Goal: Information Seeking & Learning: Learn about a topic

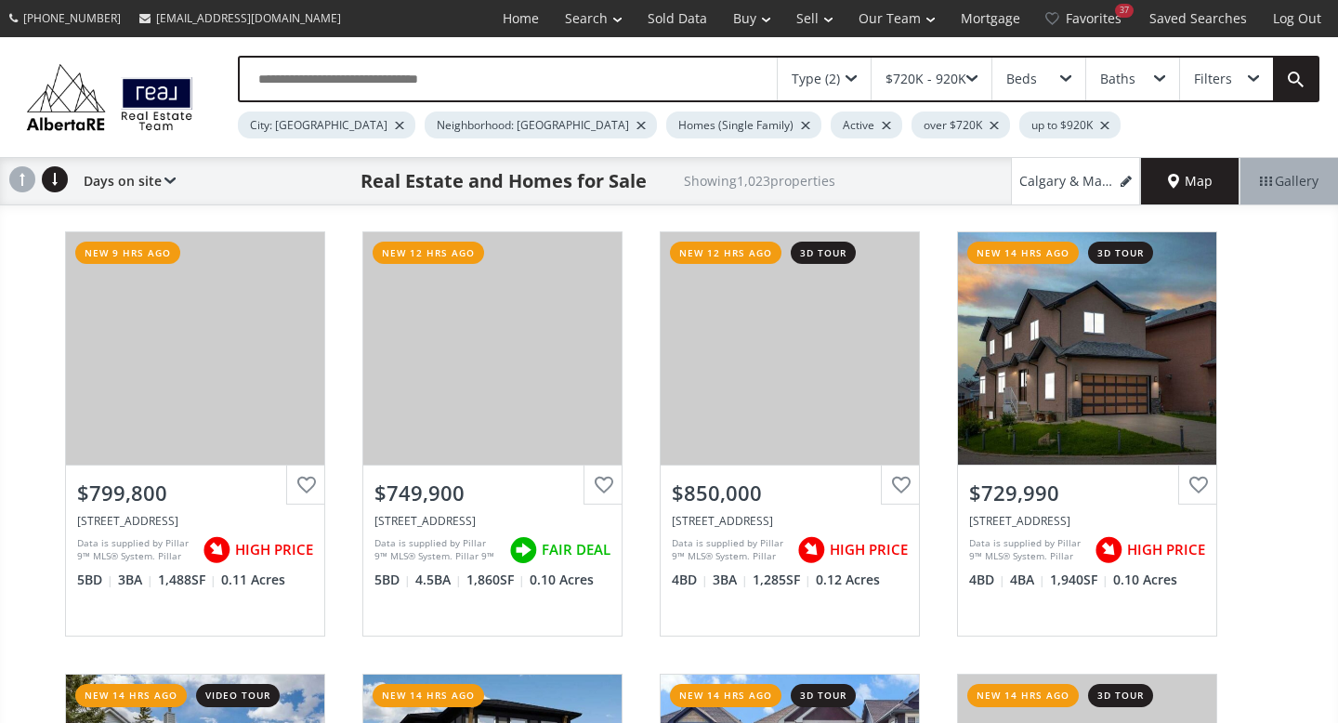
click at [395, 124] on div at bounding box center [399, 125] width 9 height 7
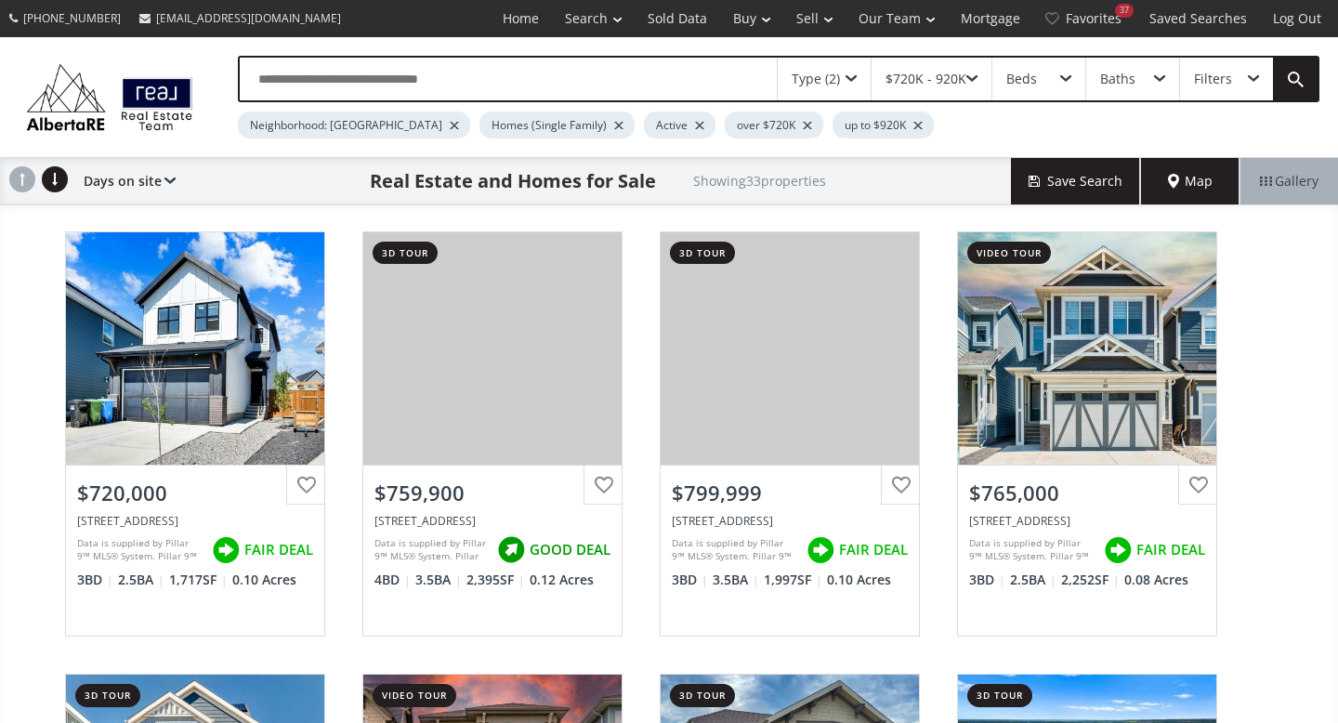
click at [1070, 187] on button "Save Search" at bounding box center [1076, 181] width 130 height 46
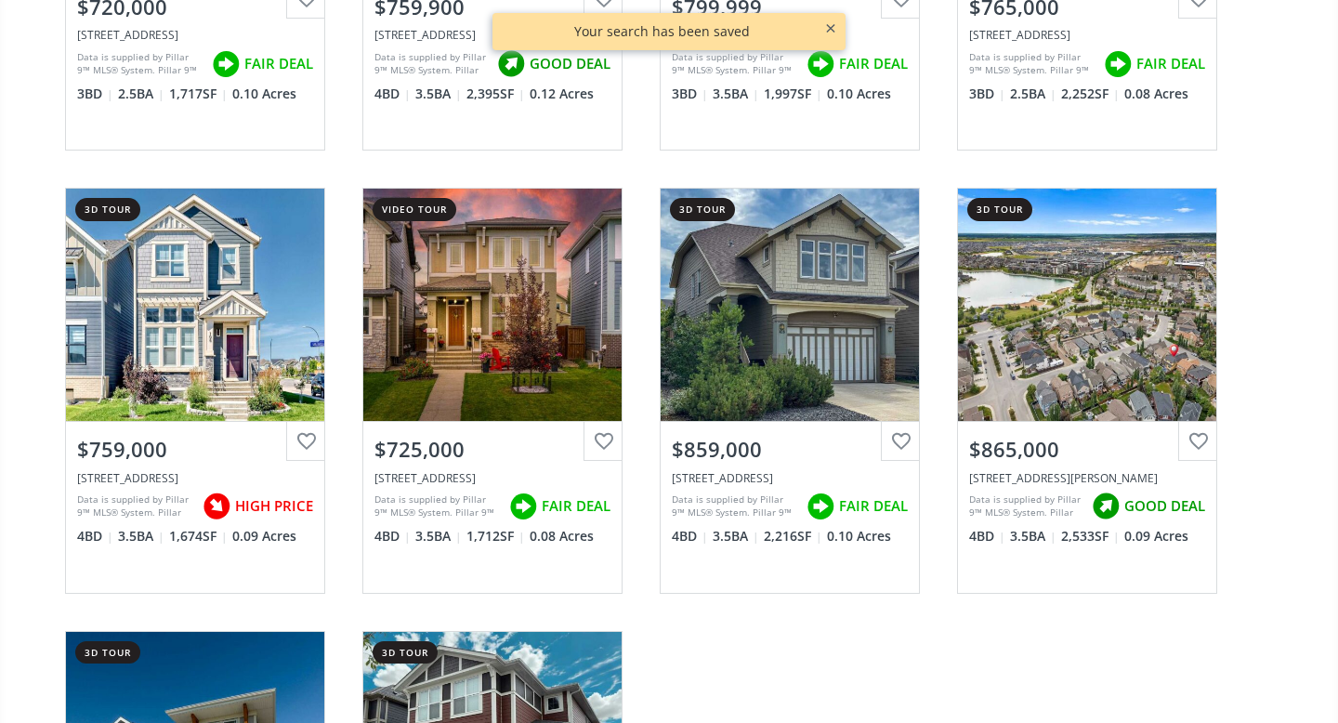
scroll to position [481, 0]
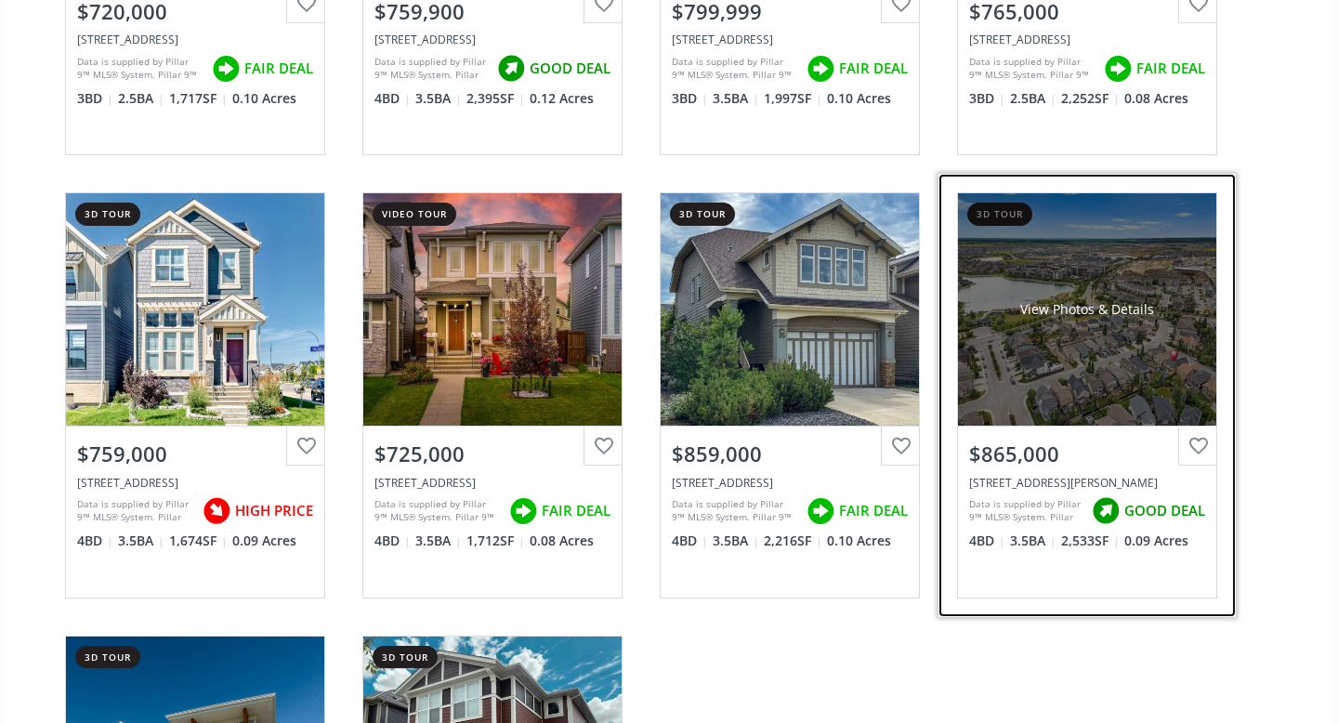
click at [1082, 364] on div "View Photos & Details" at bounding box center [1087, 309] width 258 height 232
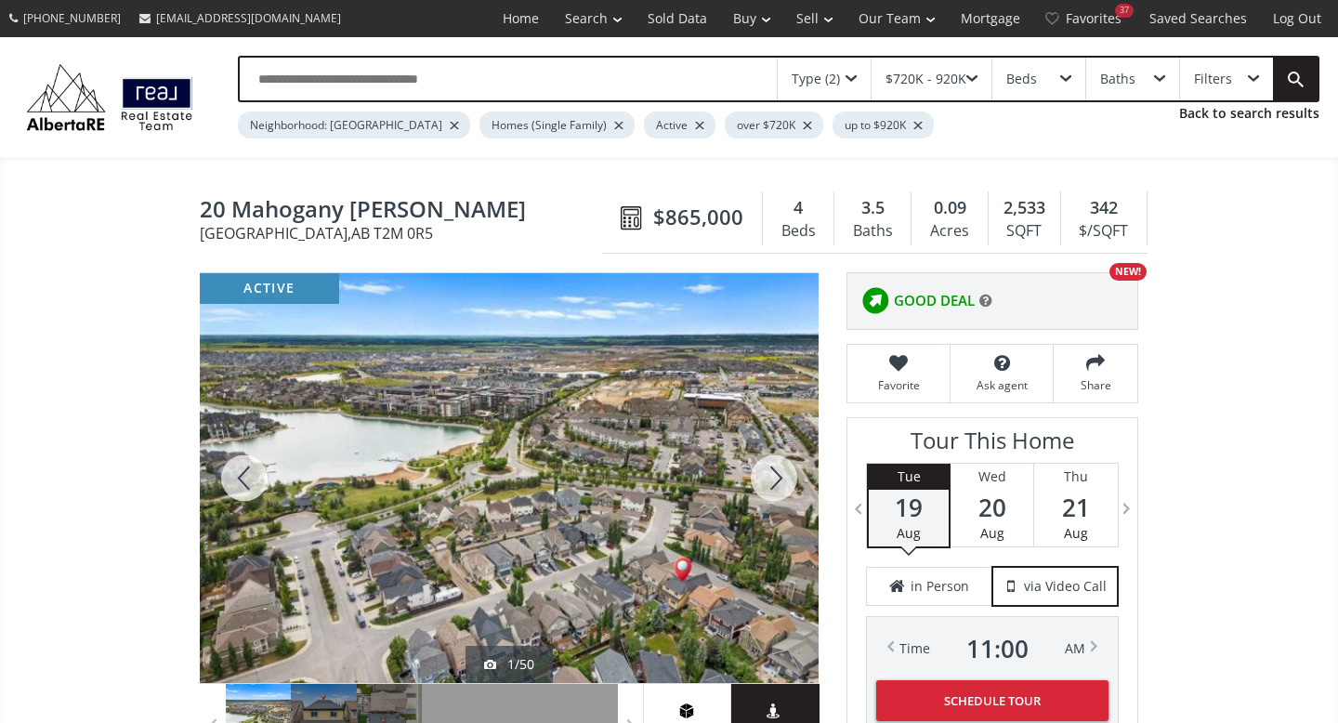
click at [768, 473] on div at bounding box center [773, 478] width 89 height 410
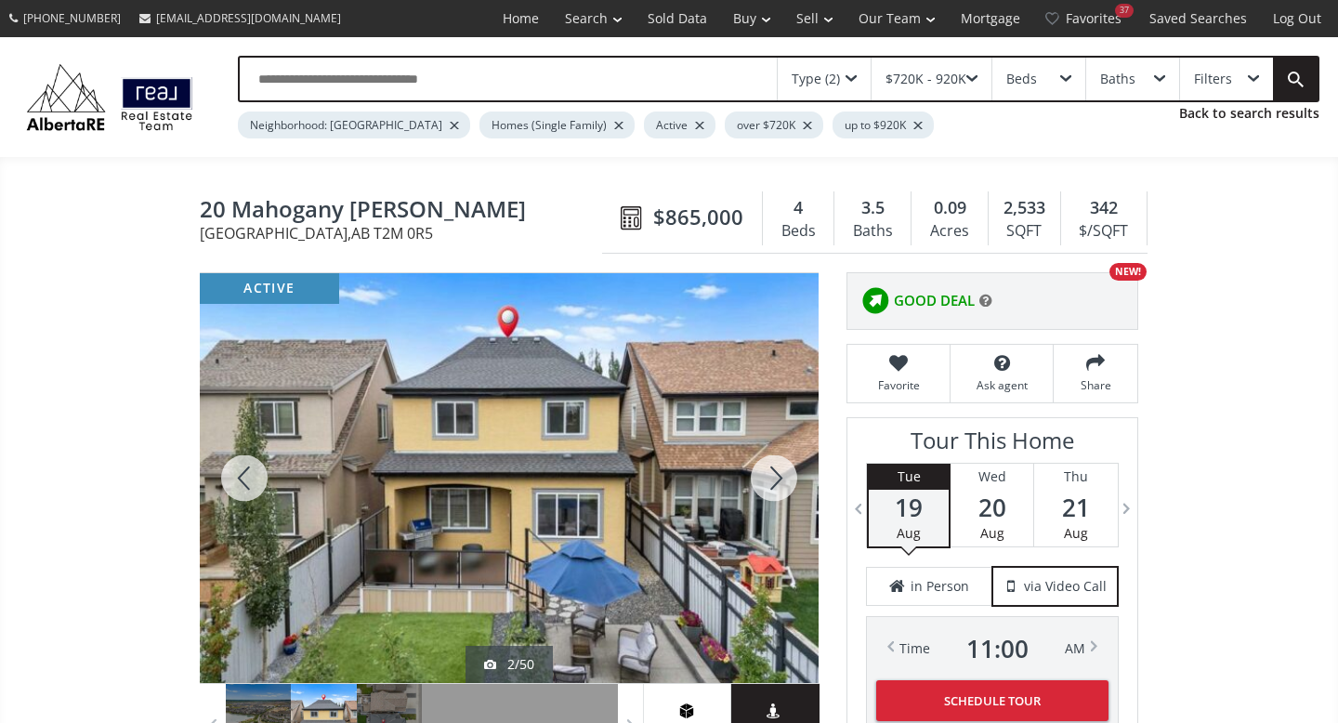
click at [768, 473] on div at bounding box center [773, 478] width 89 height 410
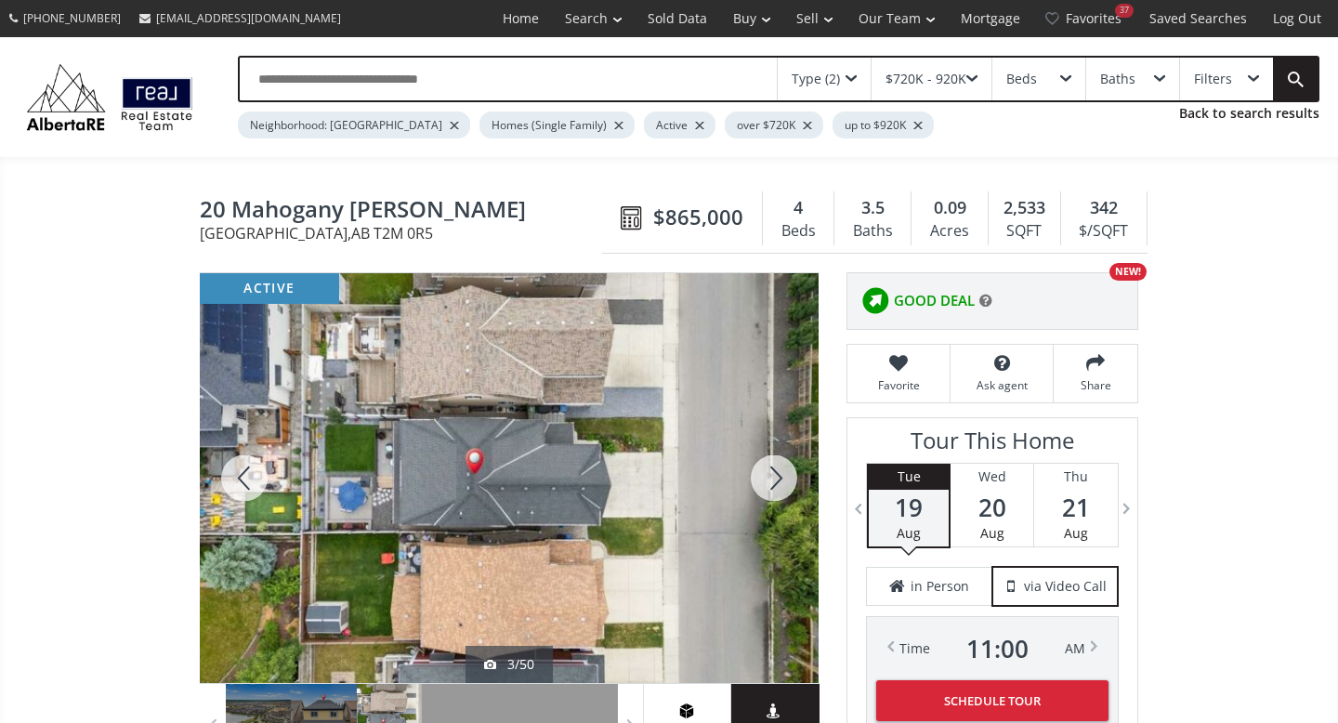
click at [768, 473] on div at bounding box center [773, 478] width 89 height 410
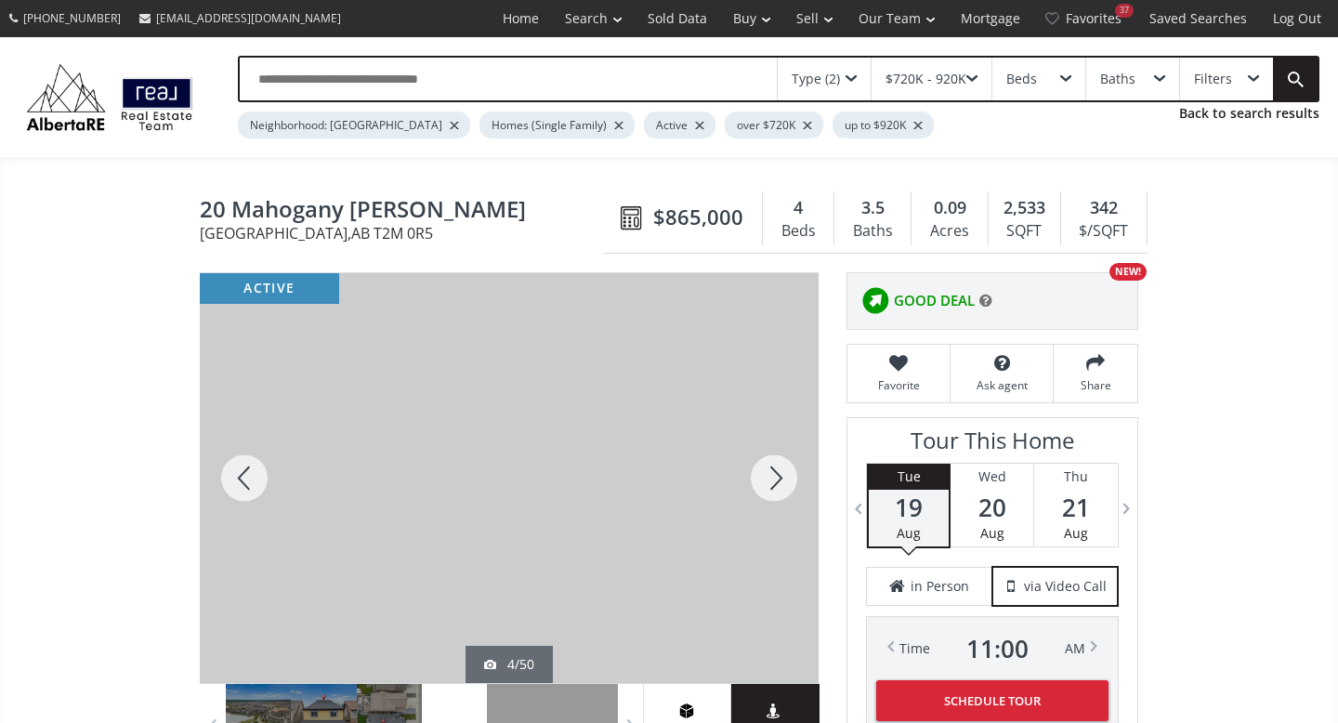
click at [768, 473] on div at bounding box center [773, 478] width 89 height 410
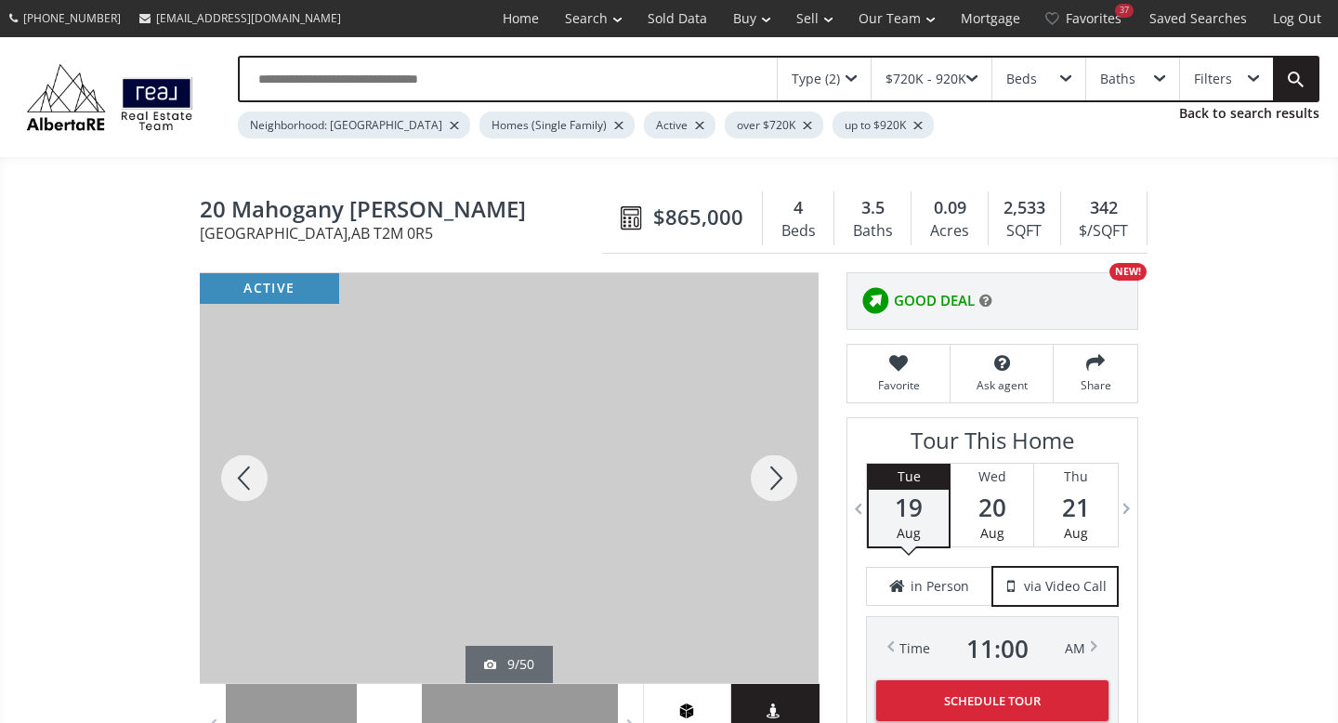
click at [768, 473] on div at bounding box center [773, 478] width 89 height 410
click at [768, 472] on div at bounding box center [773, 478] width 89 height 410
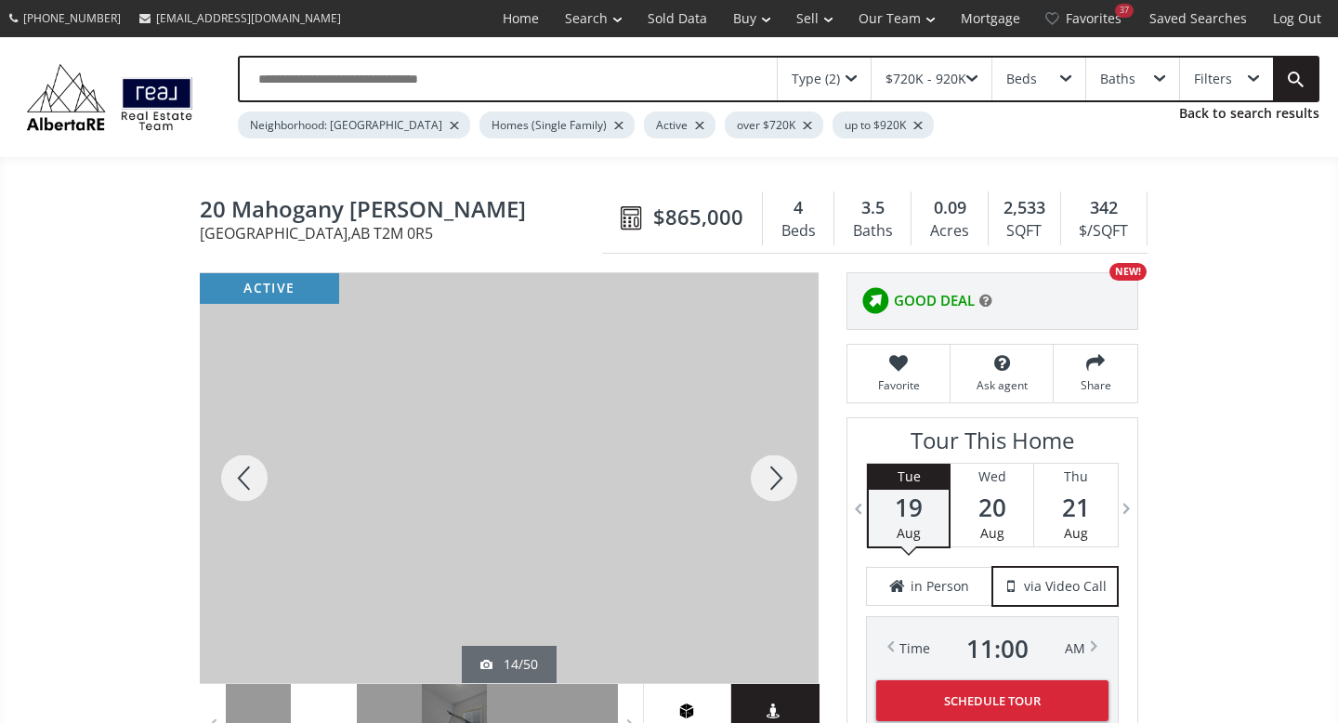
click at [768, 472] on div at bounding box center [773, 478] width 89 height 410
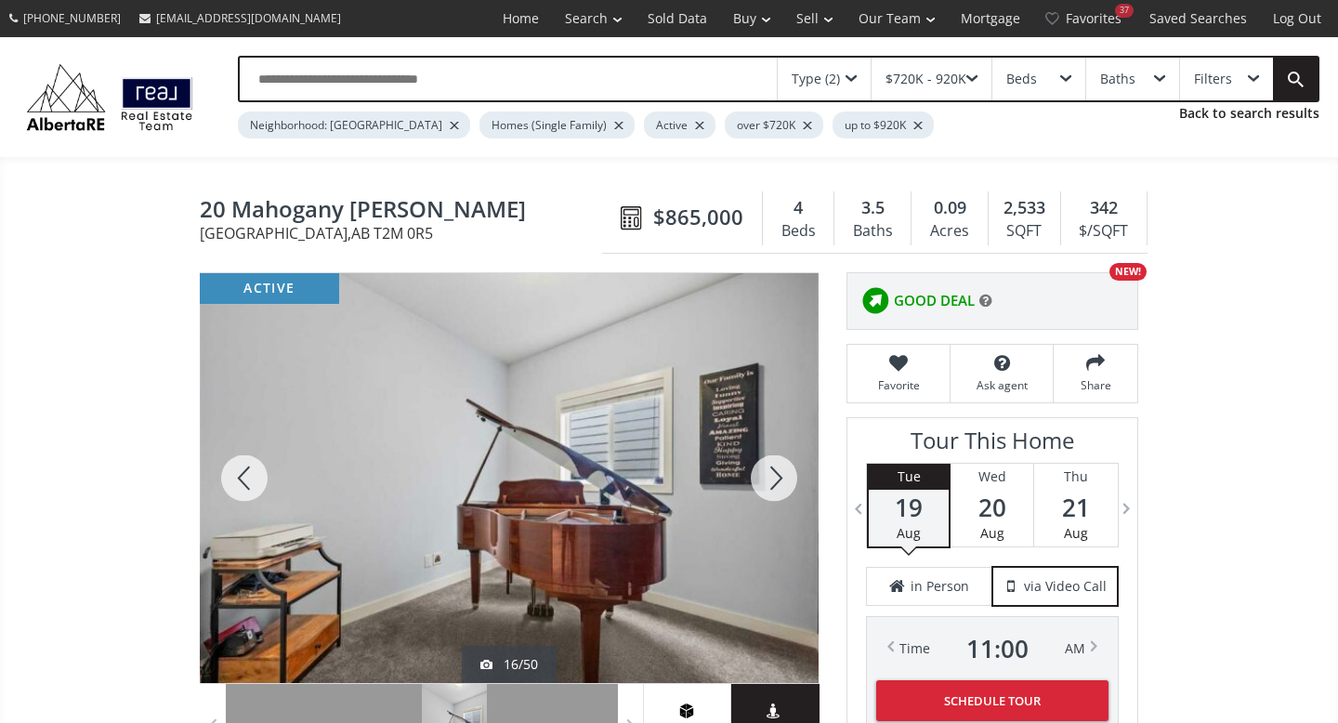
click at [768, 472] on div at bounding box center [773, 478] width 89 height 410
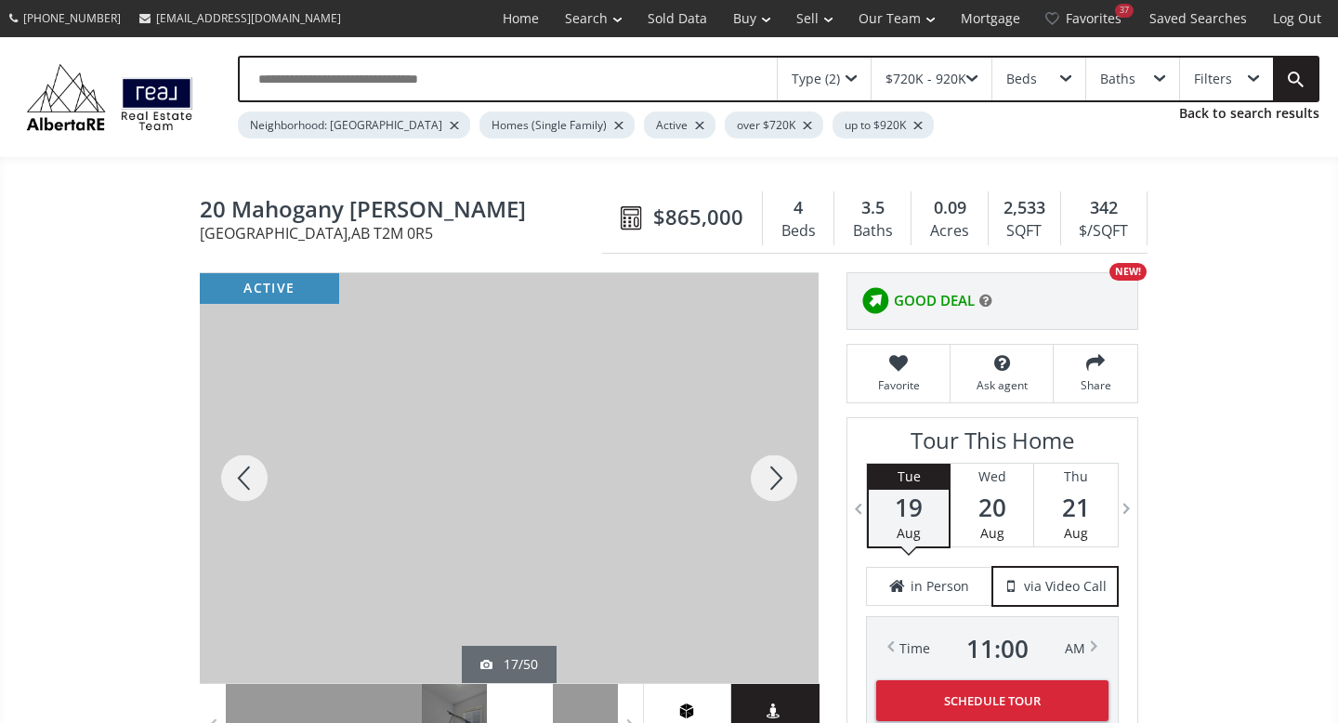
click at [768, 472] on div at bounding box center [773, 478] width 89 height 410
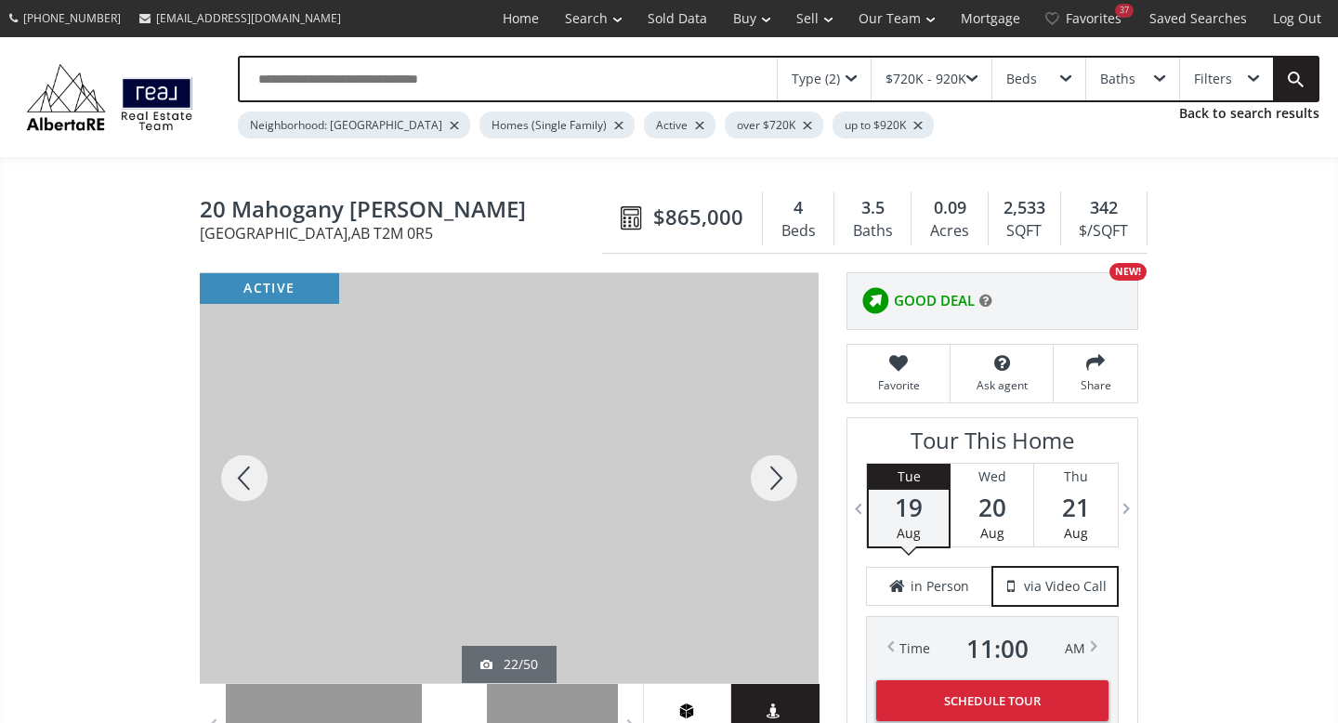
click at [768, 472] on div at bounding box center [773, 478] width 89 height 410
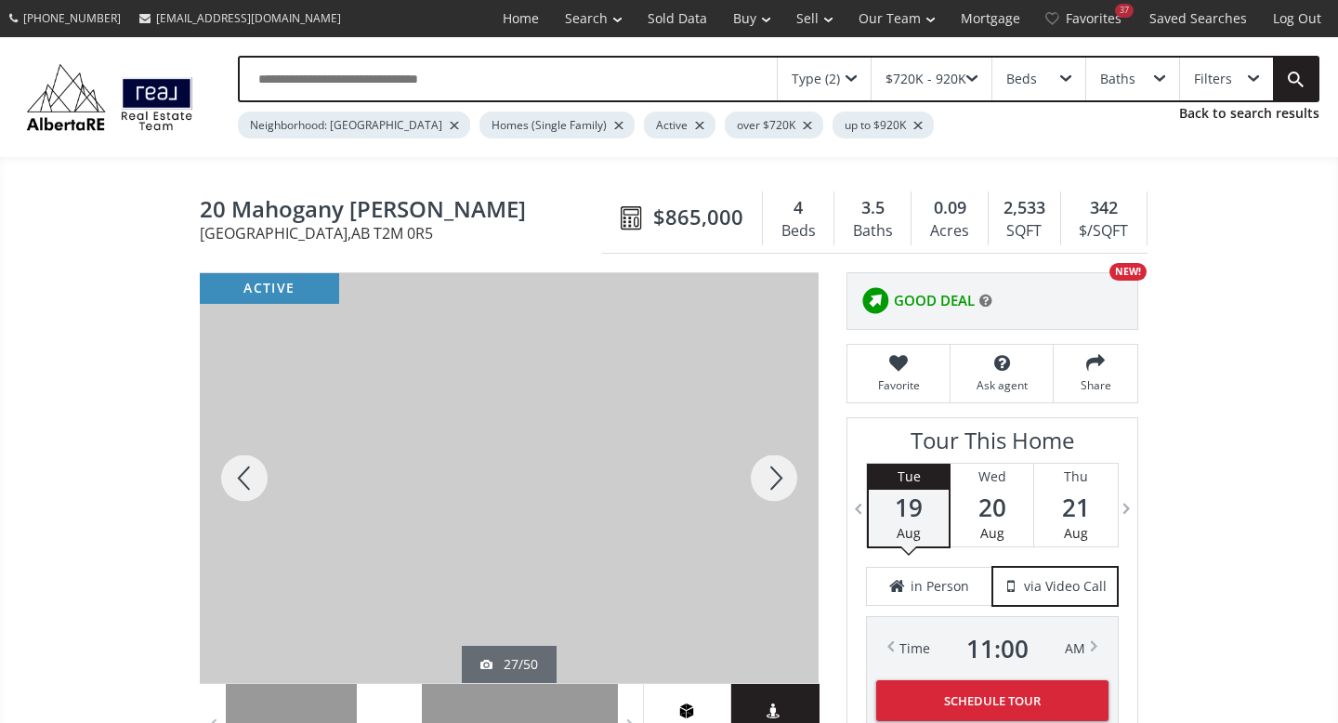
click at [768, 472] on div at bounding box center [773, 478] width 89 height 410
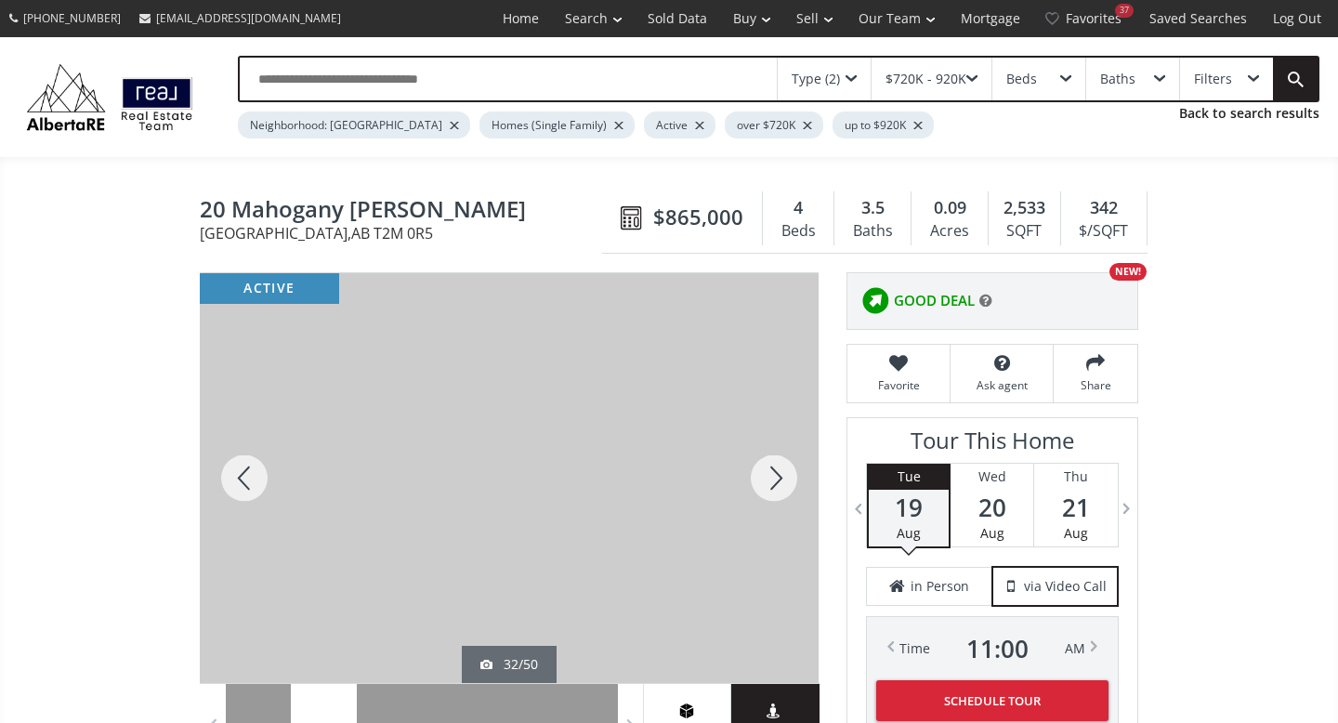
click at [768, 472] on div at bounding box center [773, 478] width 89 height 410
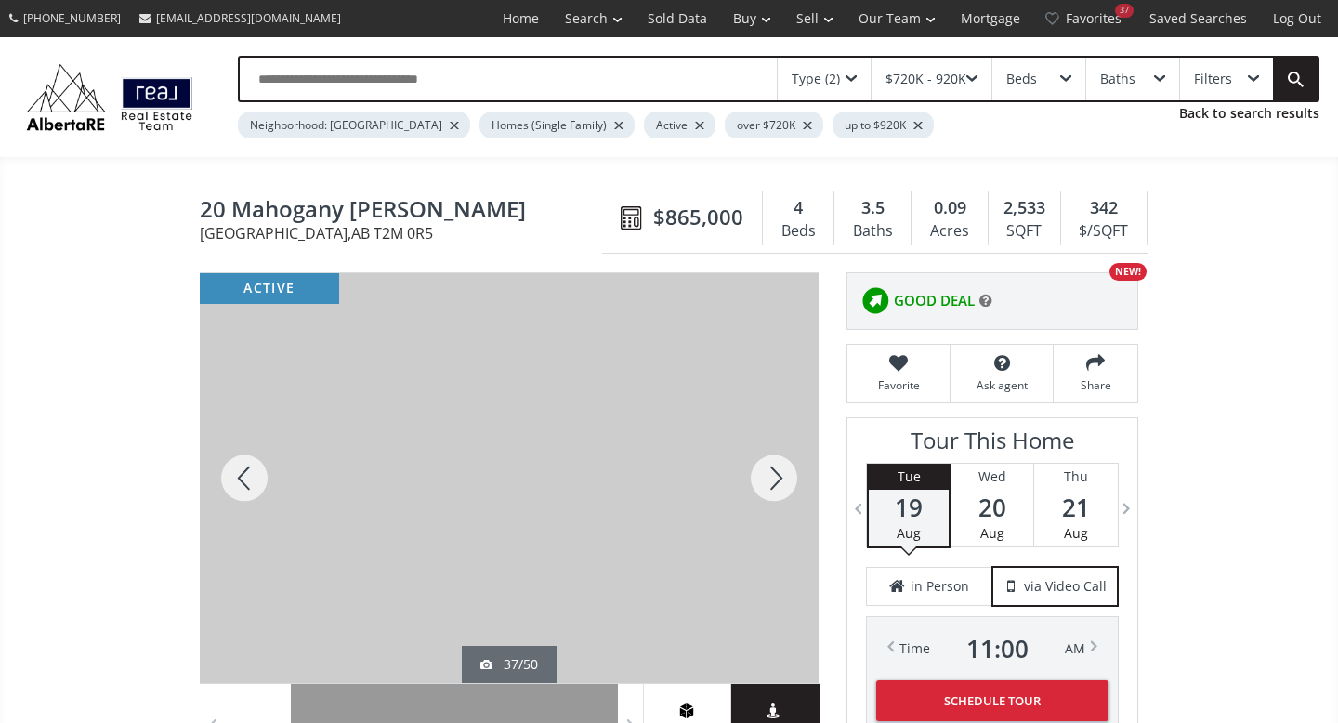
click at [768, 472] on div at bounding box center [773, 478] width 89 height 410
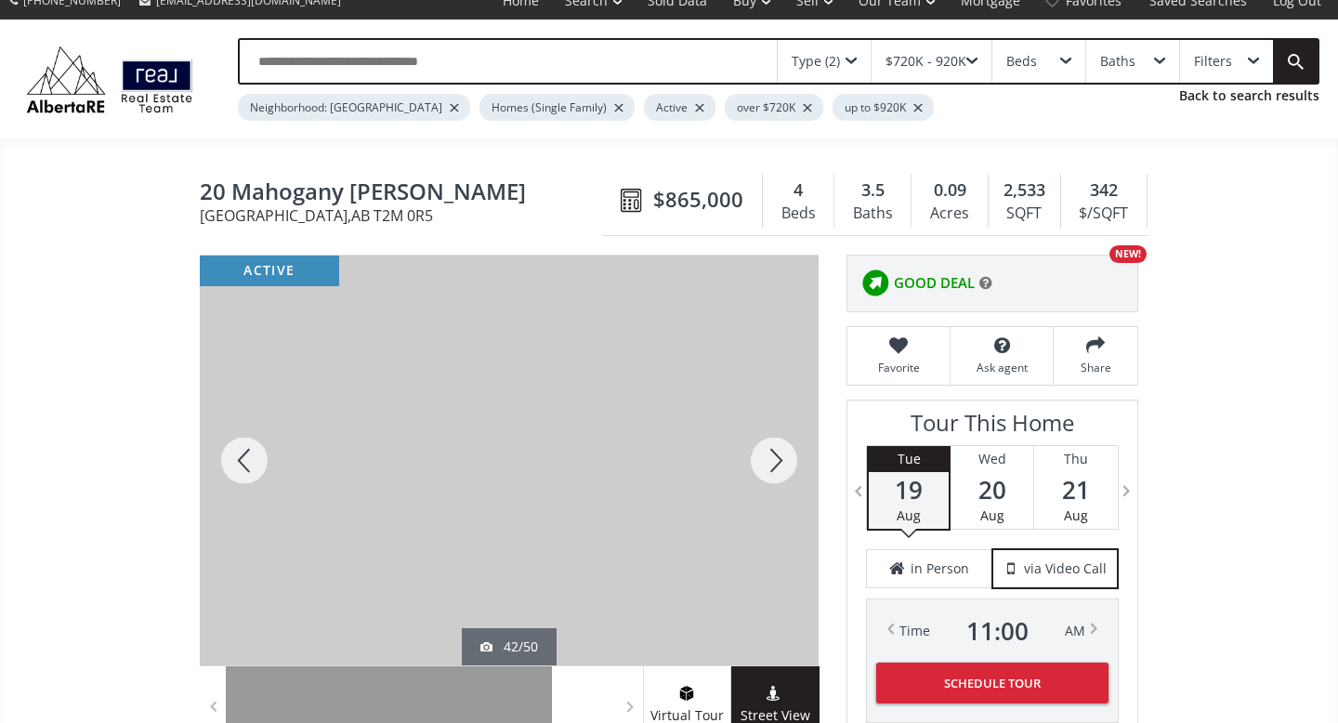
scroll to position [72, 0]
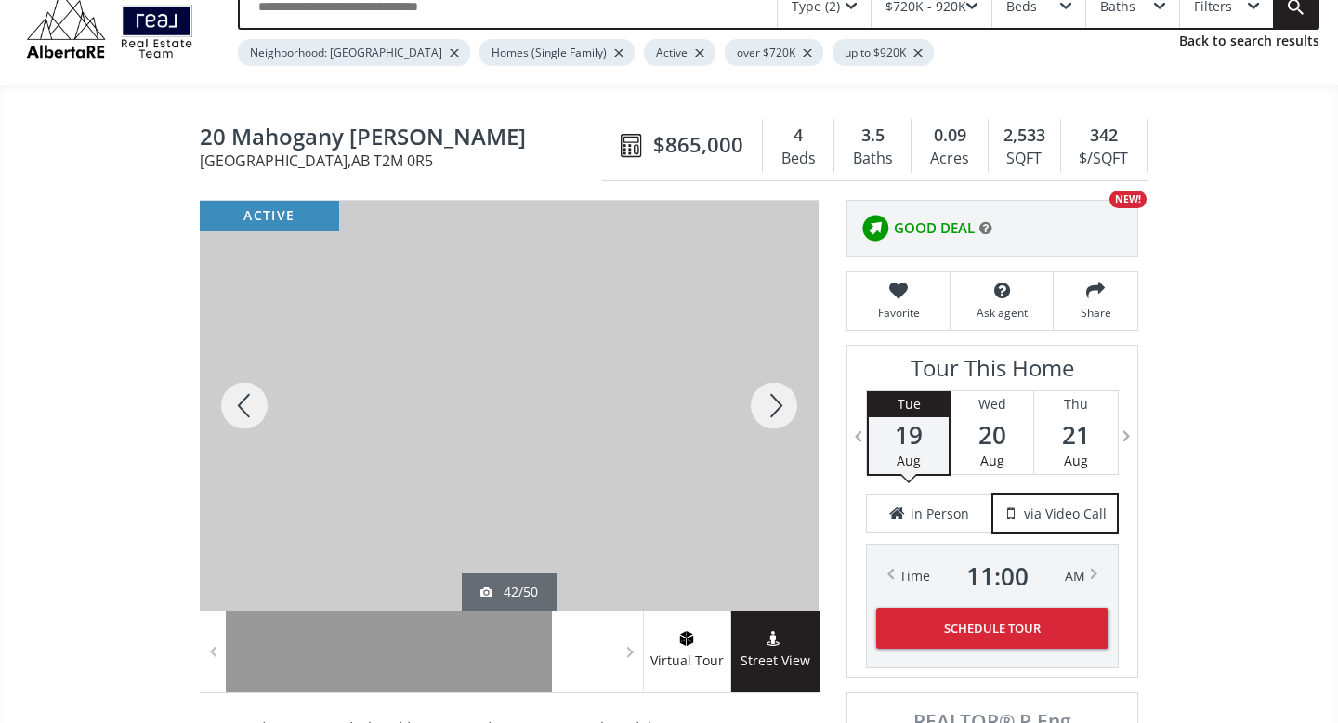
click at [776, 406] on div at bounding box center [773, 406] width 89 height 410
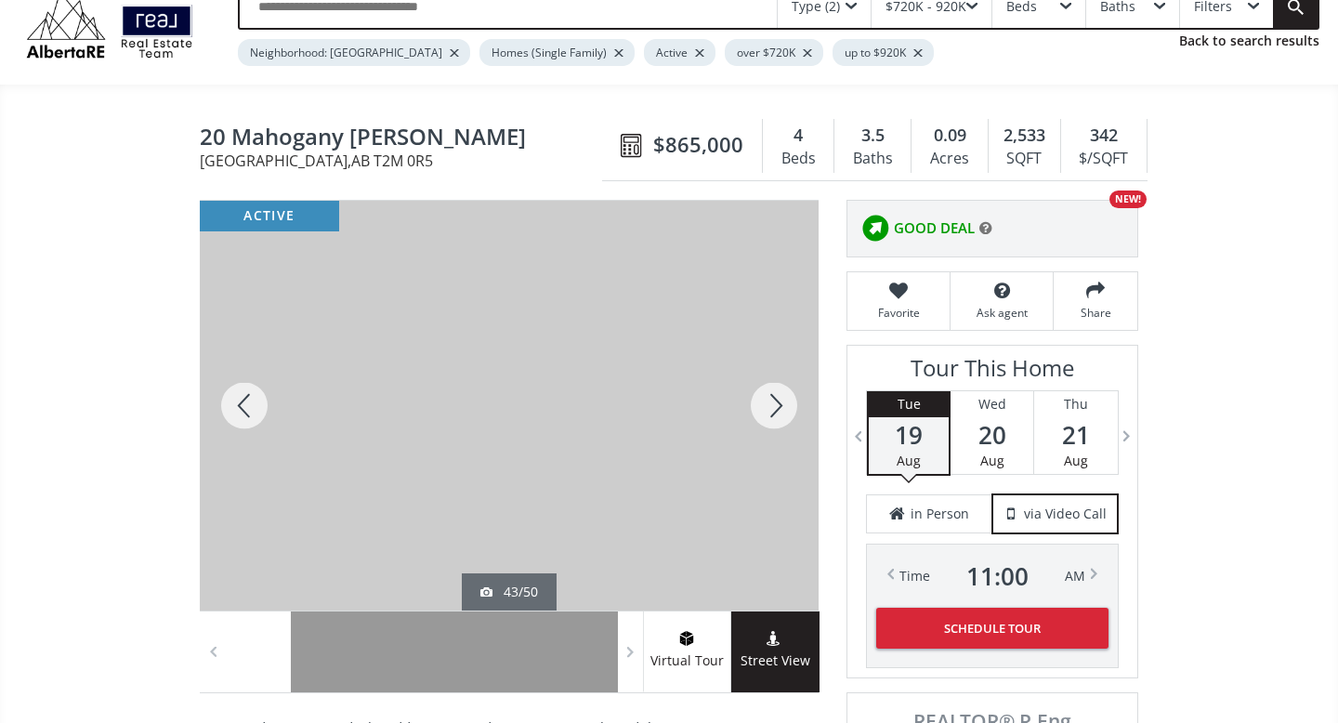
click at [776, 406] on div at bounding box center [773, 406] width 89 height 410
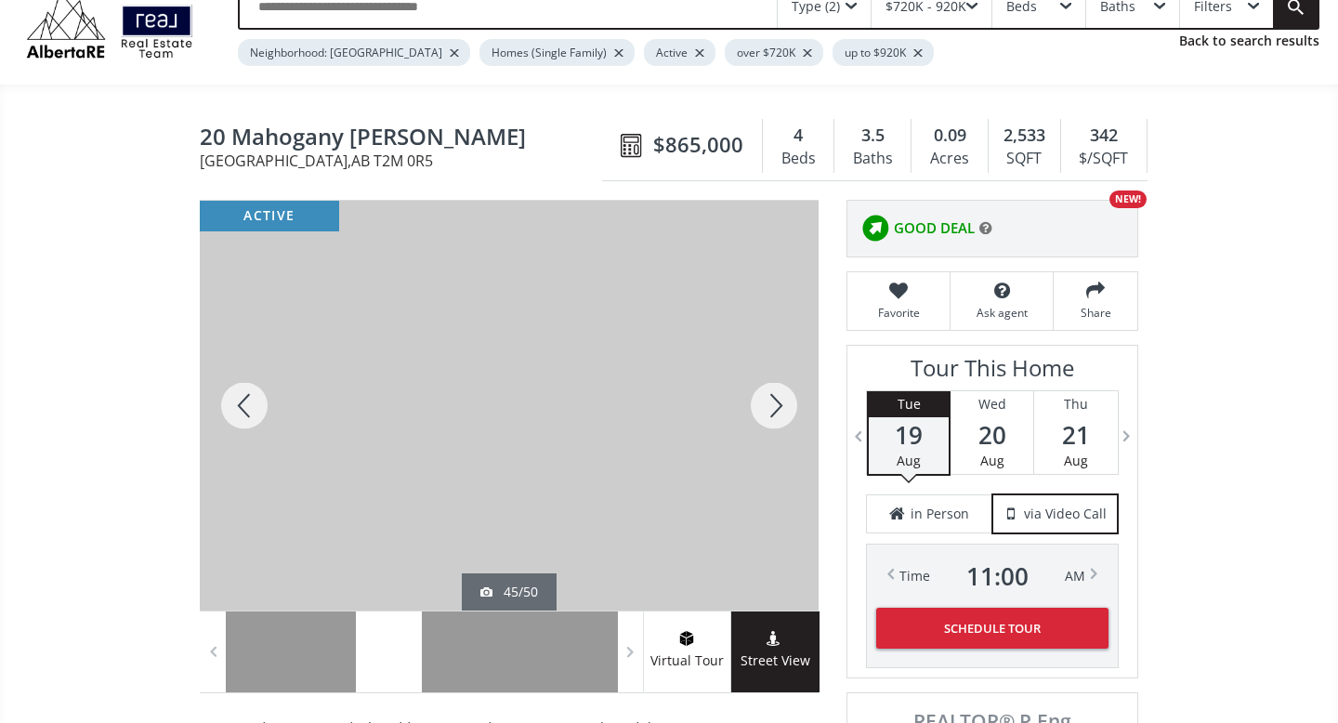
click at [776, 406] on div at bounding box center [773, 406] width 89 height 410
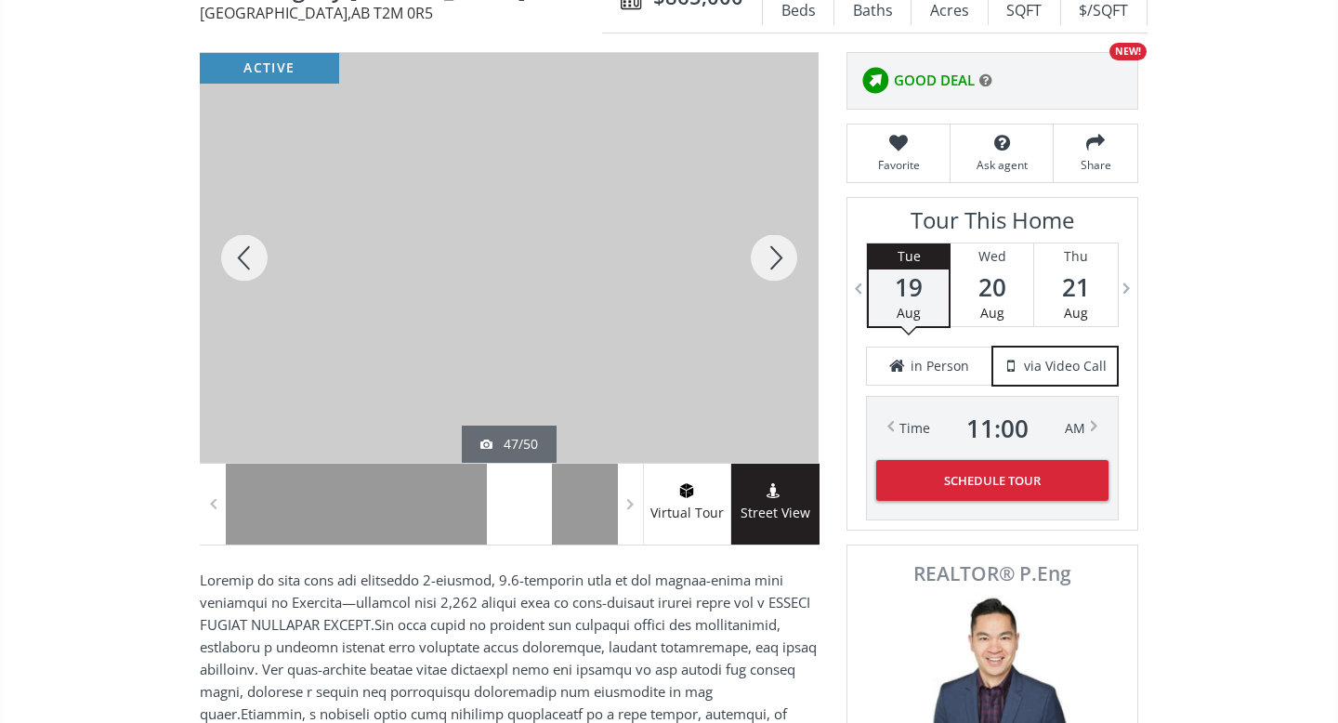
scroll to position [0, 0]
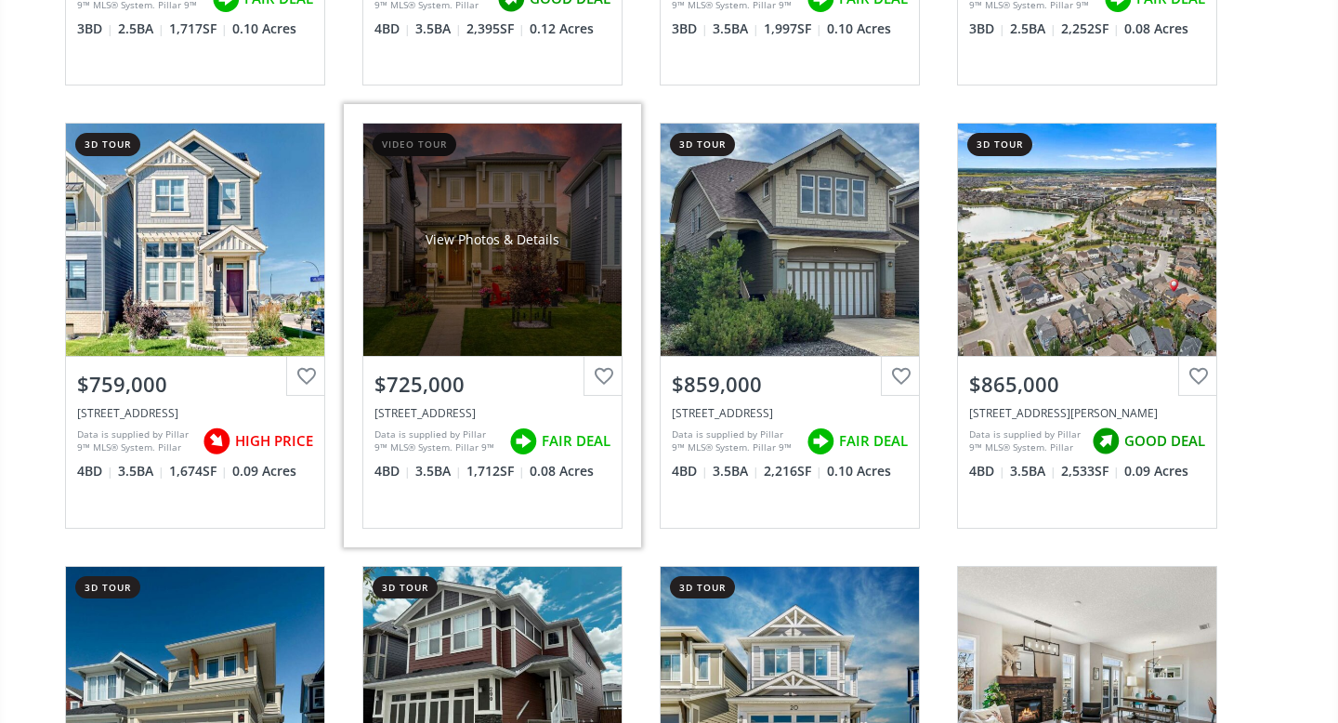
scroll to position [552, 0]
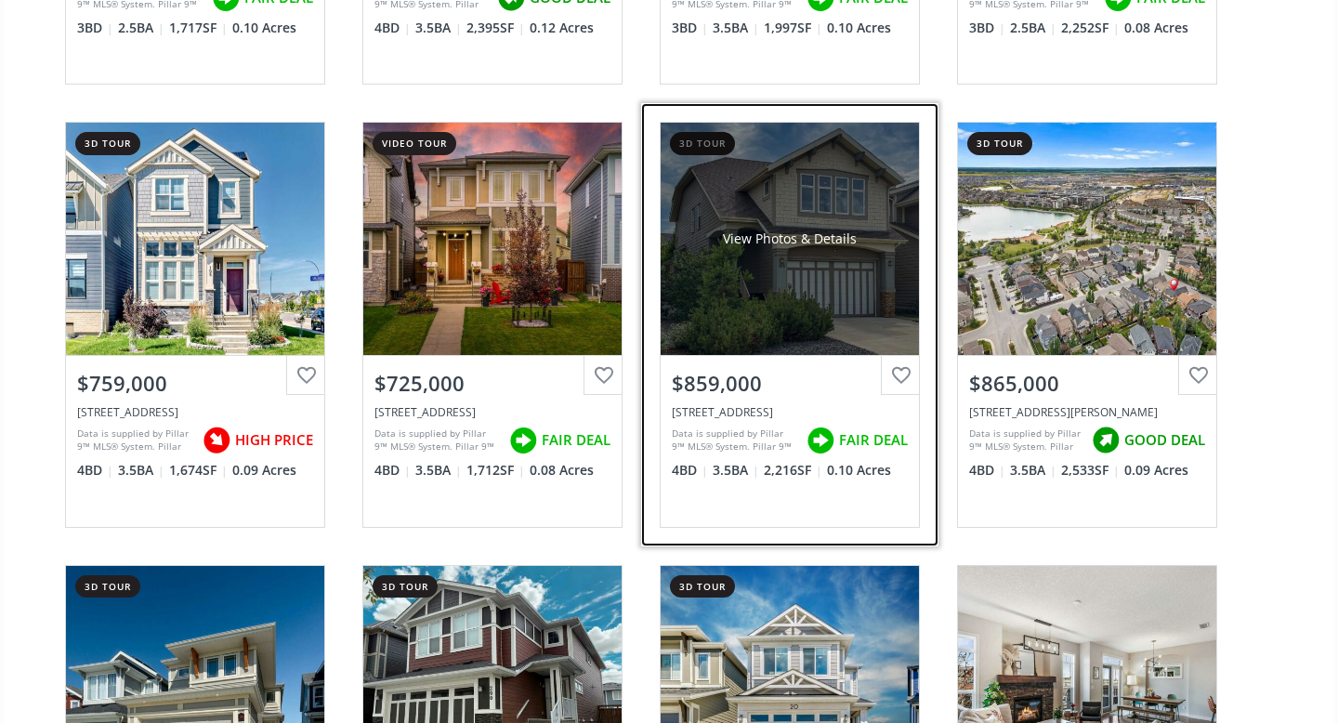
click at [823, 304] on div "View Photos & Details" at bounding box center [789, 239] width 258 height 232
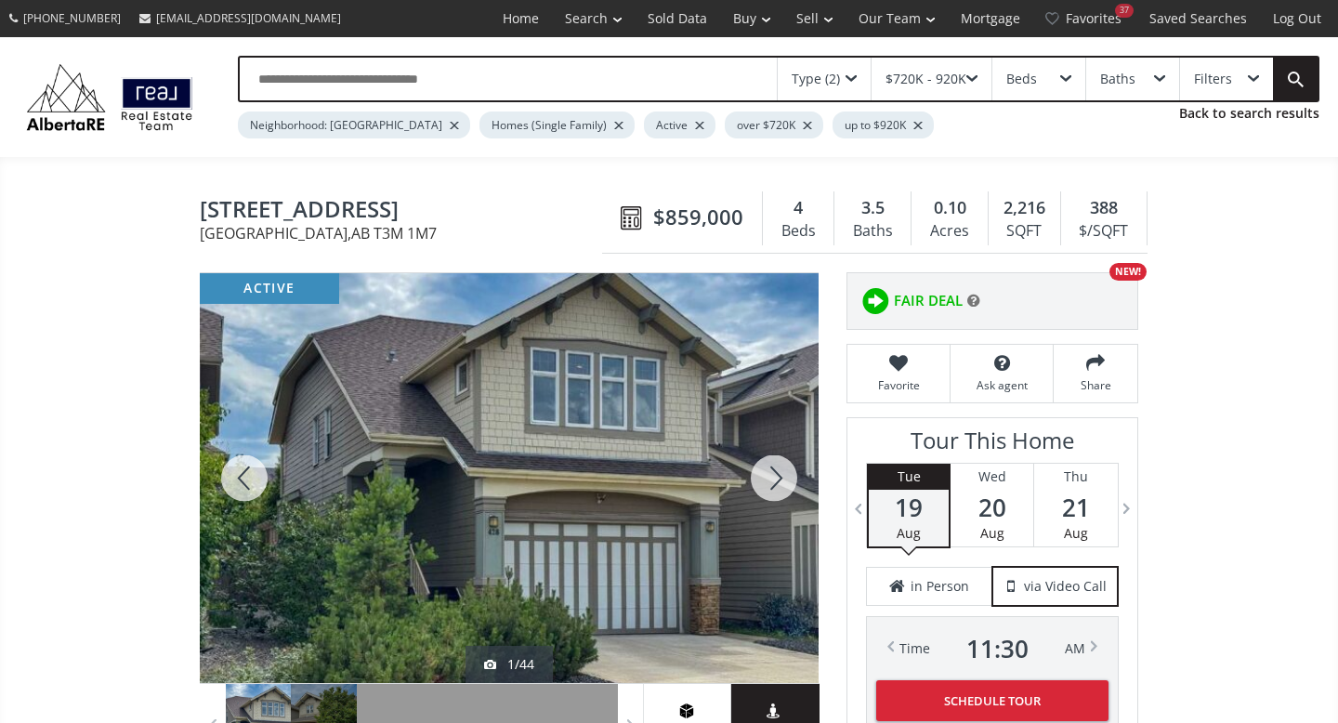
click at [765, 474] on div at bounding box center [773, 478] width 89 height 410
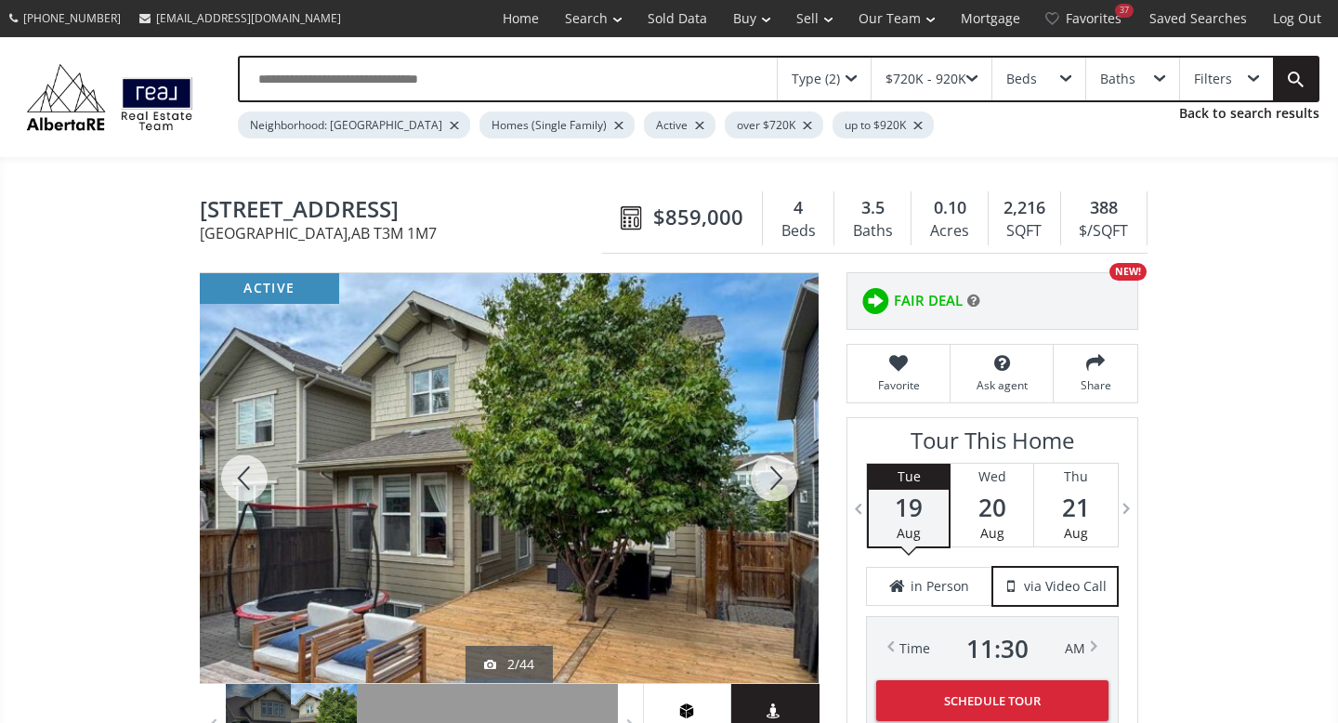
click at [765, 474] on div at bounding box center [773, 478] width 89 height 410
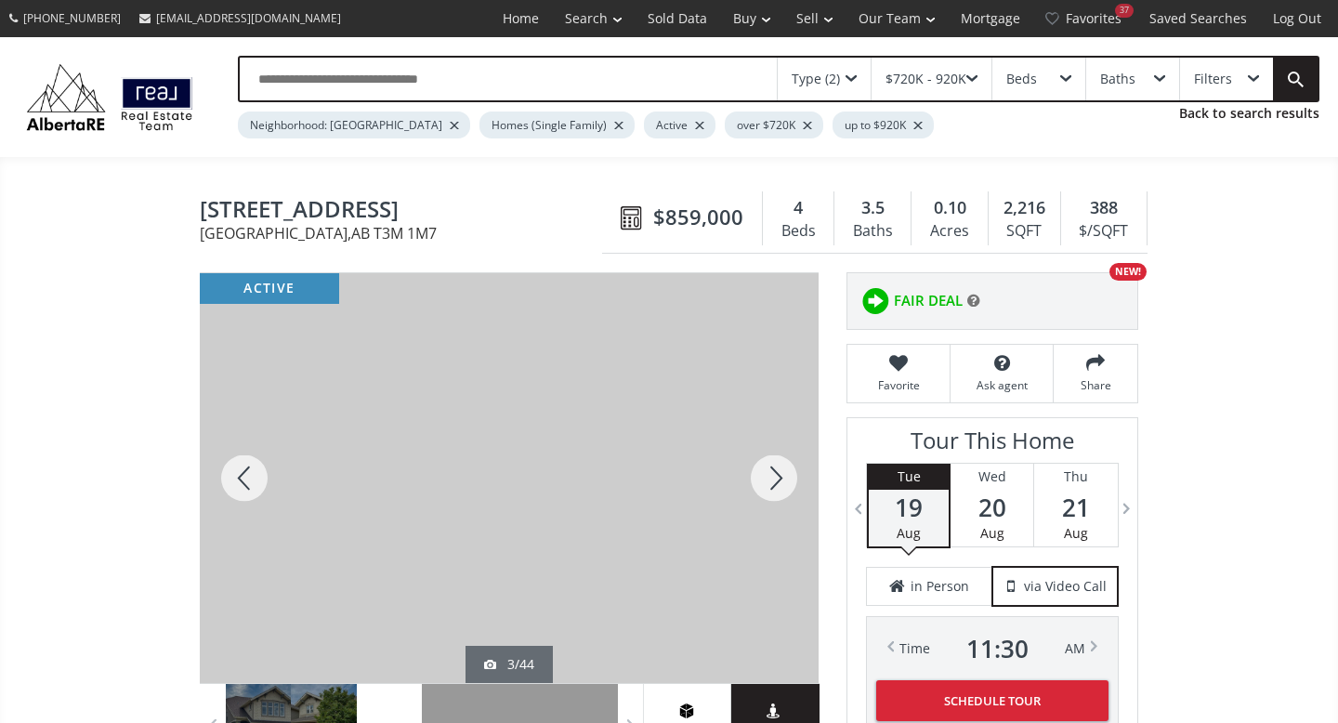
click at [765, 474] on div at bounding box center [773, 478] width 89 height 410
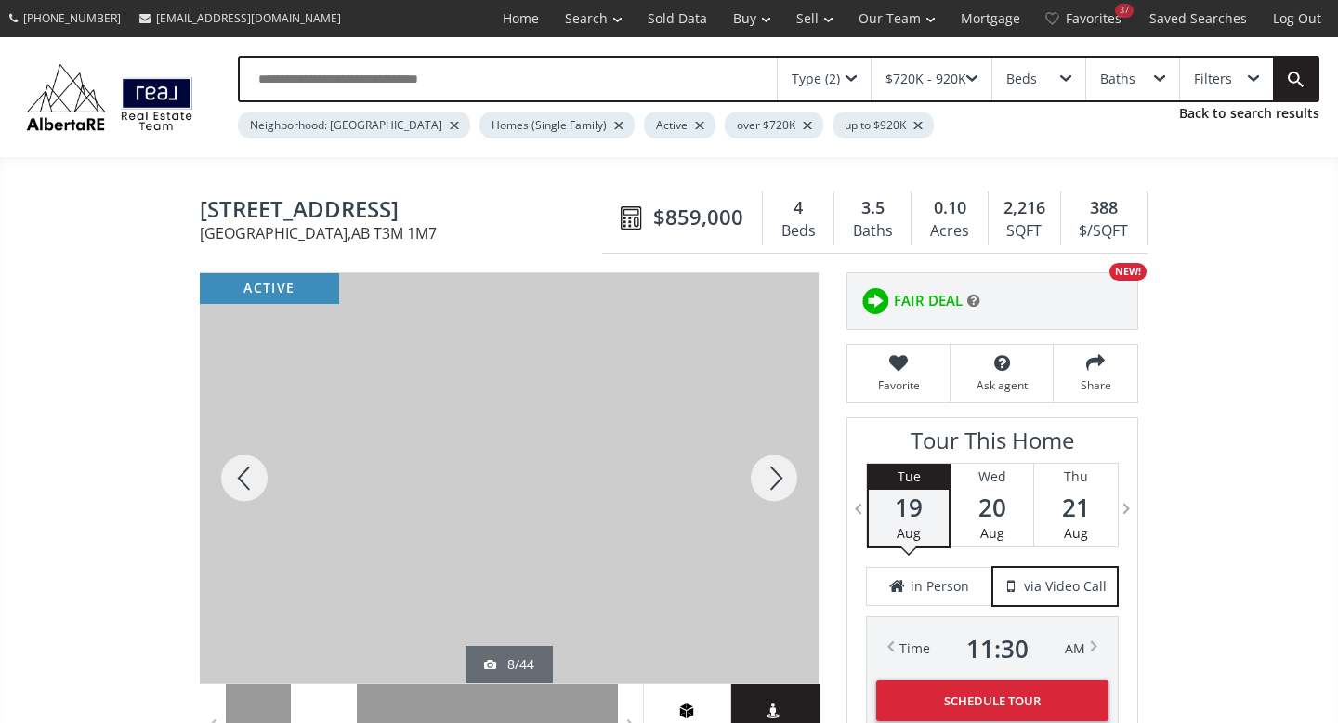
click at [765, 474] on div at bounding box center [773, 478] width 89 height 410
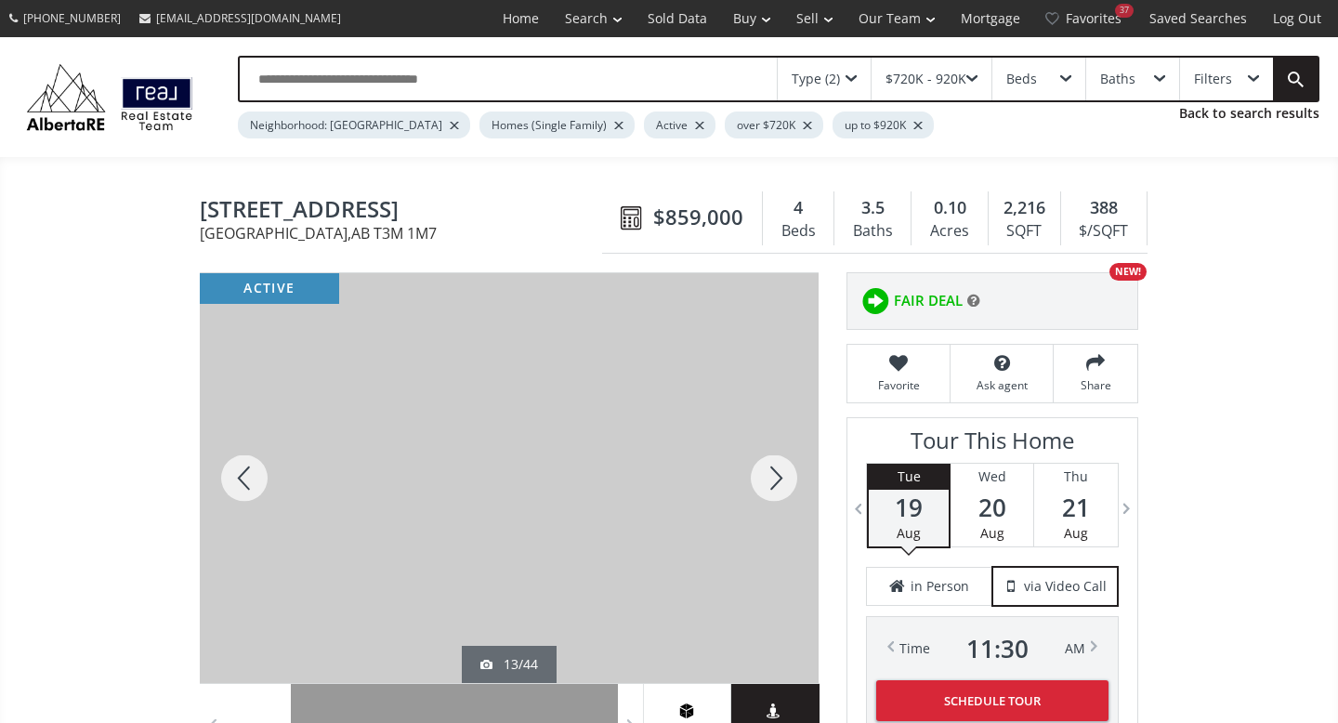
click at [765, 474] on div at bounding box center [773, 478] width 89 height 410
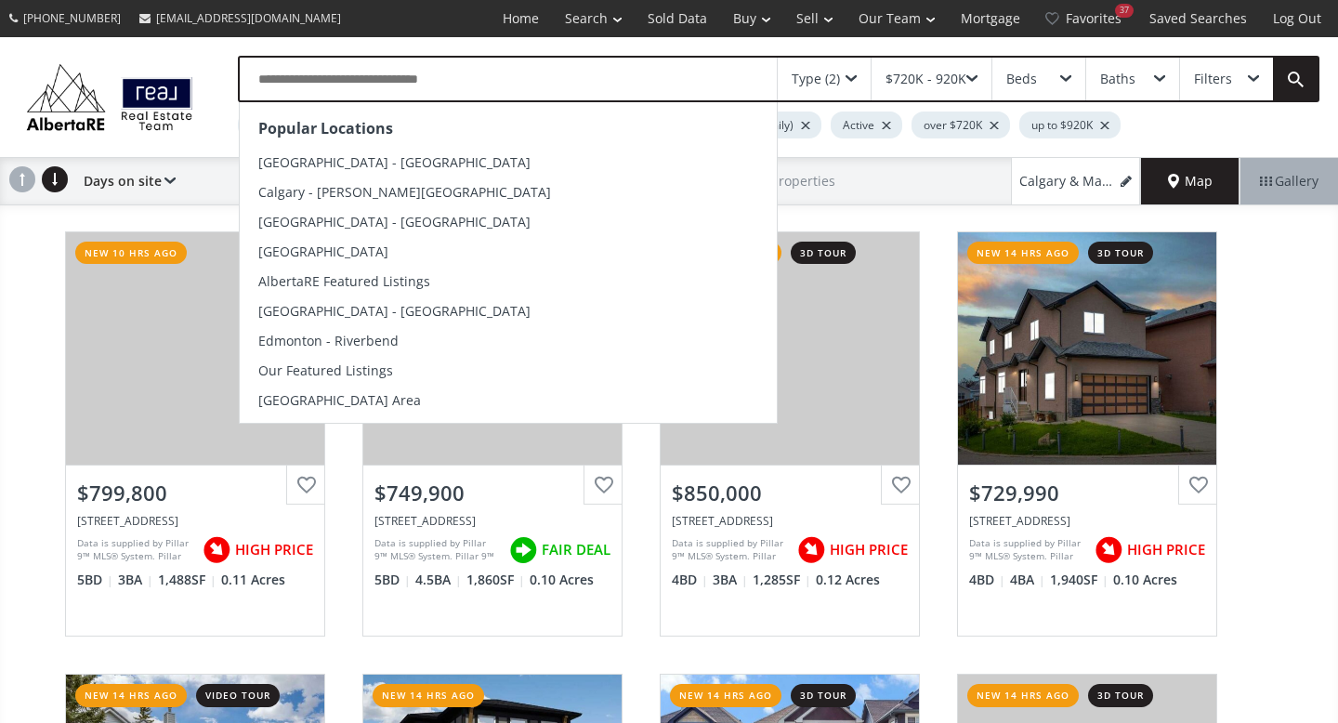
click at [355, 86] on input "text" at bounding box center [508, 79] width 537 height 43
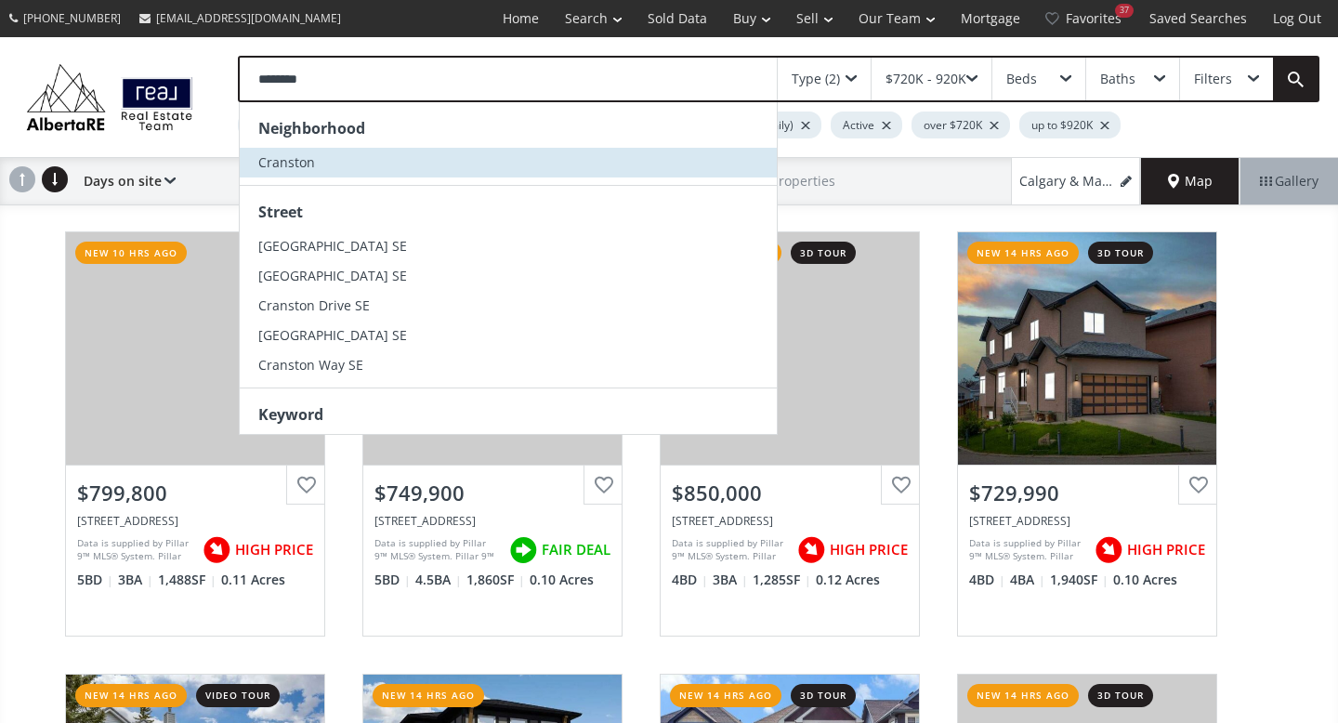
type input "********"
click at [295, 163] on span "Cranston" at bounding box center [286, 162] width 57 height 18
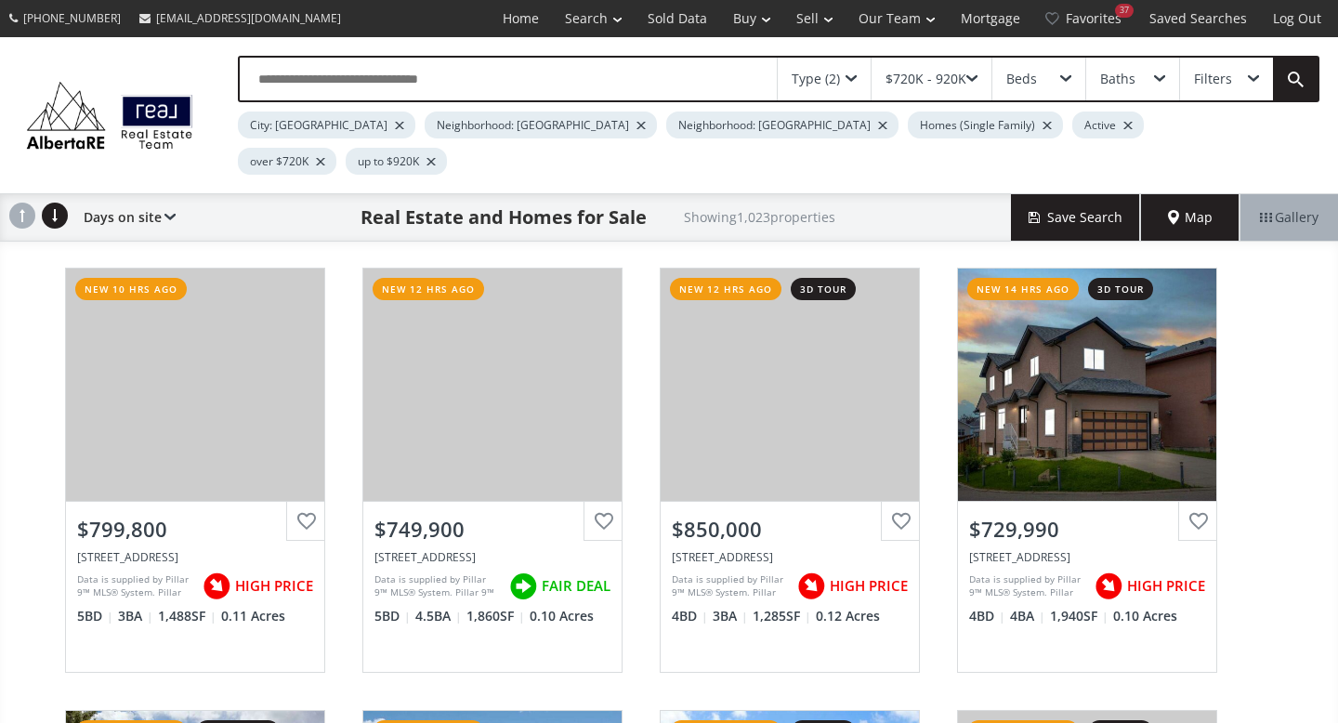
click at [395, 122] on div at bounding box center [399, 125] width 9 height 7
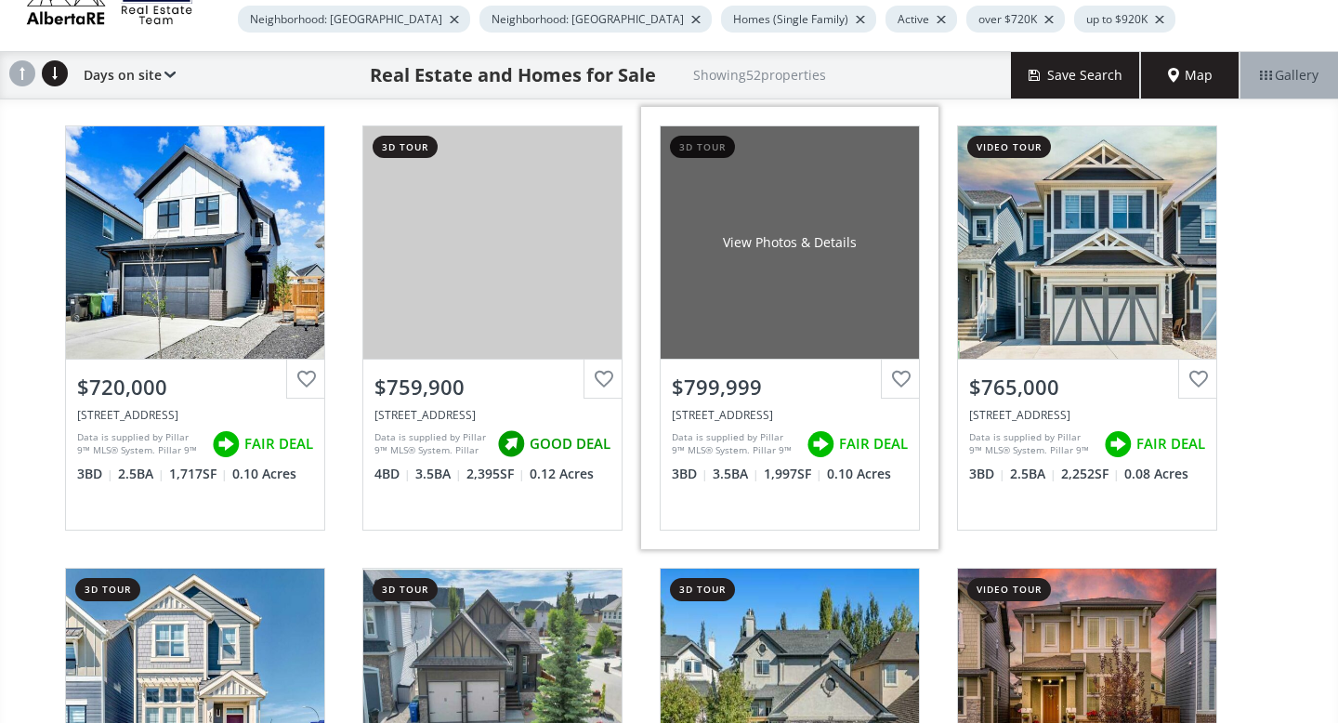
scroll to position [112, 0]
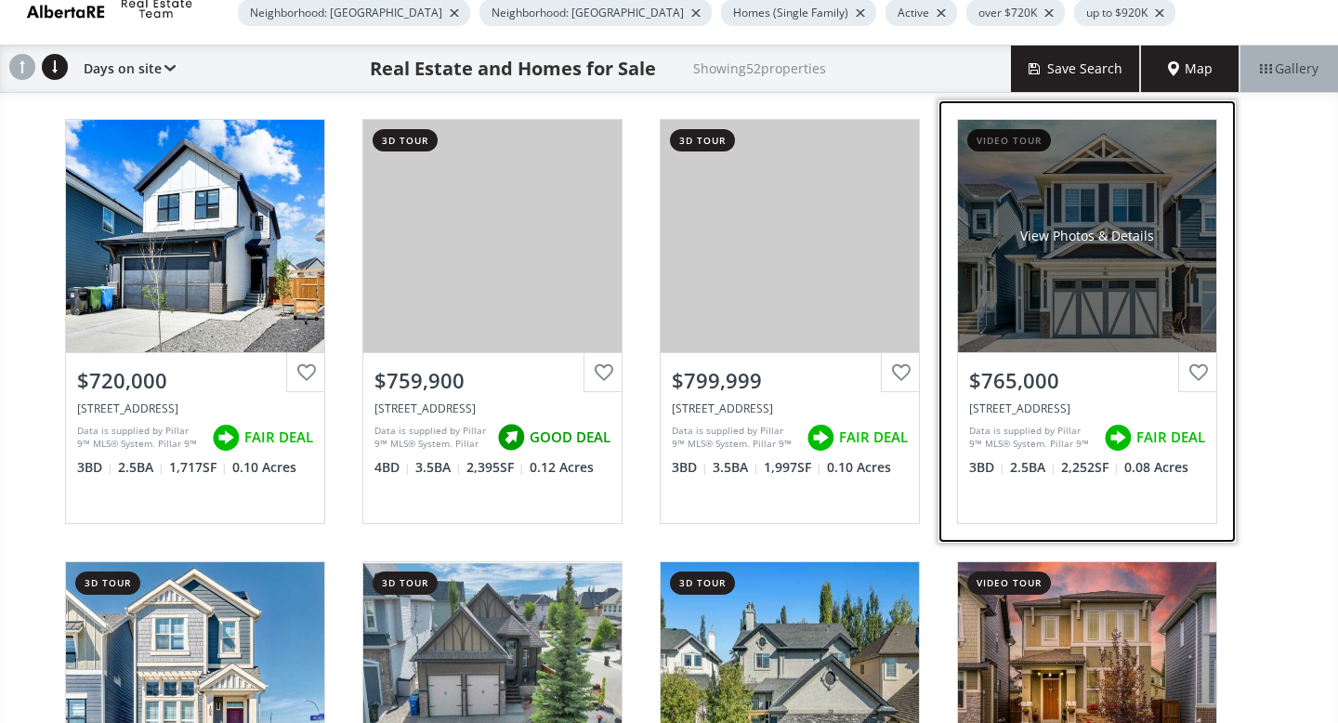
click at [1086, 302] on div "View Photos & Details" at bounding box center [1087, 236] width 258 height 232
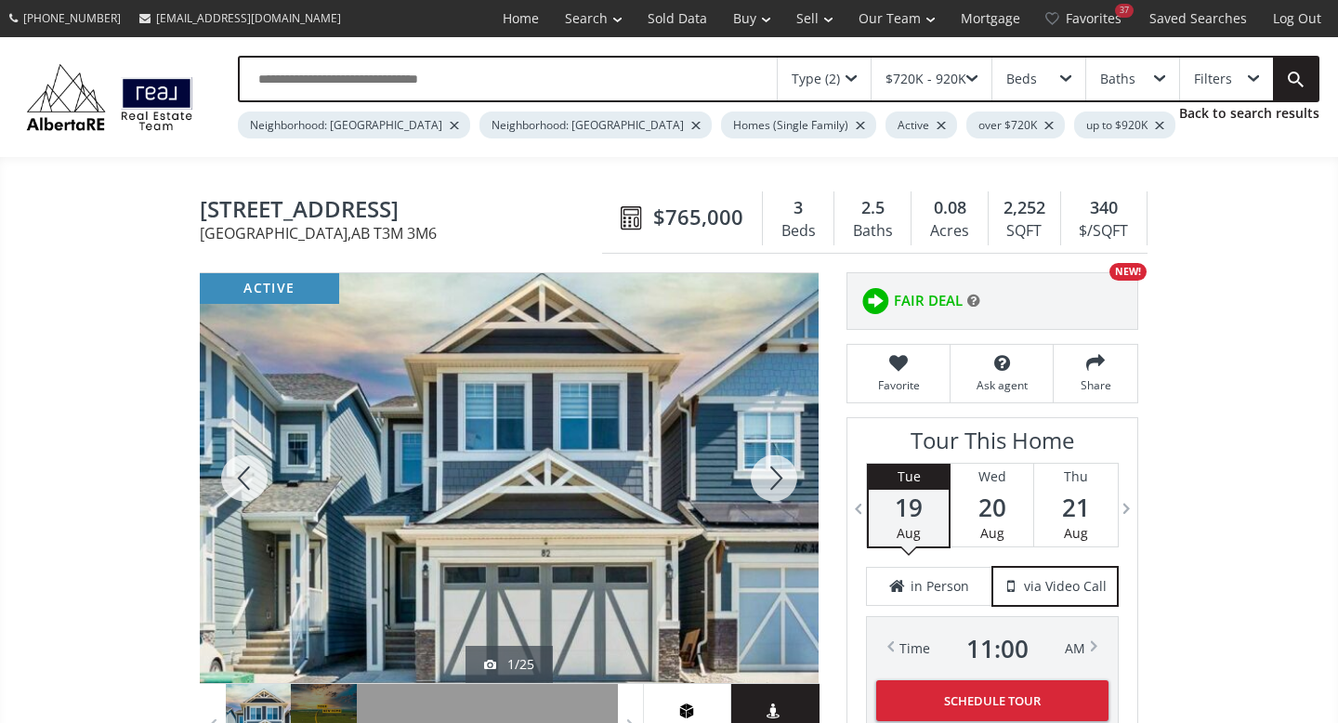
click at [775, 477] on div at bounding box center [773, 478] width 89 height 410
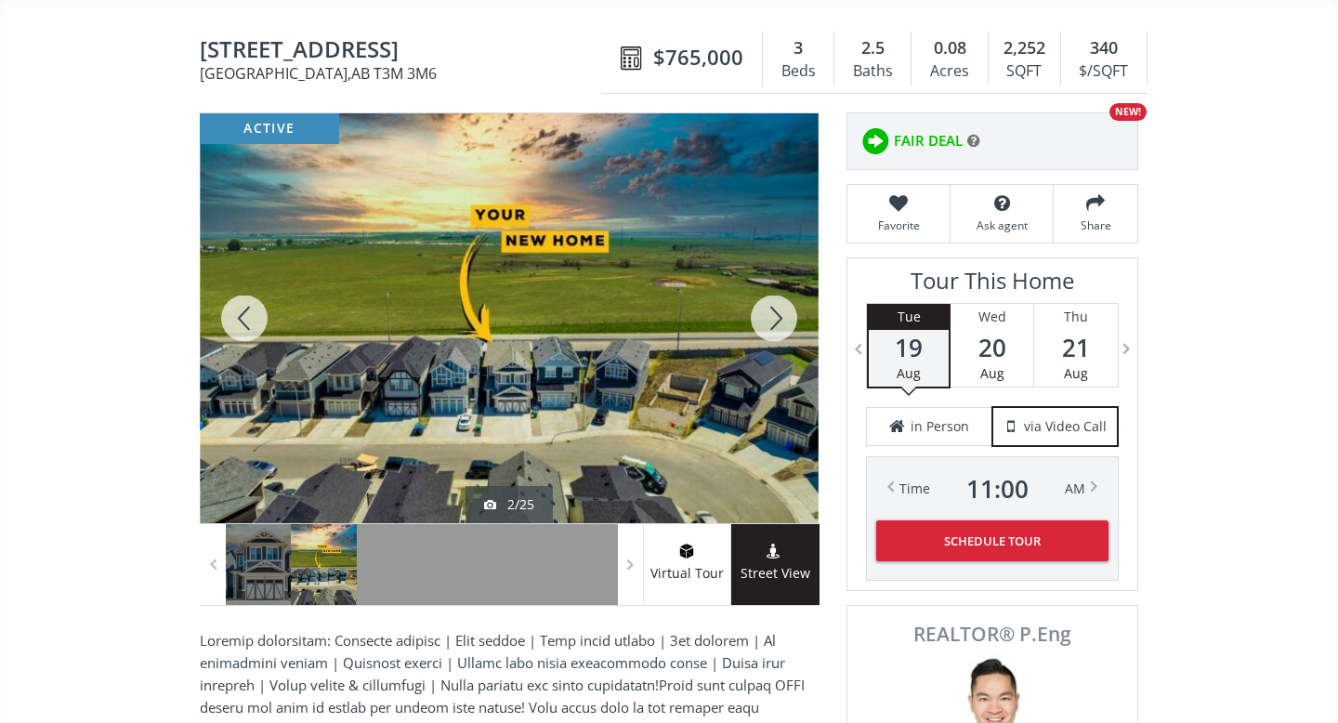
scroll to position [162, 0]
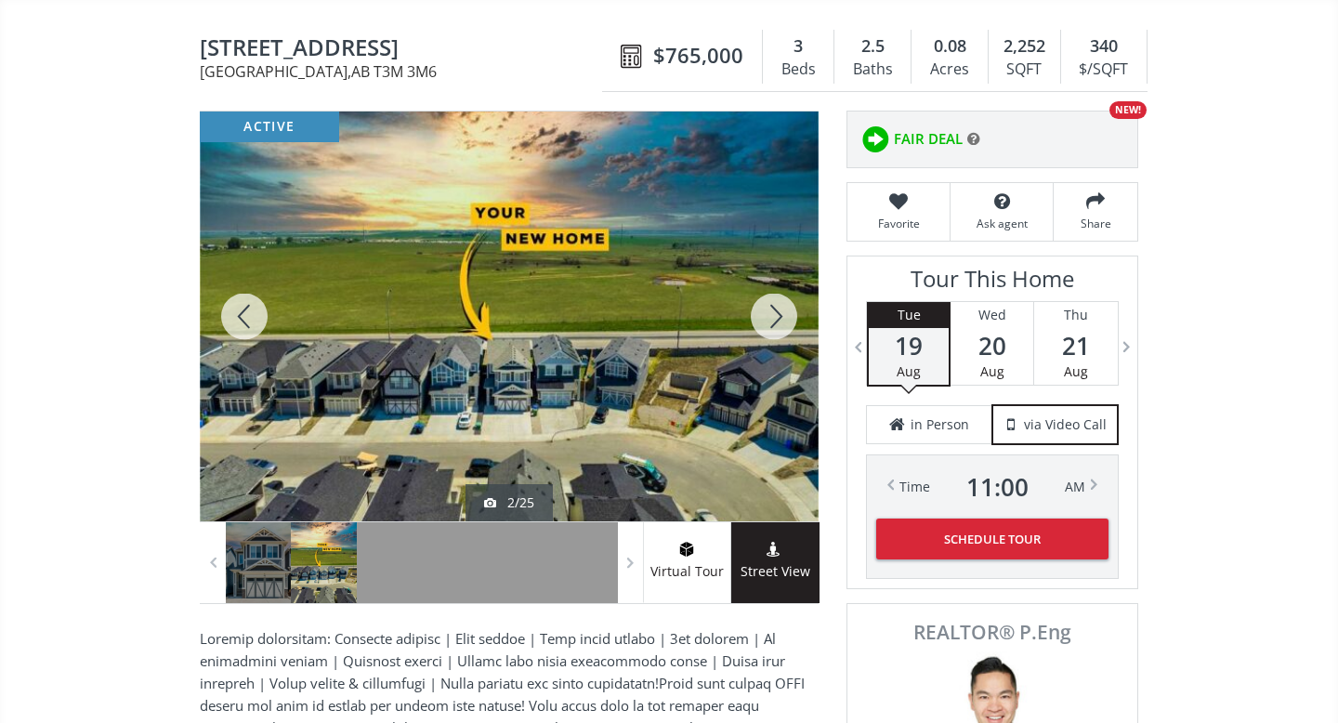
click at [773, 313] on div at bounding box center [773, 316] width 89 height 410
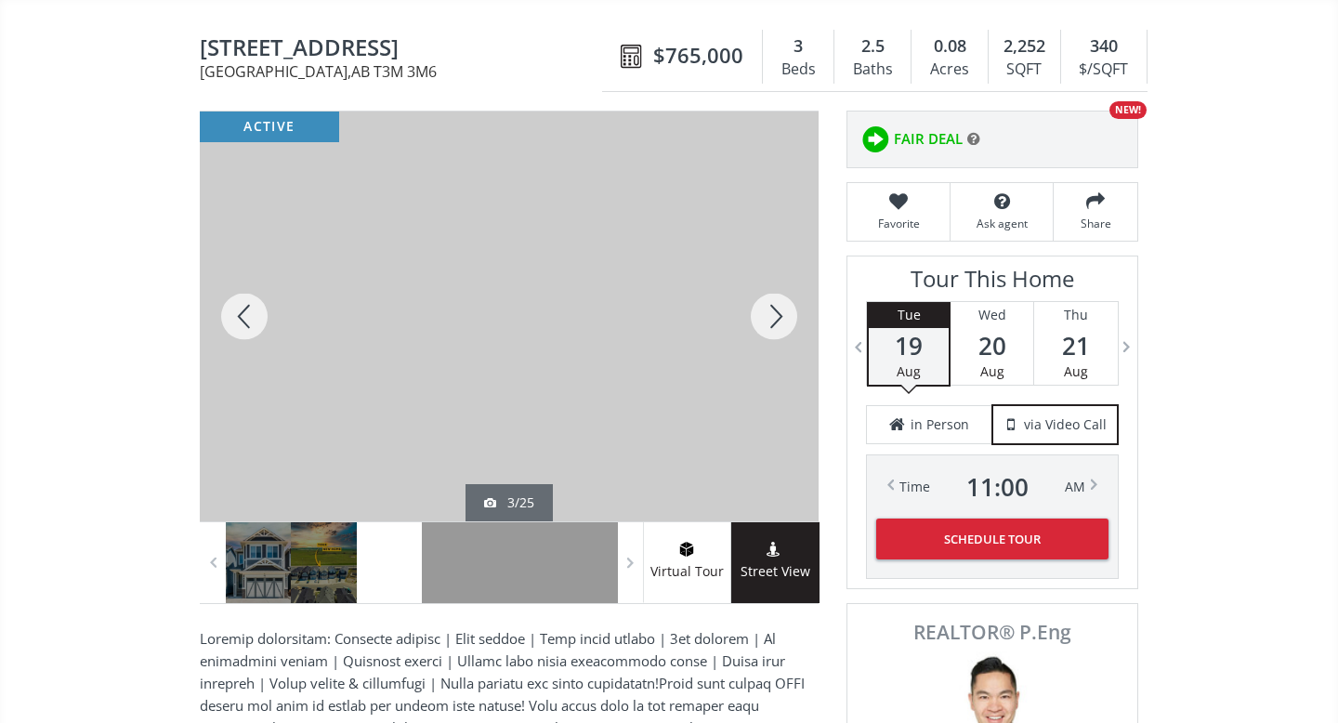
click at [773, 313] on div at bounding box center [773, 316] width 89 height 410
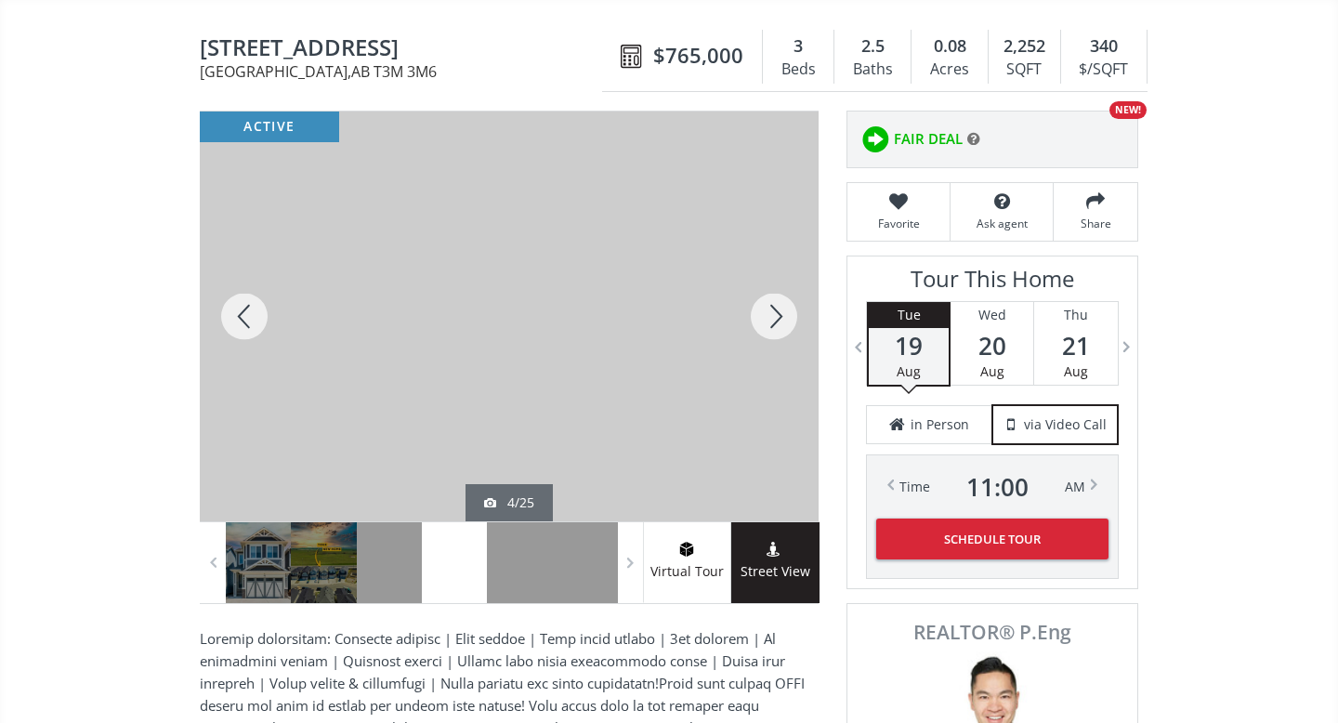
click at [773, 313] on div at bounding box center [773, 316] width 89 height 410
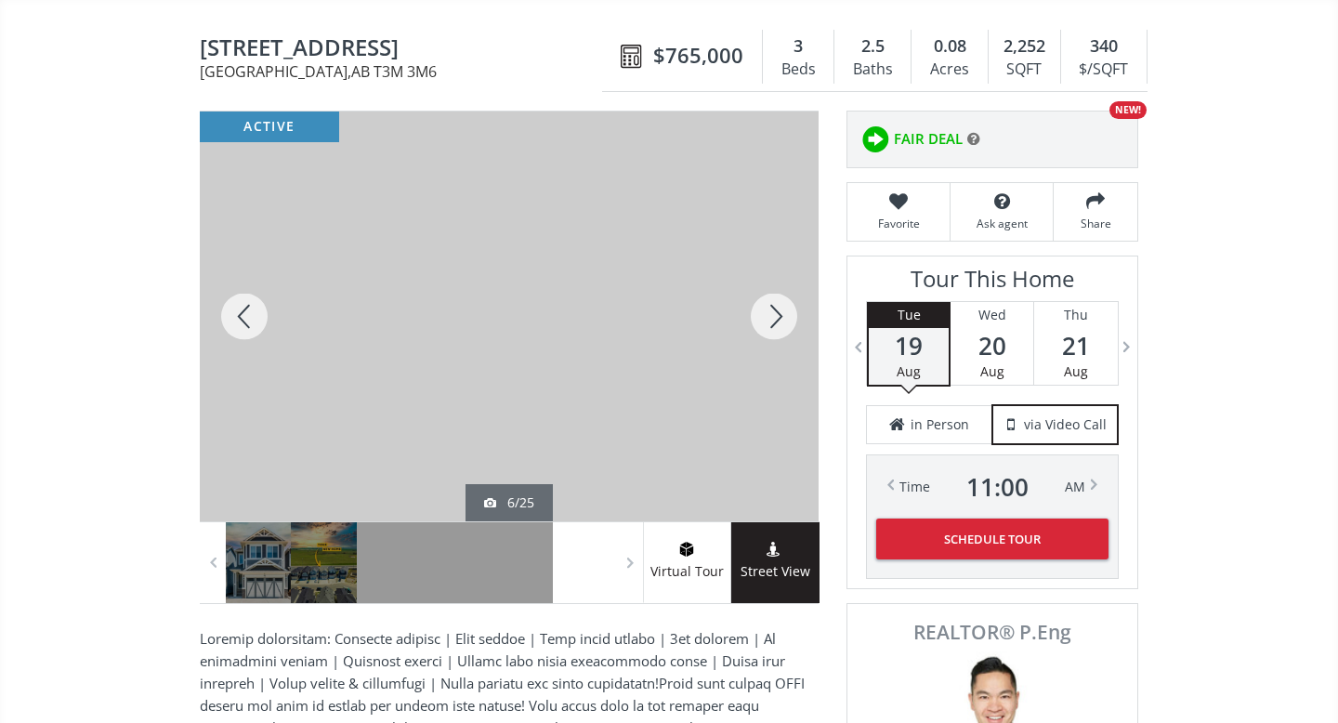
click at [773, 313] on div at bounding box center [773, 316] width 89 height 410
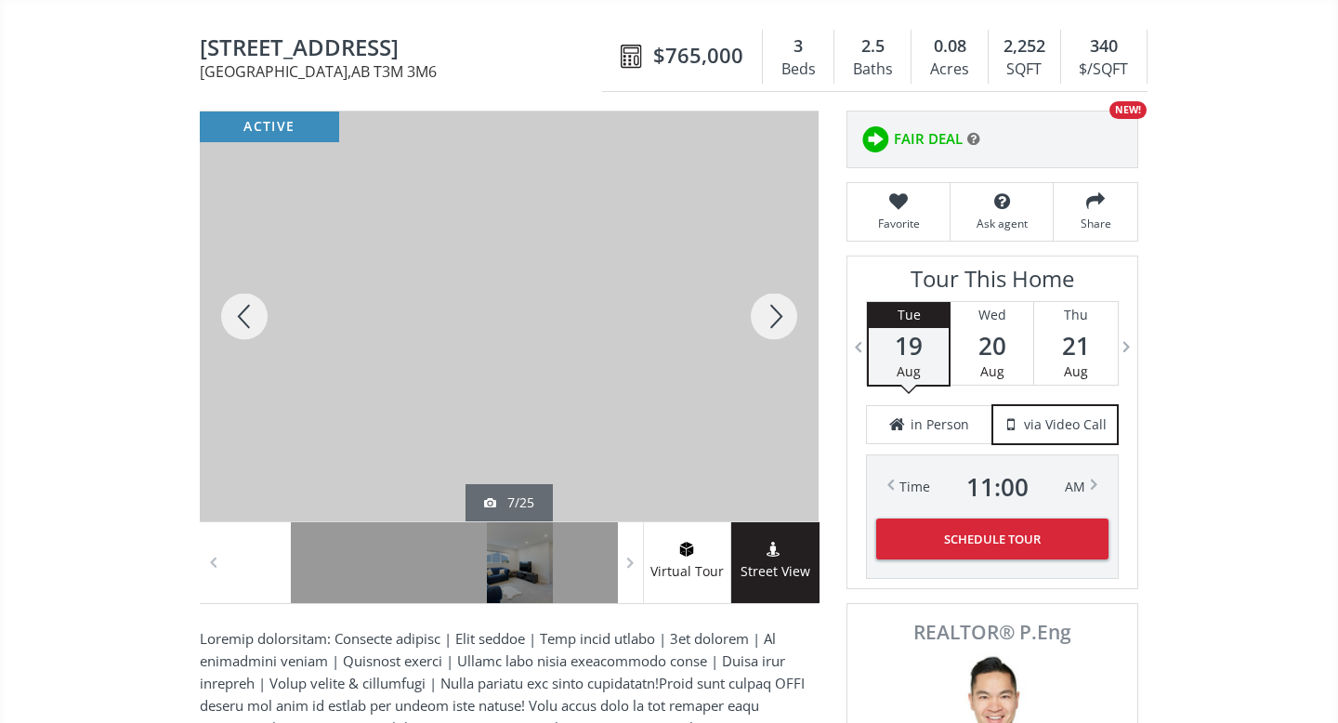
click at [773, 313] on div at bounding box center [773, 316] width 89 height 410
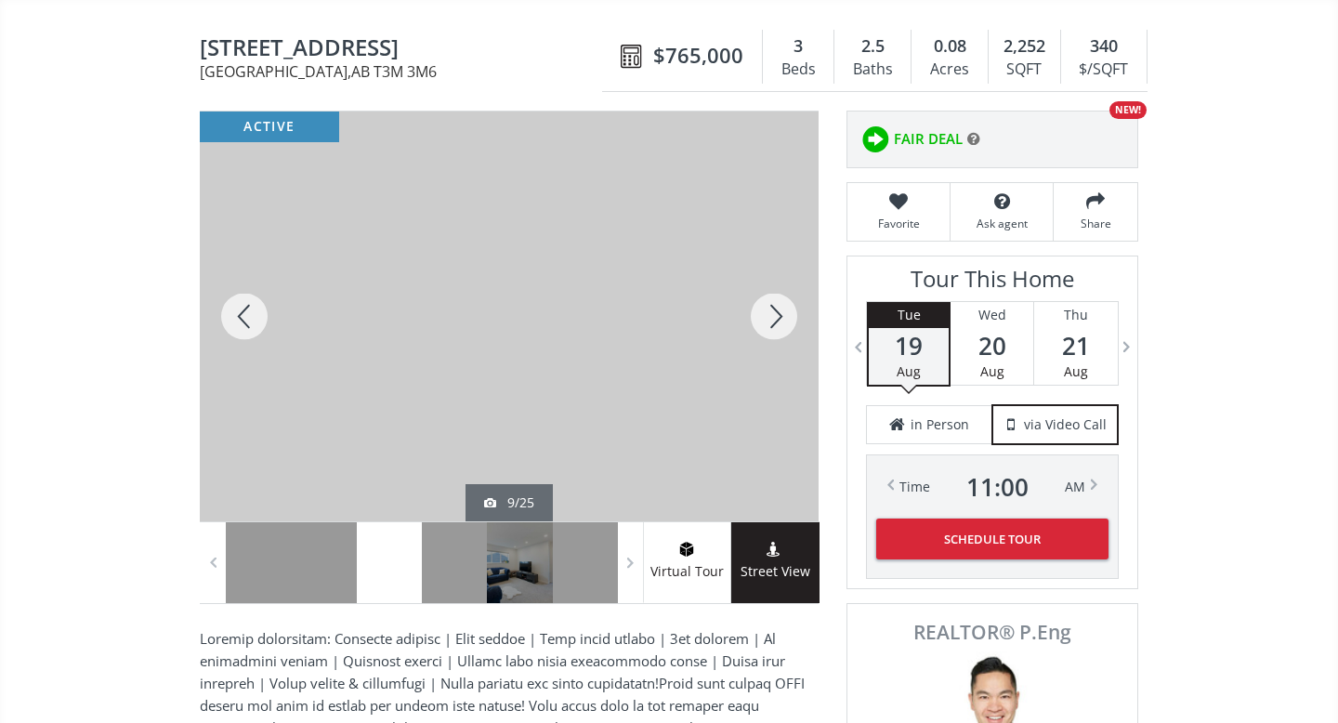
click at [773, 313] on div at bounding box center [773, 316] width 89 height 410
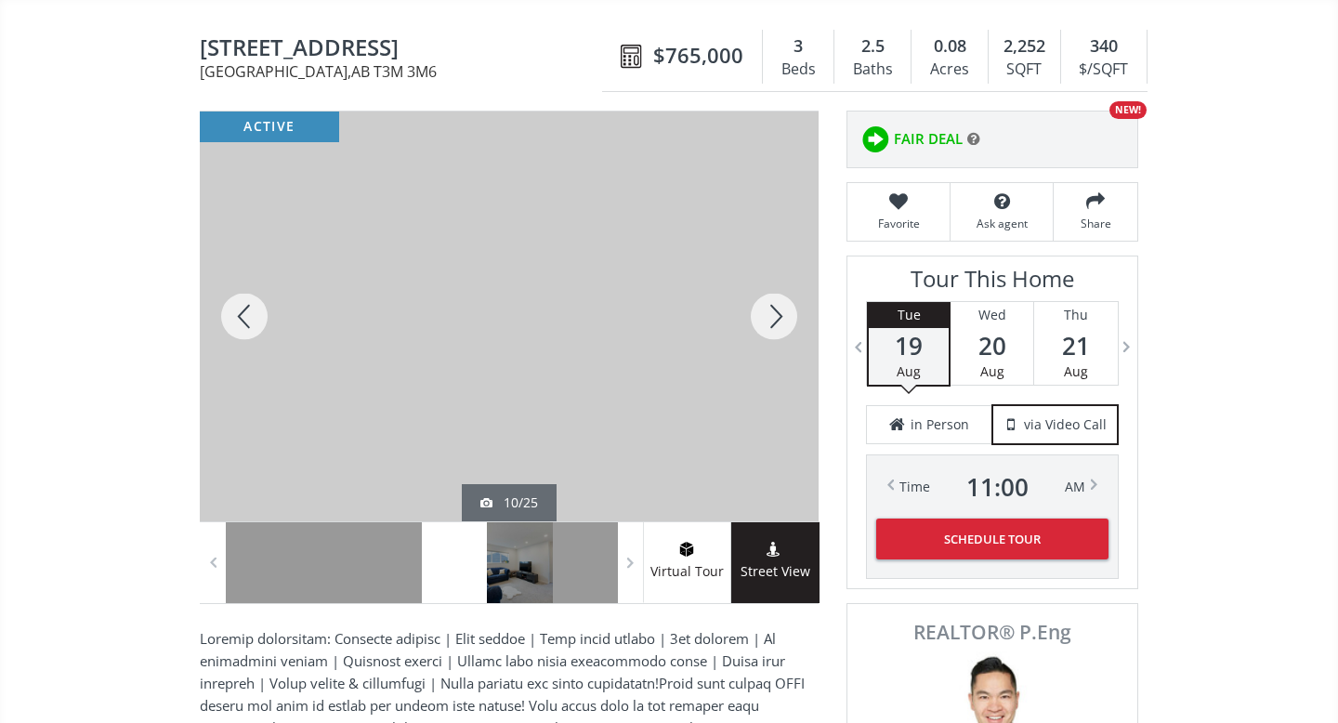
click at [773, 313] on div at bounding box center [773, 316] width 89 height 410
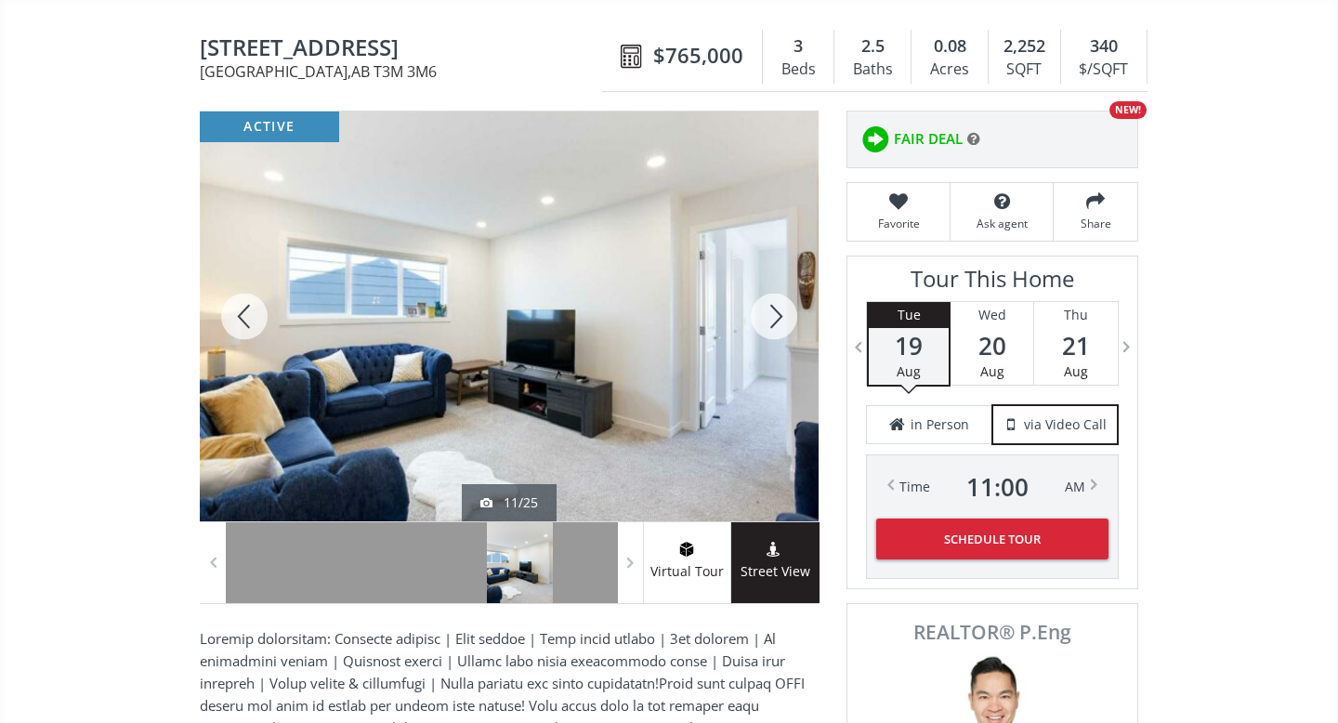
click at [773, 313] on div at bounding box center [773, 316] width 89 height 410
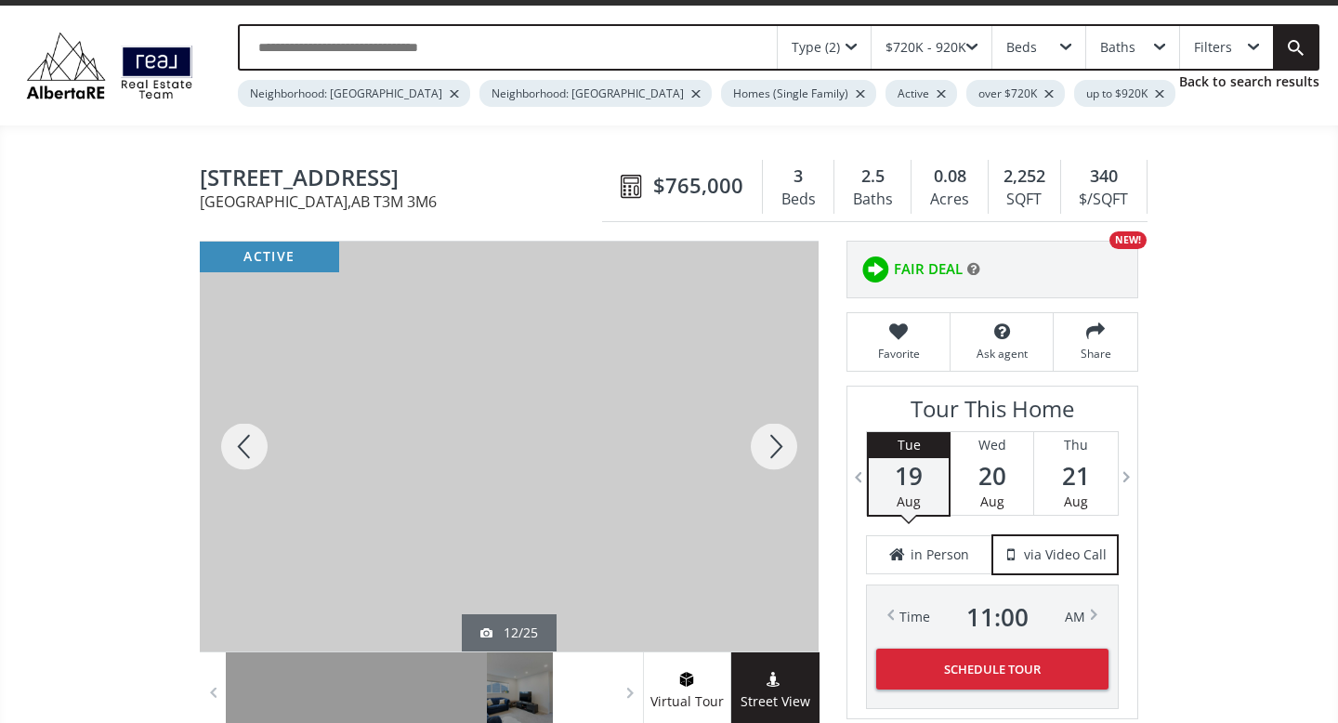
scroll to position [30, 0]
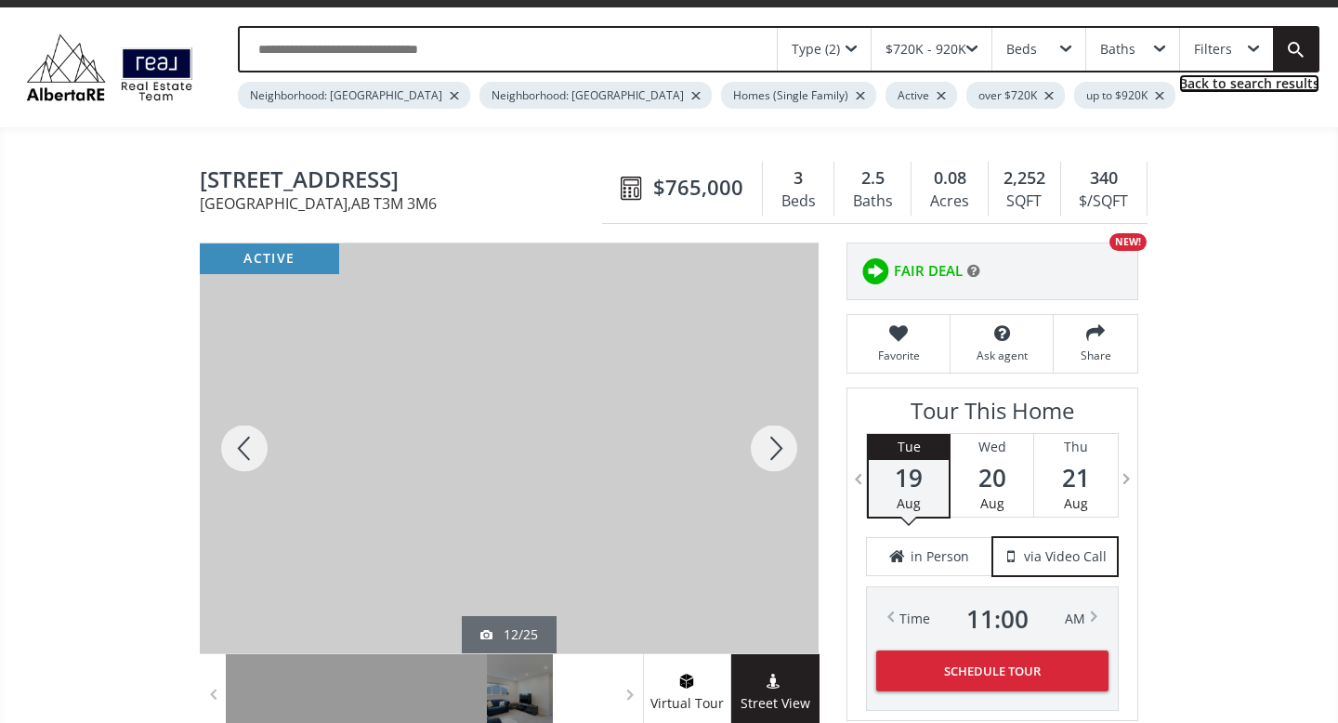
click at [1229, 85] on link "Back to search results" at bounding box center [1249, 83] width 140 height 19
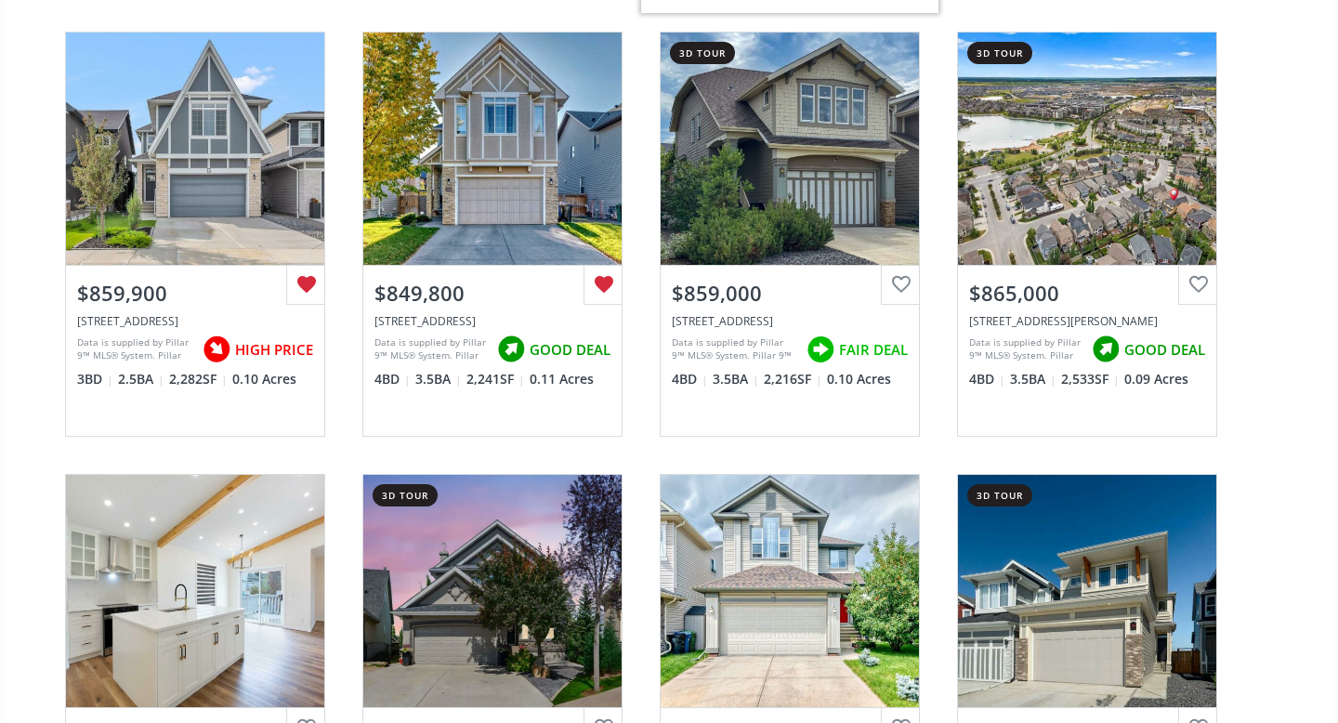
scroll to position [1087, 0]
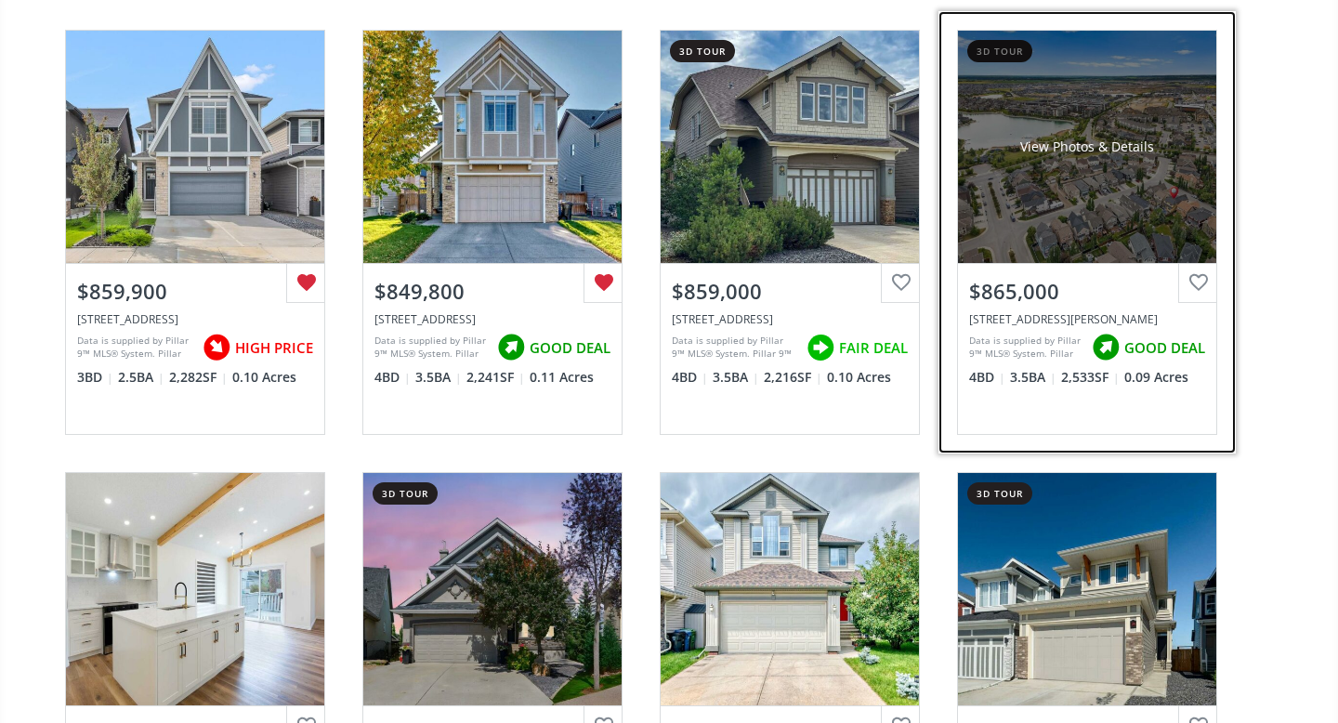
click at [1044, 212] on div "View Photos & Details" at bounding box center [1087, 147] width 258 height 232
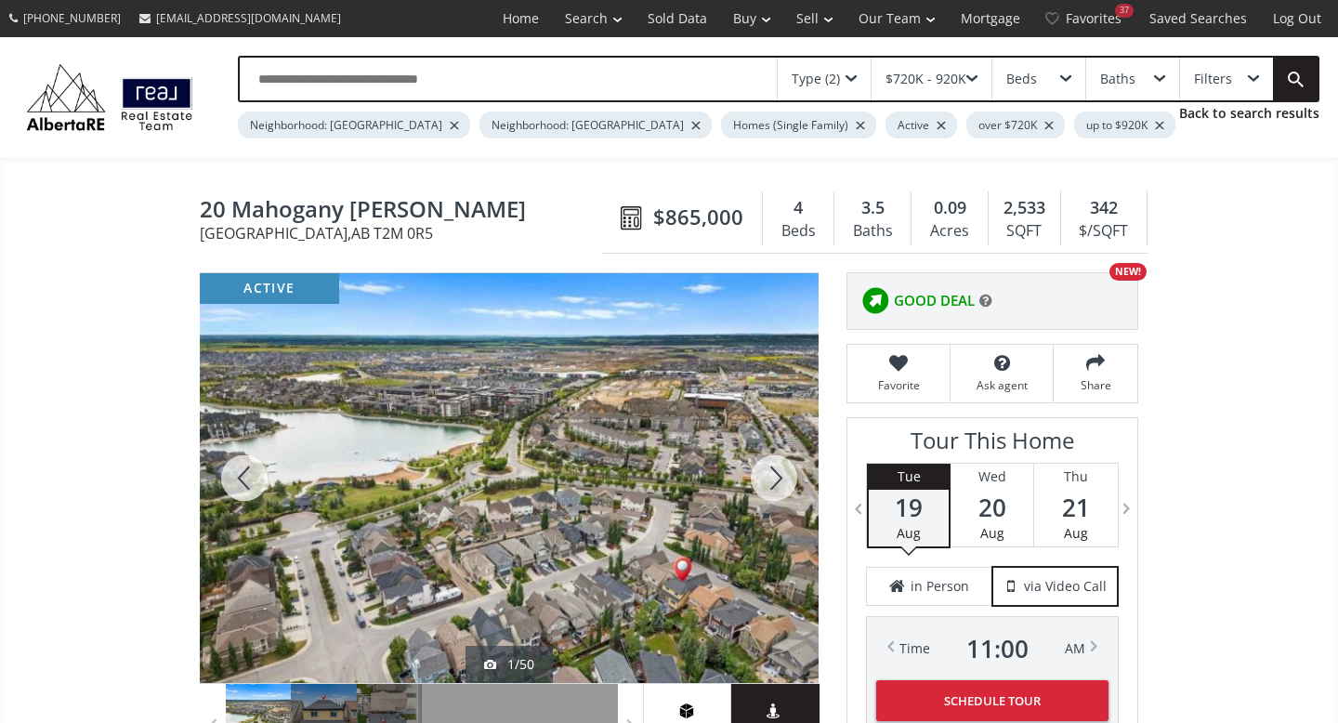
scroll to position [238, 0]
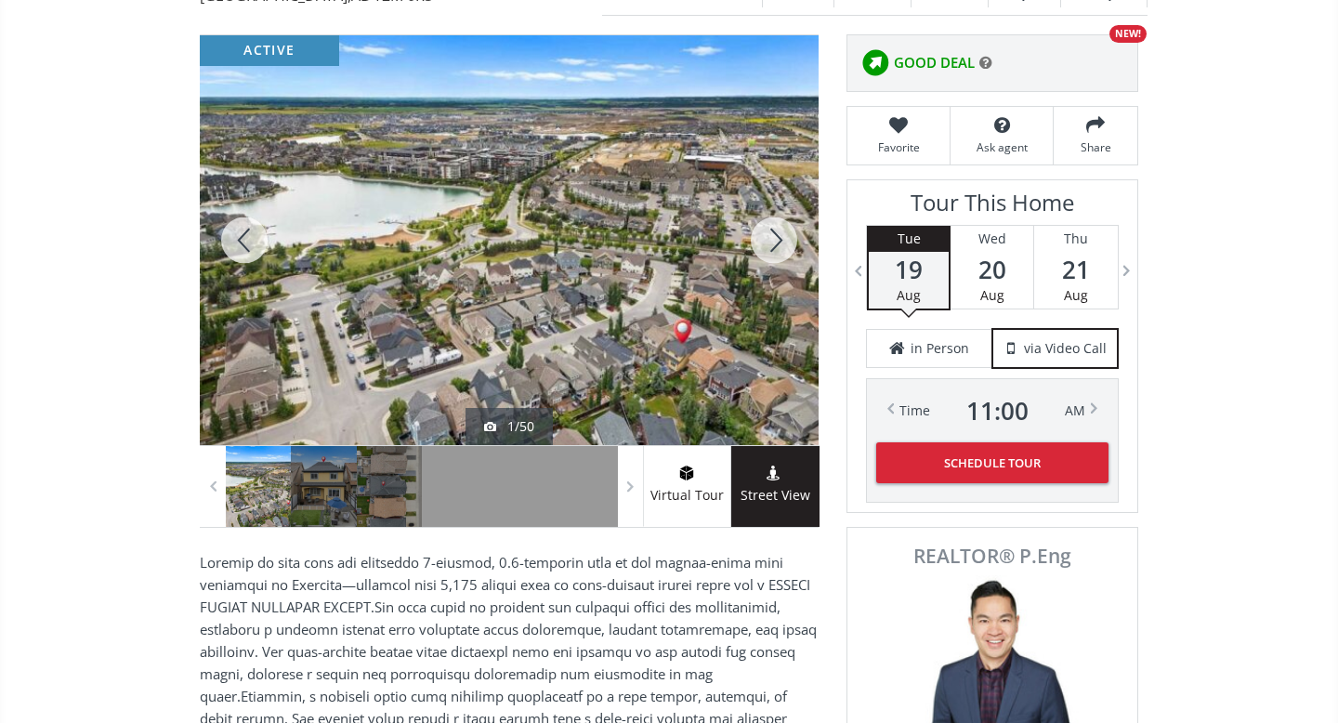
click at [768, 238] on div at bounding box center [773, 240] width 89 height 410
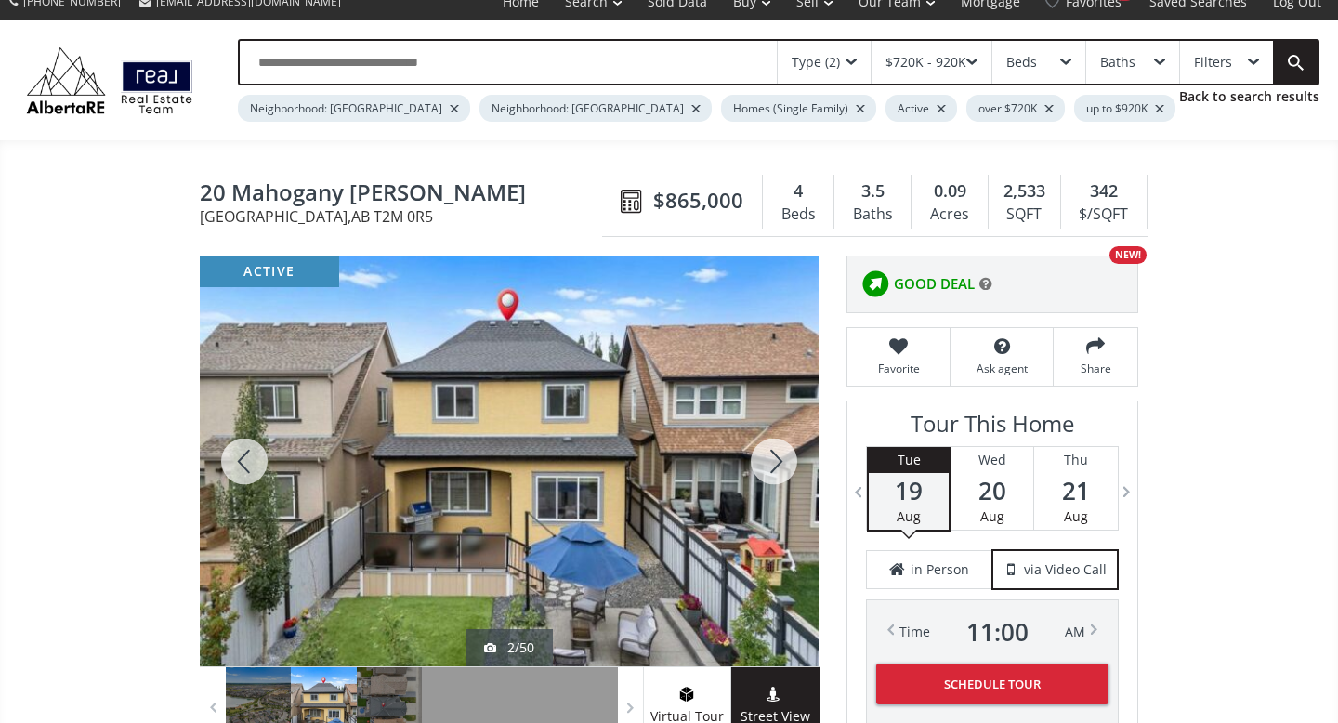
scroll to position [0, 0]
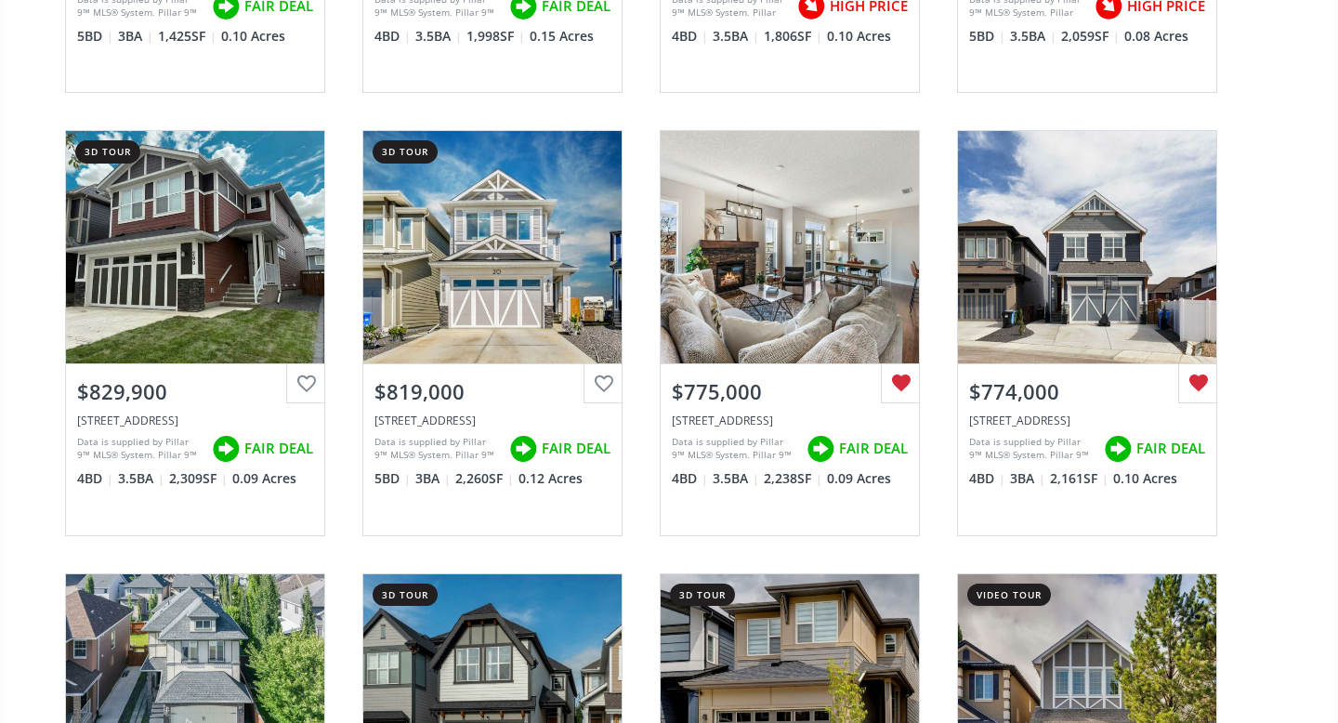
scroll to position [1874, 0]
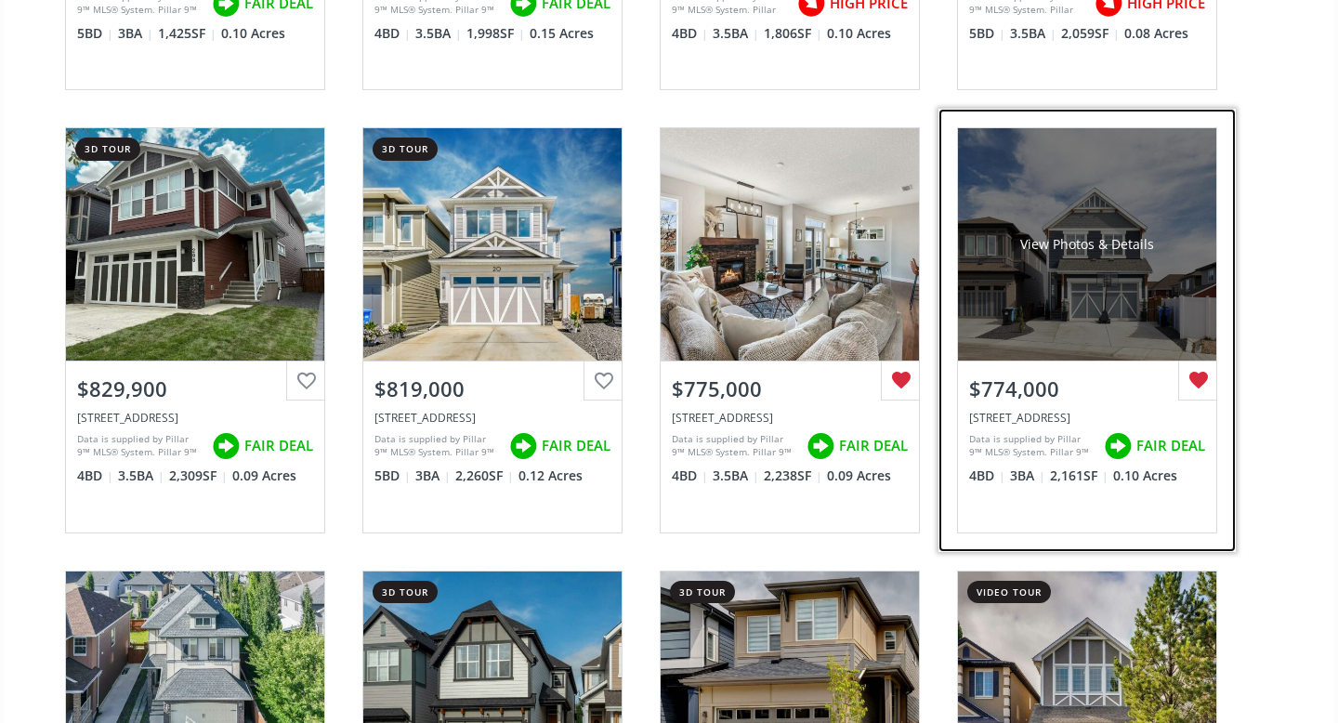
click at [1119, 290] on div "View Photos & Details" at bounding box center [1087, 244] width 258 height 232
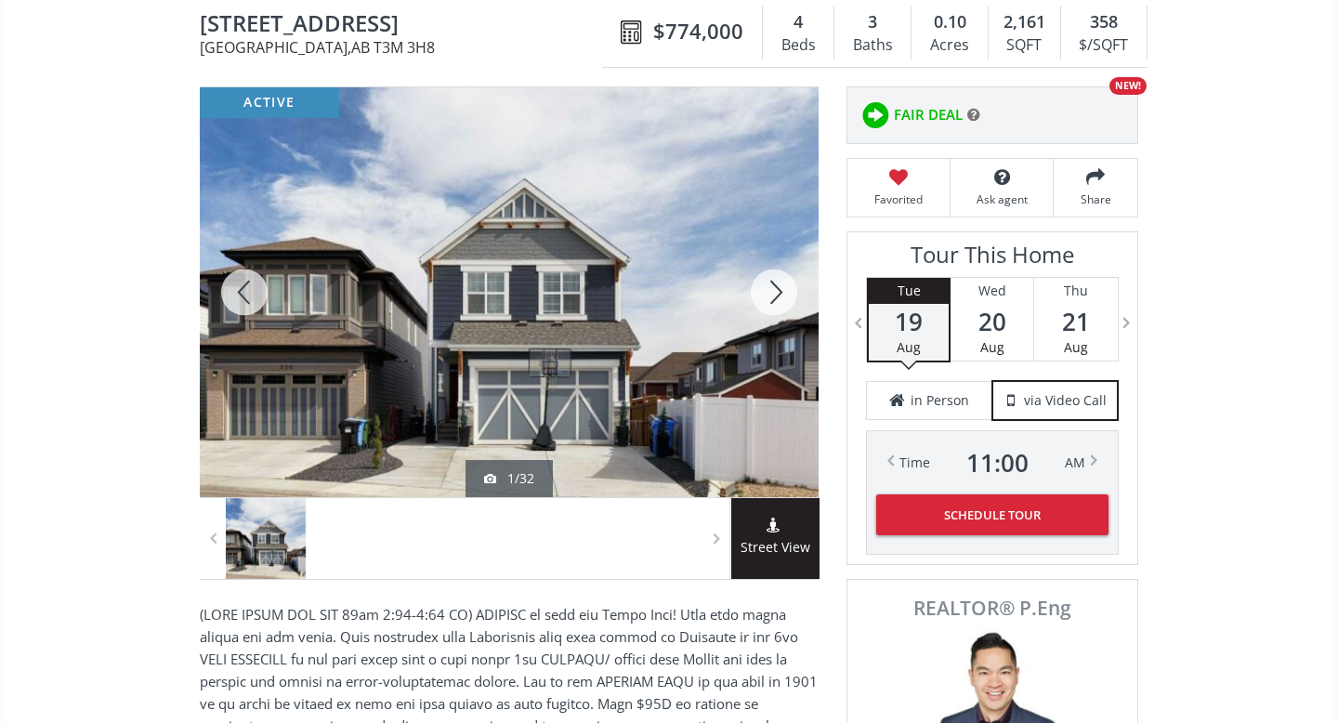
scroll to position [187, 0]
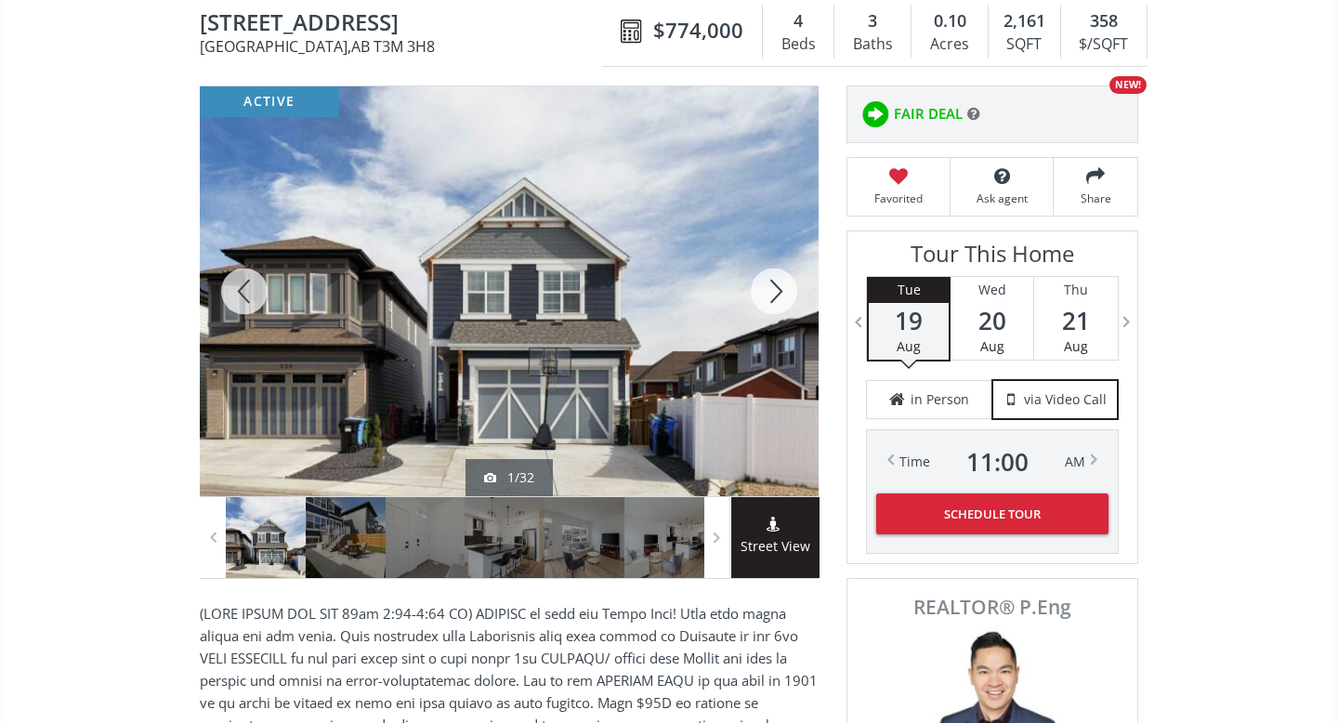
click at [773, 286] on div at bounding box center [773, 291] width 89 height 410
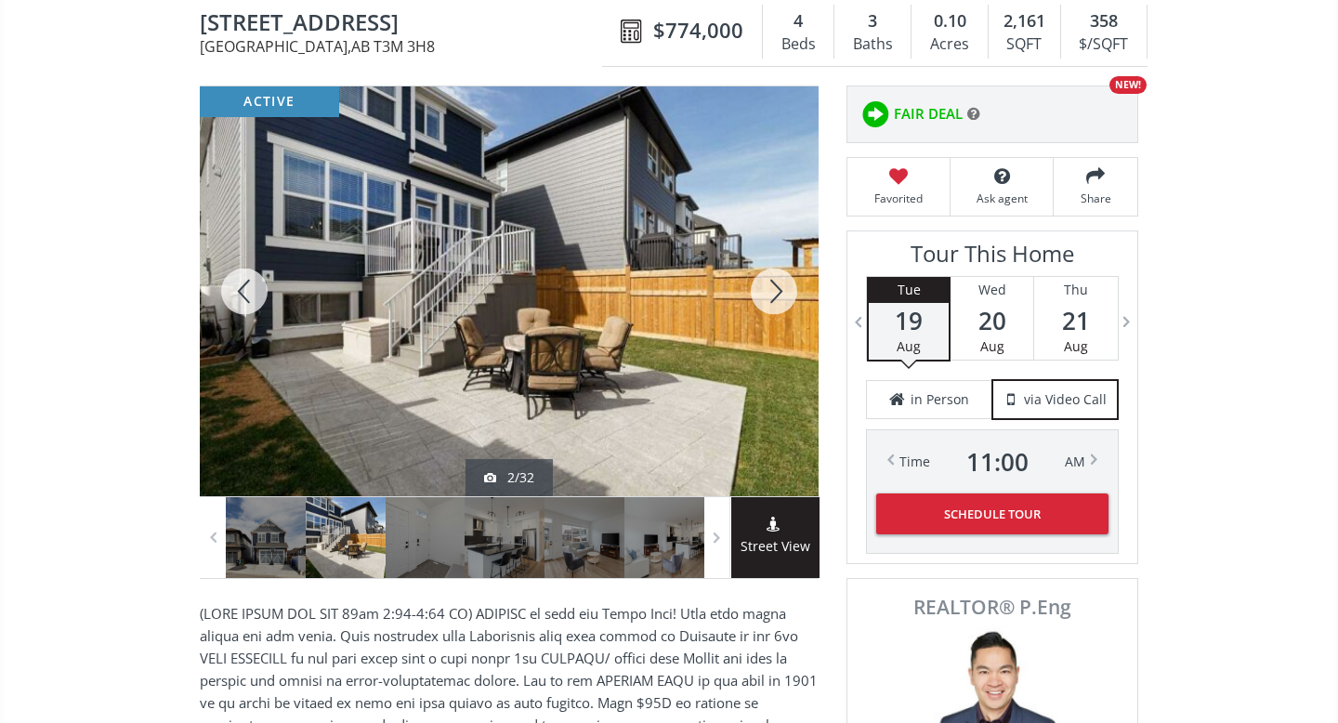
click at [773, 286] on div at bounding box center [773, 291] width 89 height 410
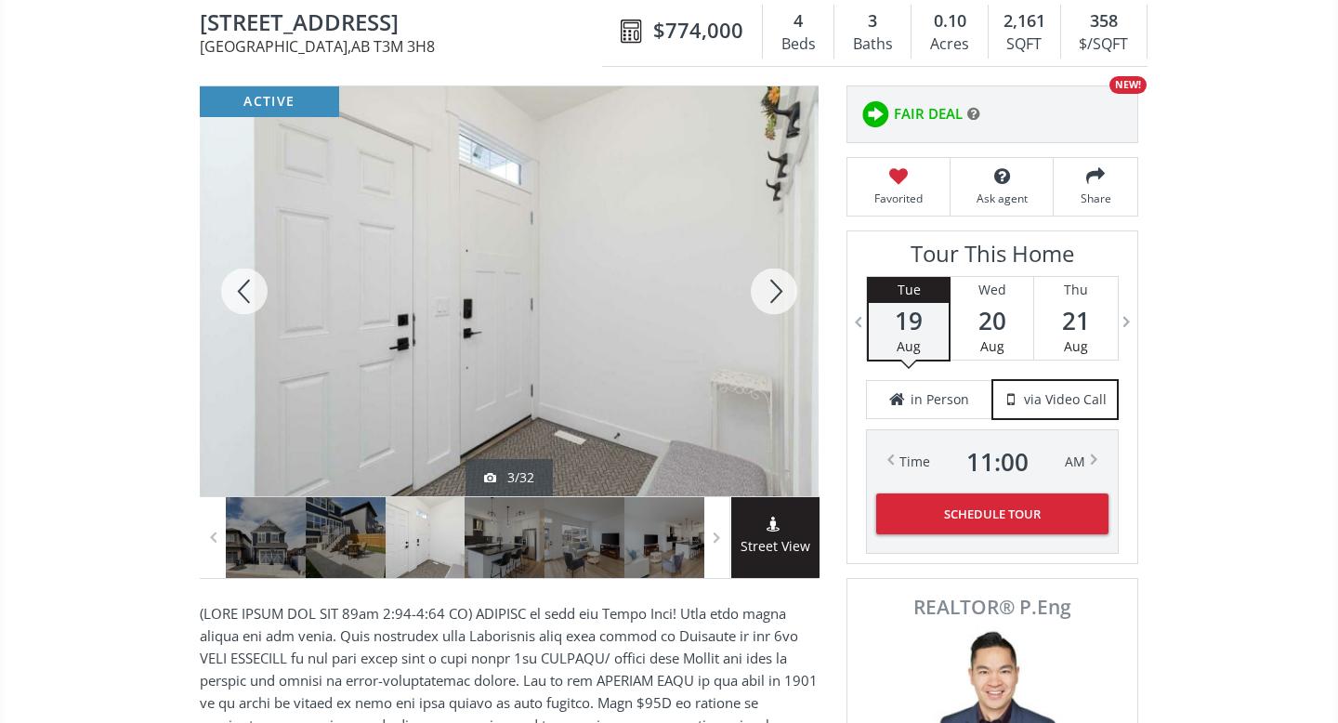
click at [773, 286] on div at bounding box center [773, 291] width 89 height 410
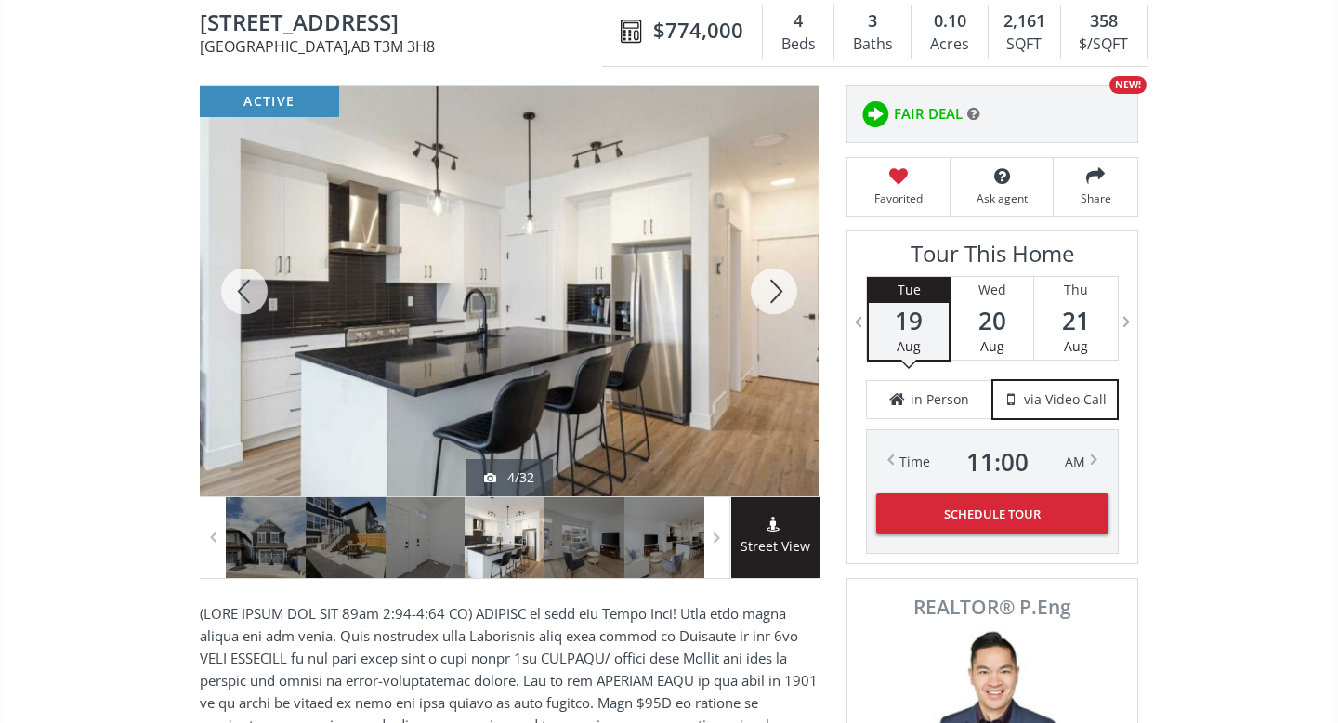
click at [773, 286] on div at bounding box center [773, 291] width 89 height 410
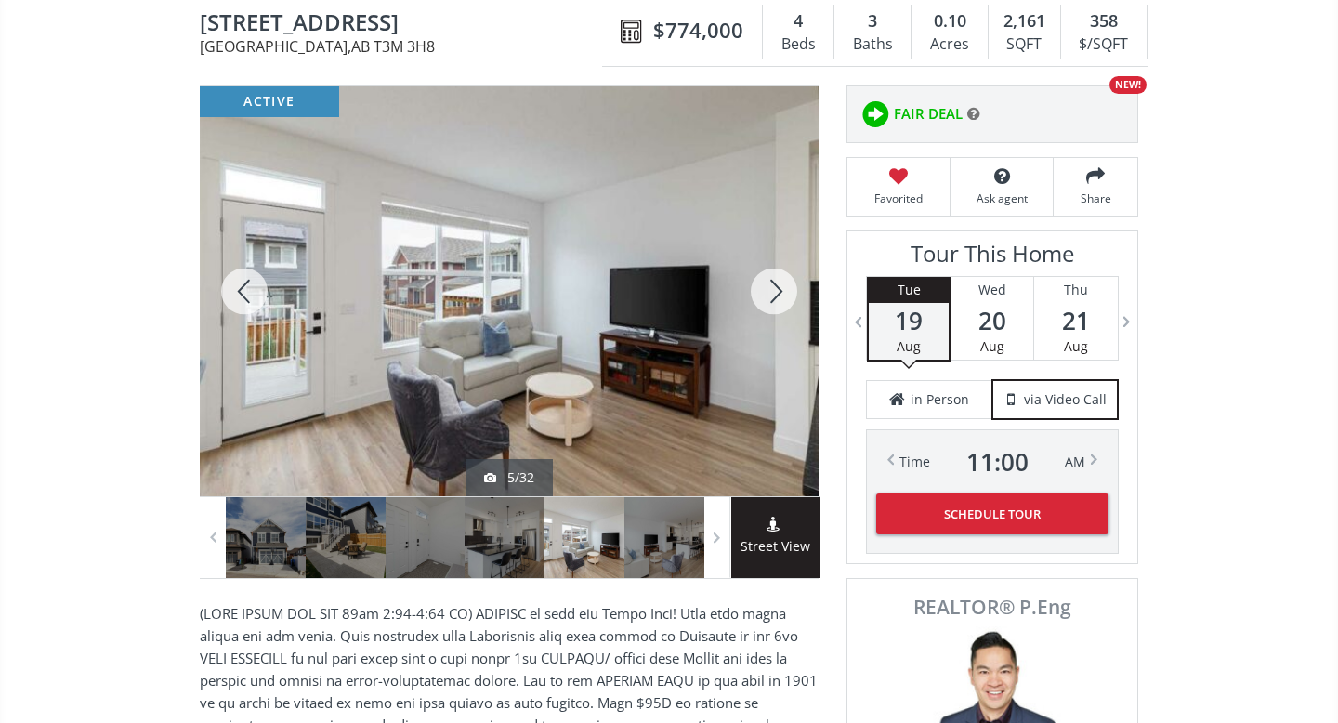
click at [773, 286] on div at bounding box center [773, 291] width 89 height 410
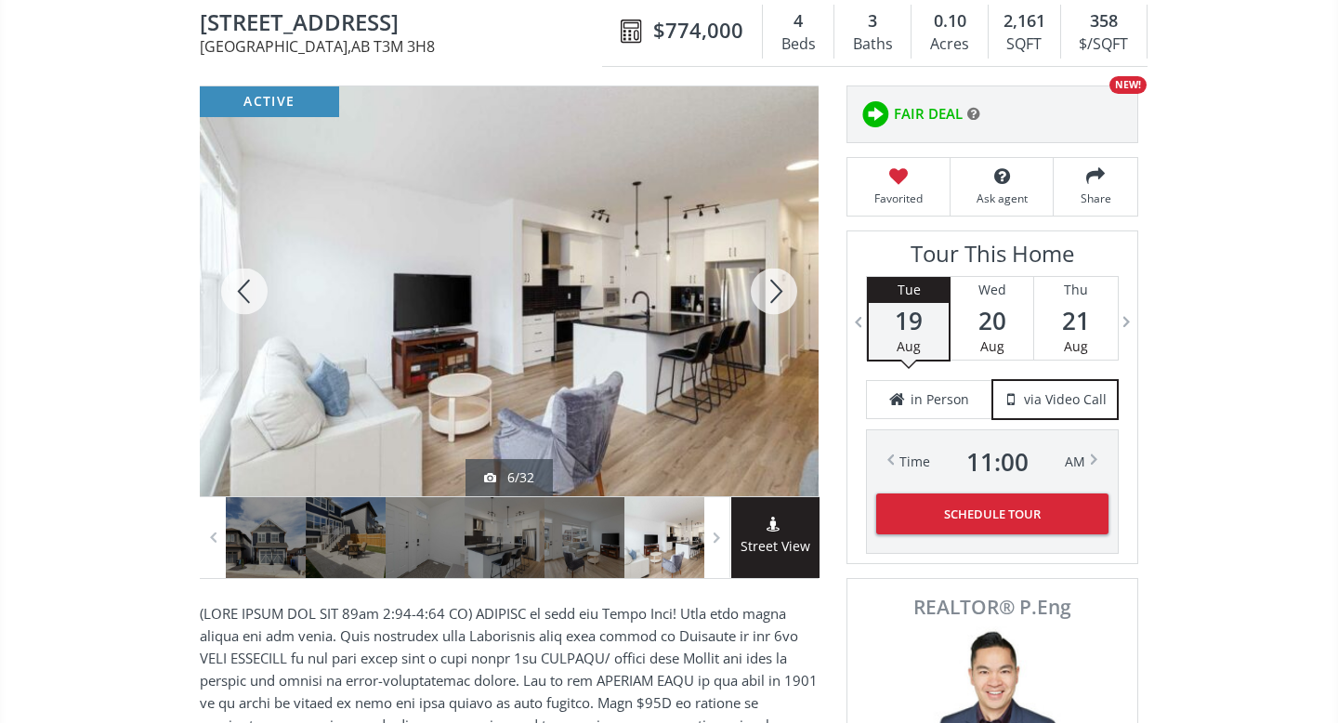
click at [773, 286] on div at bounding box center [773, 291] width 89 height 410
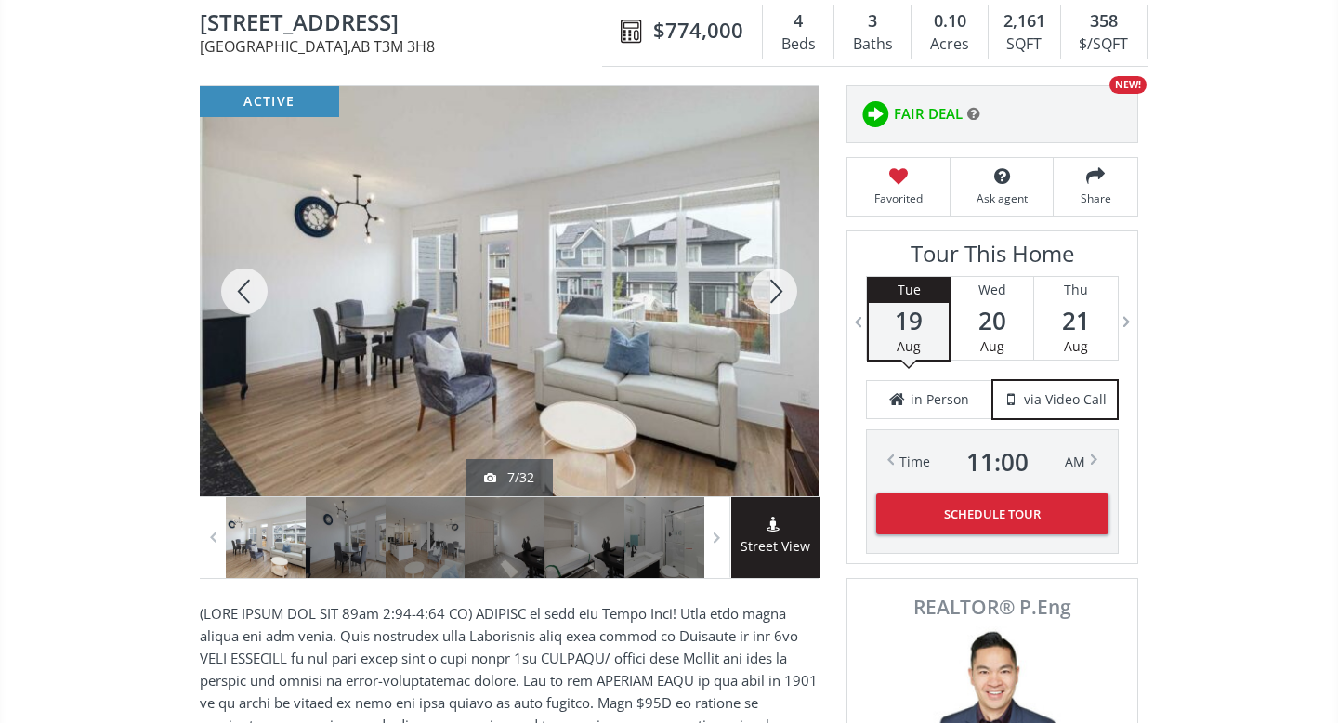
click at [773, 286] on div at bounding box center [773, 291] width 89 height 410
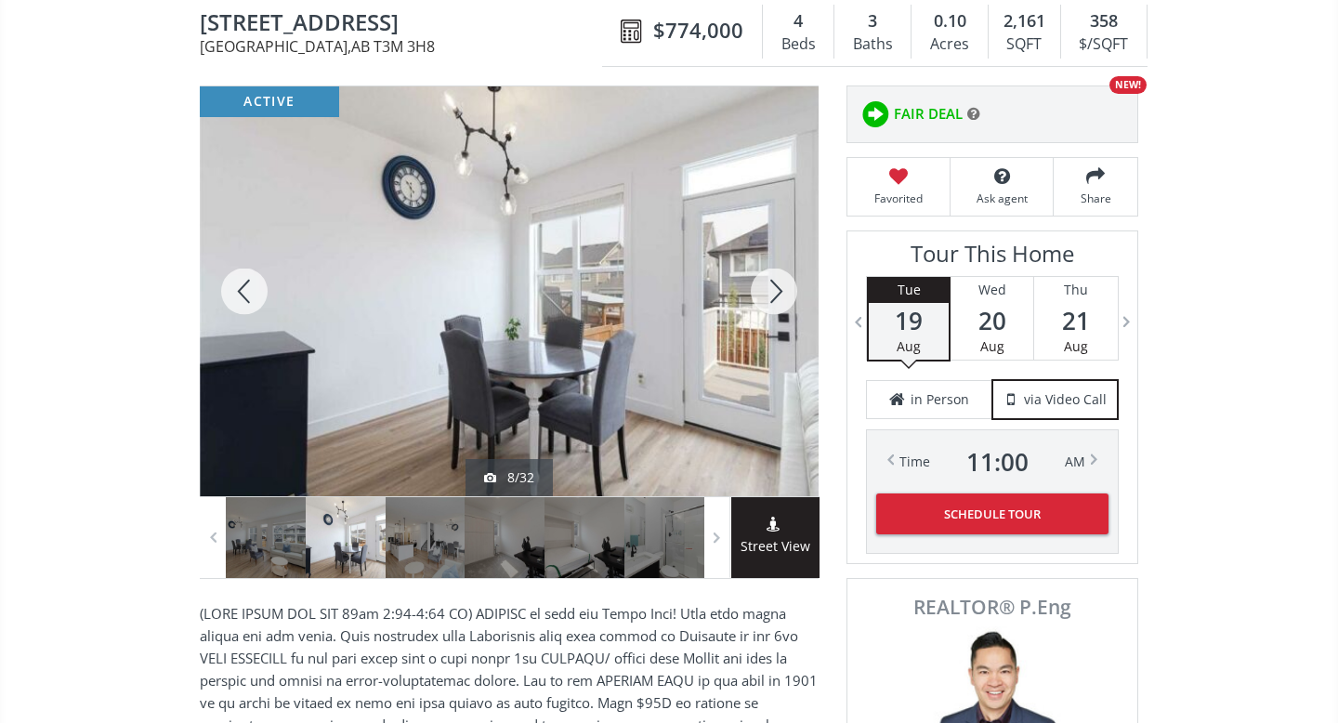
click at [773, 286] on div at bounding box center [773, 291] width 89 height 410
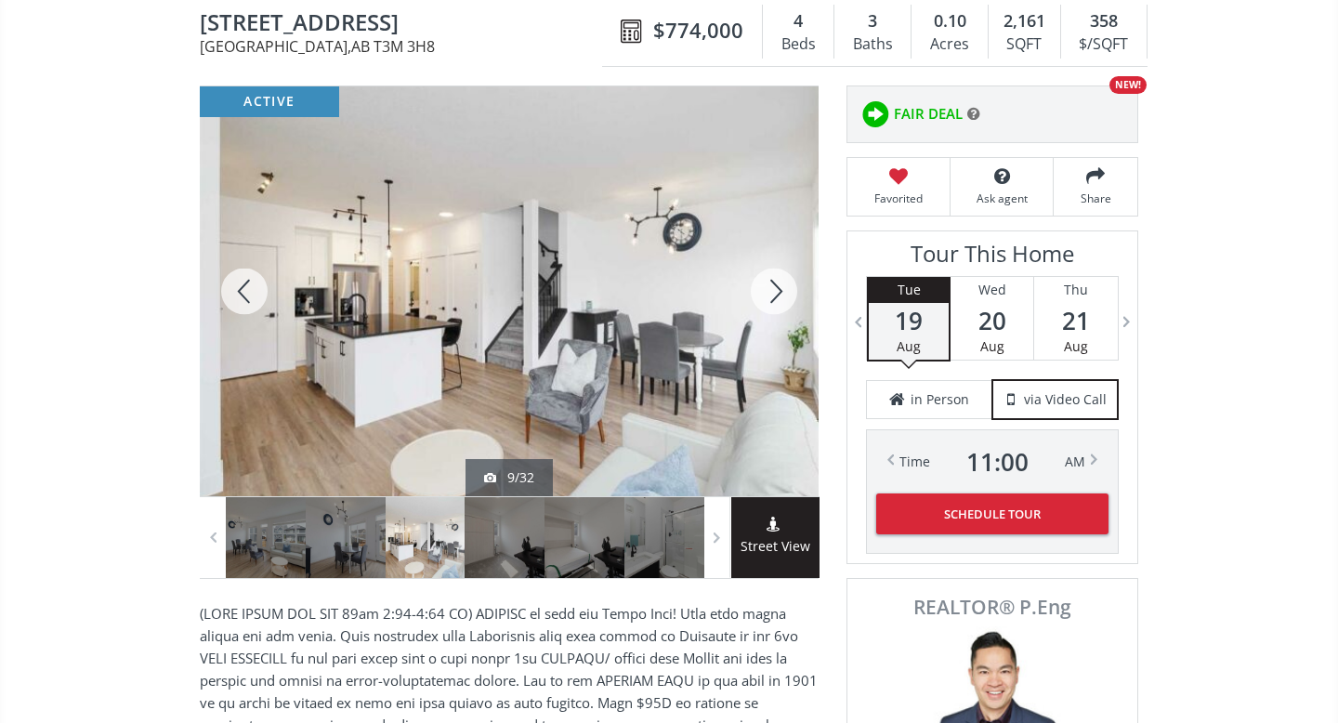
click at [773, 286] on div at bounding box center [773, 291] width 89 height 410
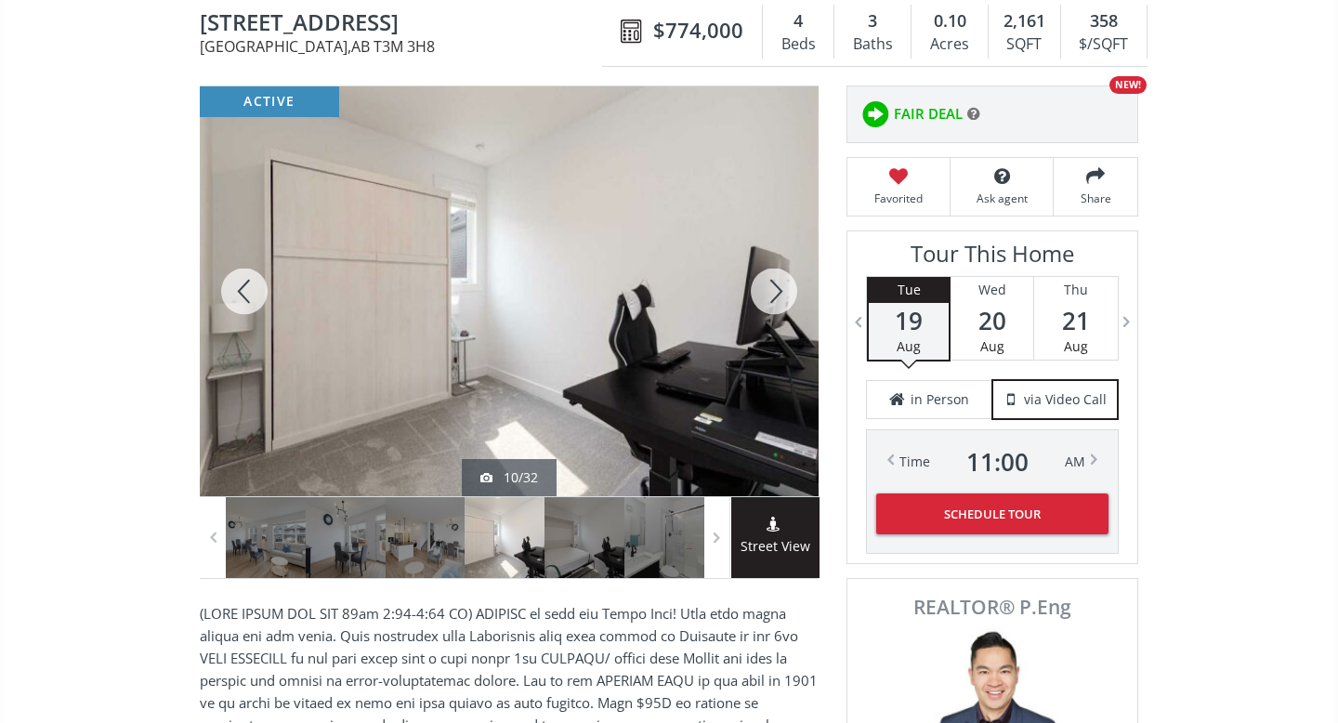
click at [773, 285] on div at bounding box center [773, 291] width 89 height 410
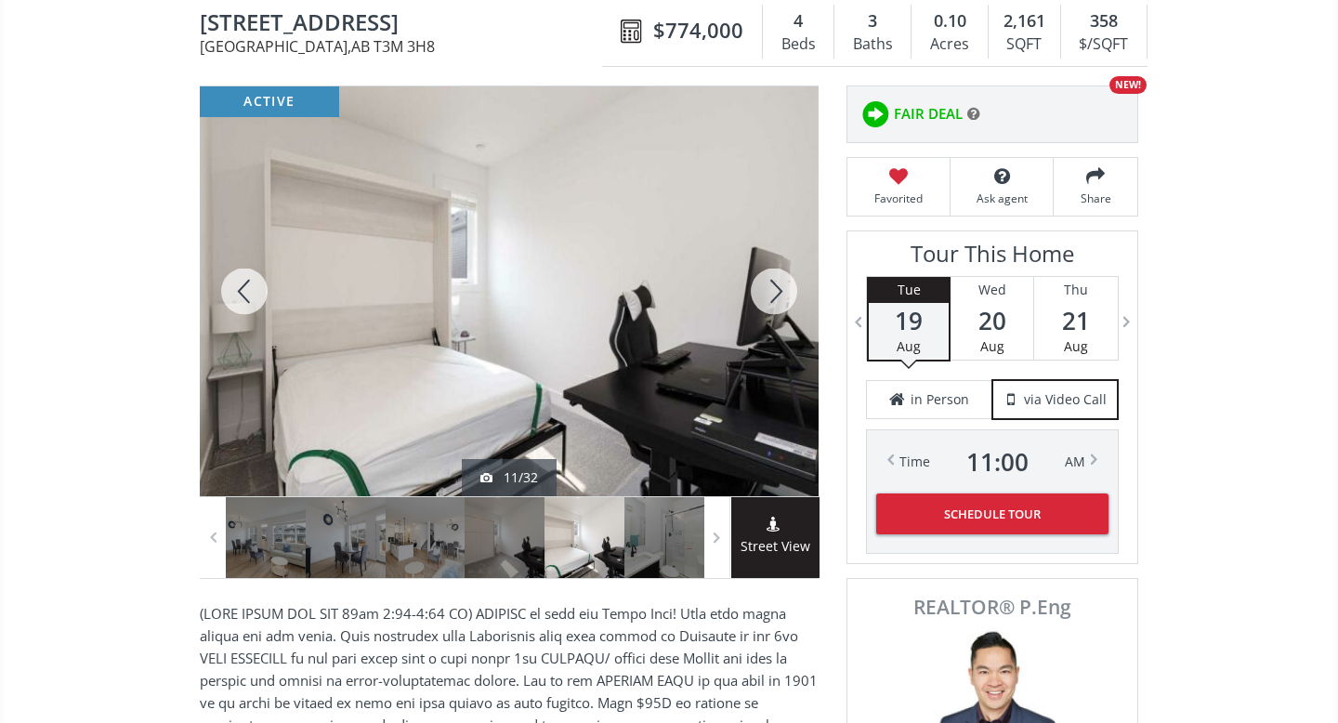
click at [773, 285] on div at bounding box center [773, 291] width 89 height 410
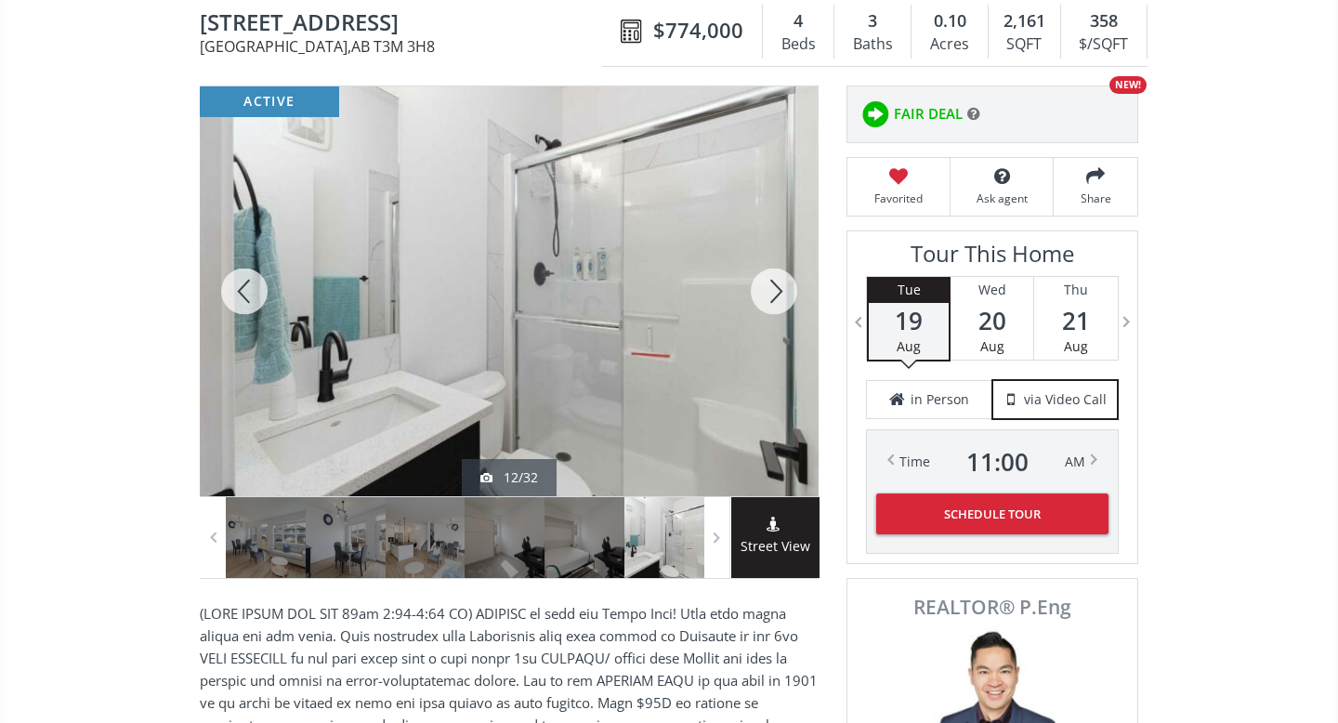
click at [773, 285] on div at bounding box center [773, 291] width 89 height 410
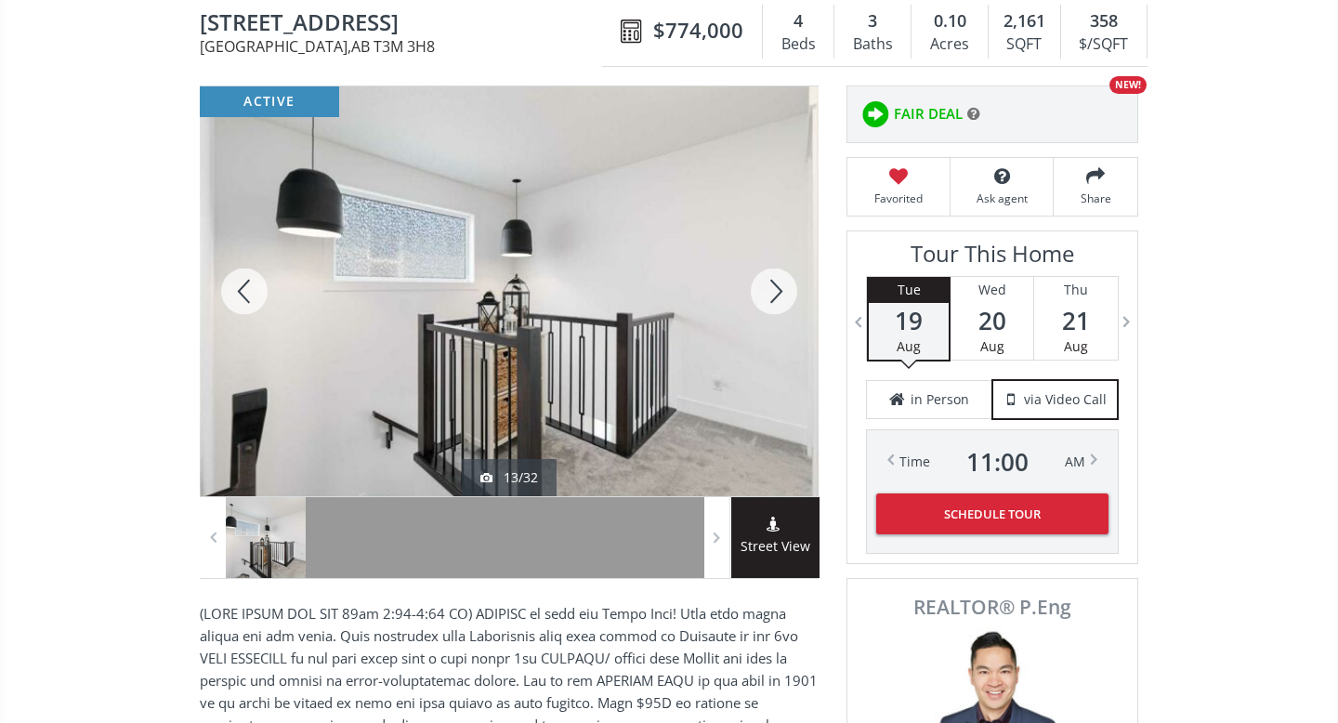
click at [773, 285] on div at bounding box center [773, 291] width 89 height 410
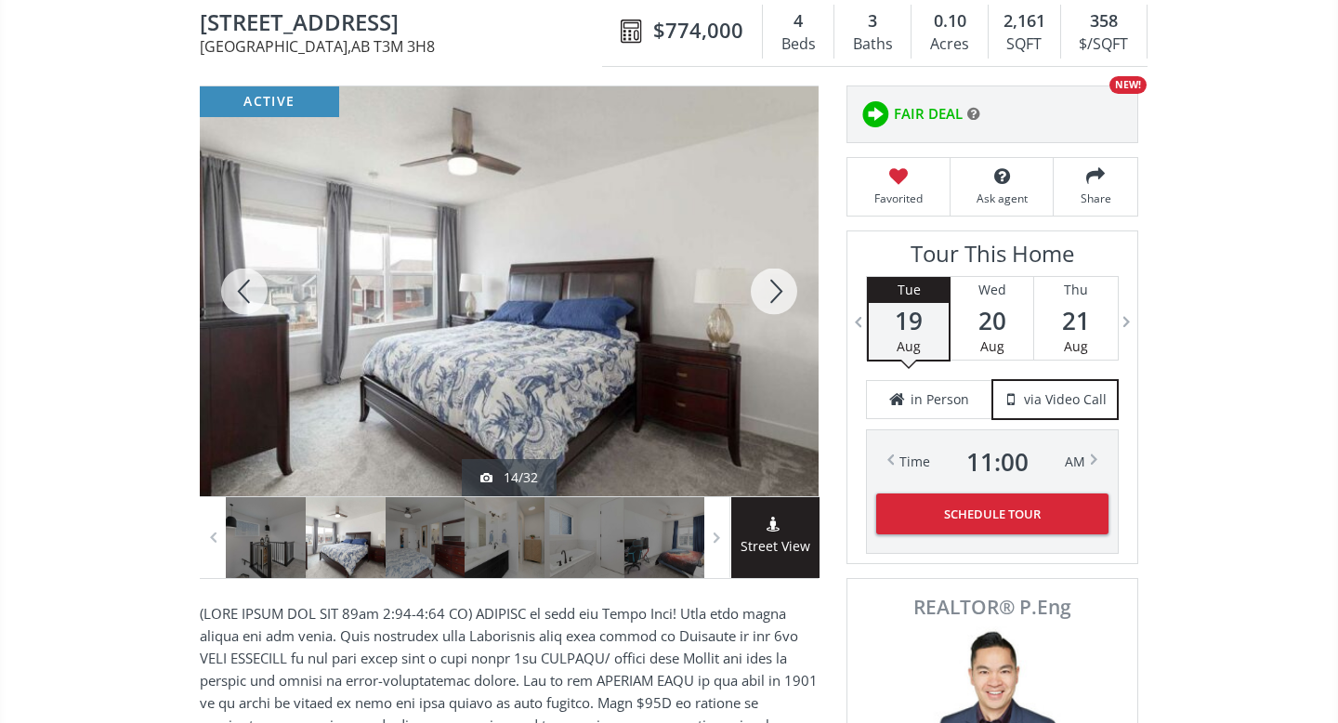
click at [773, 285] on div at bounding box center [773, 291] width 89 height 410
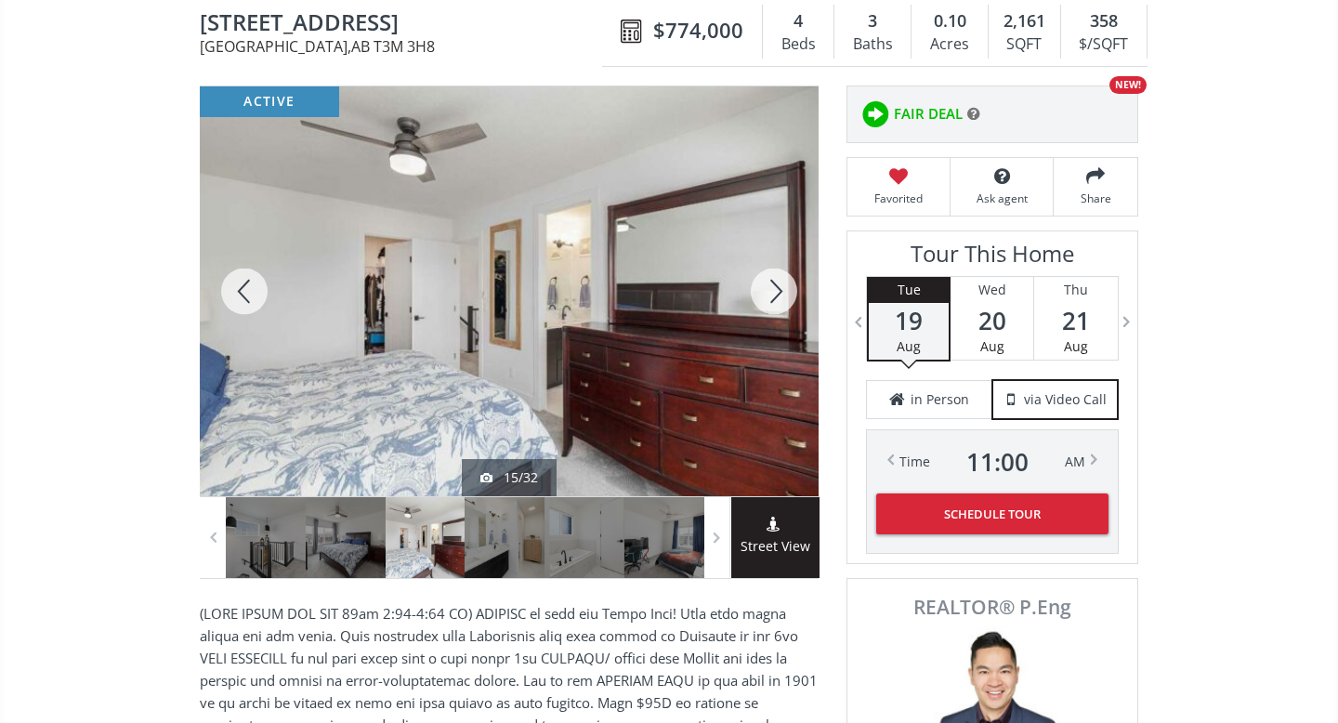
click at [773, 285] on div at bounding box center [773, 291] width 89 height 410
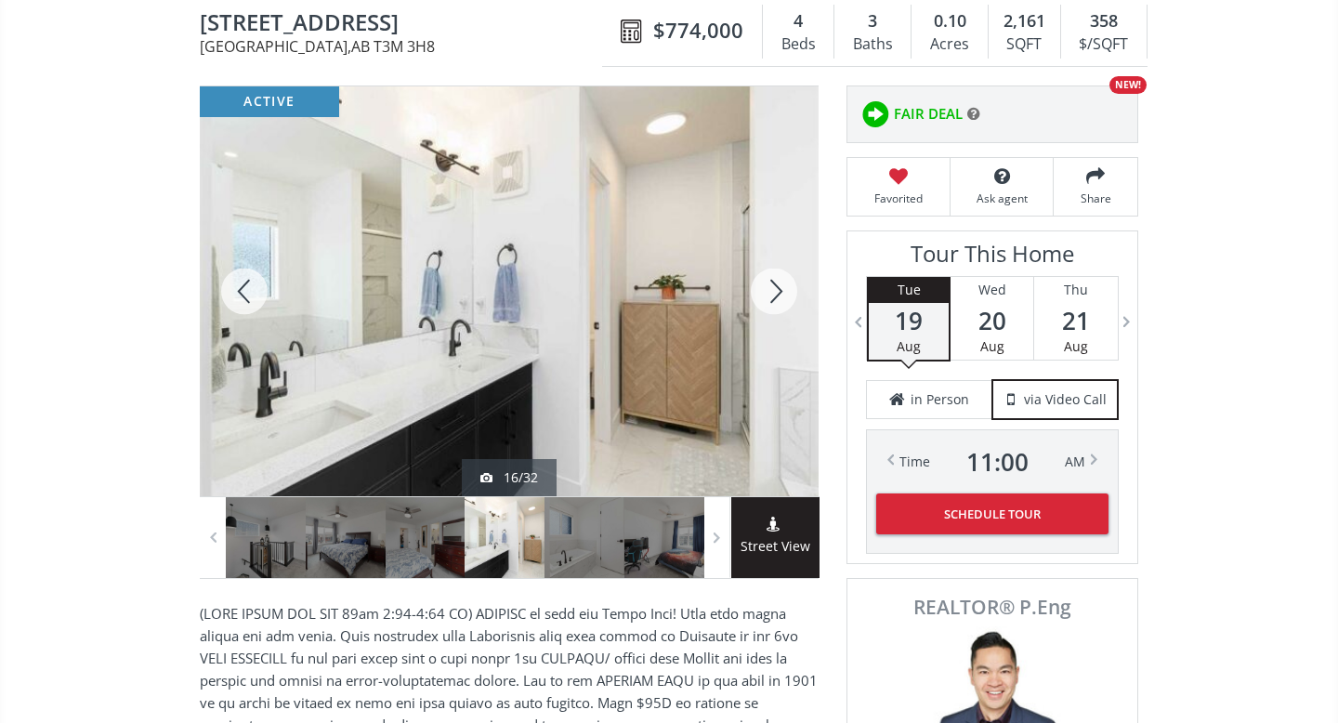
click at [773, 285] on div at bounding box center [773, 291] width 89 height 410
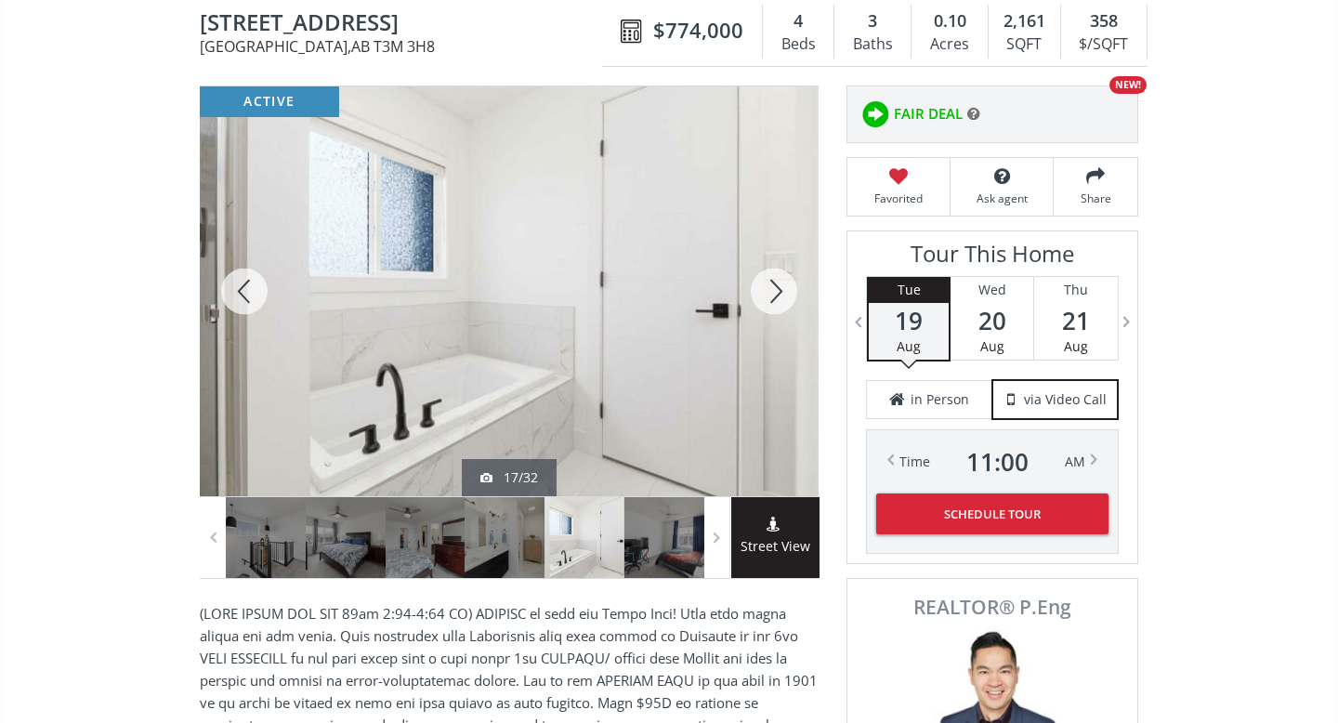
click at [773, 285] on div at bounding box center [773, 291] width 89 height 410
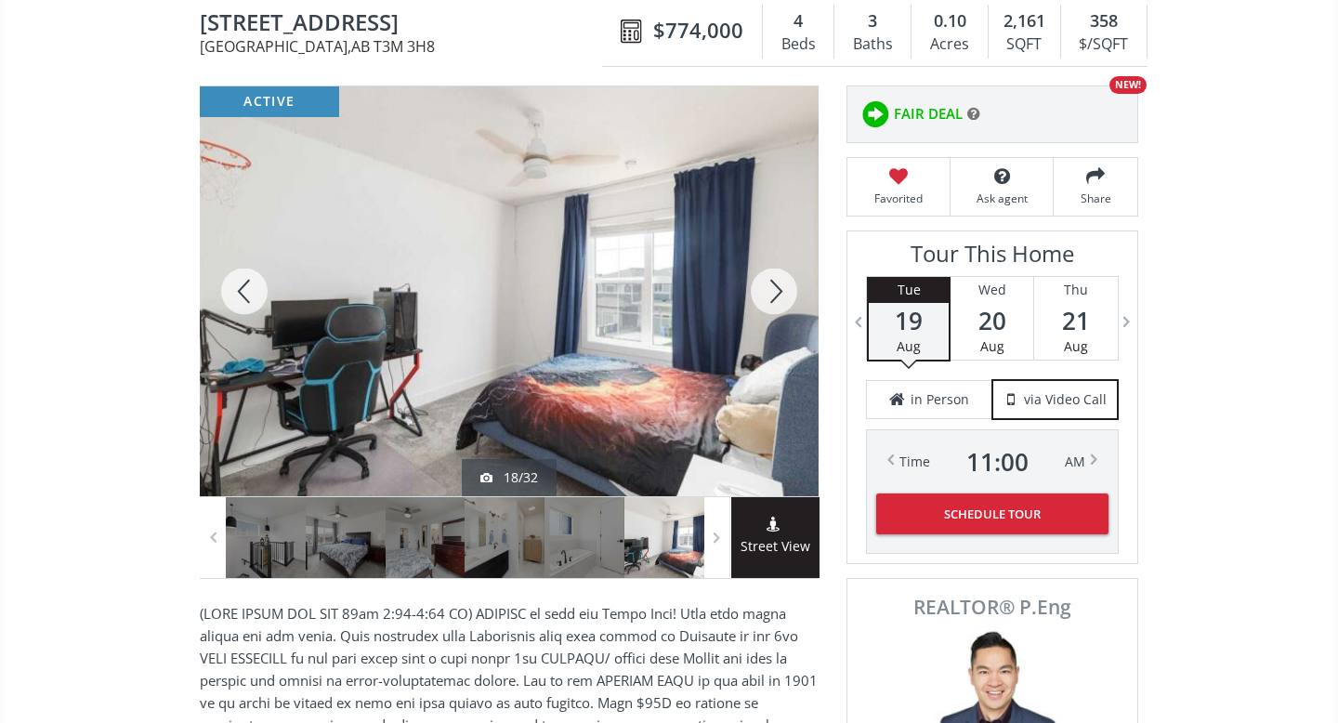
click at [773, 285] on div at bounding box center [773, 291] width 89 height 410
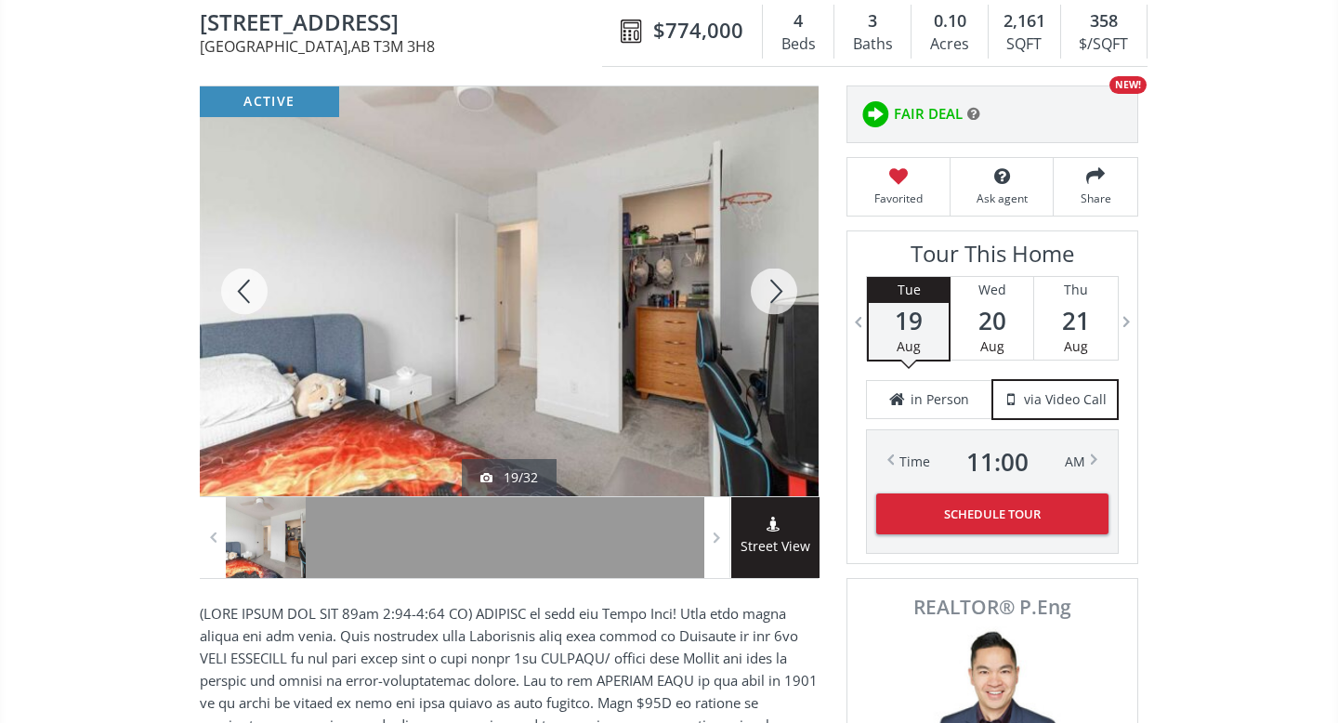
click at [773, 285] on div at bounding box center [773, 291] width 89 height 410
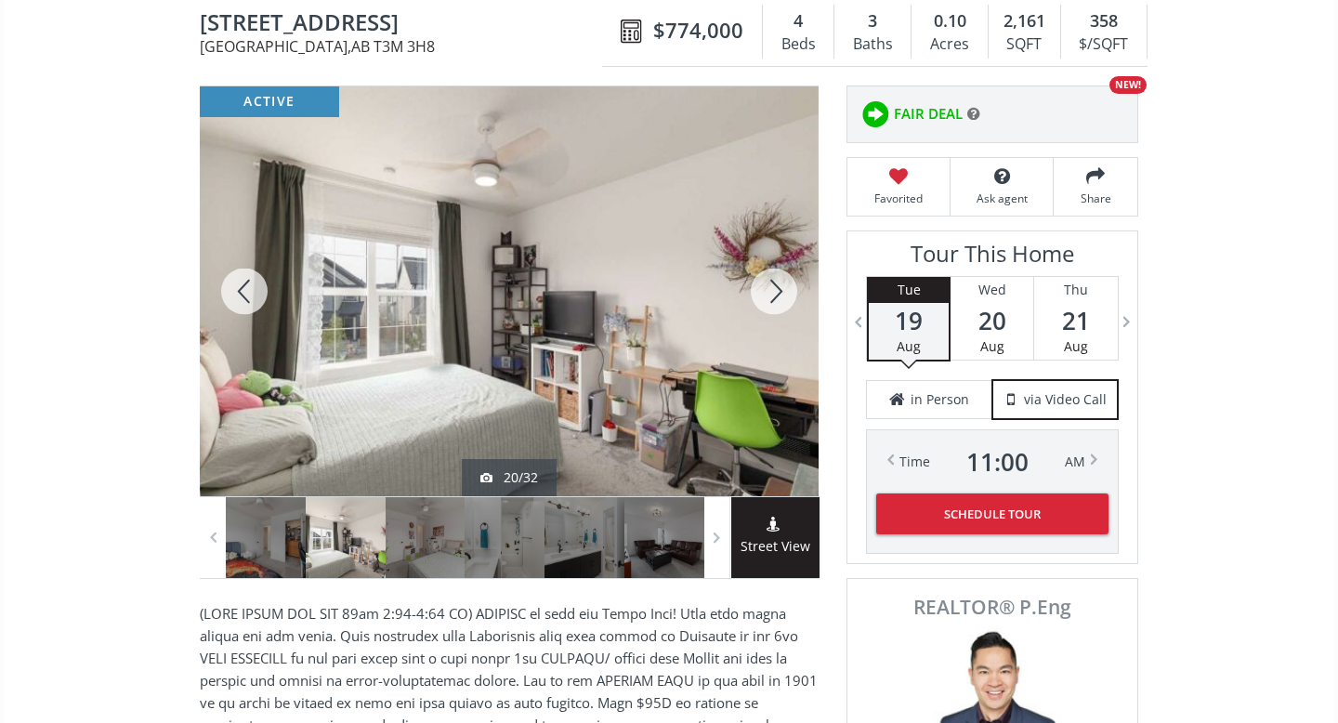
click at [773, 285] on div at bounding box center [773, 291] width 89 height 410
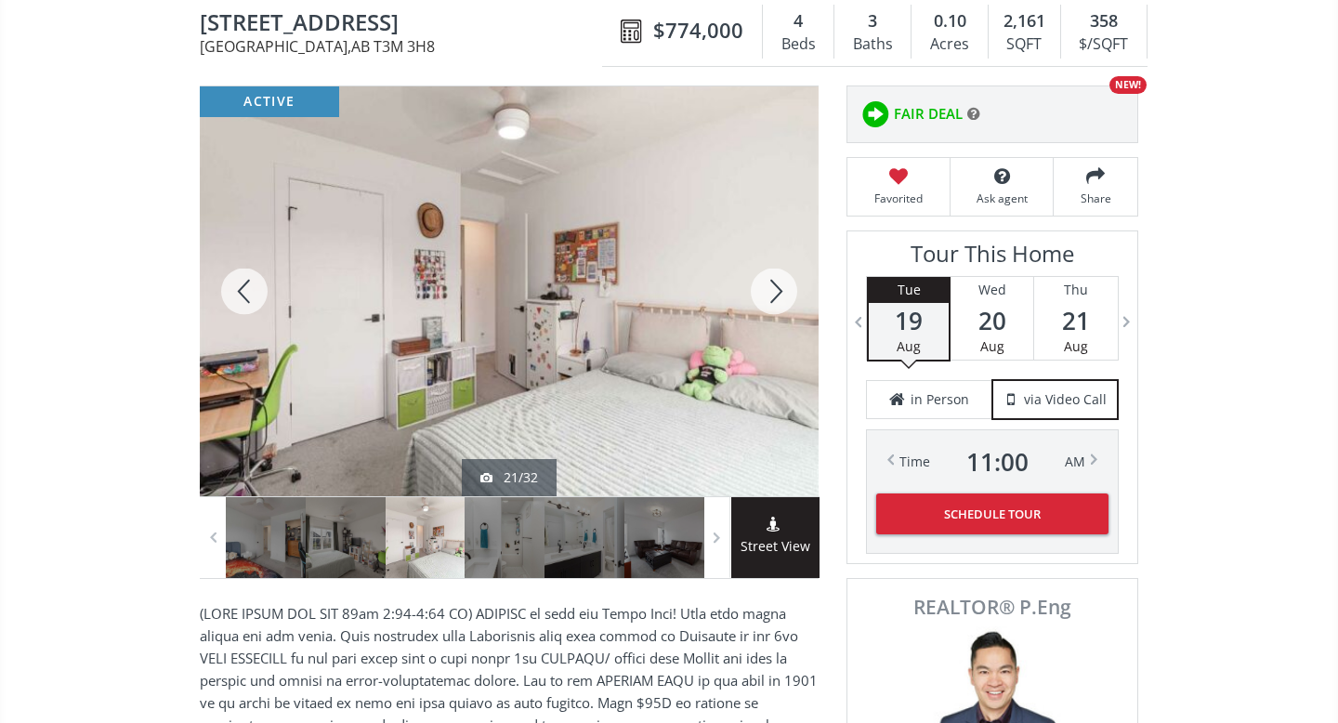
click at [773, 285] on div at bounding box center [773, 291] width 89 height 410
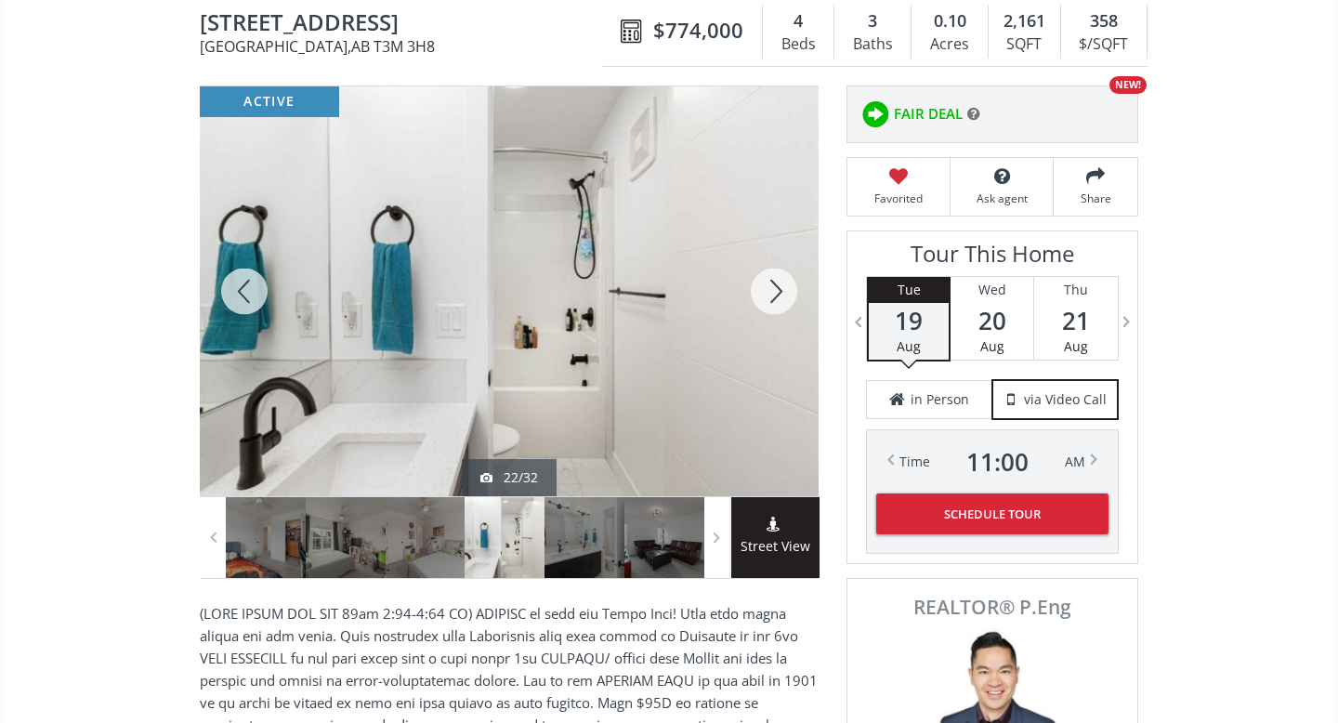
click at [773, 285] on div at bounding box center [773, 291] width 89 height 410
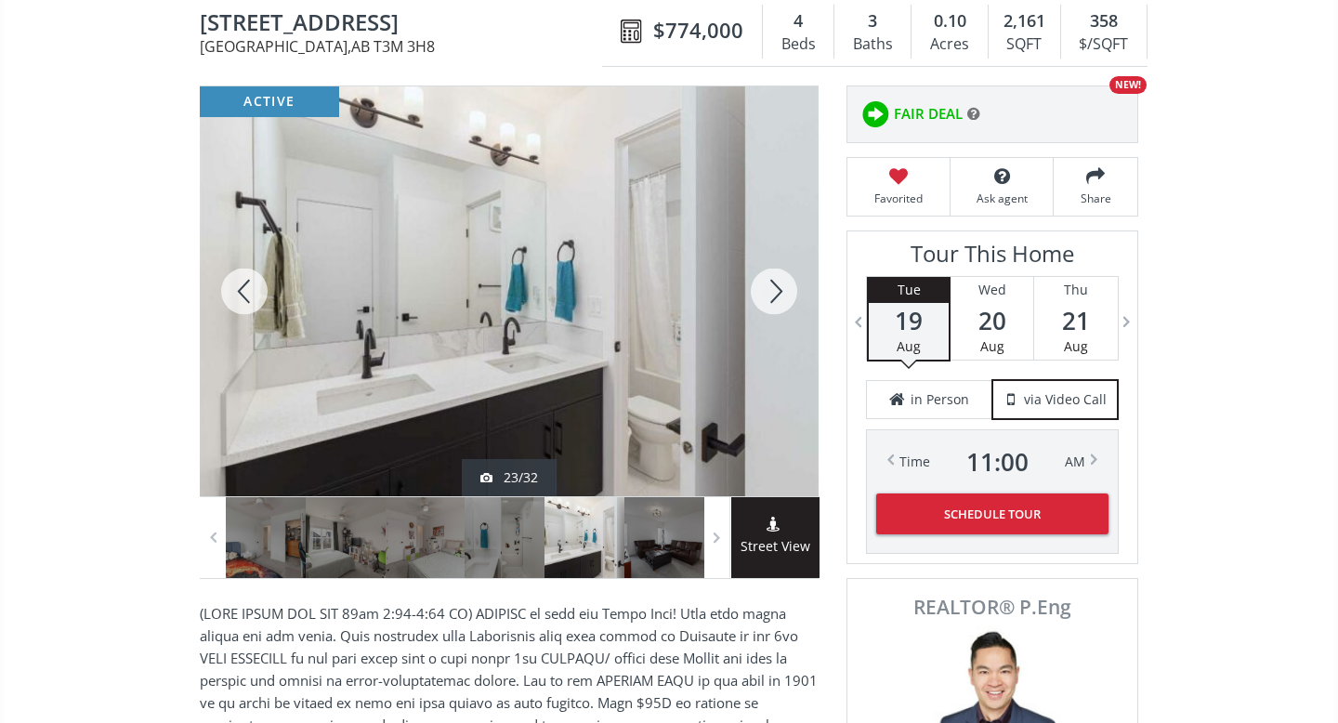
click at [773, 285] on div at bounding box center [773, 291] width 89 height 410
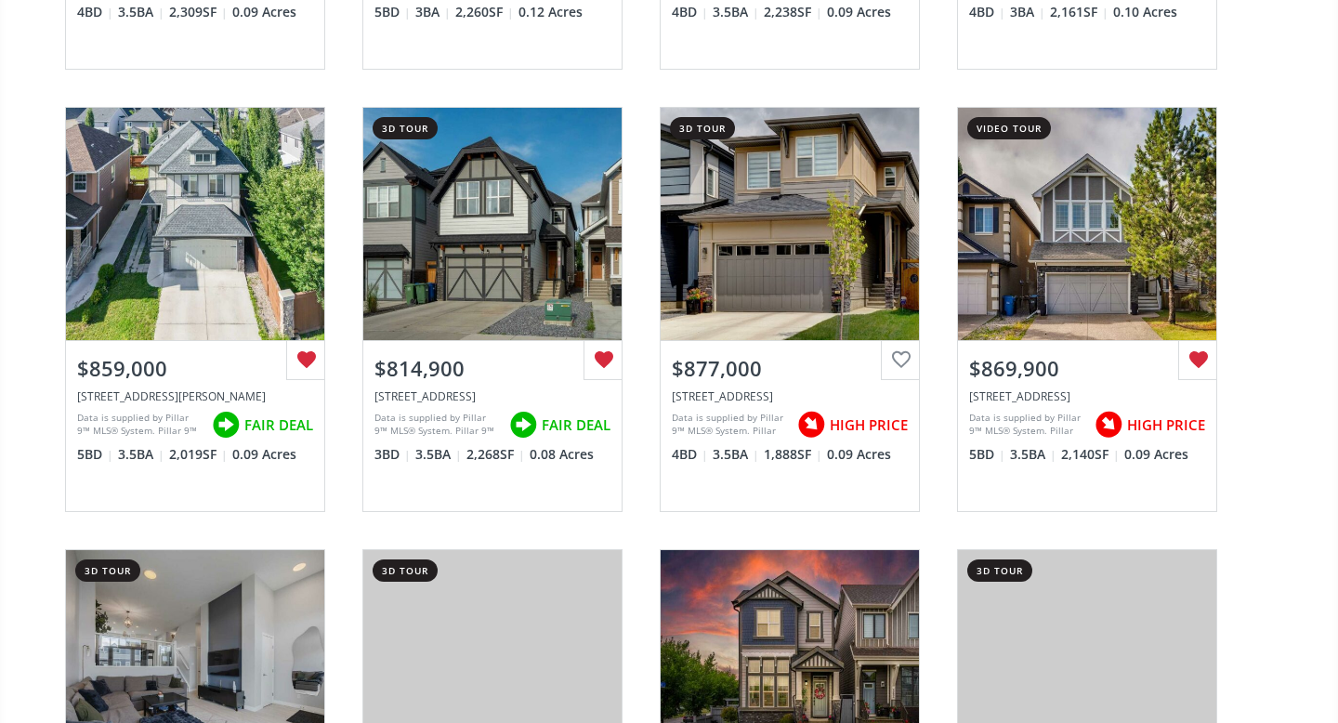
scroll to position [2338, 0]
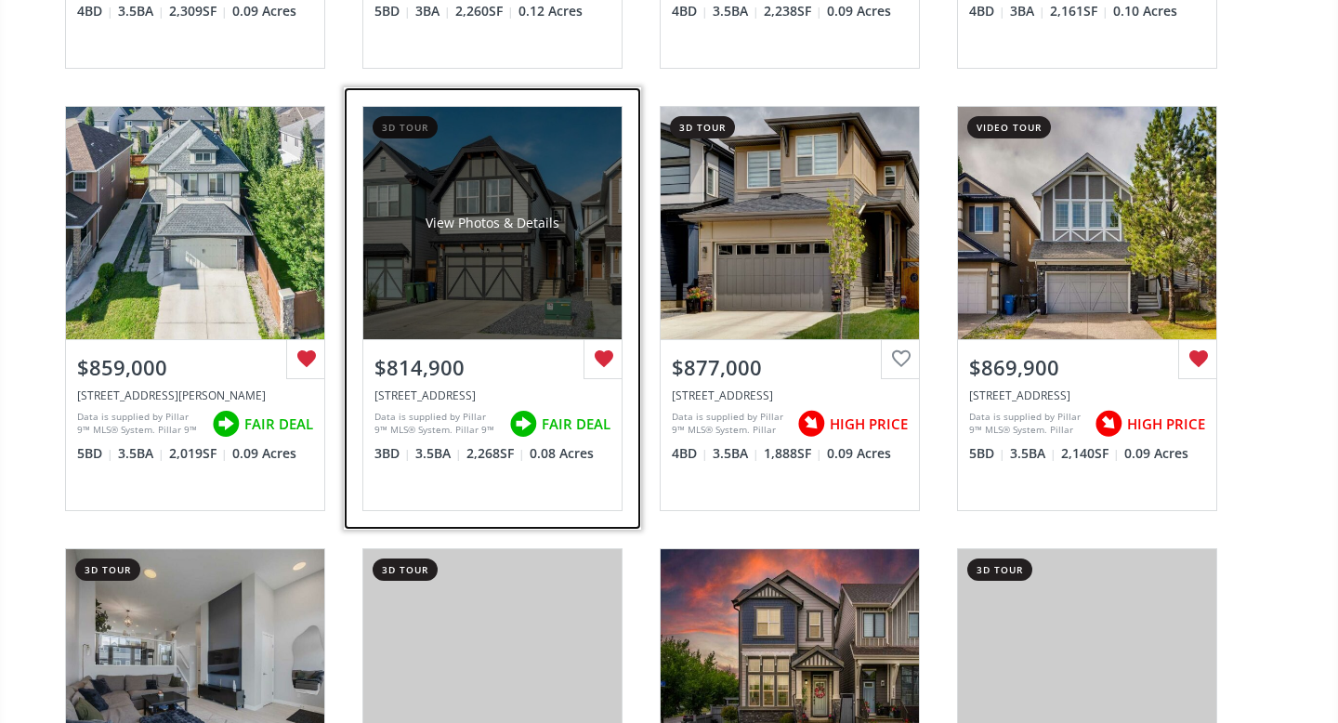
click at [574, 242] on div "View Photos & Details" at bounding box center [492, 223] width 258 height 232
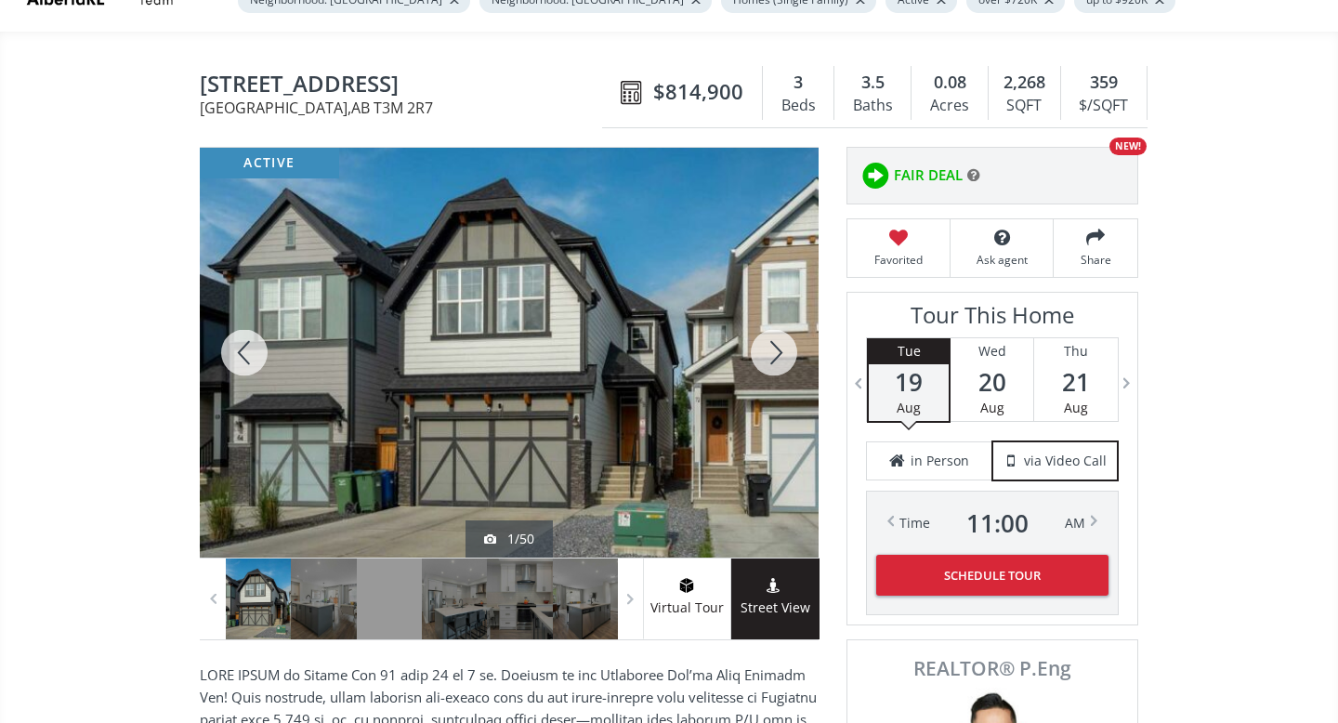
scroll to position [128, 0]
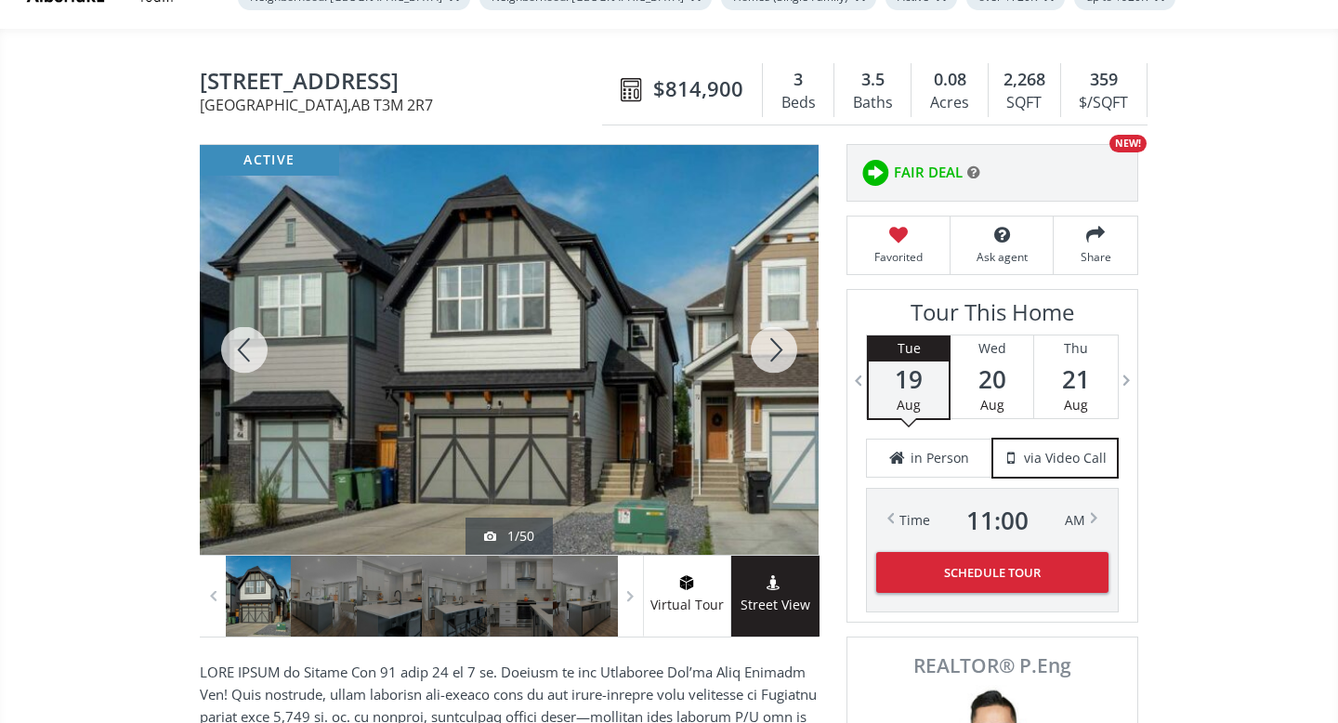
click at [771, 356] on div at bounding box center [773, 350] width 89 height 410
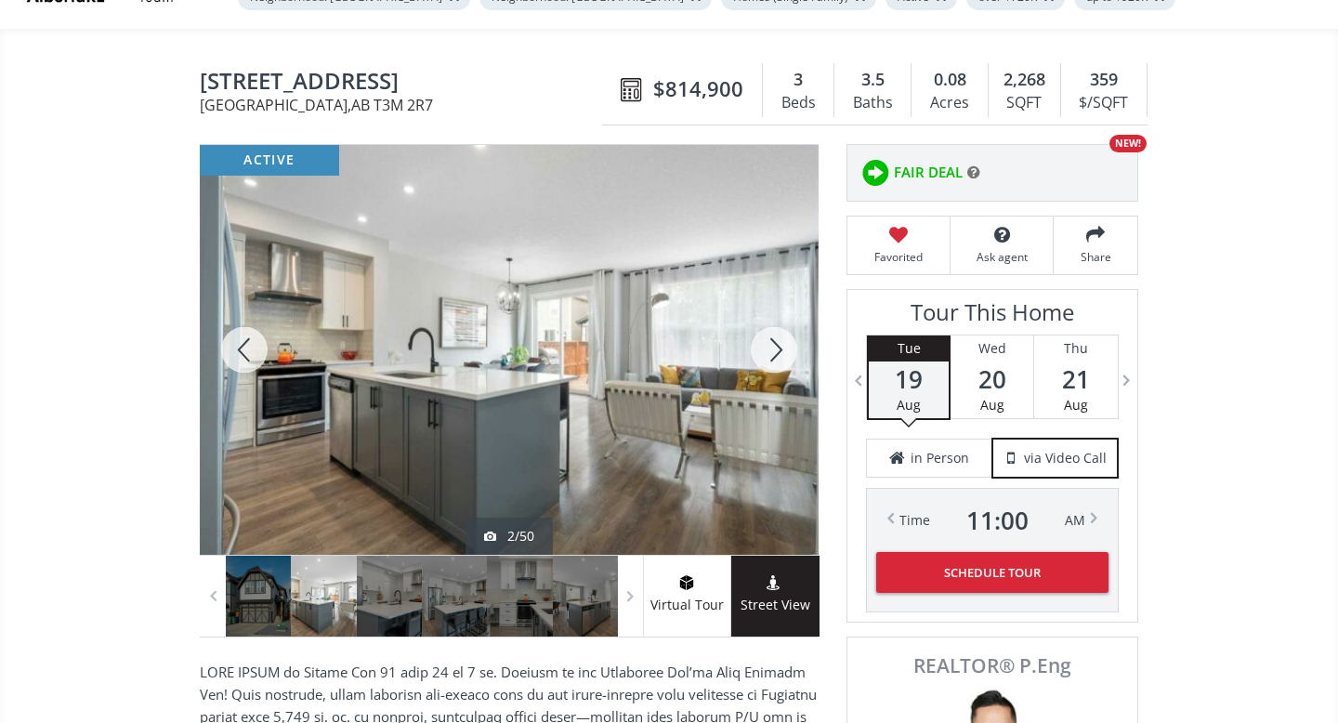
click at [772, 356] on div at bounding box center [773, 350] width 89 height 410
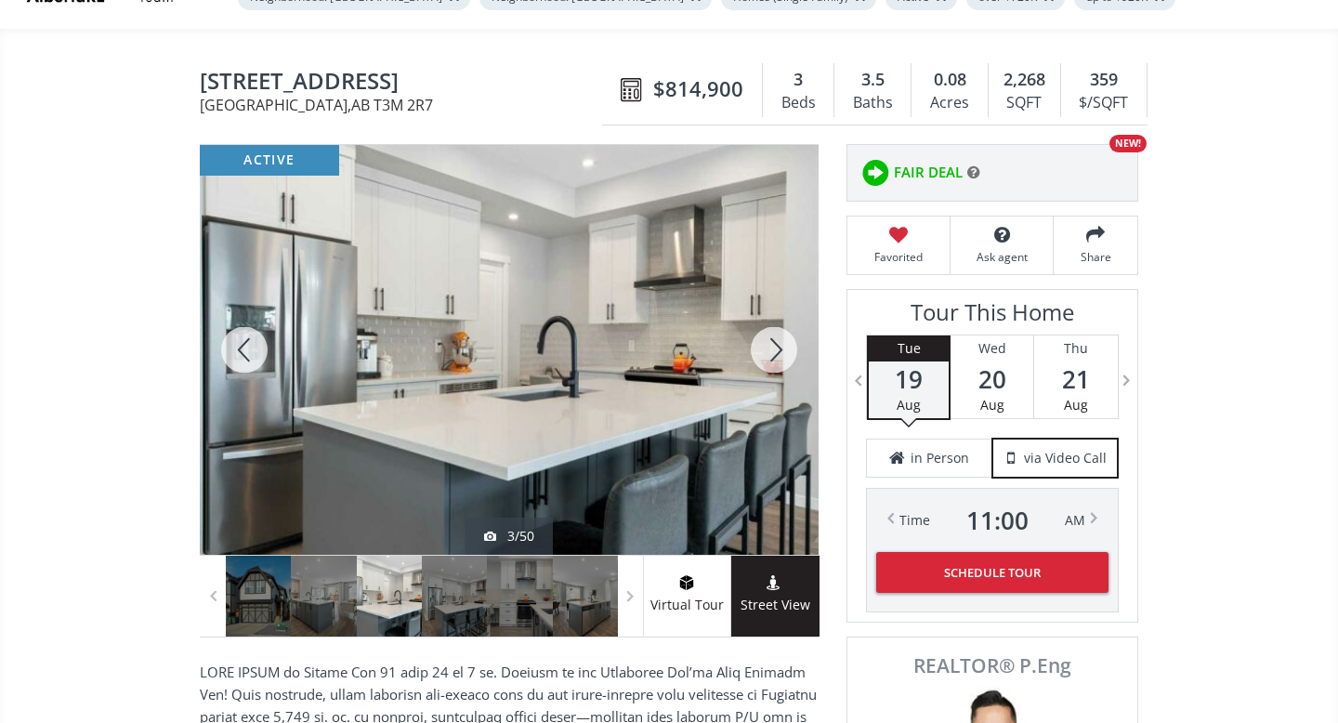
click at [772, 356] on div at bounding box center [773, 350] width 89 height 410
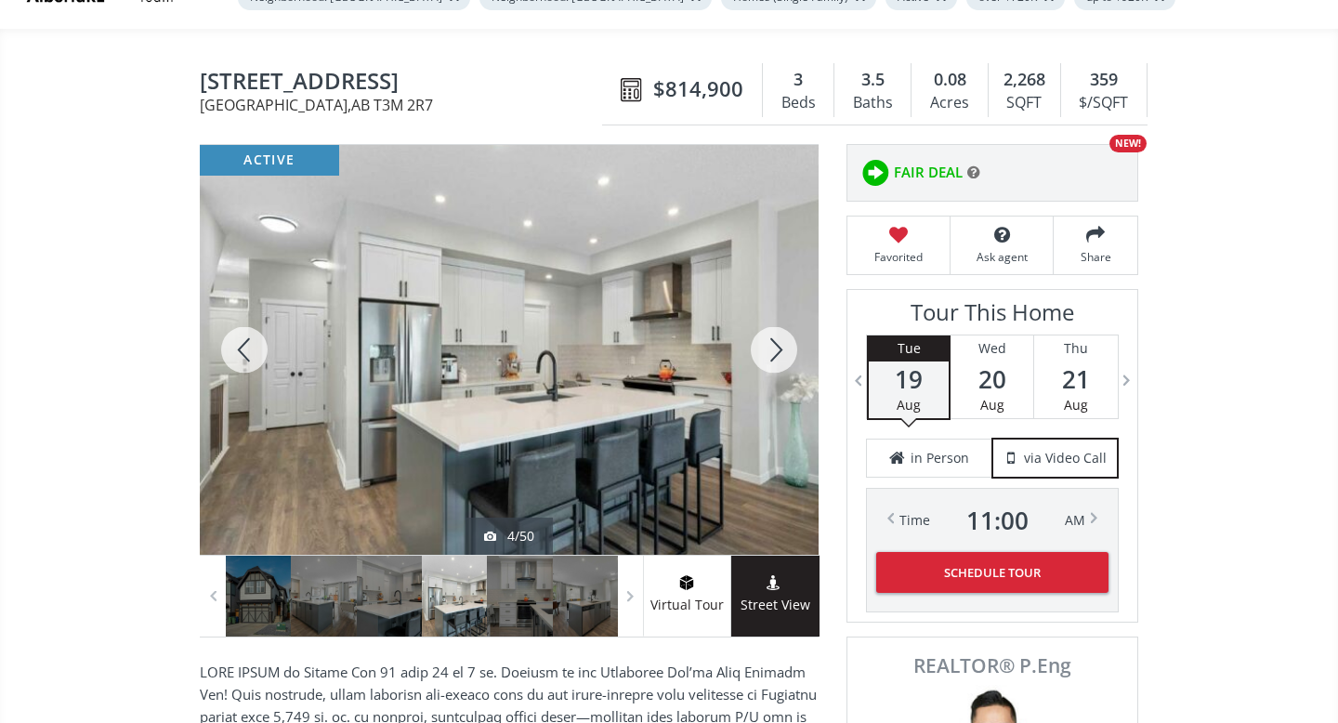
click at [772, 356] on div at bounding box center [773, 350] width 89 height 410
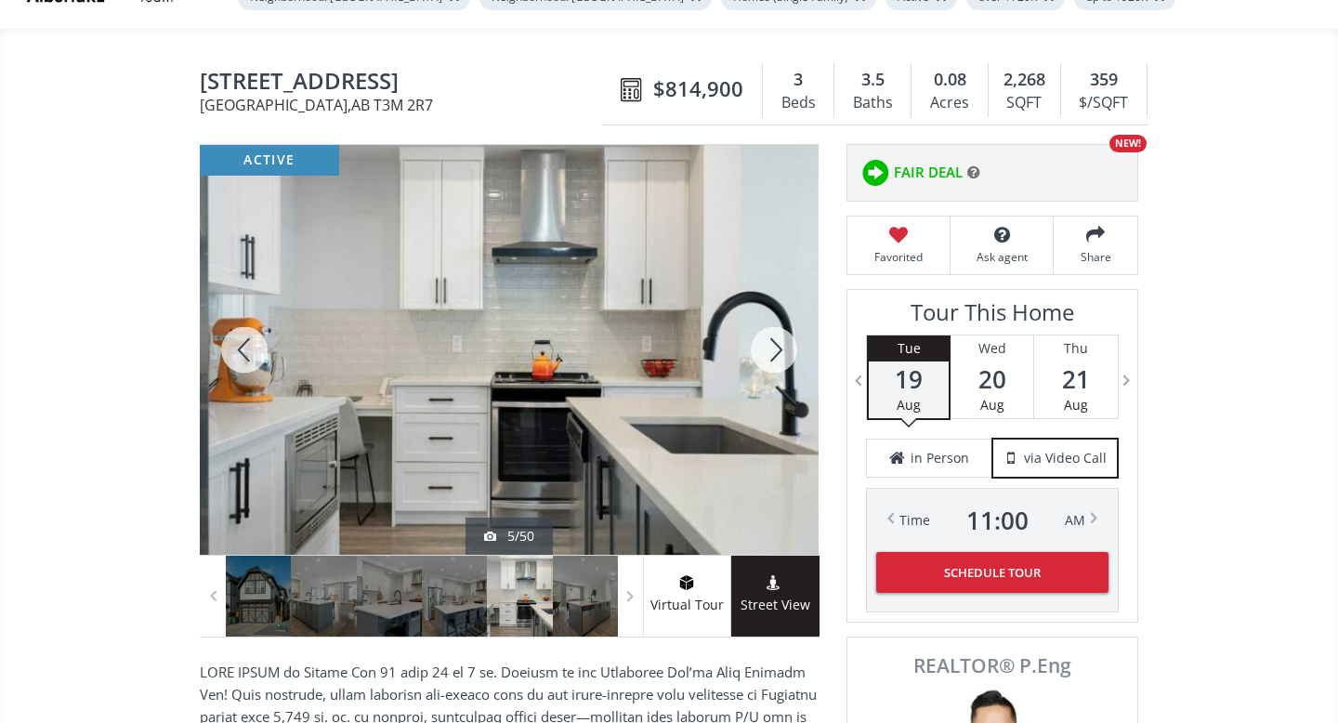
click at [772, 356] on div at bounding box center [773, 350] width 89 height 410
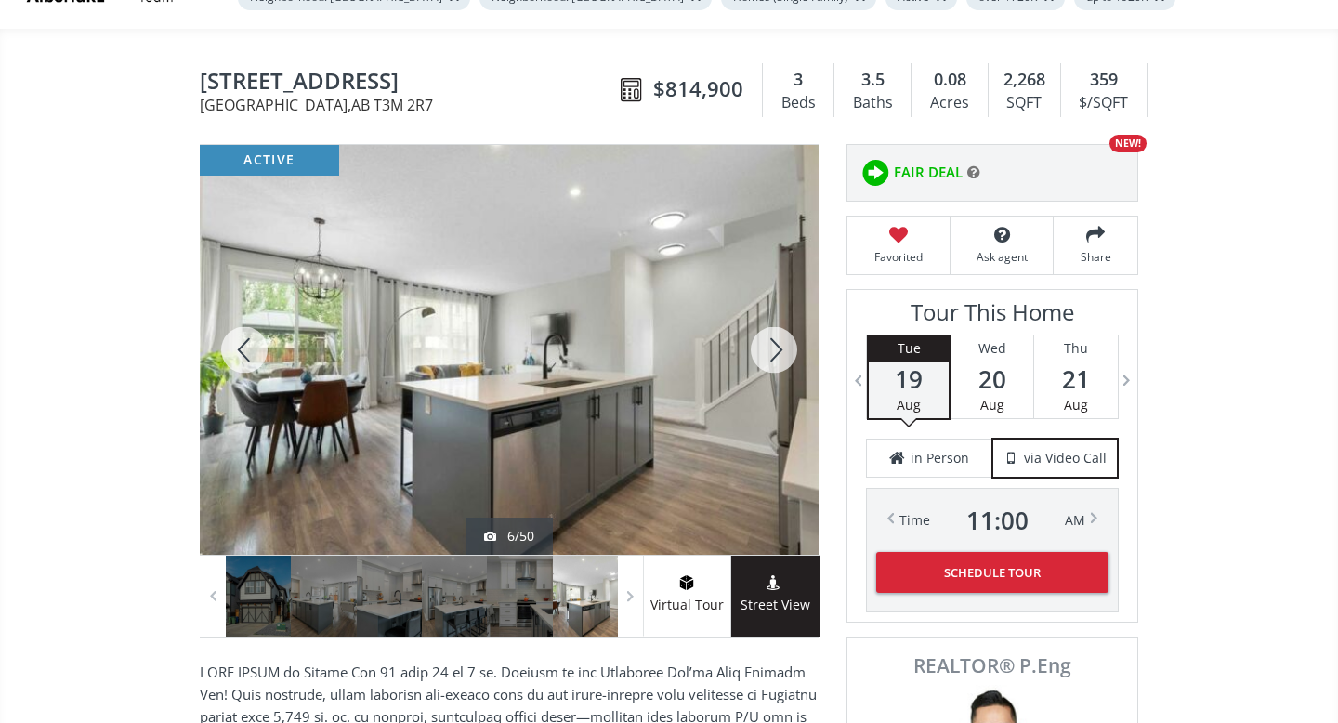
click at [772, 356] on div at bounding box center [773, 350] width 89 height 410
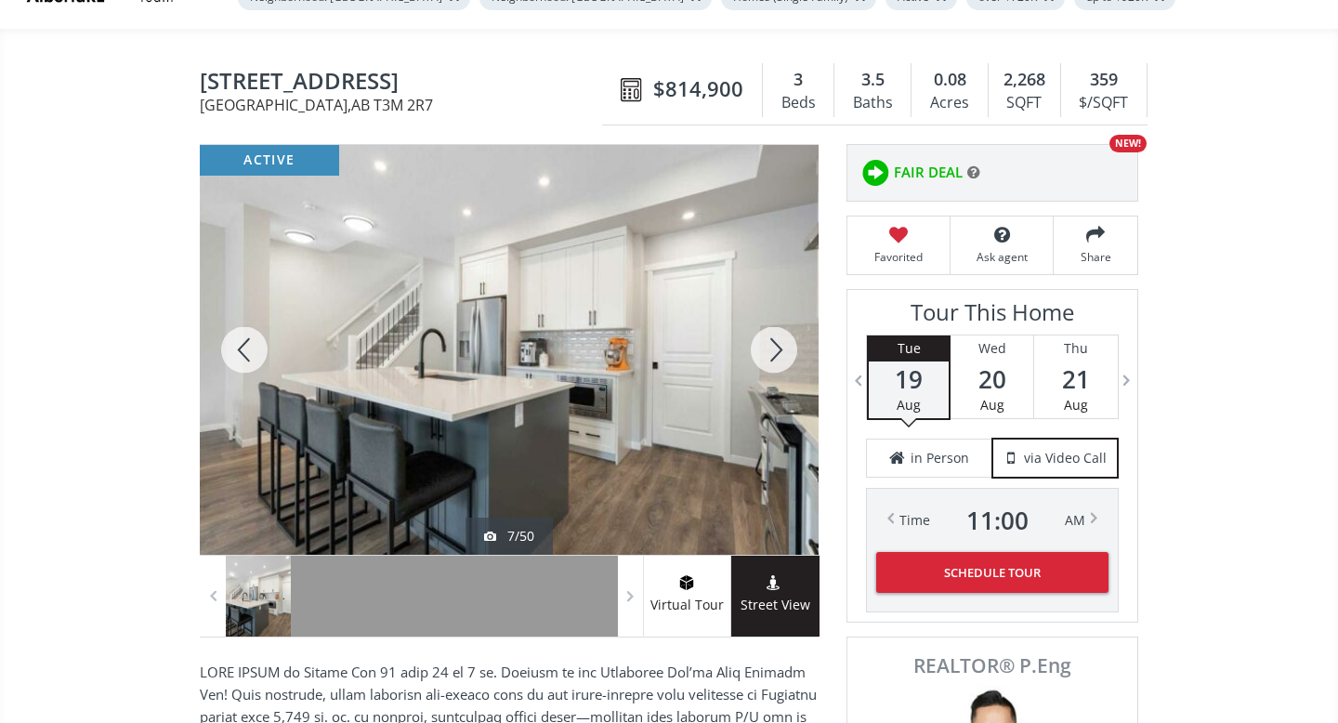
click at [772, 356] on div at bounding box center [773, 350] width 89 height 410
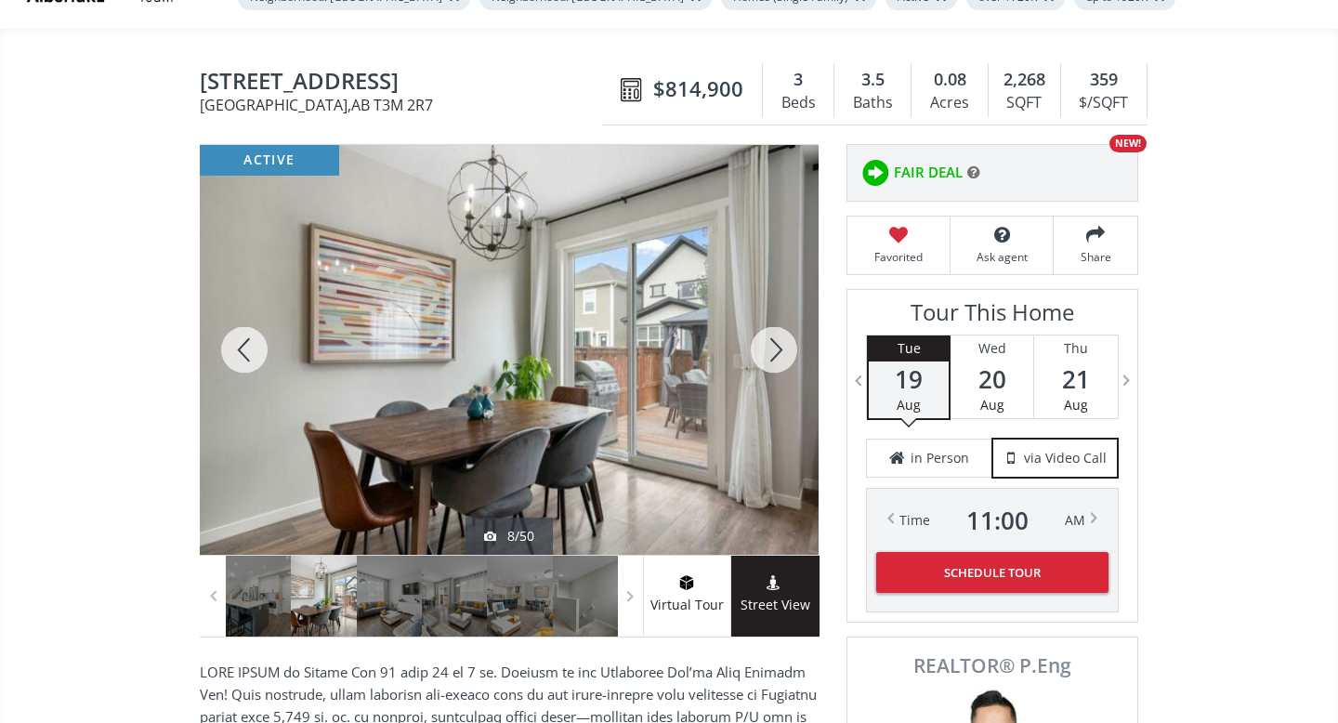
click at [772, 356] on div at bounding box center [773, 350] width 89 height 410
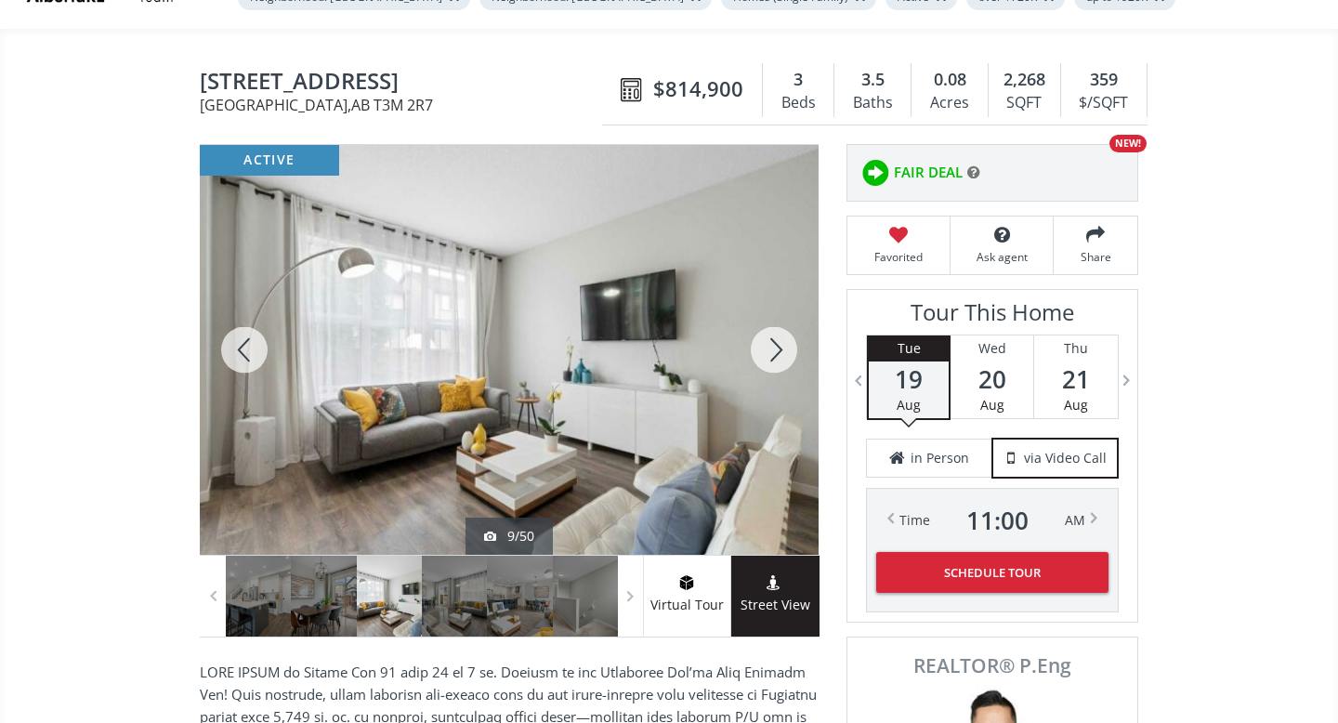
click at [772, 356] on div at bounding box center [773, 350] width 89 height 410
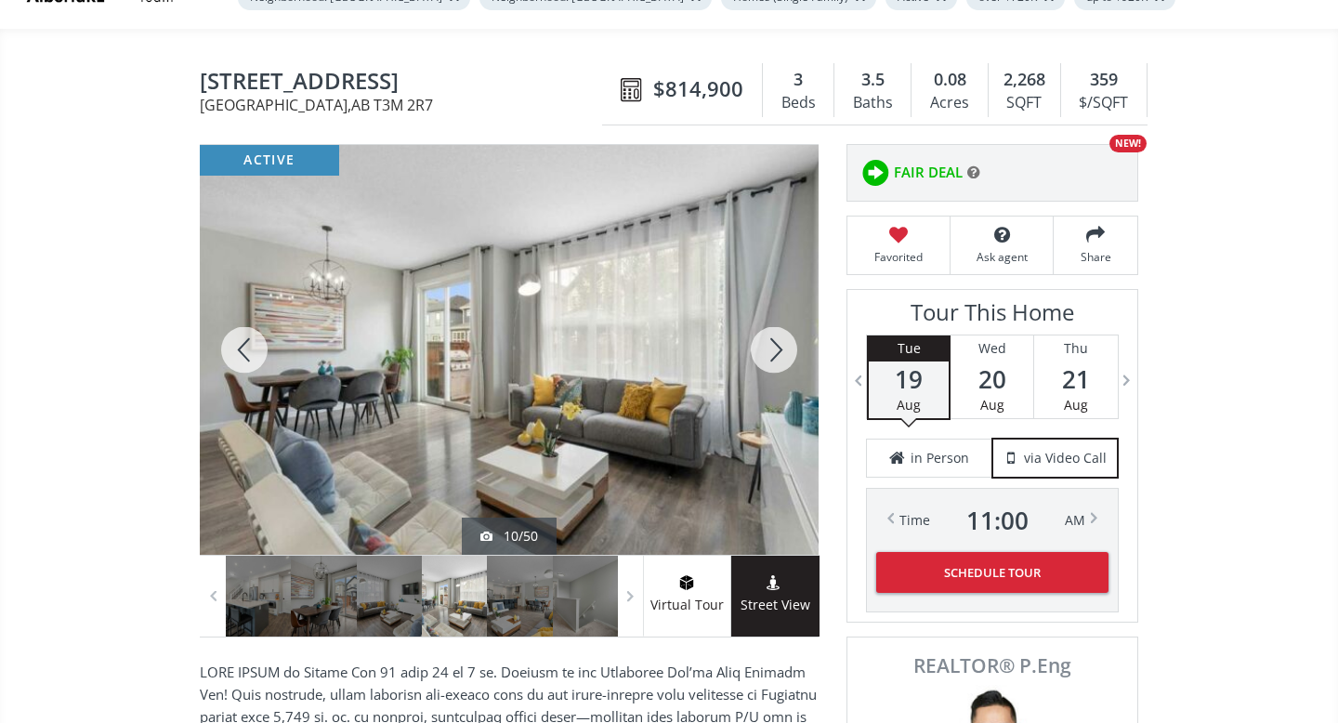
click at [772, 356] on div at bounding box center [773, 350] width 89 height 410
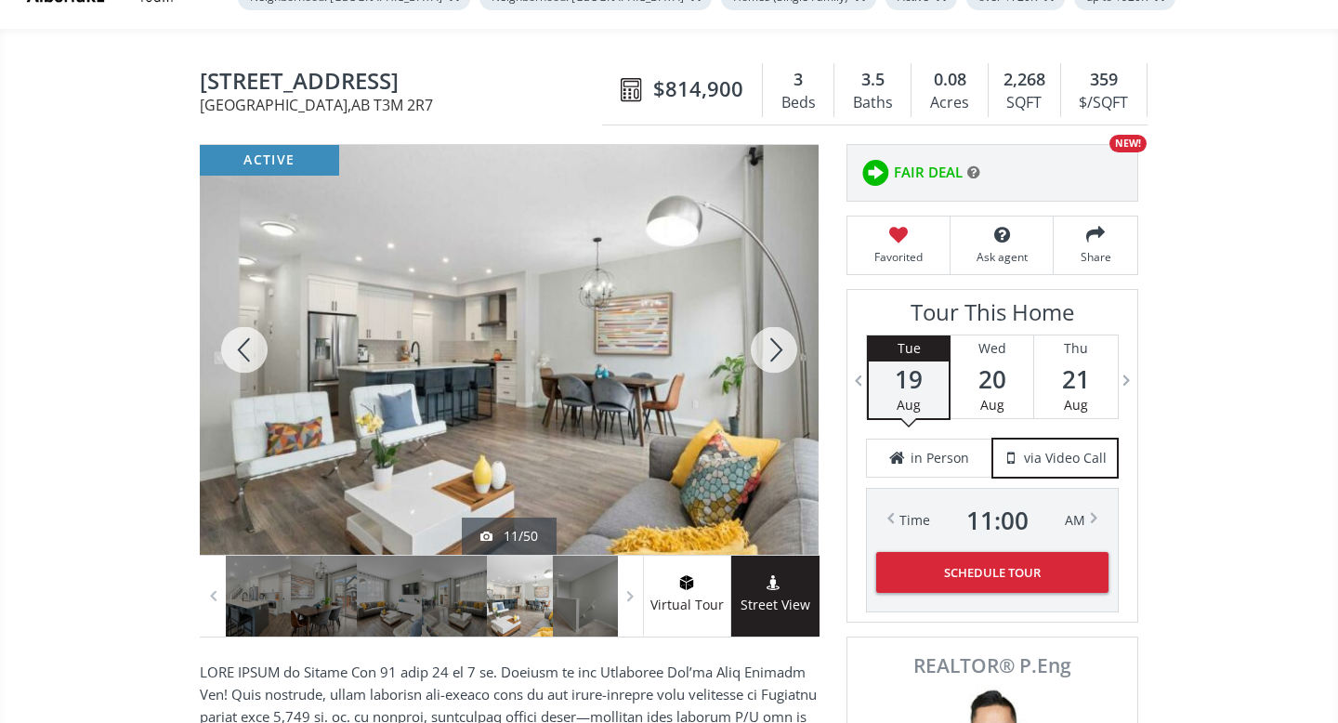
click at [772, 356] on div at bounding box center [773, 350] width 89 height 410
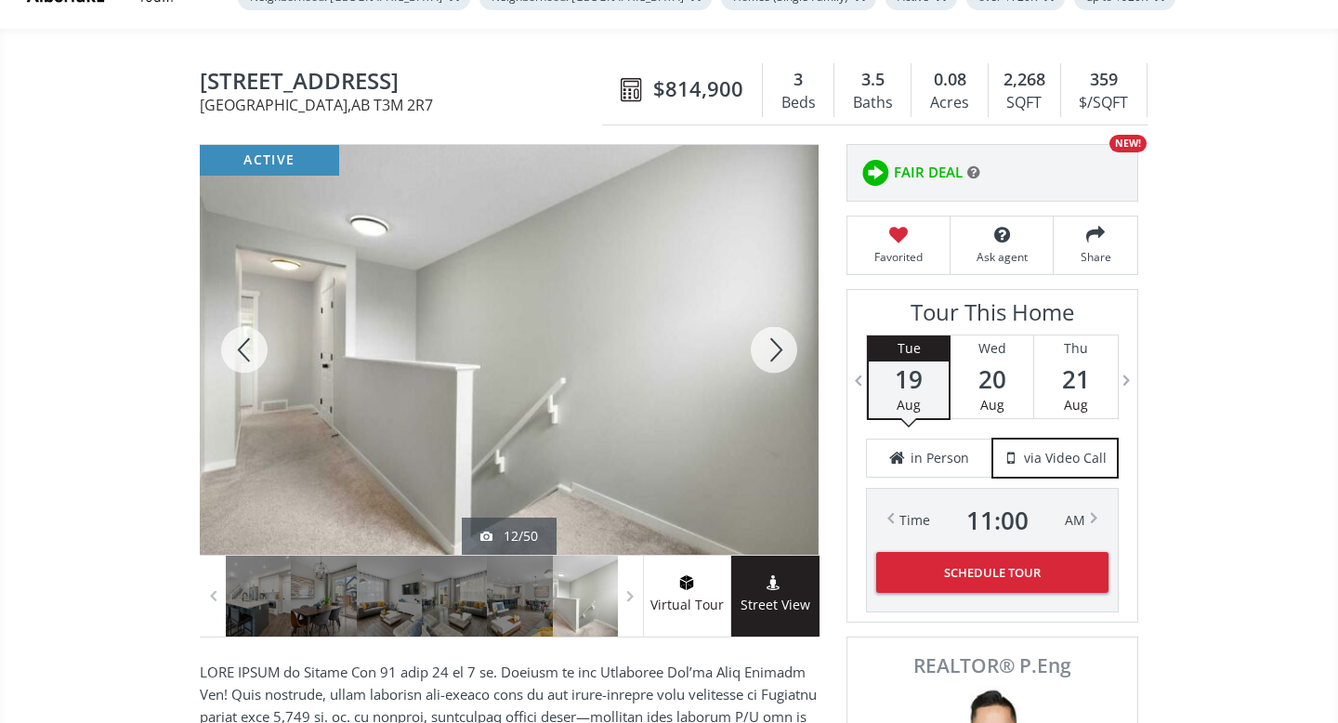
click at [772, 356] on div at bounding box center [773, 350] width 89 height 410
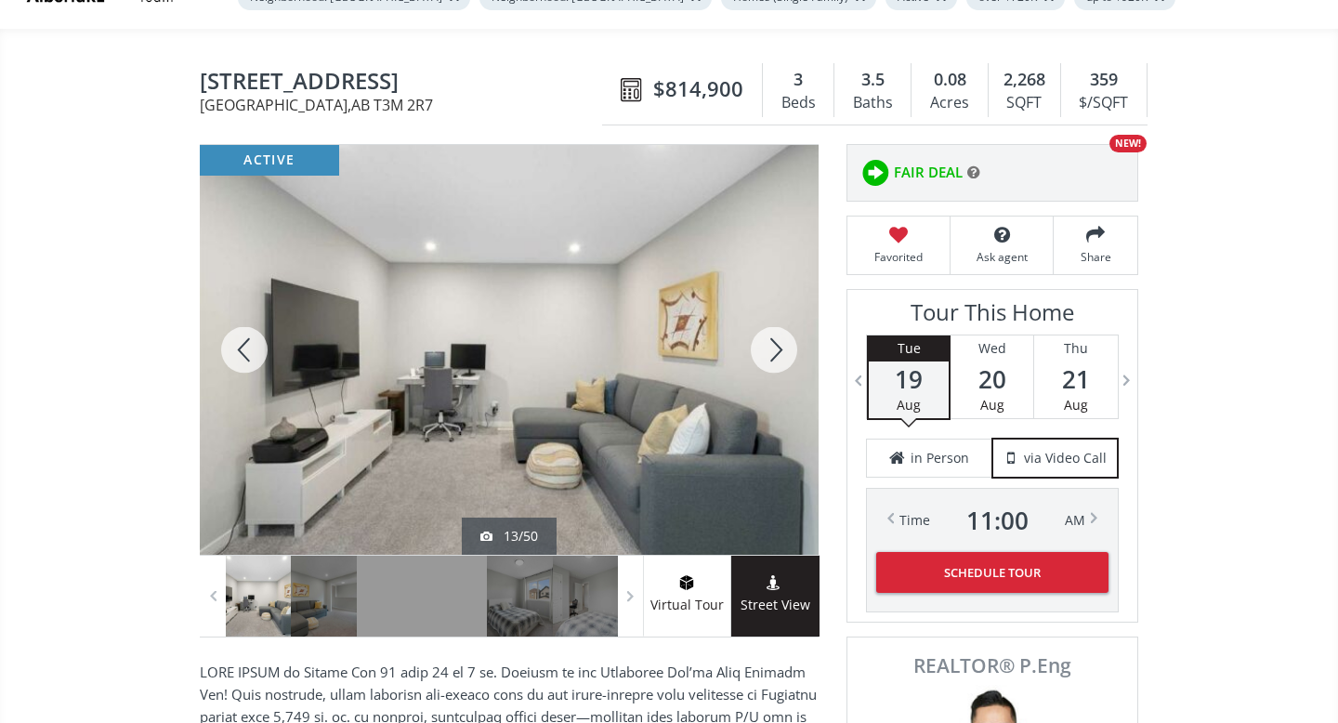
click at [772, 356] on div at bounding box center [773, 350] width 89 height 410
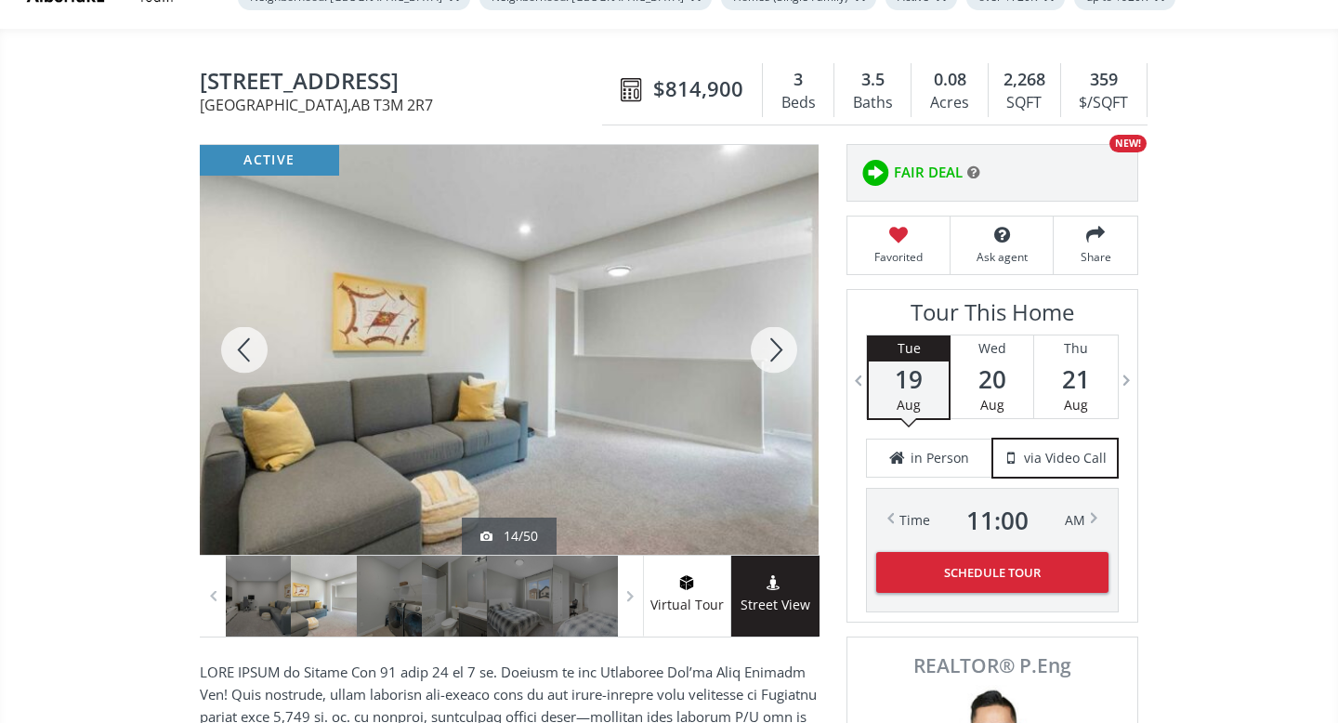
click at [772, 356] on div at bounding box center [773, 350] width 89 height 410
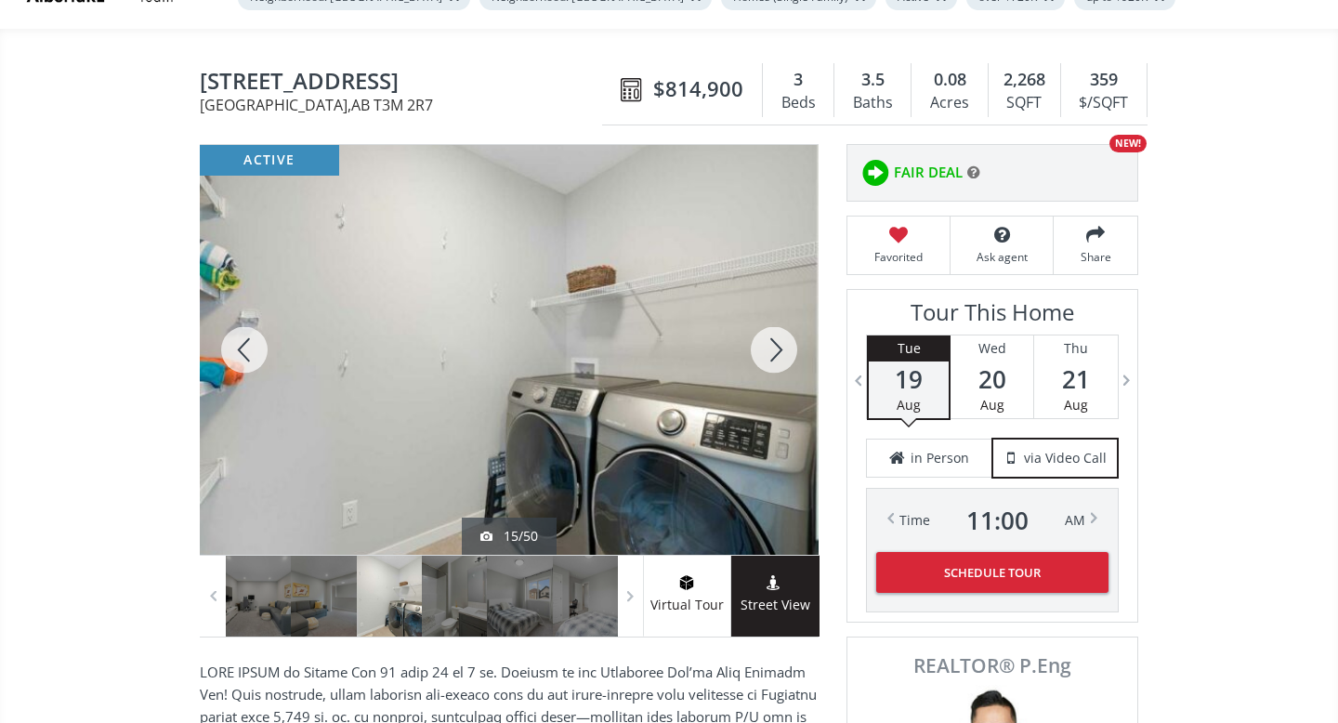
click at [772, 356] on div at bounding box center [773, 350] width 89 height 410
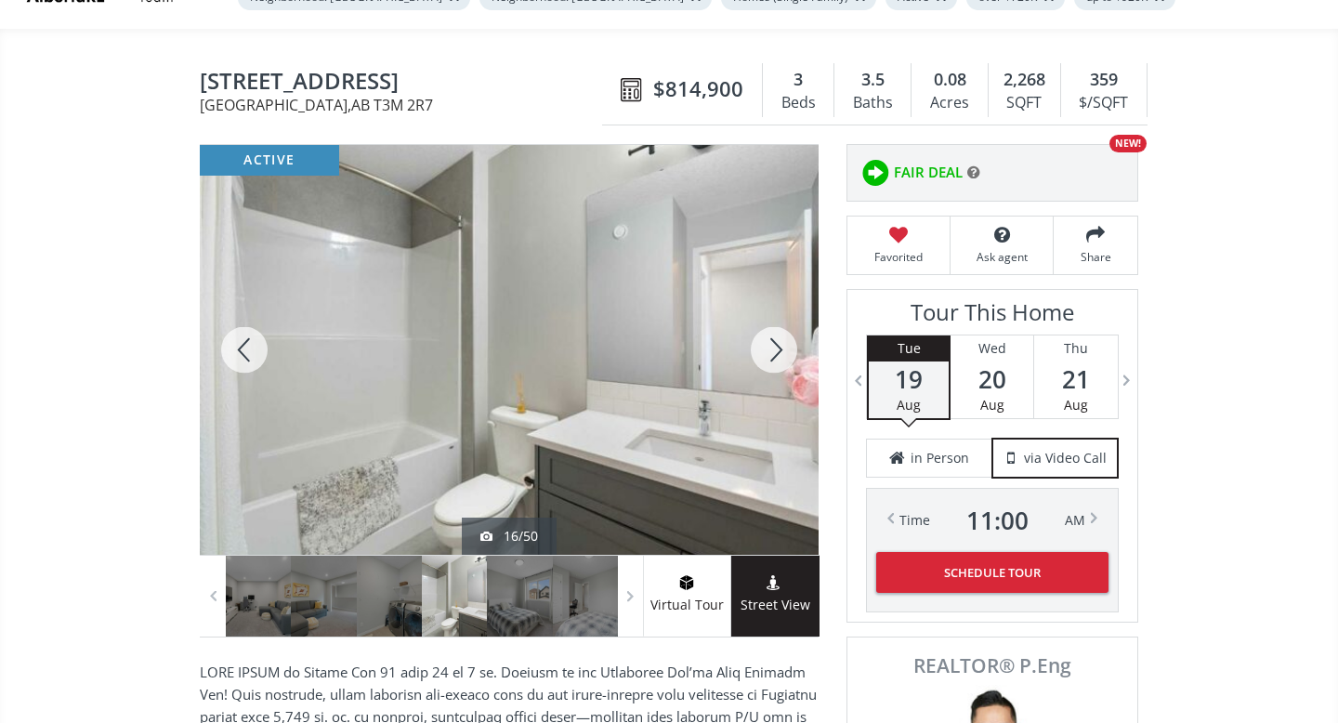
click at [772, 356] on div at bounding box center [773, 350] width 89 height 410
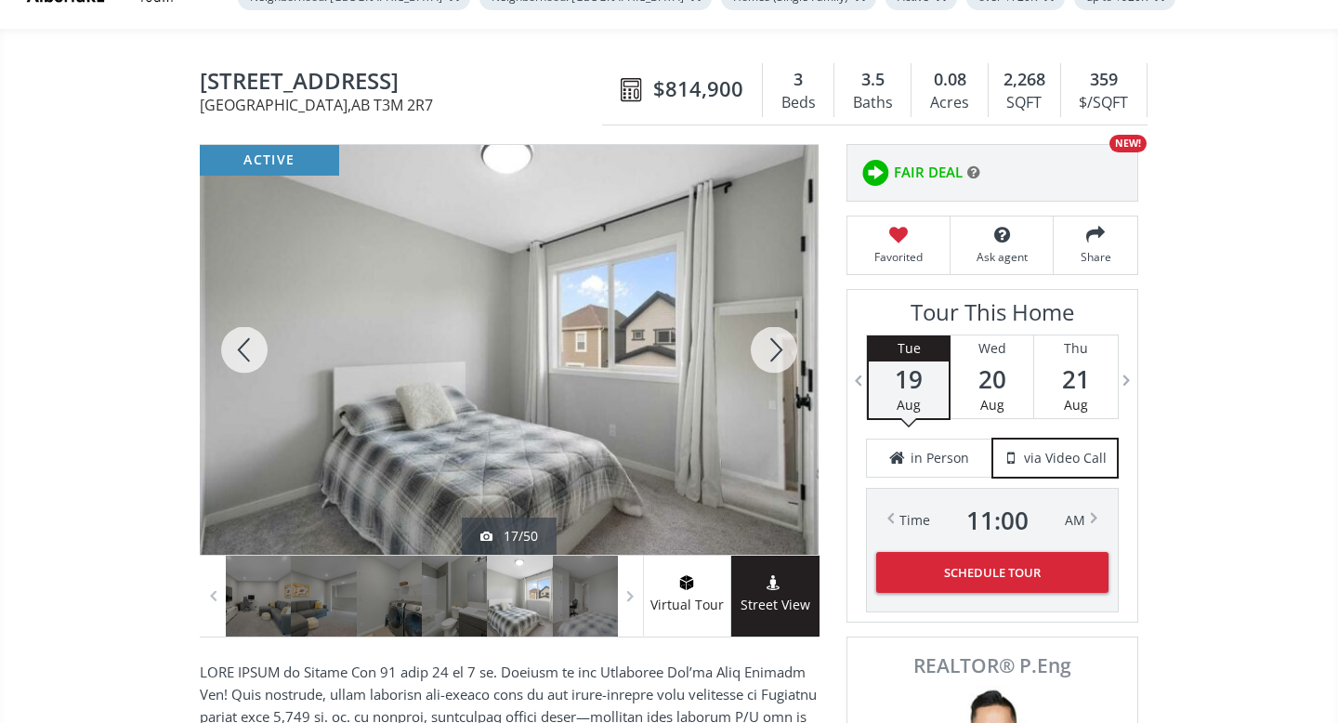
click at [772, 356] on div at bounding box center [773, 350] width 89 height 410
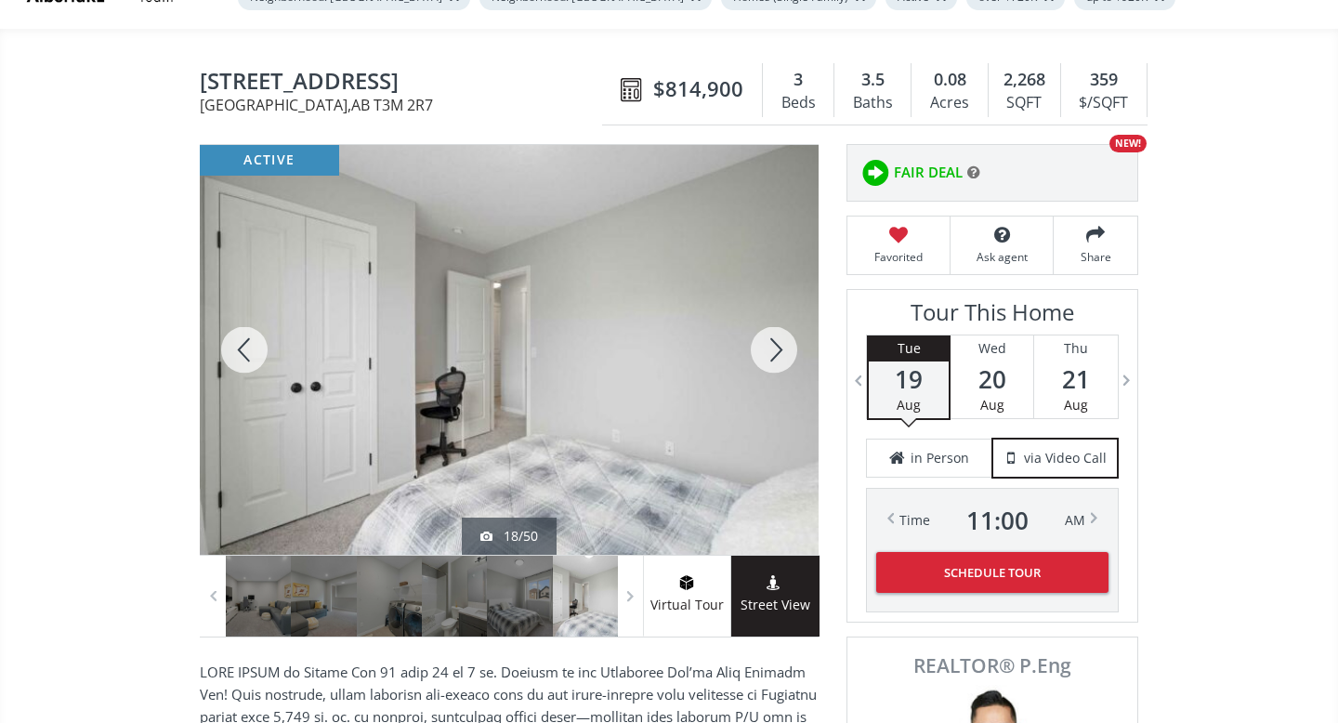
click at [772, 356] on div at bounding box center [773, 350] width 89 height 410
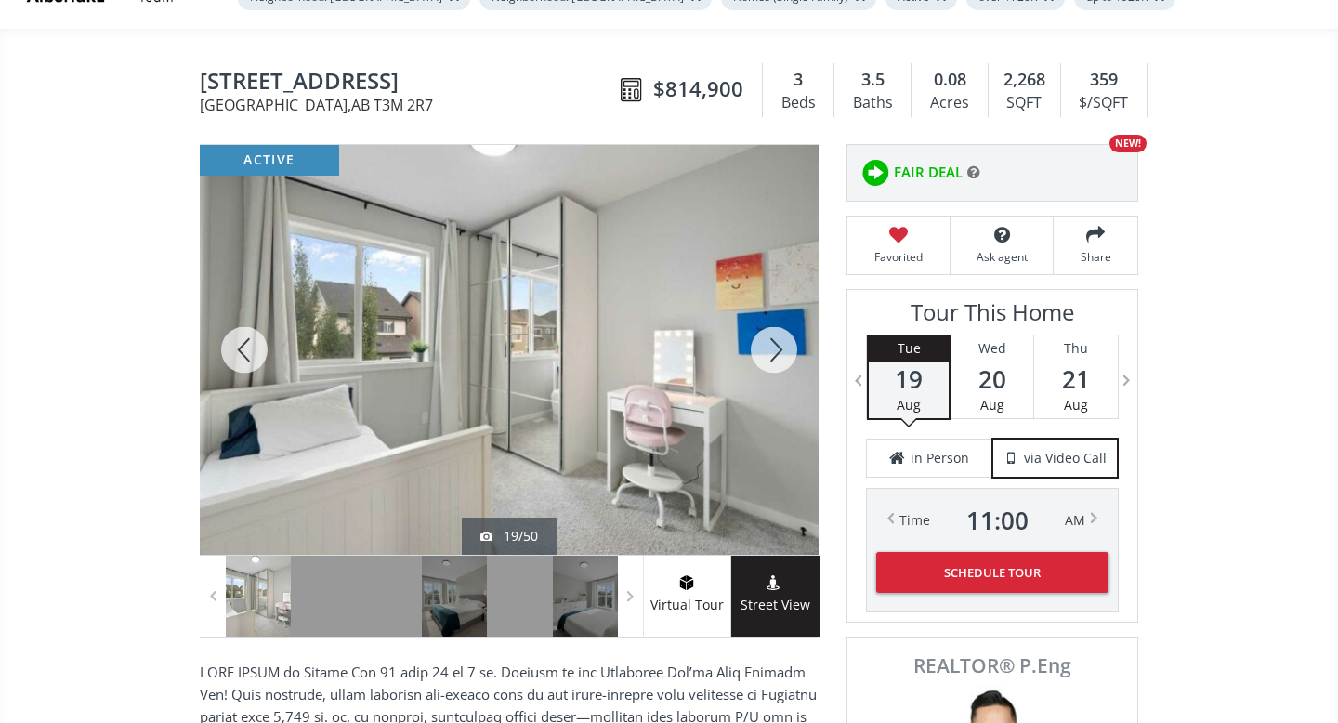
click at [772, 355] on div at bounding box center [773, 350] width 89 height 410
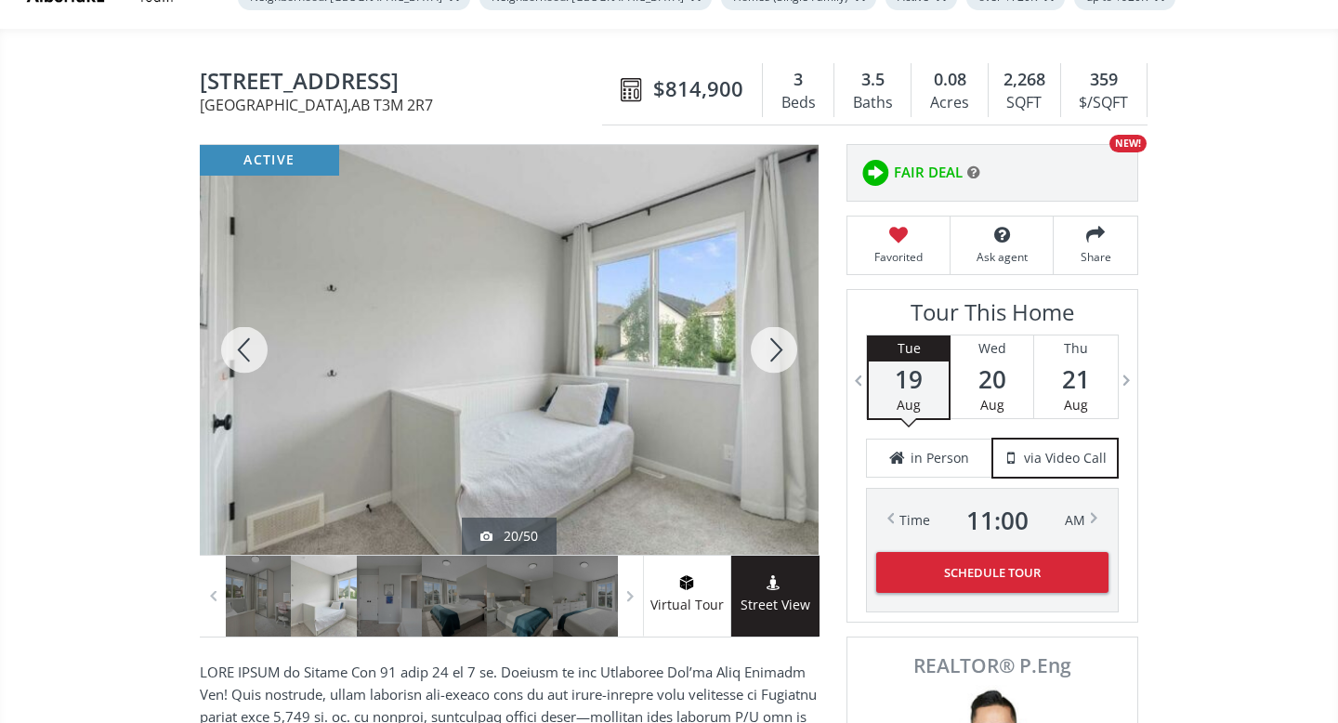
click at [772, 356] on div at bounding box center [773, 350] width 89 height 410
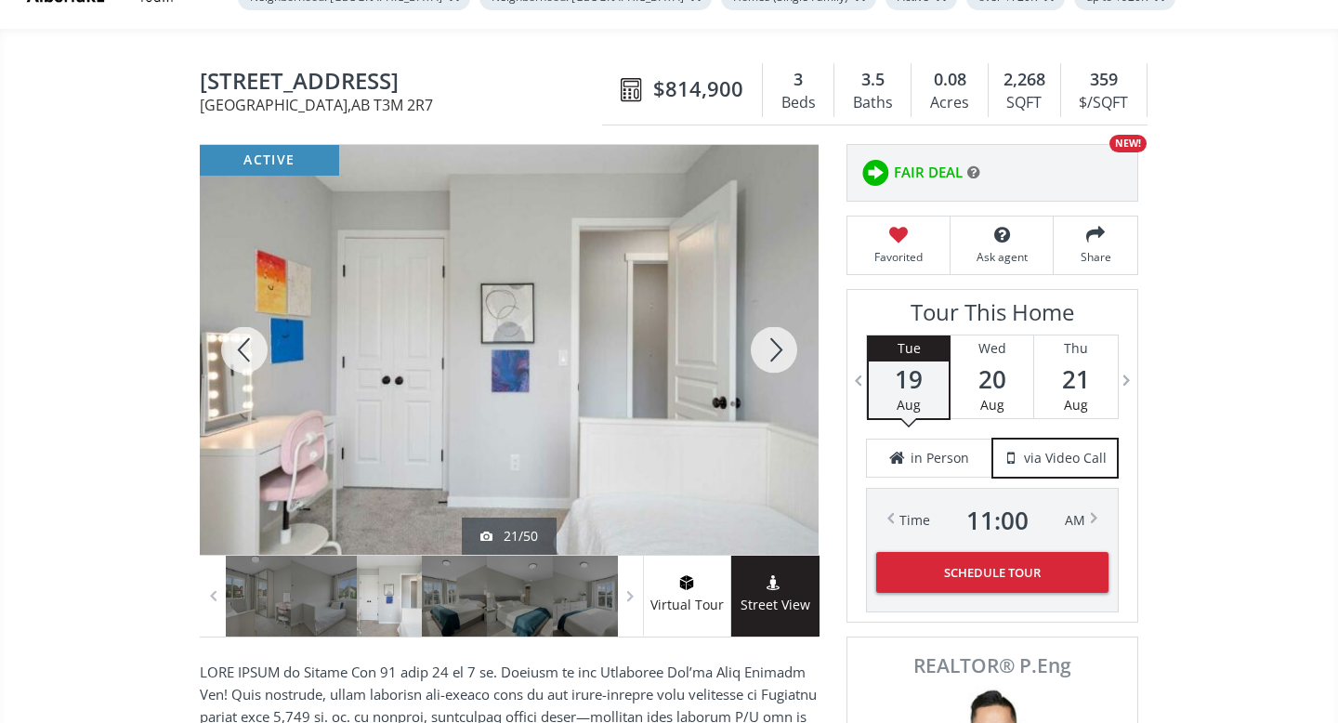
click at [772, 356] on div at bounding box center [773, 350] width 89 height 410
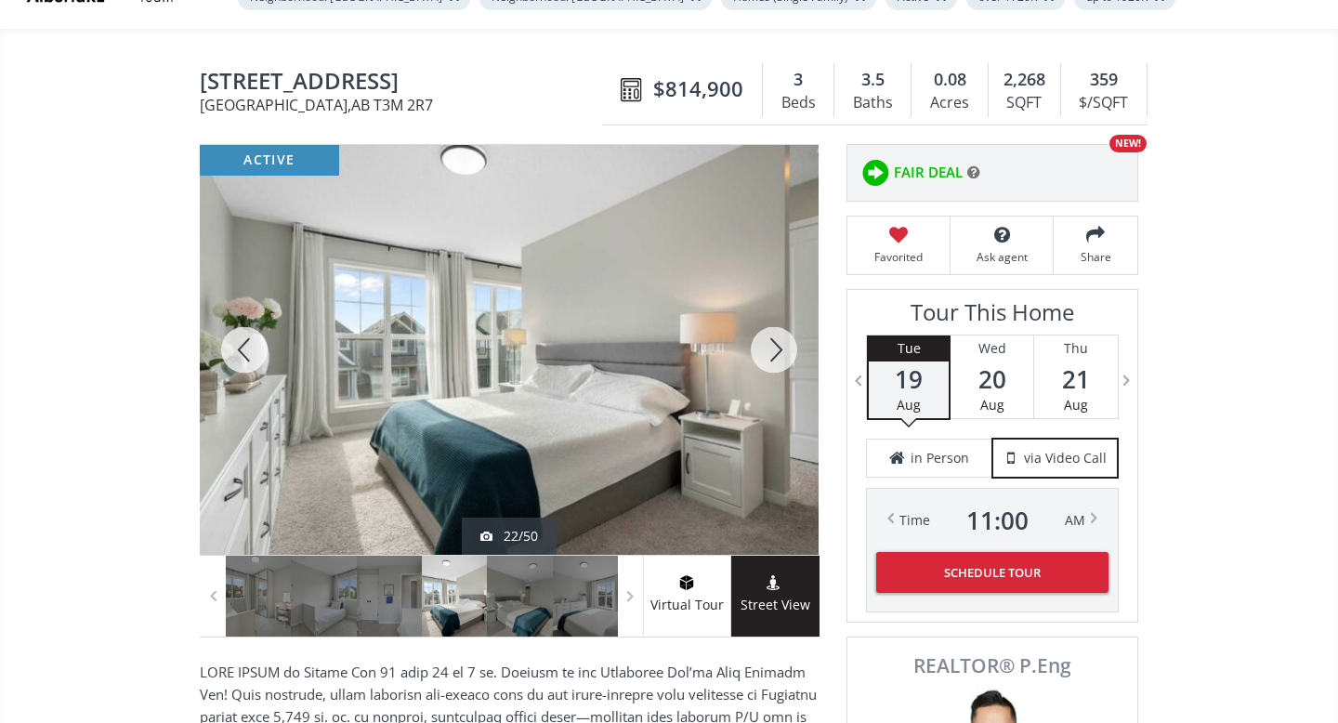
click at [772, 356] on div at bounding box center [773, 350] width 89 height 410
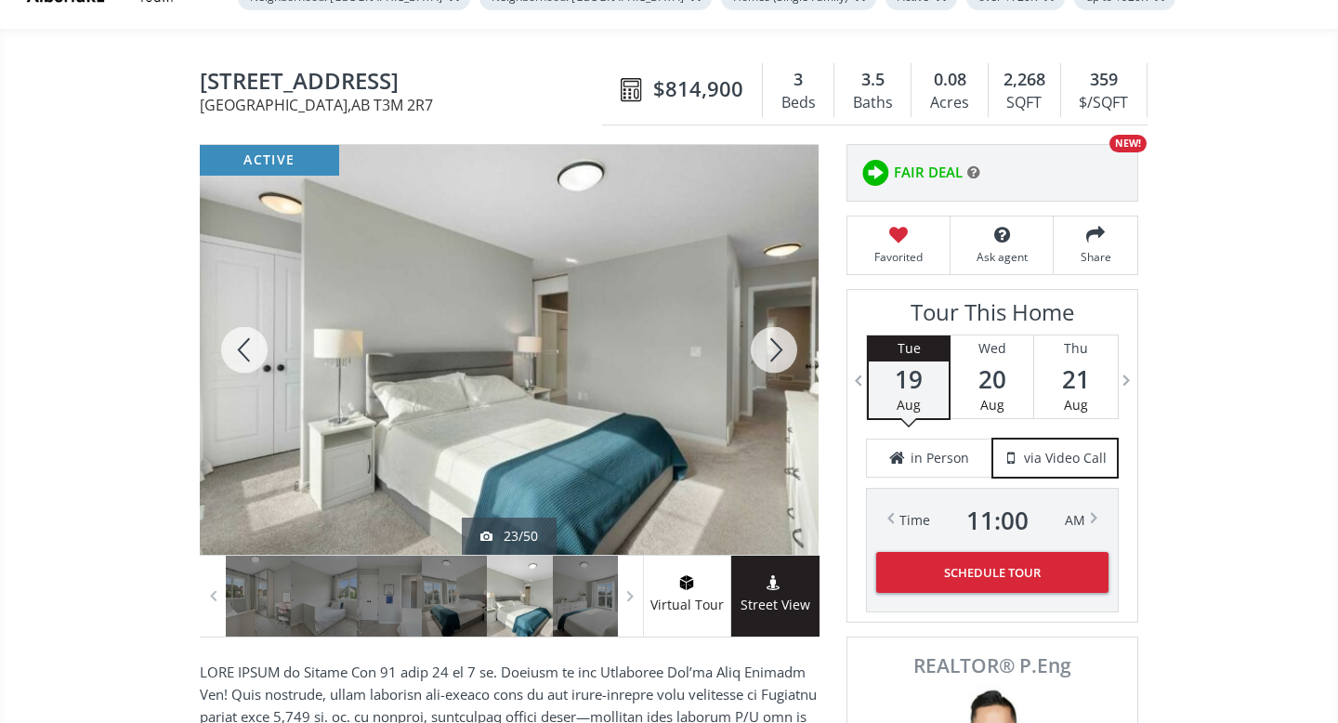
click at [772, 356] on div at bounding box center [773, 350] width 89 height 410
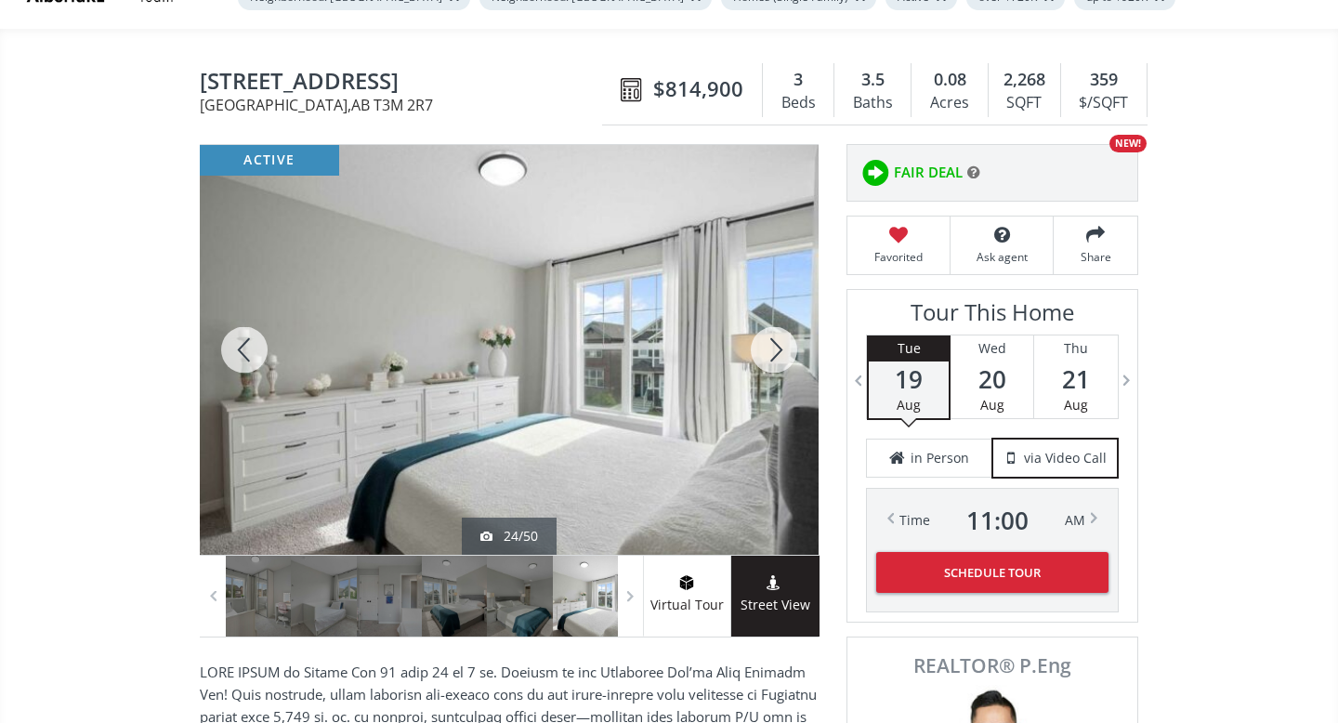
click at [772, 356] on div at bounding box center [773, 350] width 89 height 410
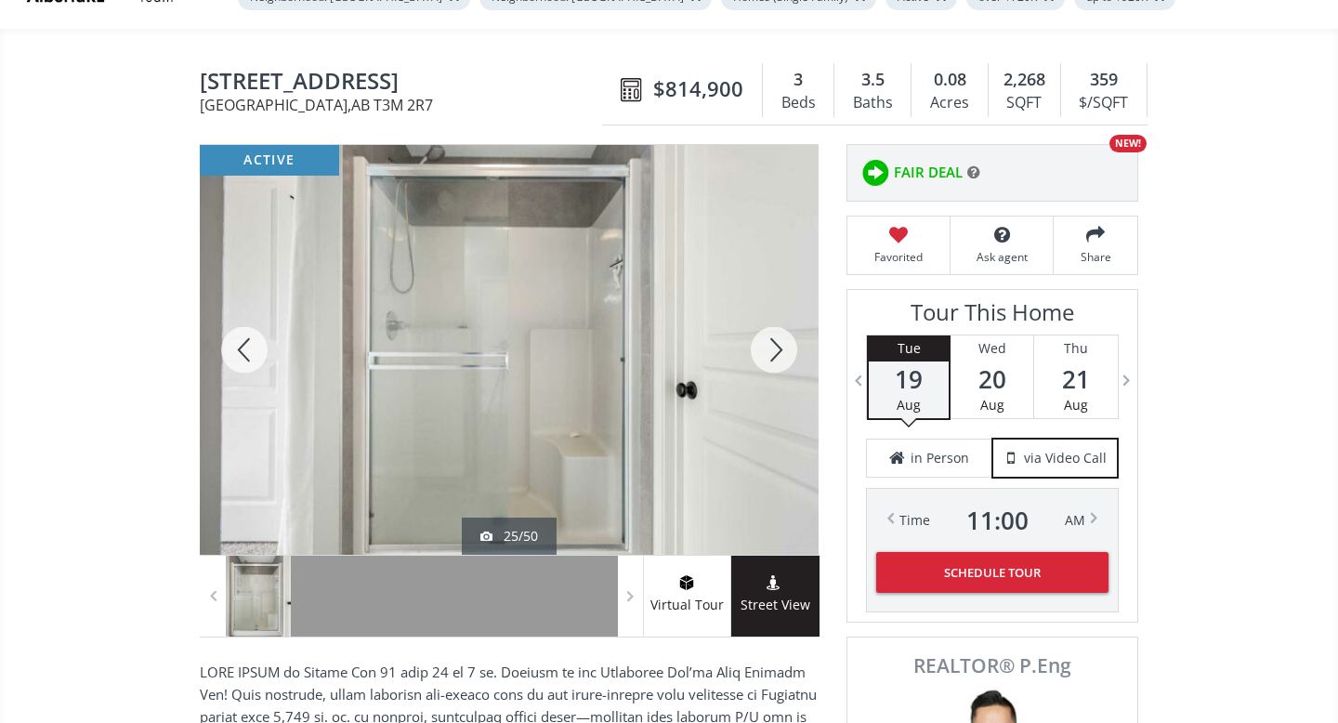
click at [772, 356] on div at bounding box center [773, 350] width 89 height 410
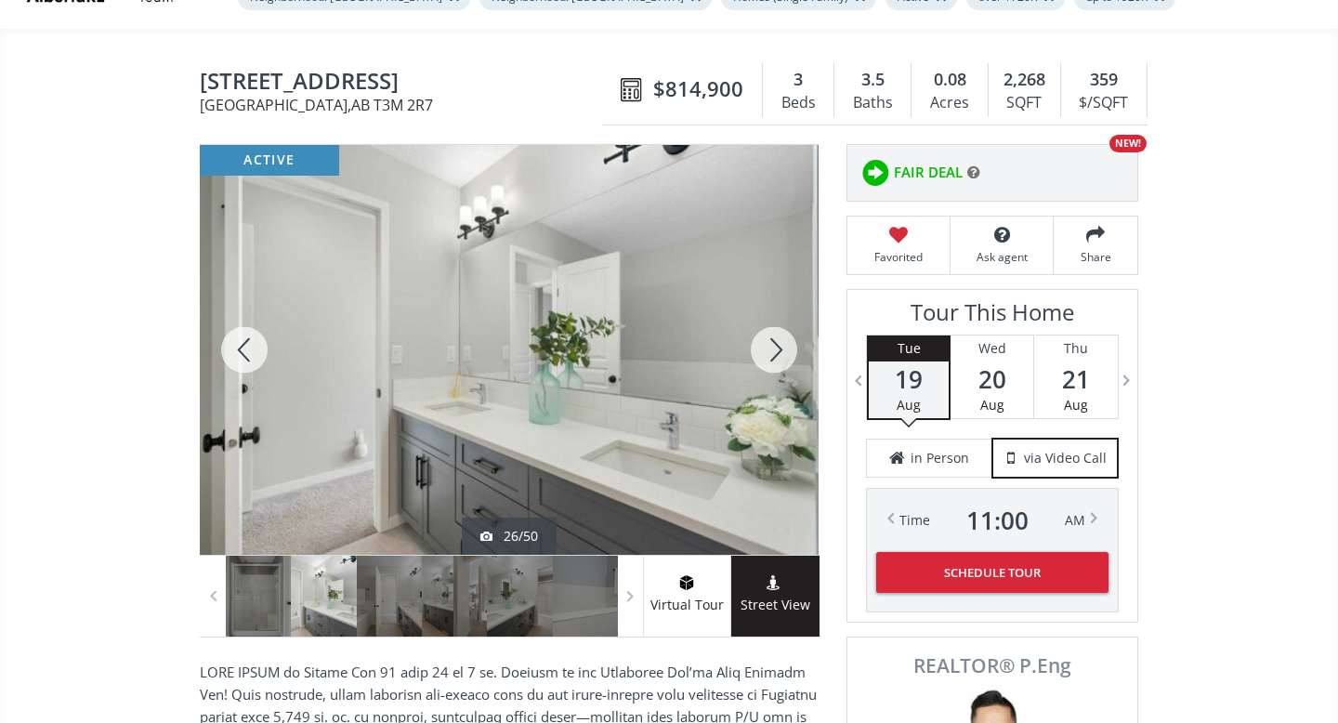
click at [772, 356] on div at bounding box center [773, 350] width 89 height 410
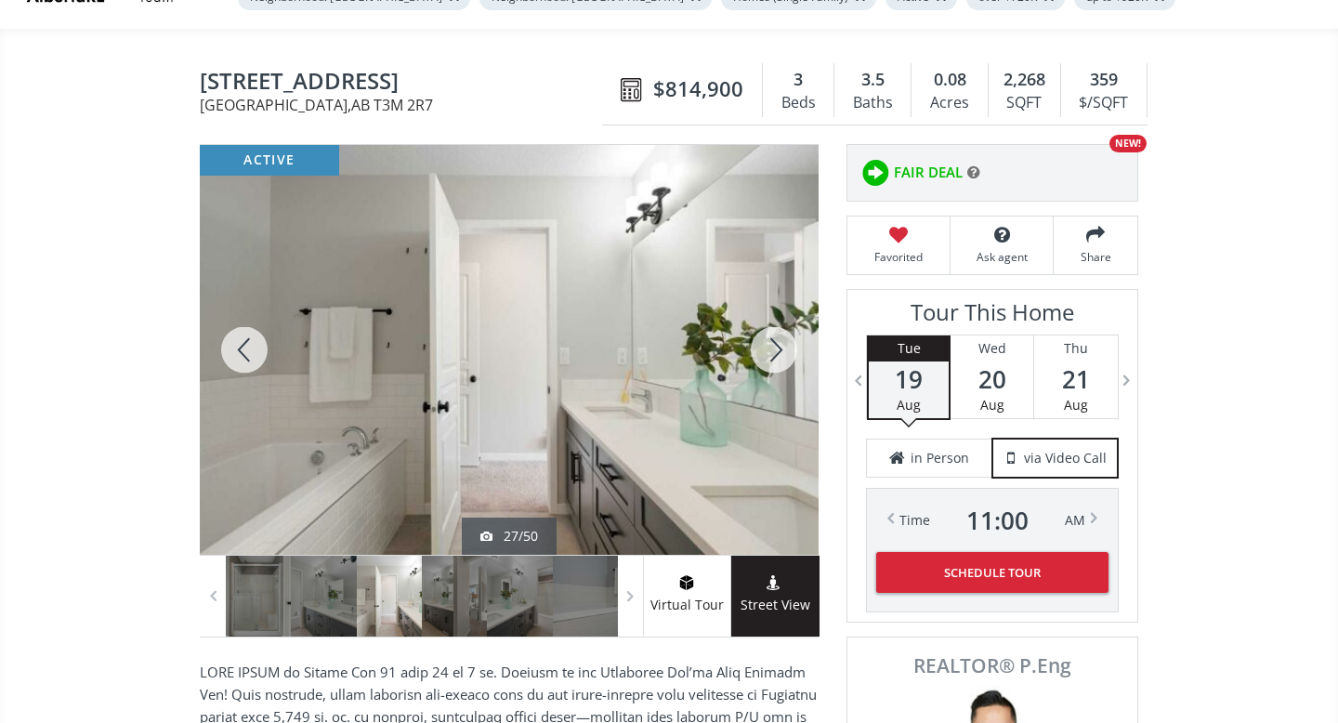
click at [772, 356] on div at bounding box center [773, 350] width 89 height 410
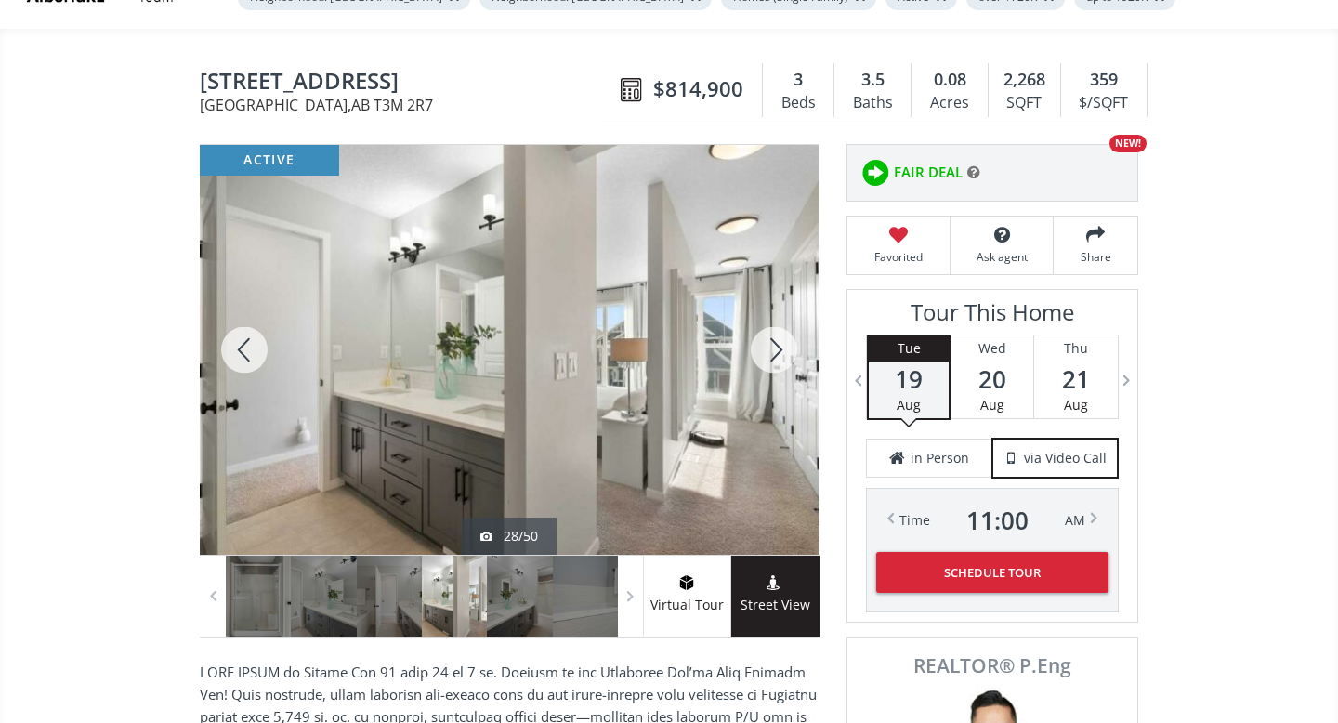
click at [772, 356] on div at bounding box center [773, 350] width 89 height 410
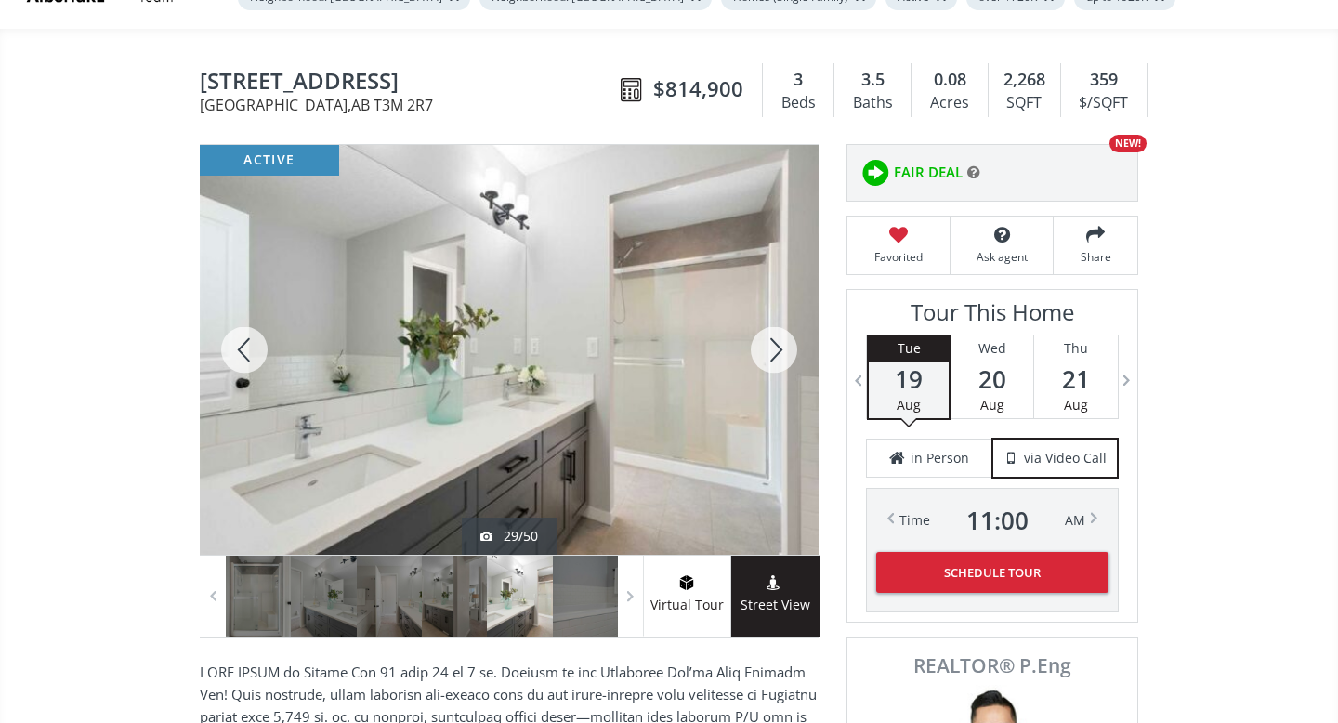
click at [772, 356] on div at bounding box center [773, 350] width 89 height 410
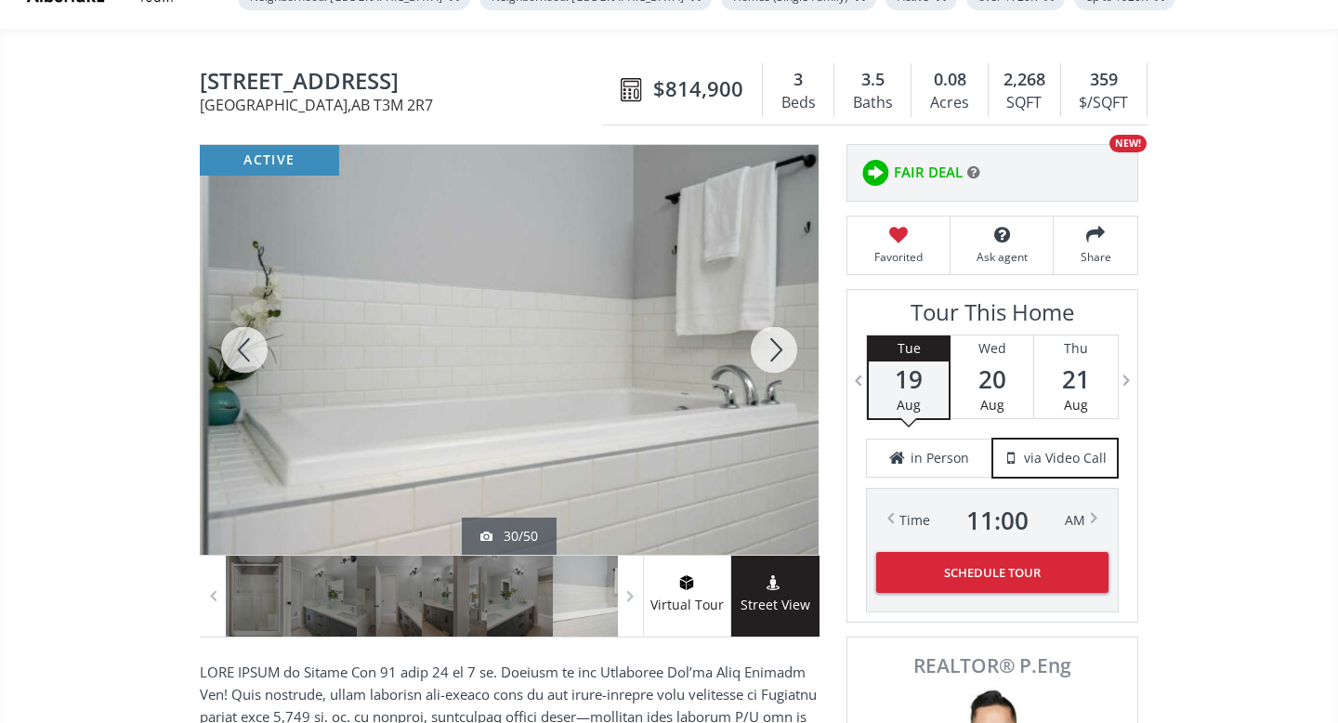
click at [772, 356] on div at bounding box center [773, 350] width 89 height 410
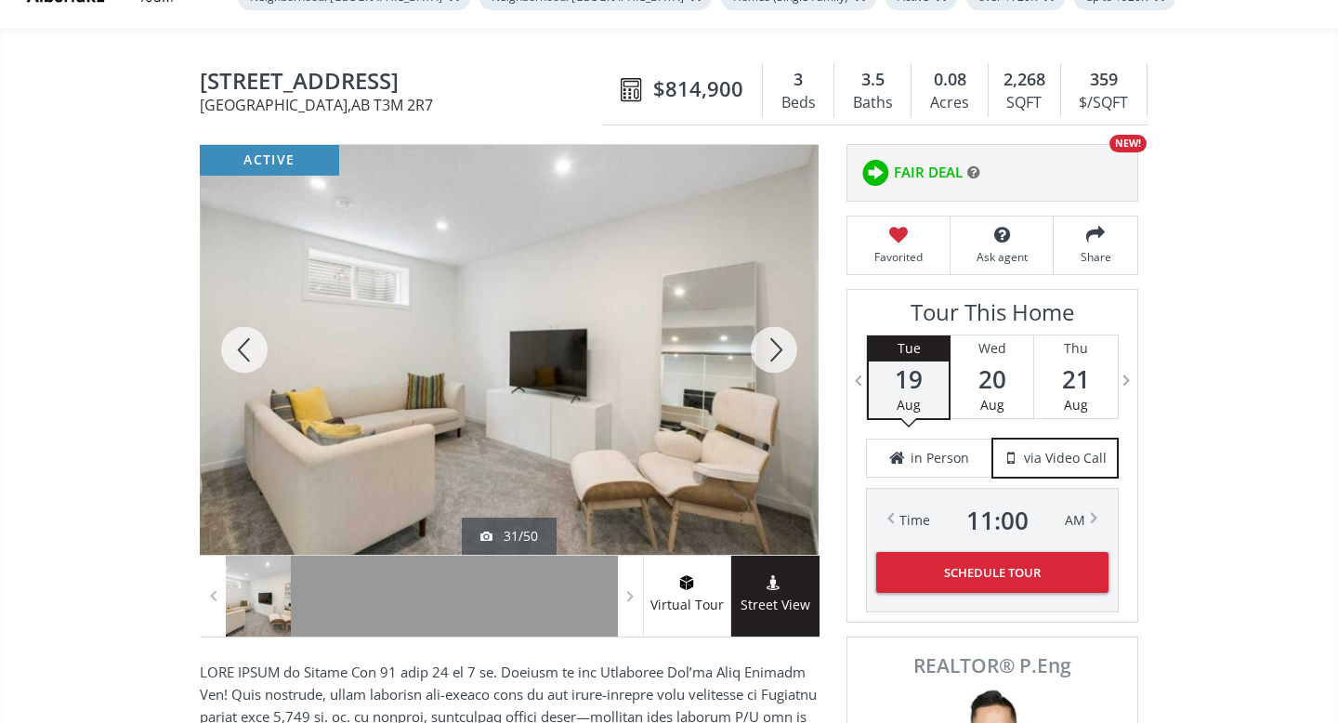
click at [772, 356] on div at bounding box center [773, 350] width 89 height 410
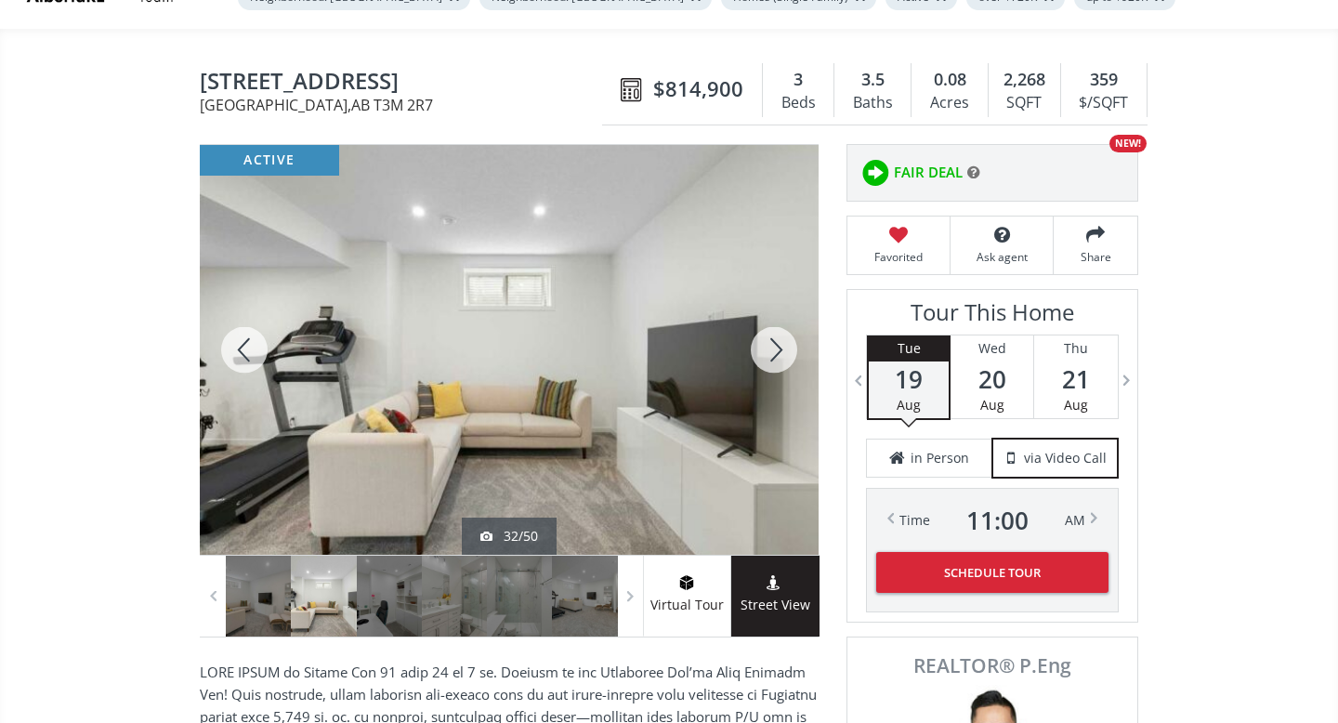
click at [249, 357] on div at bounding box center [244, 350] width 89 height 410
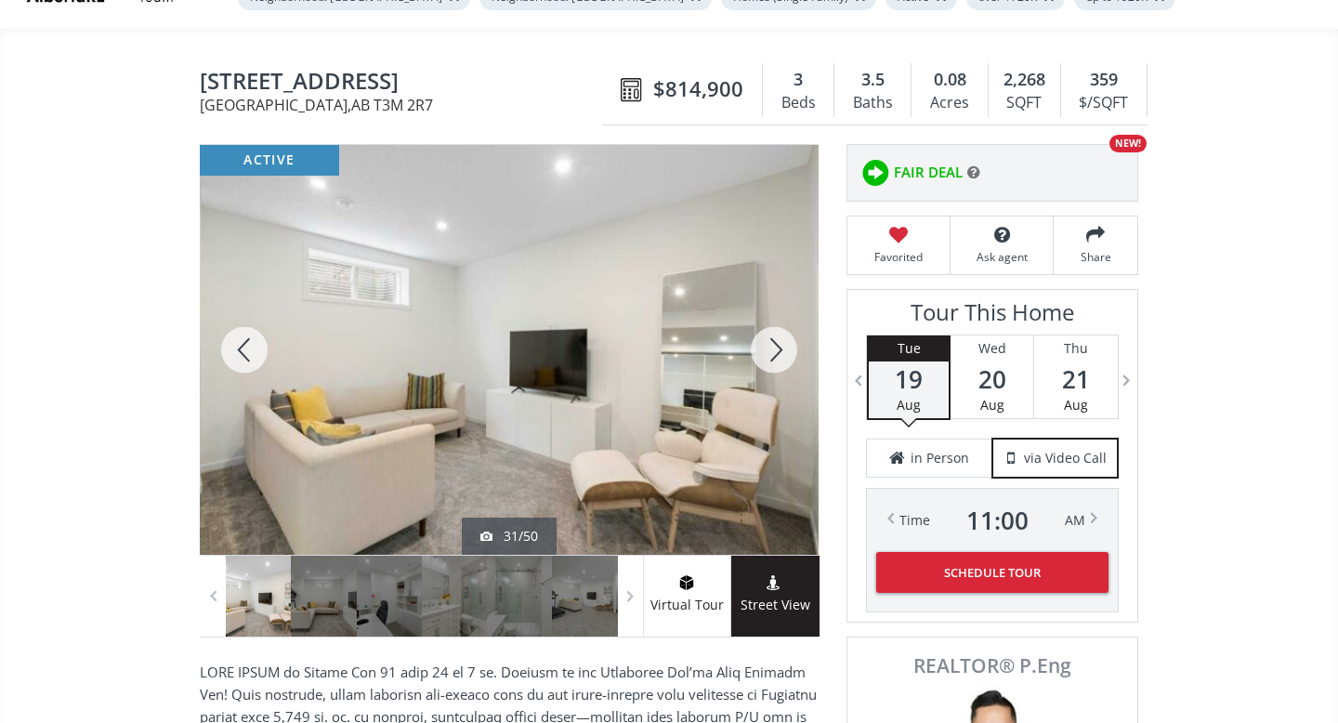
click at [776, 347] on div at bounding box center [773, 350] width 89 height 410
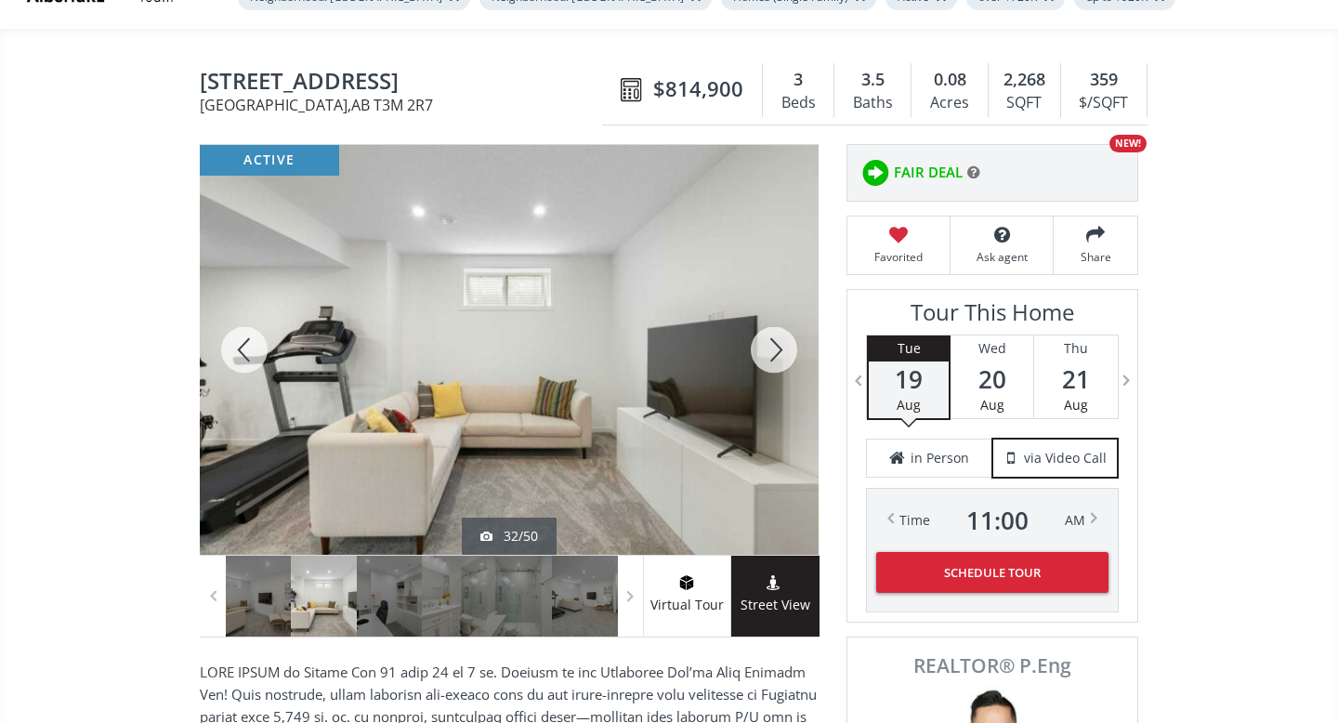
click at [776, 347] on div at bounding box center [773, 350] width 89 height 410
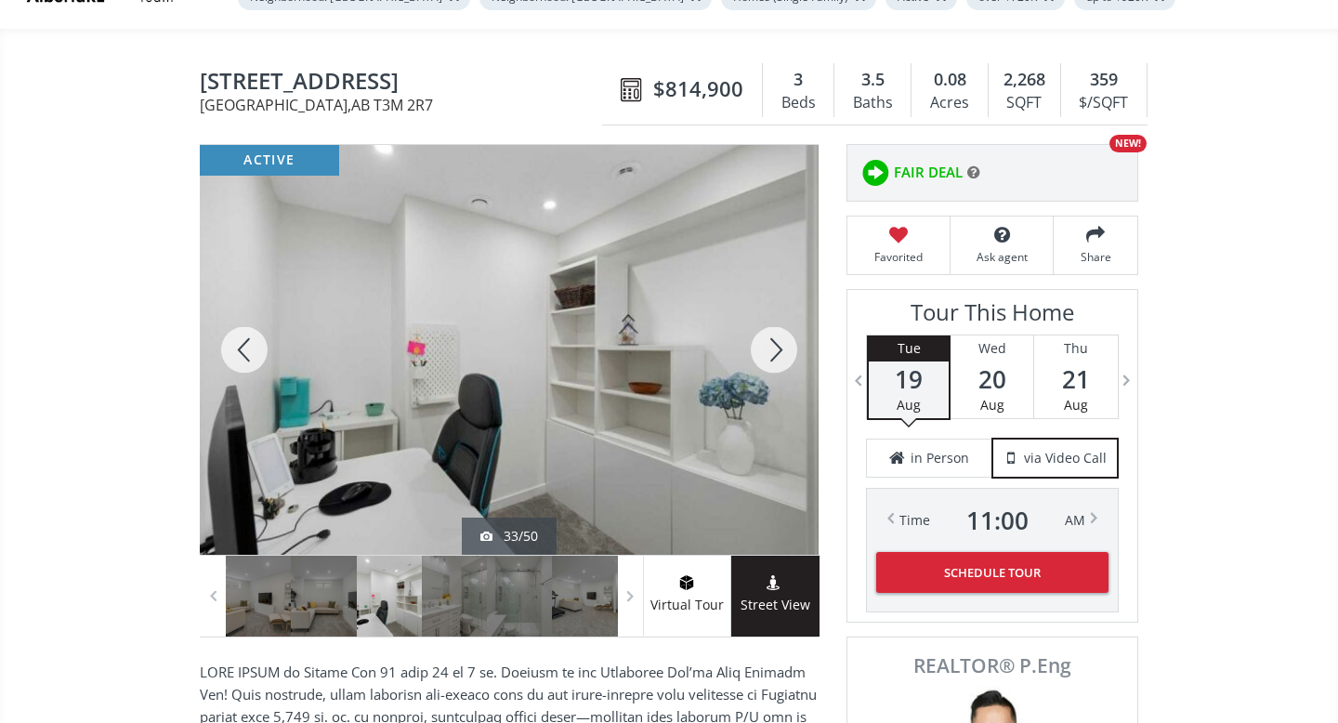
click at [776, 347] on div at bounding box center [773, 350] width 89 height 410
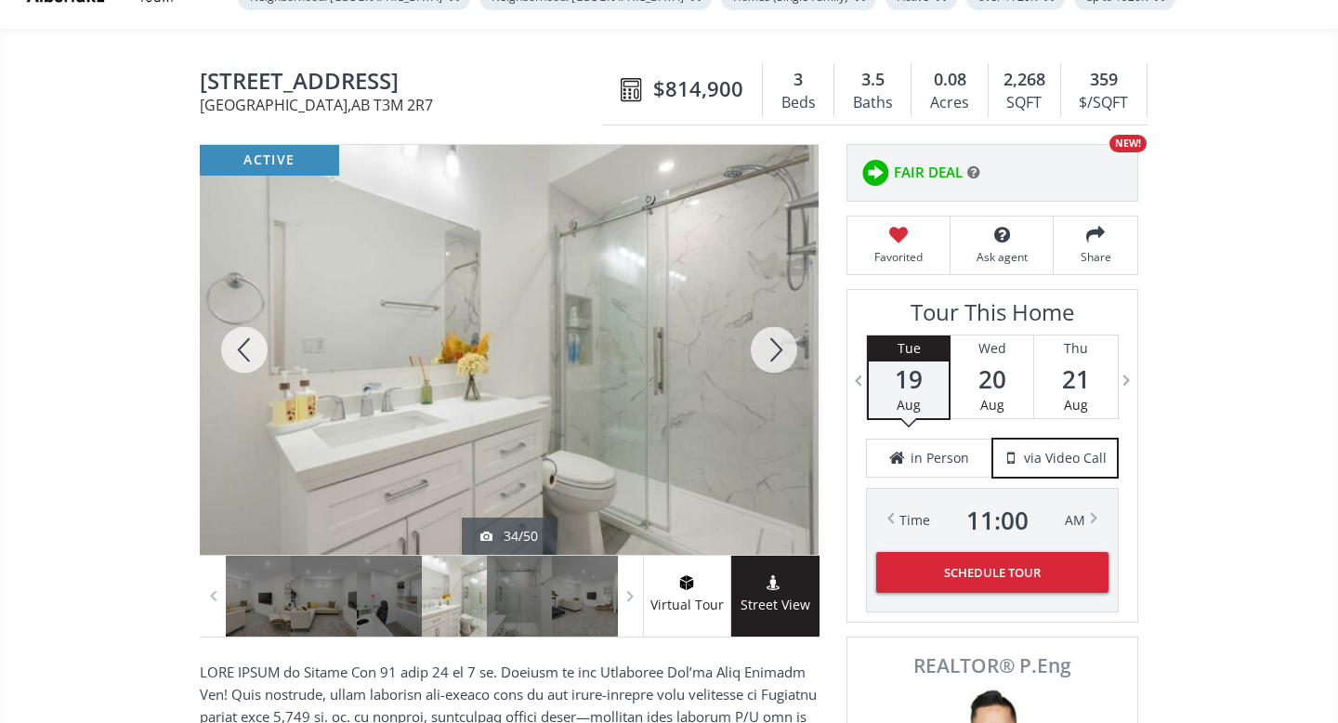
click at [776, 347] on div at bounding box center [773, 350] width 89 height 410
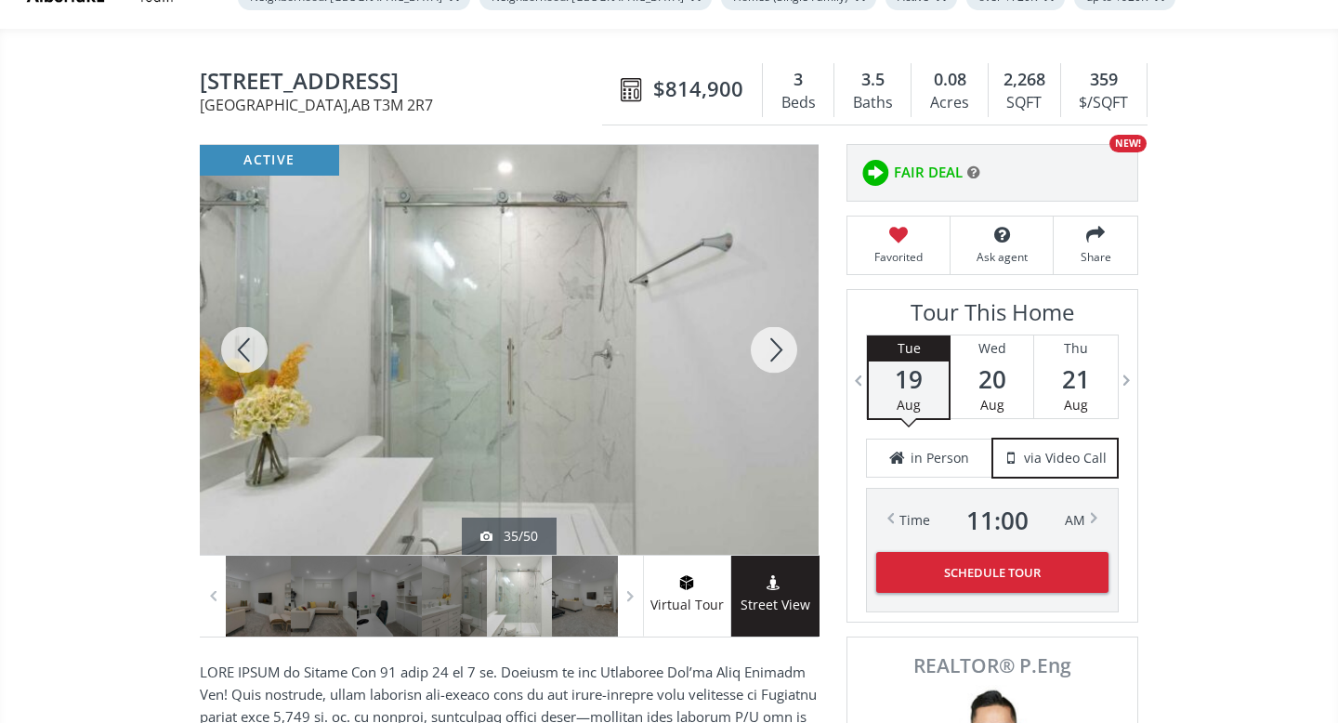
click at [776, 347] on div at bounding box center [773, 350] width 89 height 410
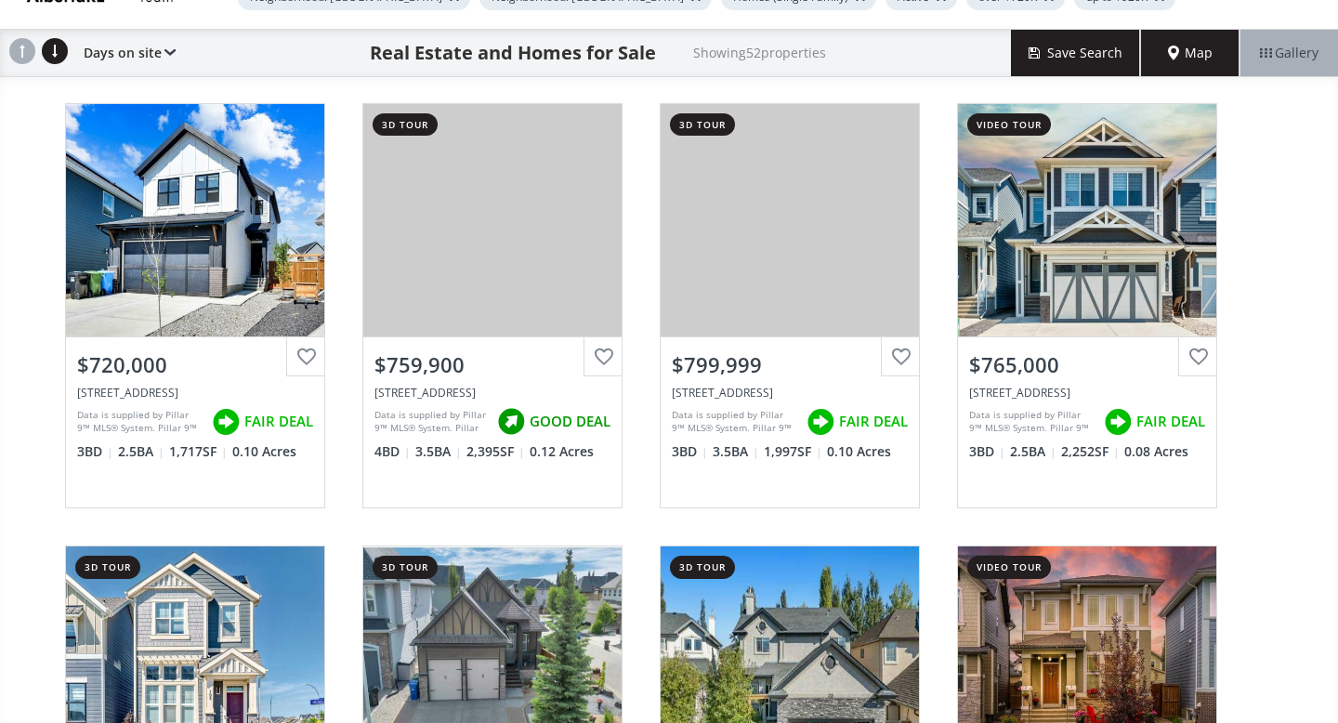
scroll to position [2338, 0]
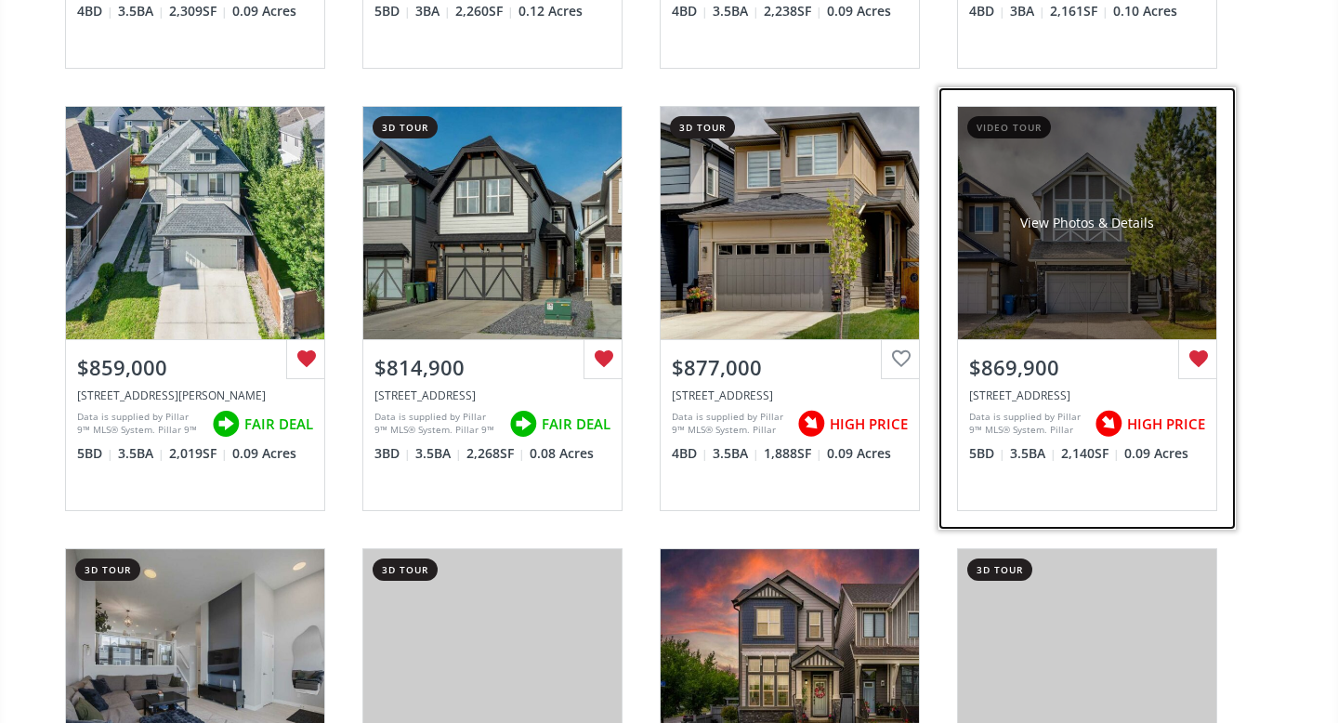
click at [1094, 281] on div "View Photos & Details" at bounding box center [1087, 223] width 258 height 232
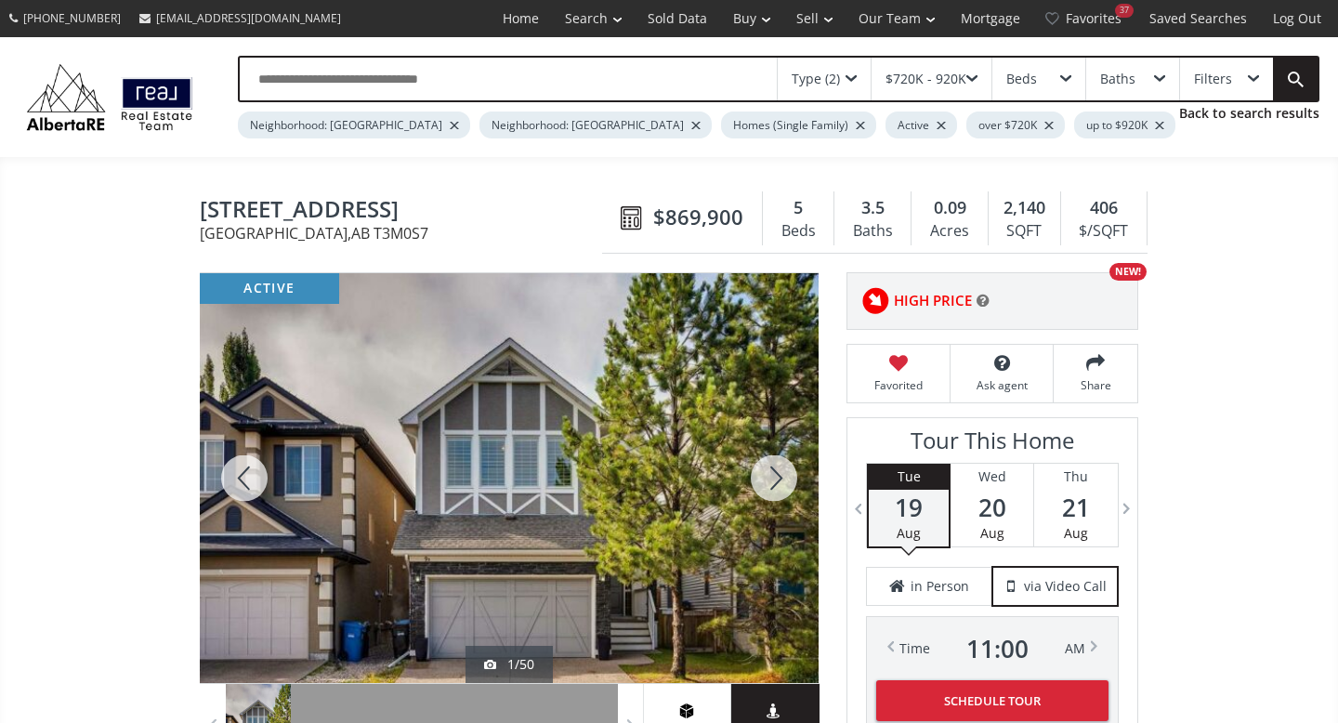
click at [765, 474] on div at bounding box center [773, 478] width 89 height 410
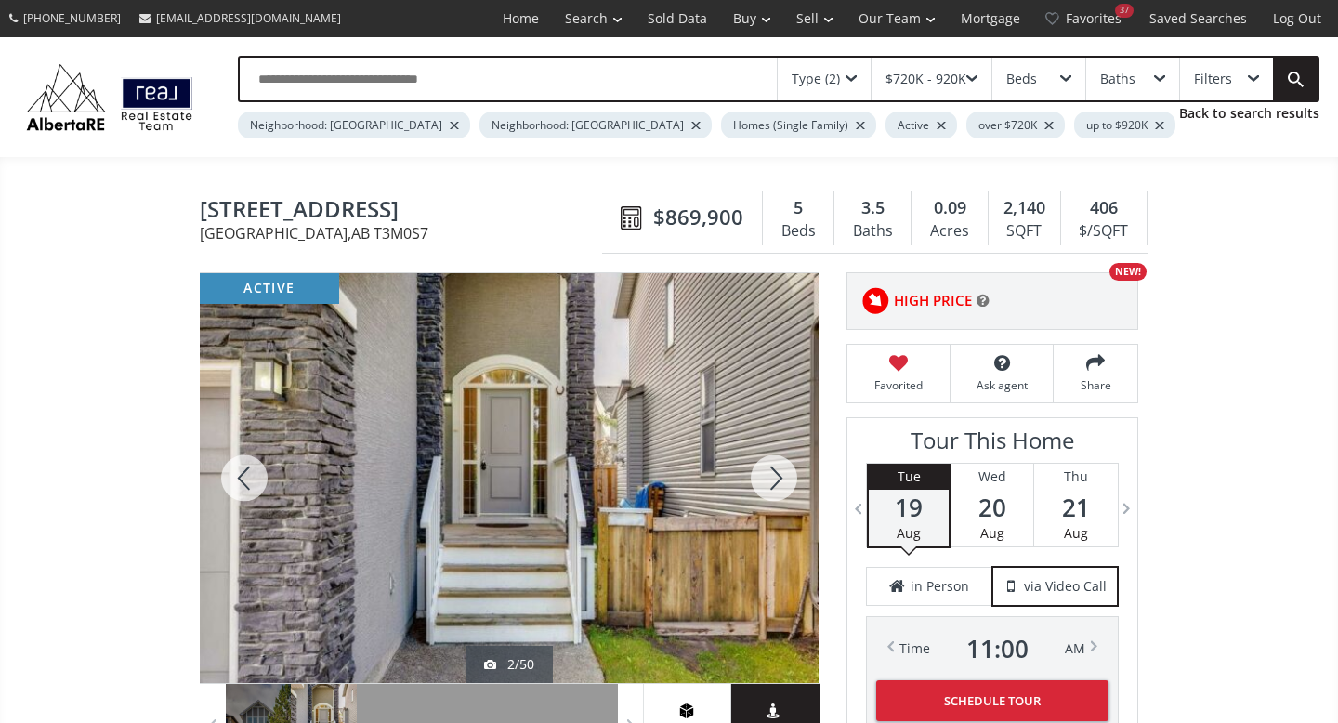
click at [765, 474] on div at bounding box center [773, 478] width 89 height 410
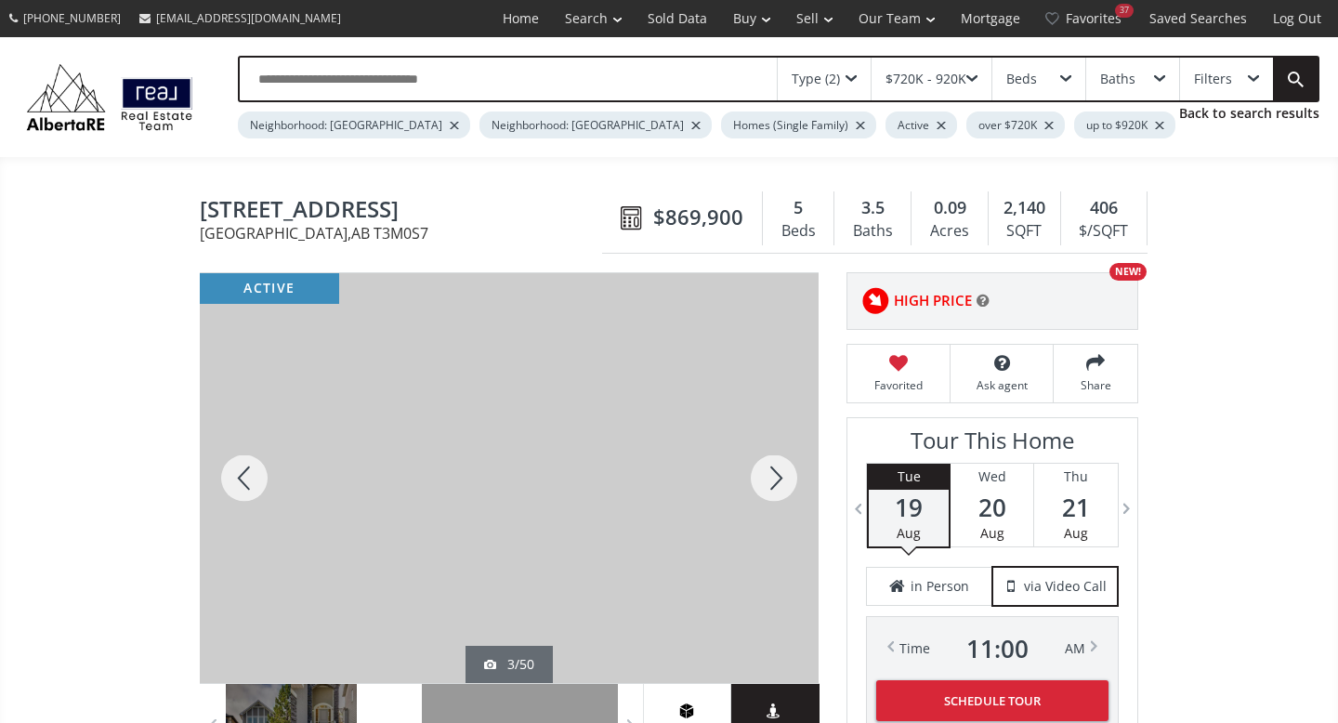
click at [765, 474] on div at bounding box center [773, 478] width 89 height 410
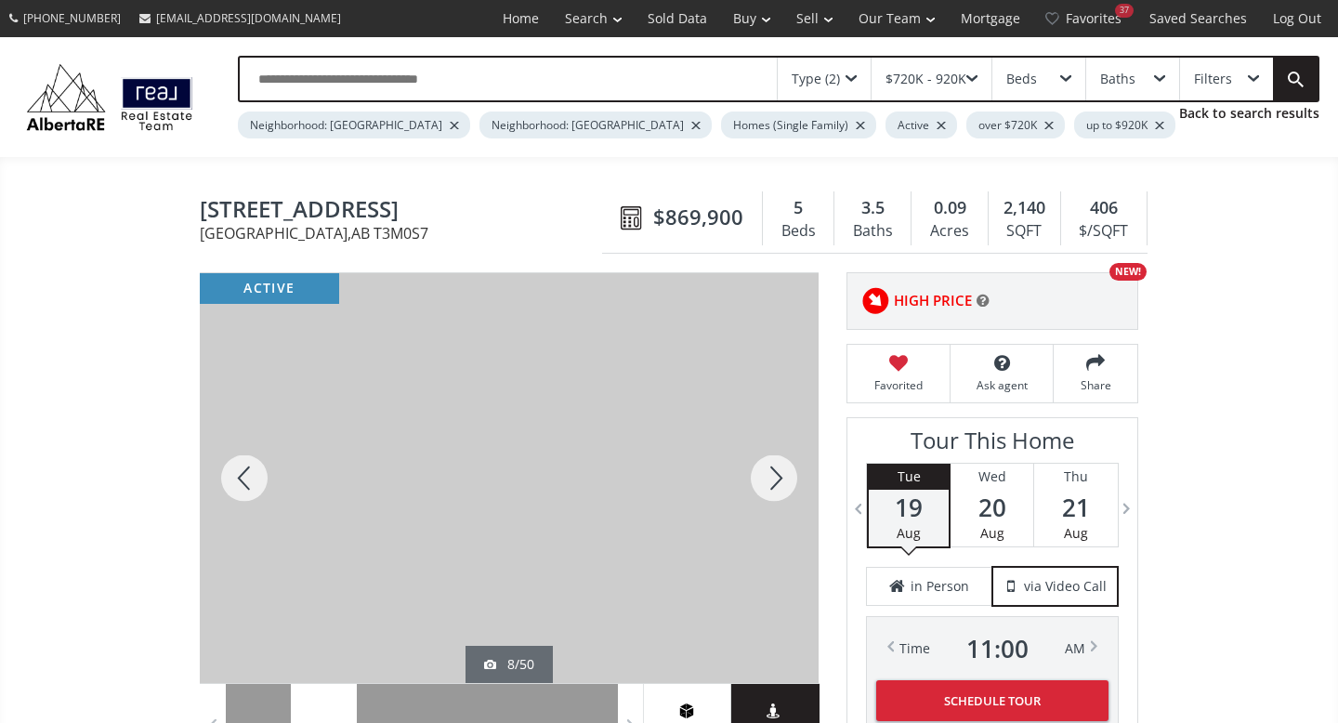
click at [765, 474] on div at bounding box center [773, 478] width 89 height 410
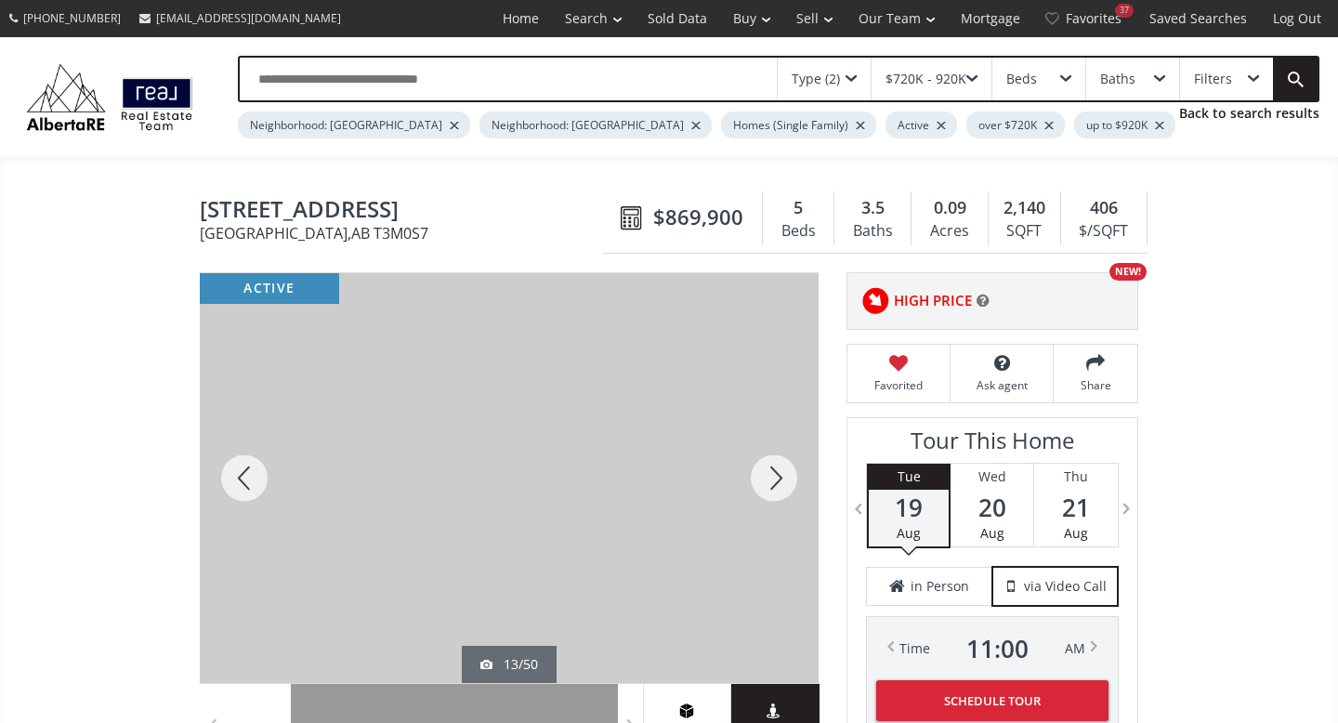
click at [765, 474] on div at bounding box center [773, 478] width 89 height 410
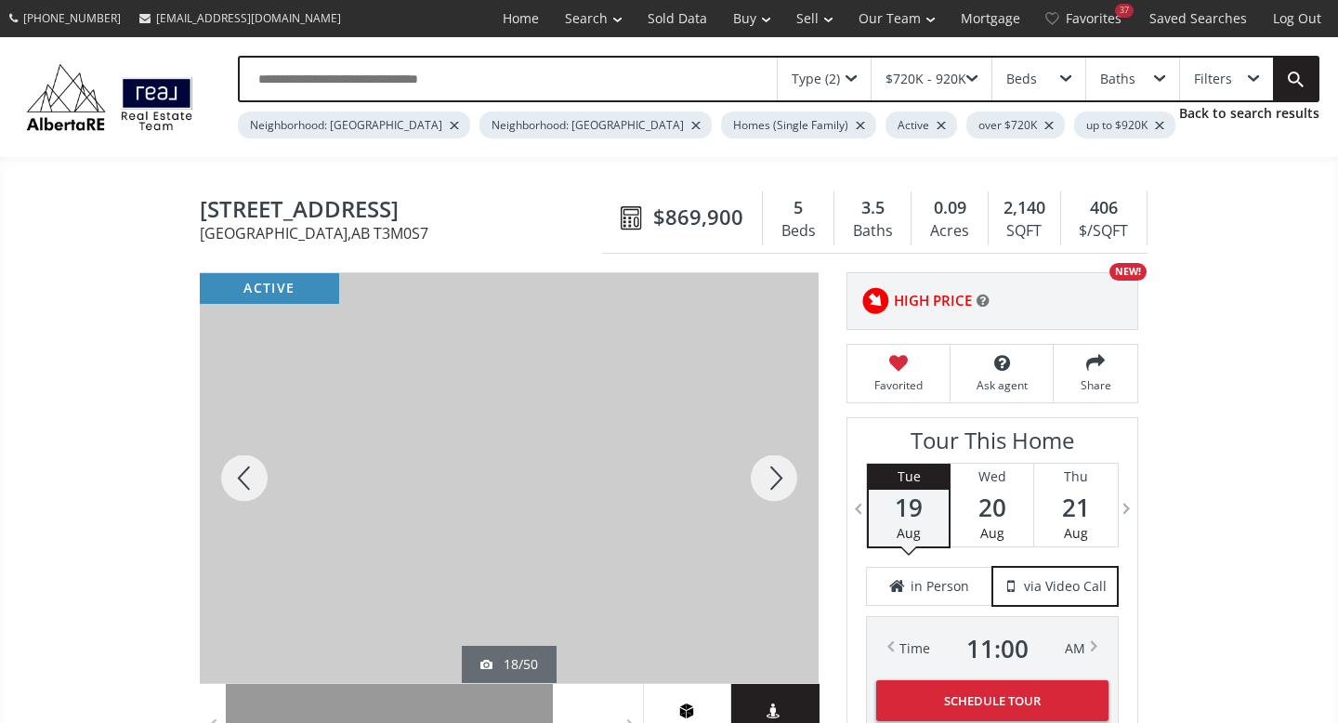
click at [765, 474] on div at bounding box center [773, 478] width 89 height 410
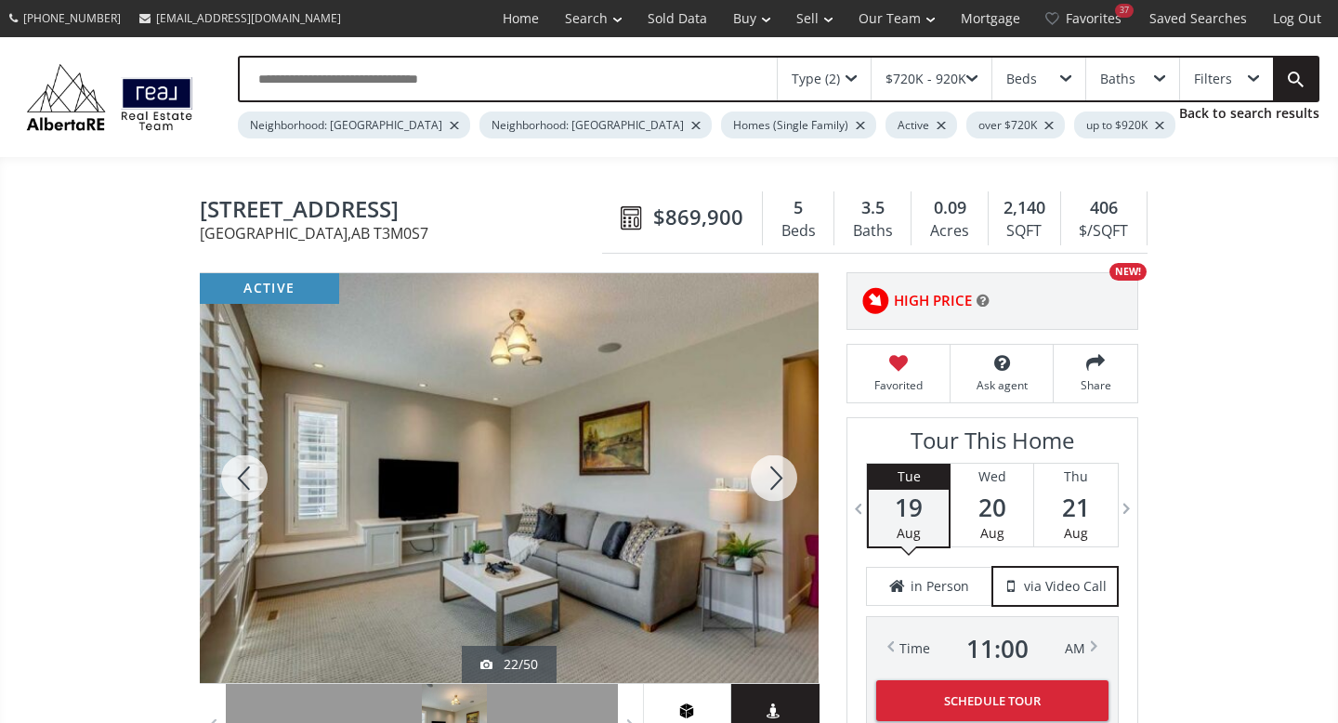
click at [765, 474] on div at bounding box center [773, 478] width 89 height 410
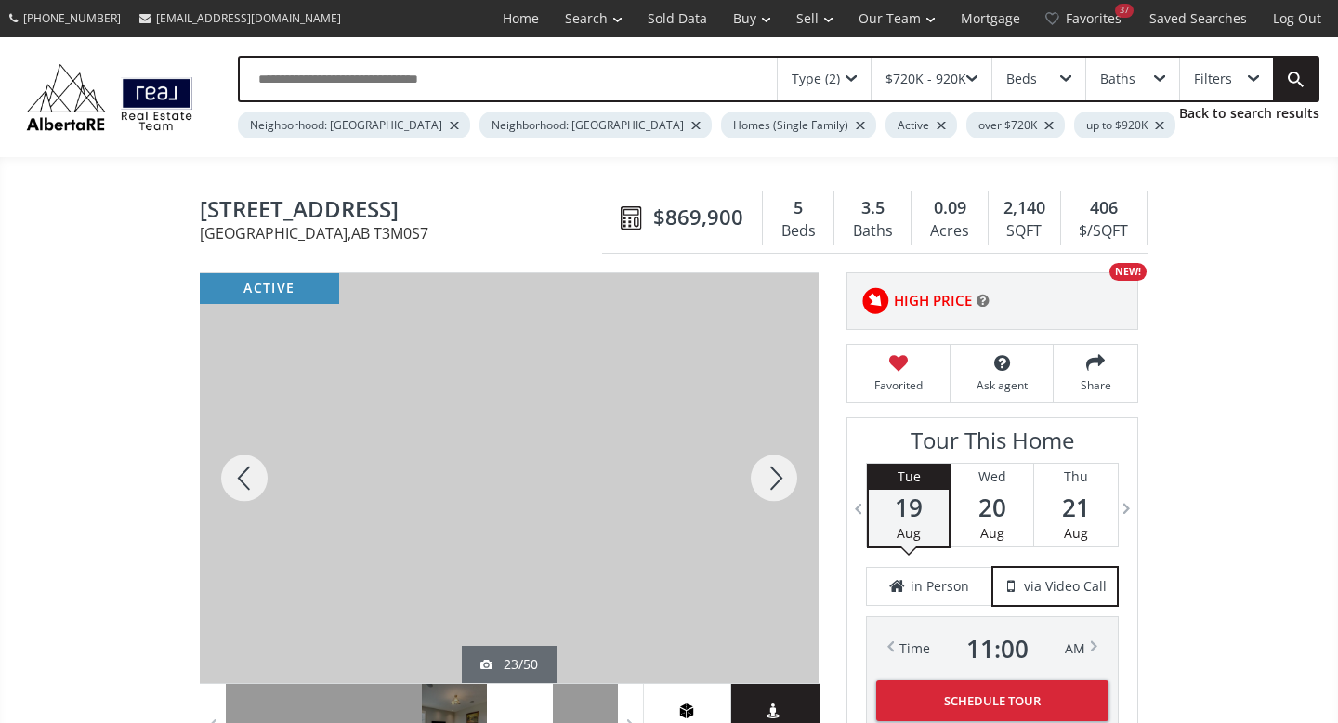
click at [765, 474] on div at bounding box center [773, 478] width 89 height 410
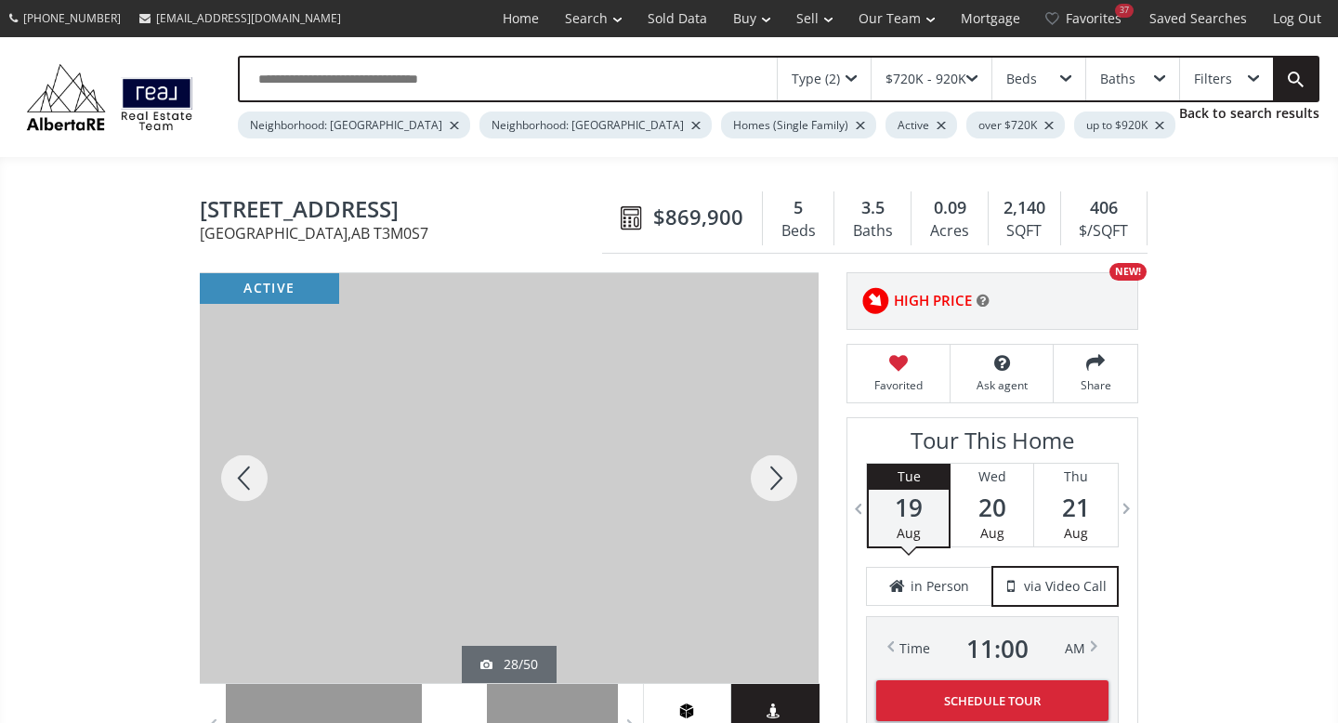
click at [765, 474] on div at bounding box center [773, 478] width 89 height 410
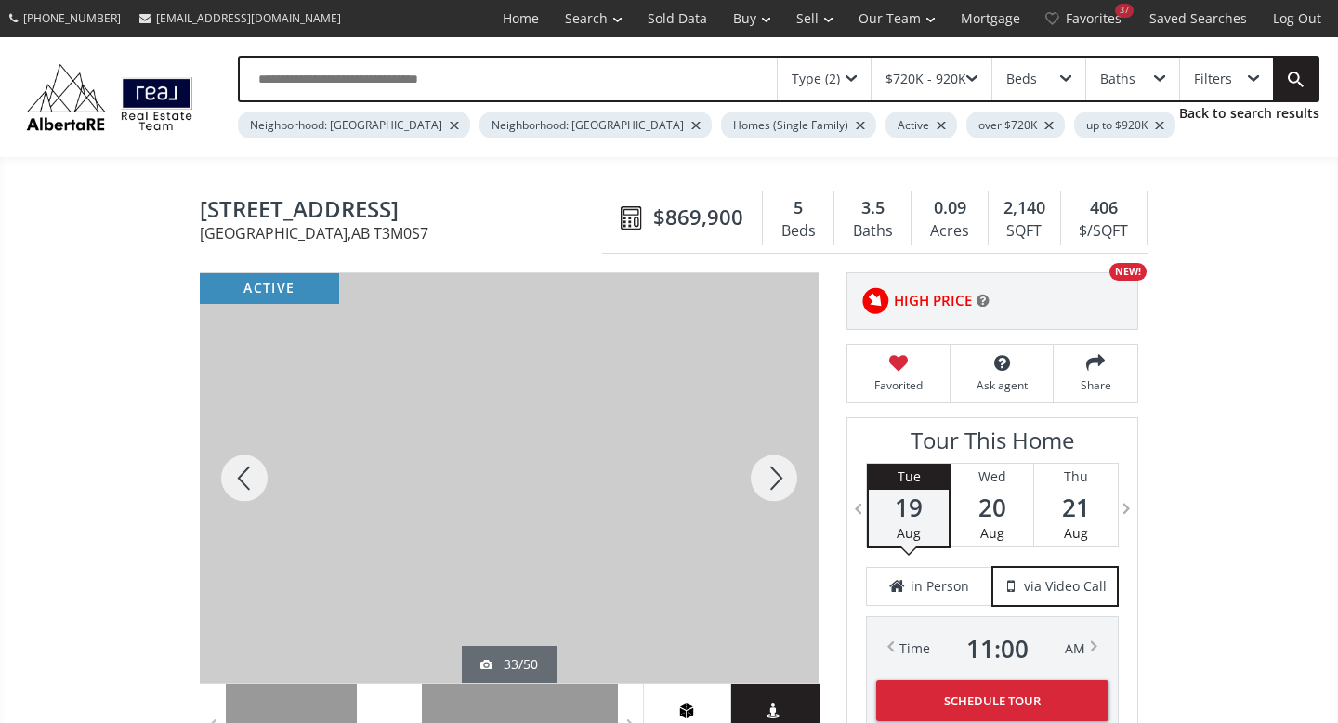
click at [765, 474] on div at bounding box center [773, 478] width 89 height 410
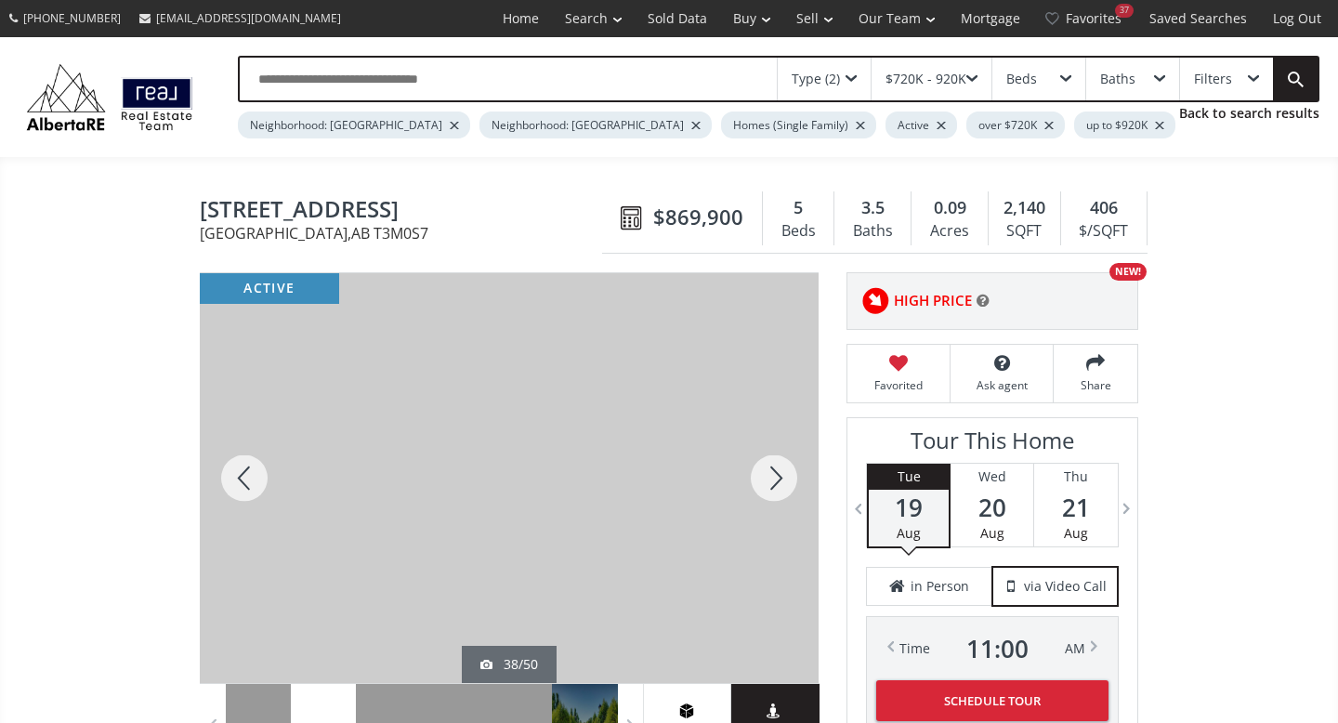
click at [765, 474] on div at bounding box center [773, 478] width 89 height 410
click at [899, 361] on icon at bounding box center [899, 363] width 84 height 19
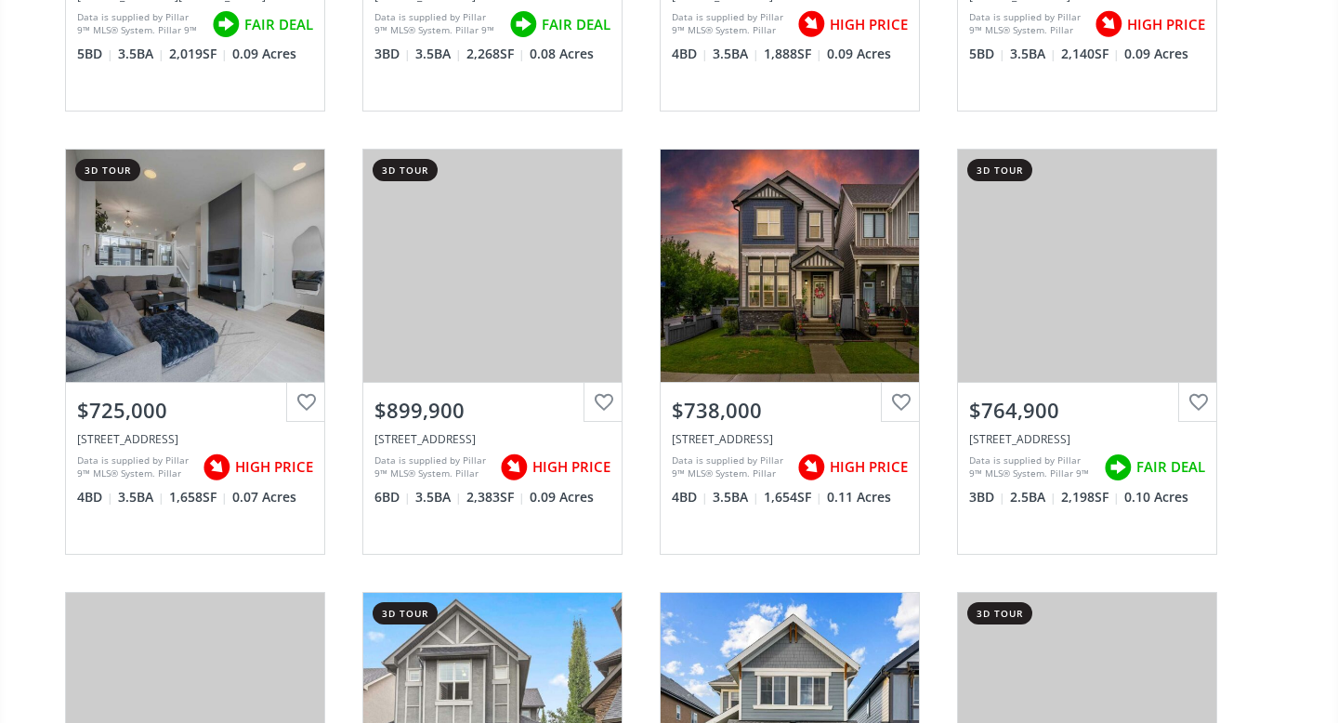
scroll to position [2742, 0]
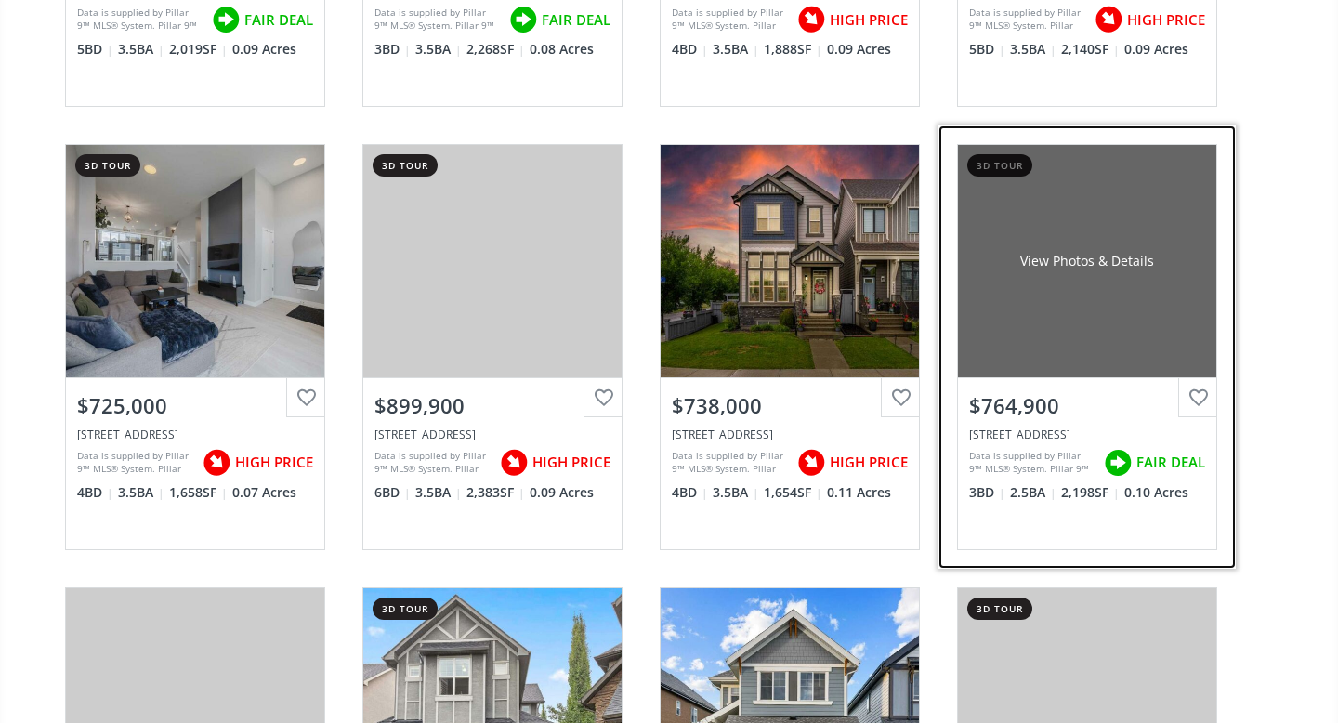
click at [1152, 266] on div "View Photos & Details" at bounding box center [1087, 261] width 258 height 232
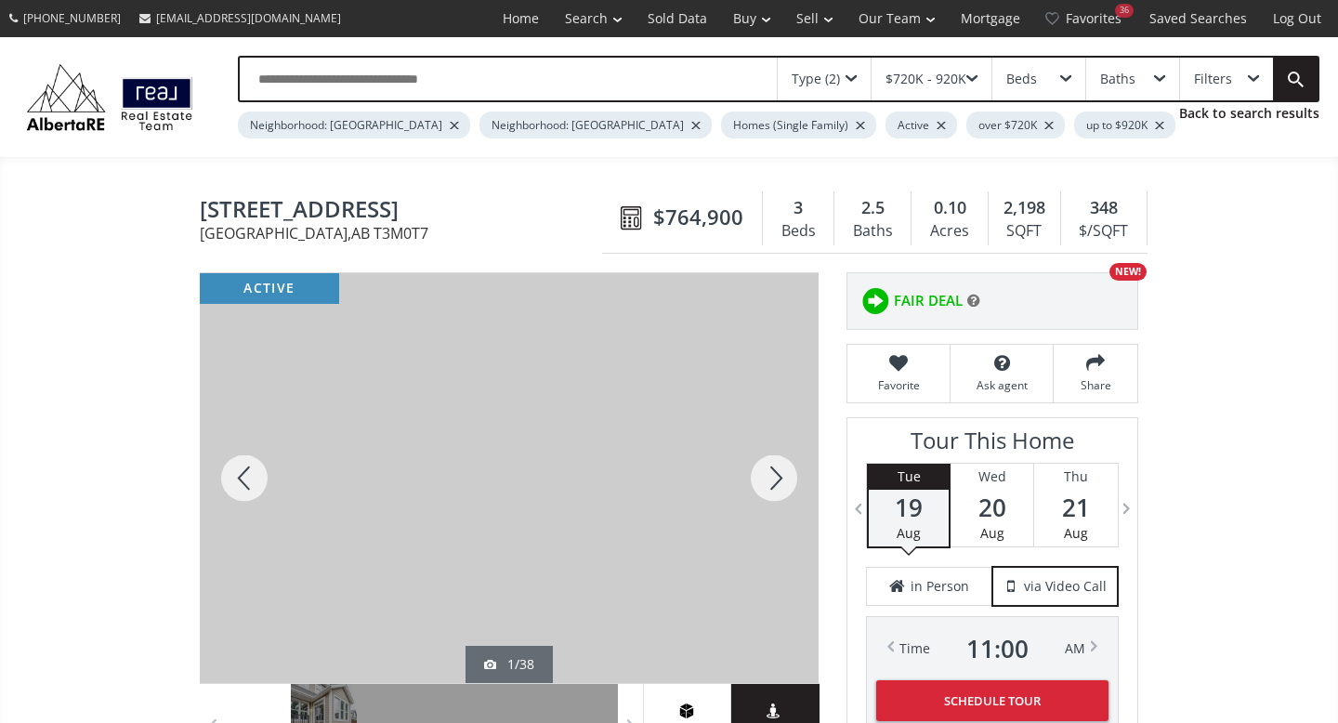
click at [776, 477] on div at bounding box center [773, 478] width 89 height 410
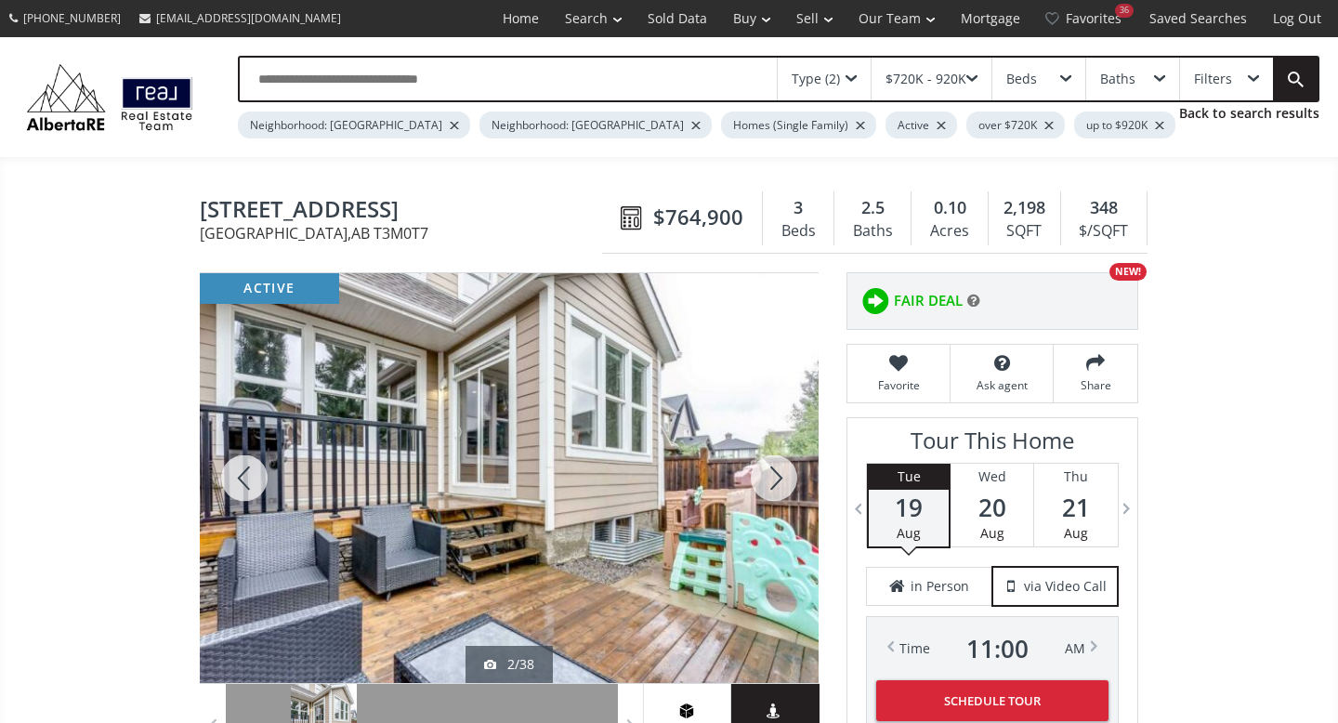
click at [775, 477] on div at bounding box center [773, 478] width 89 height 410
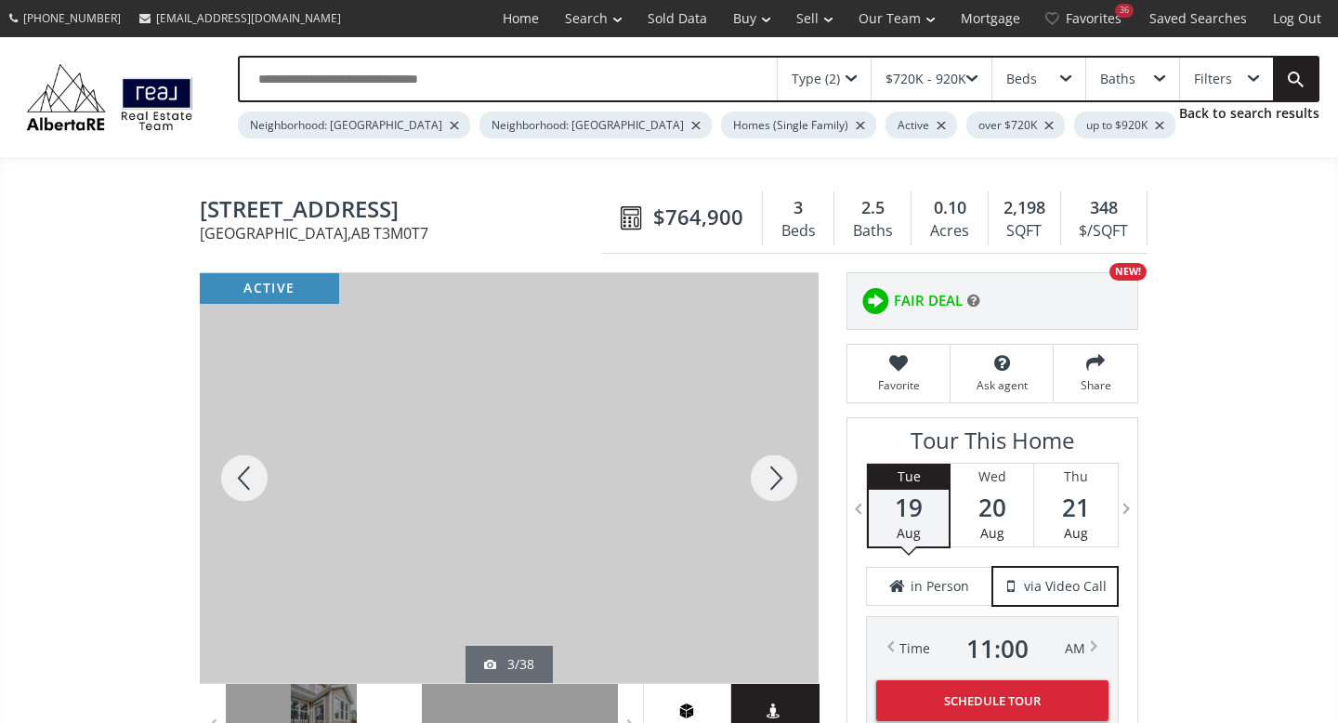
click at [775, 477] on div at bounding box center [773, 478] width 89 height 410
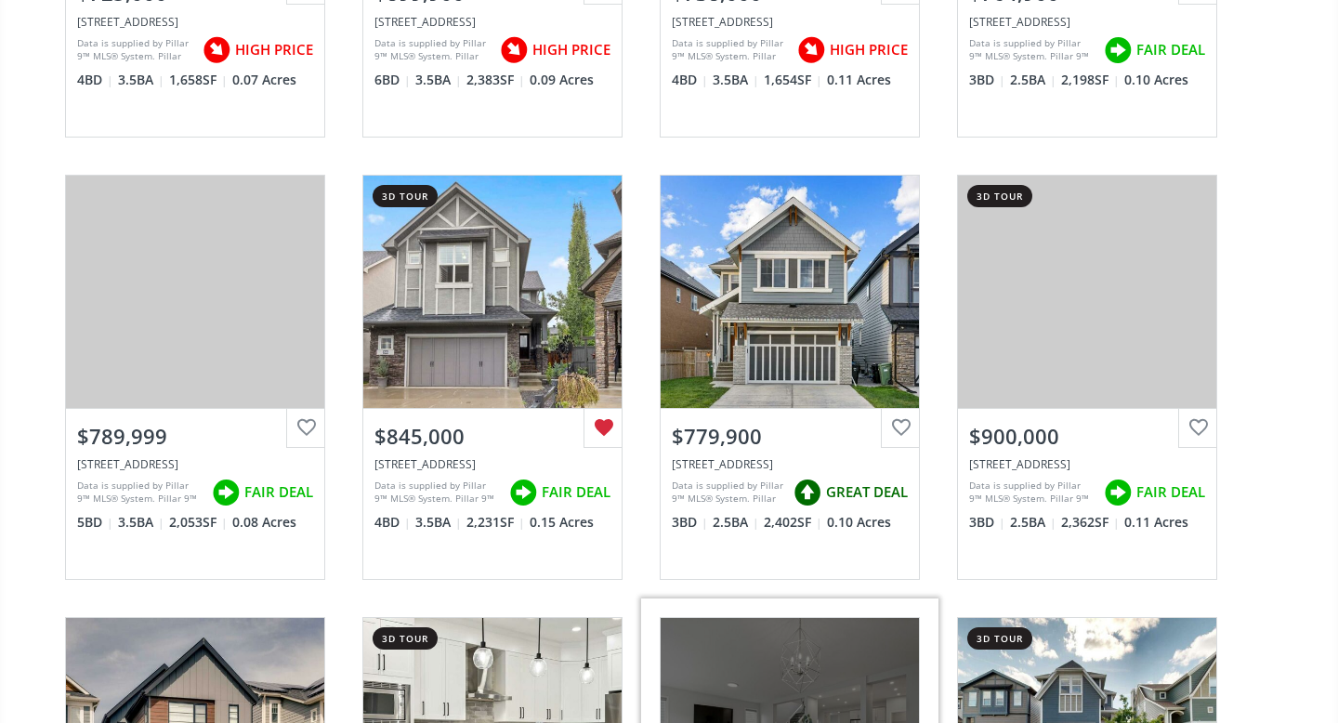
scroll to position [3171, 0]
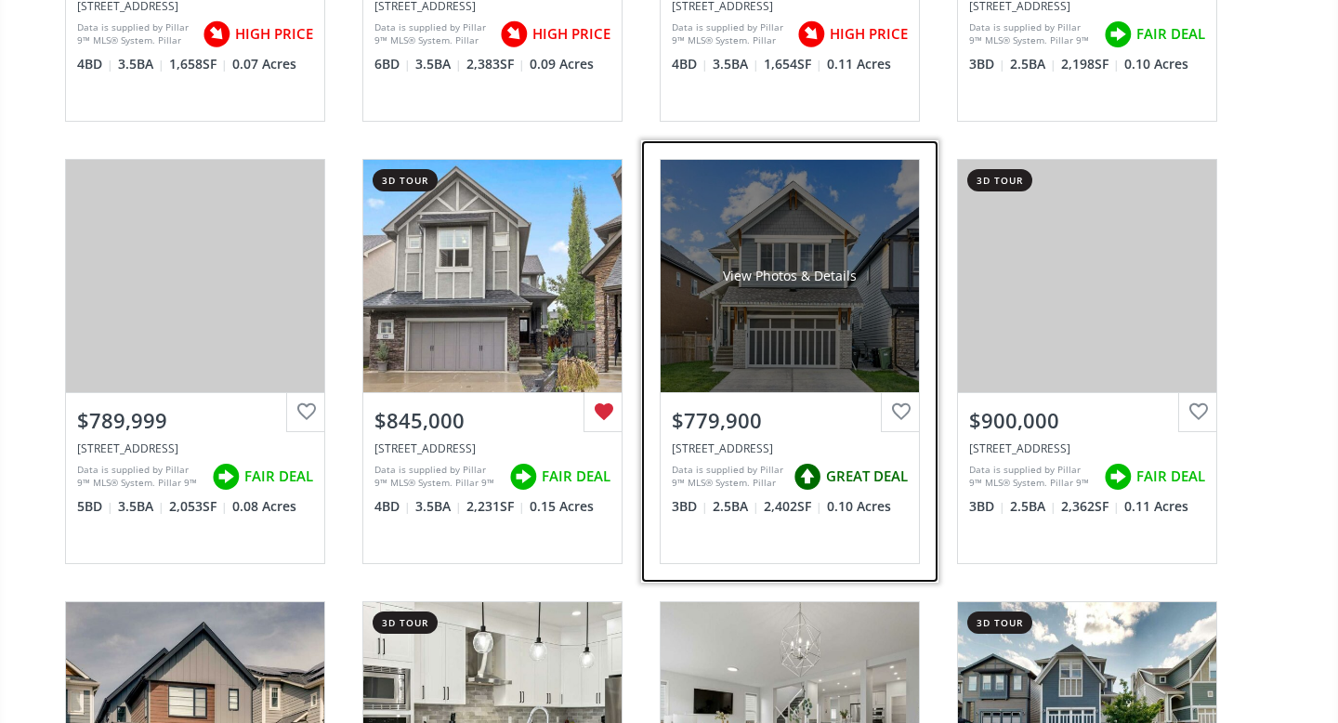
click at [817, 356] on div "View Photos & Details" at bounding box center [789, 276] width 258 height 232
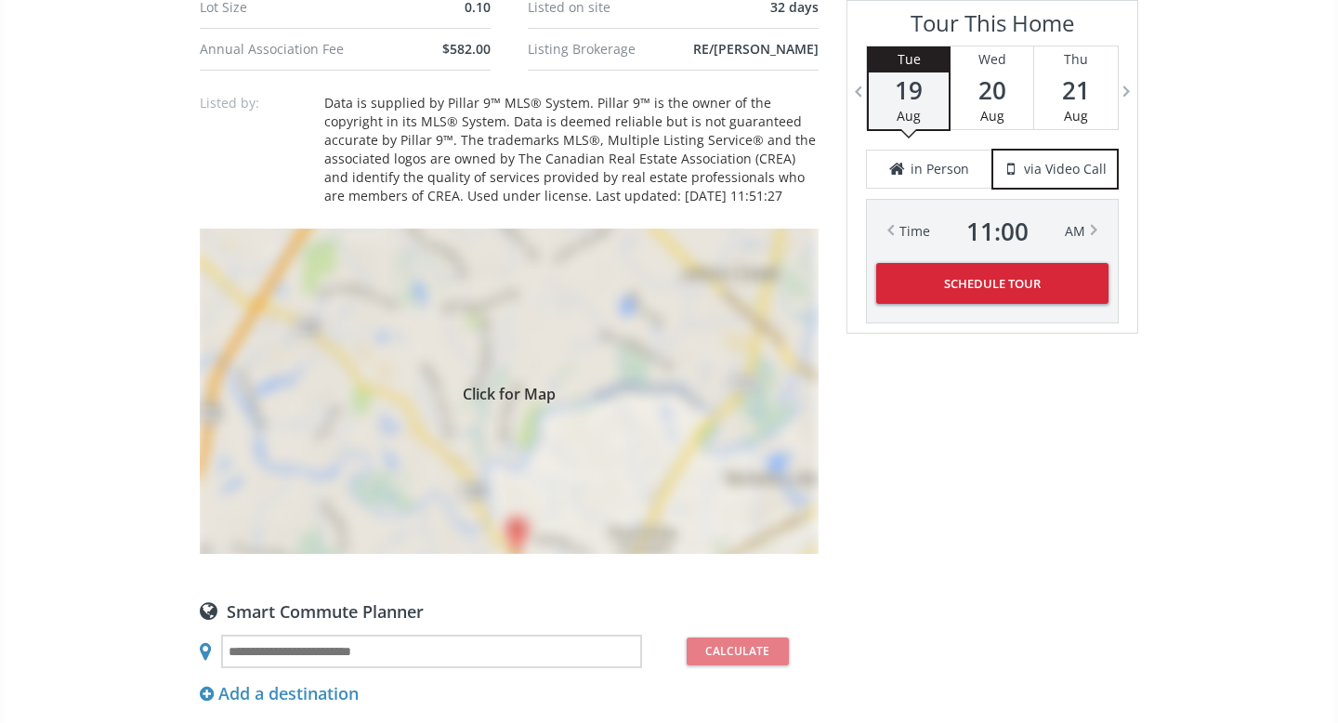
scroll to position [1531, 0]
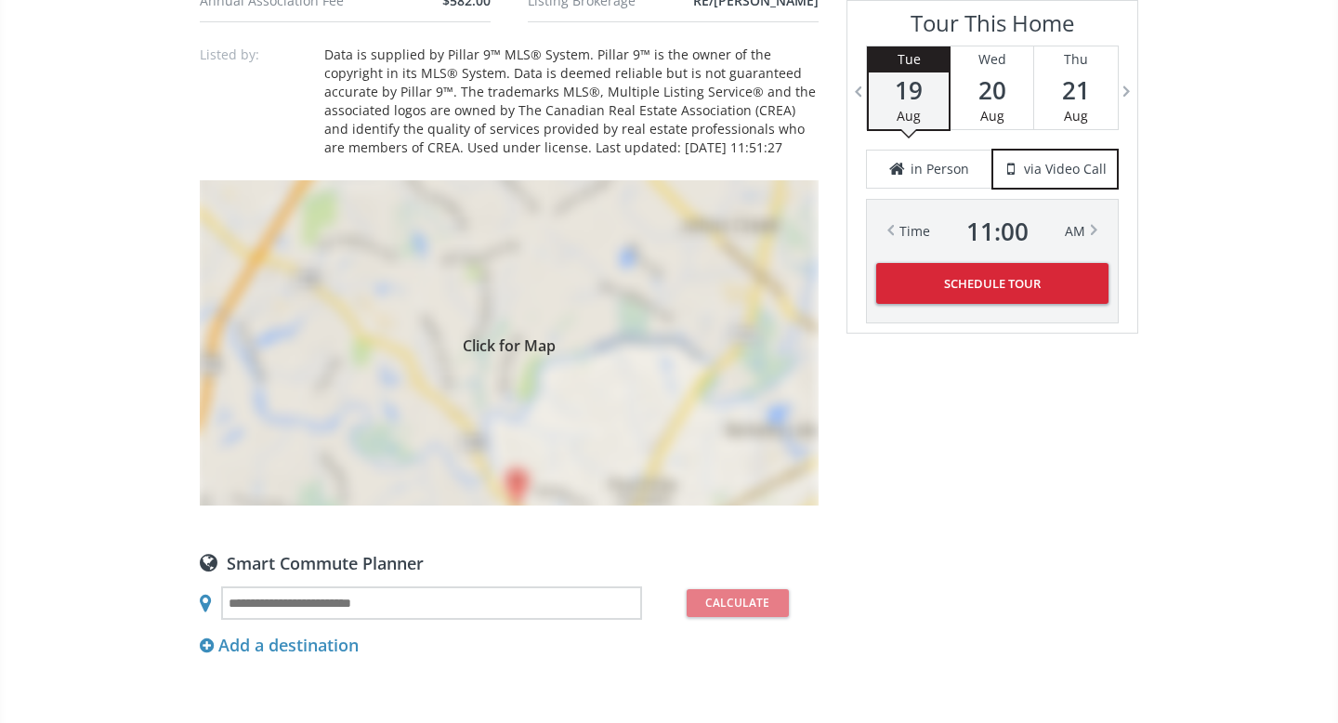
click at [582, 367] on div "Click for Map" at bounding box center [509, 342] width 619 height 325
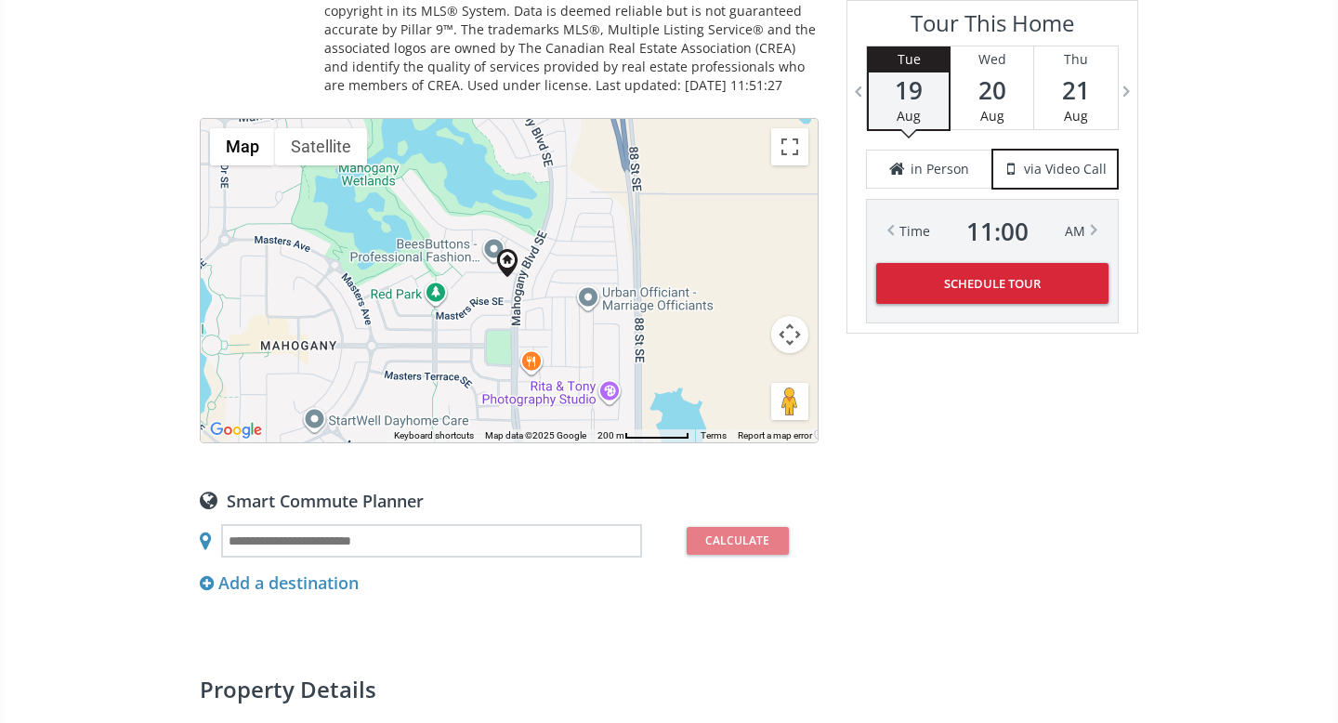
scroll to position [1596, 0]
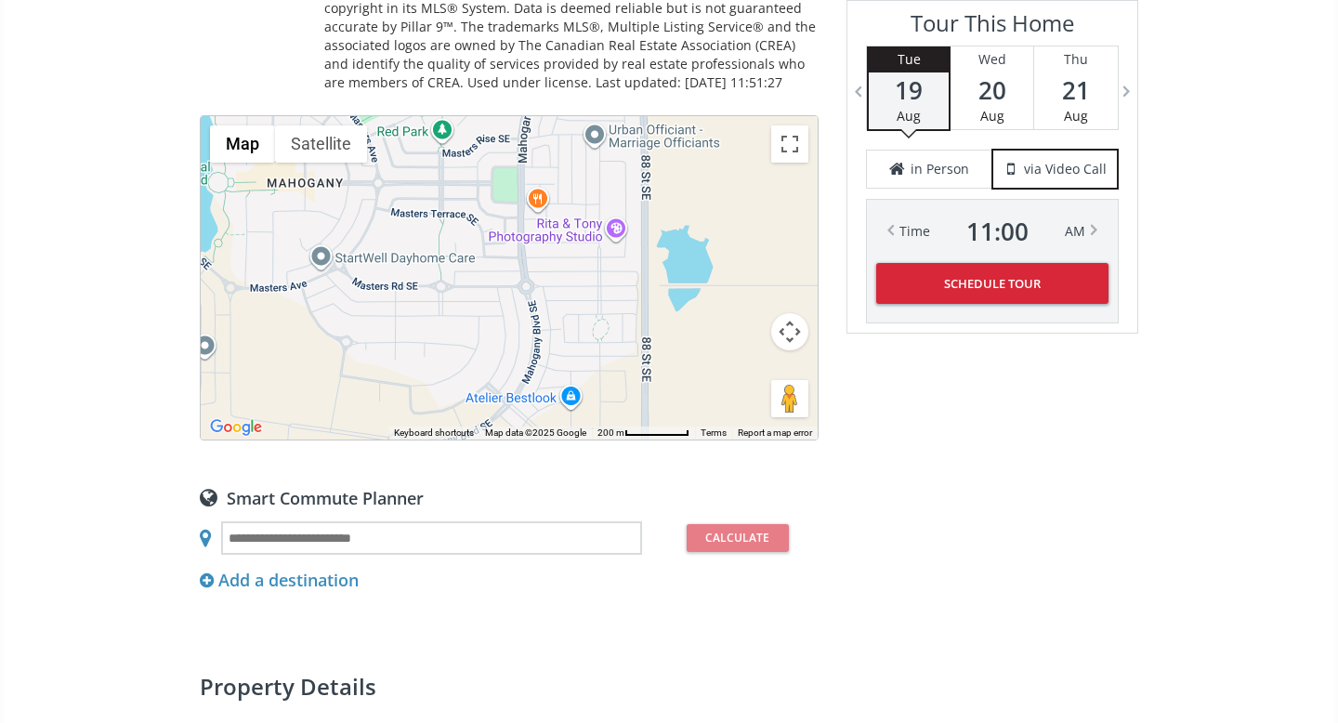
drag, startPoint x: 666, startPoint y: 360, endPoint x: 673, endPoint y: 202, distance: 159.0
click at [673, 202] on div "To navigate, press the arrow keys." at bounding box center [509, 277] width 617 height 323
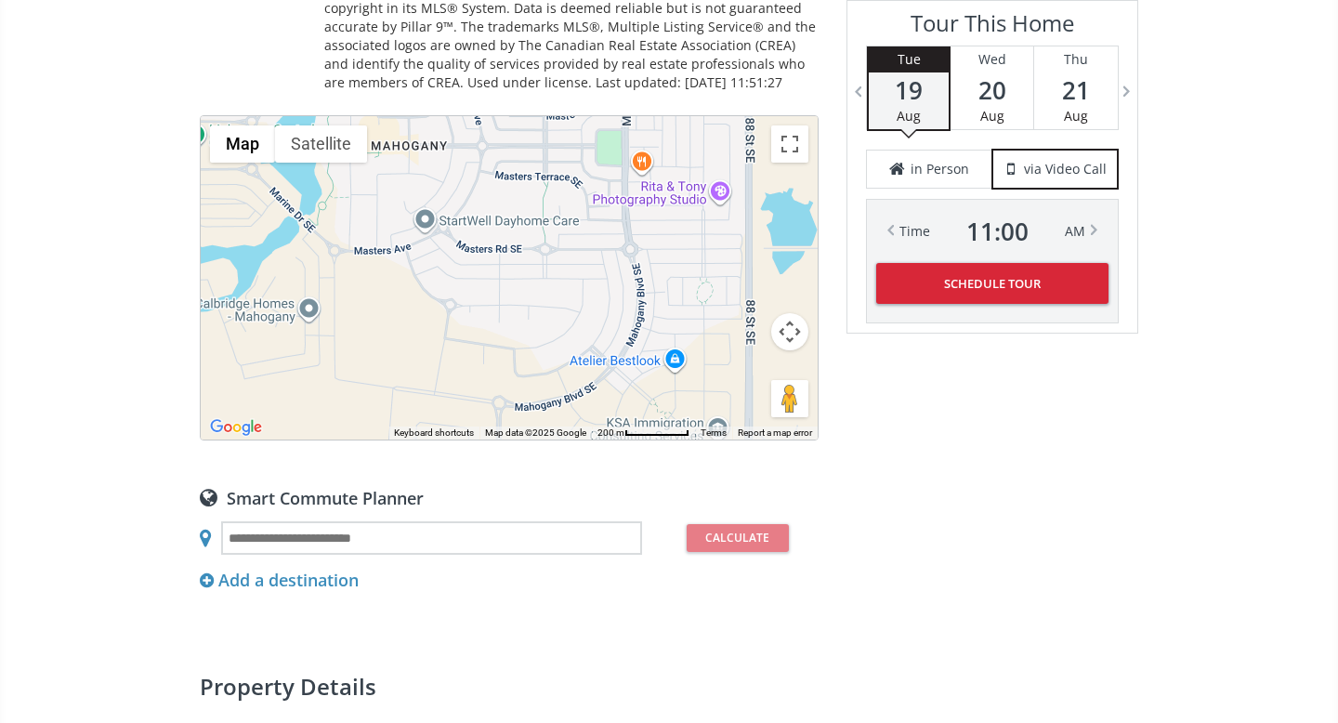
drag, startPoint x: 579, startPoint y: 367, endPoint x: 686, endPoint y: 329, distance: 113.4
click at [686, 329] on div "To navigate, press the arrow keys." at bounding box center [509, 277] width 617 height 323
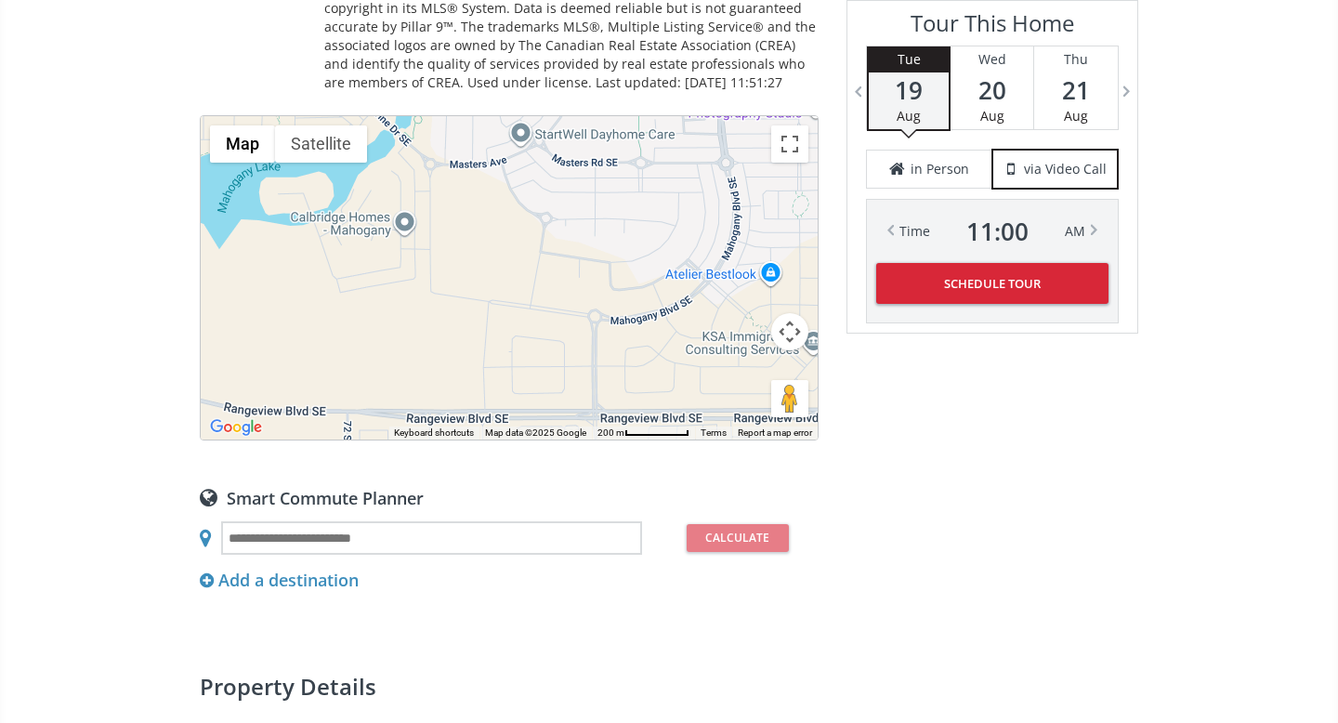
drag, startPoint x: 460, startPoint y: 330, endPoint x: 554, endPoint y: 237, distance: 132.0
click at [554, 237] on div "To navigate, press the arrow keys." at bounding box center [509, 277] width 617 height 323
click at [446, 305] on div "To navigate, press the arrow keys." at bounding box center [509, 277] width 617 height 323
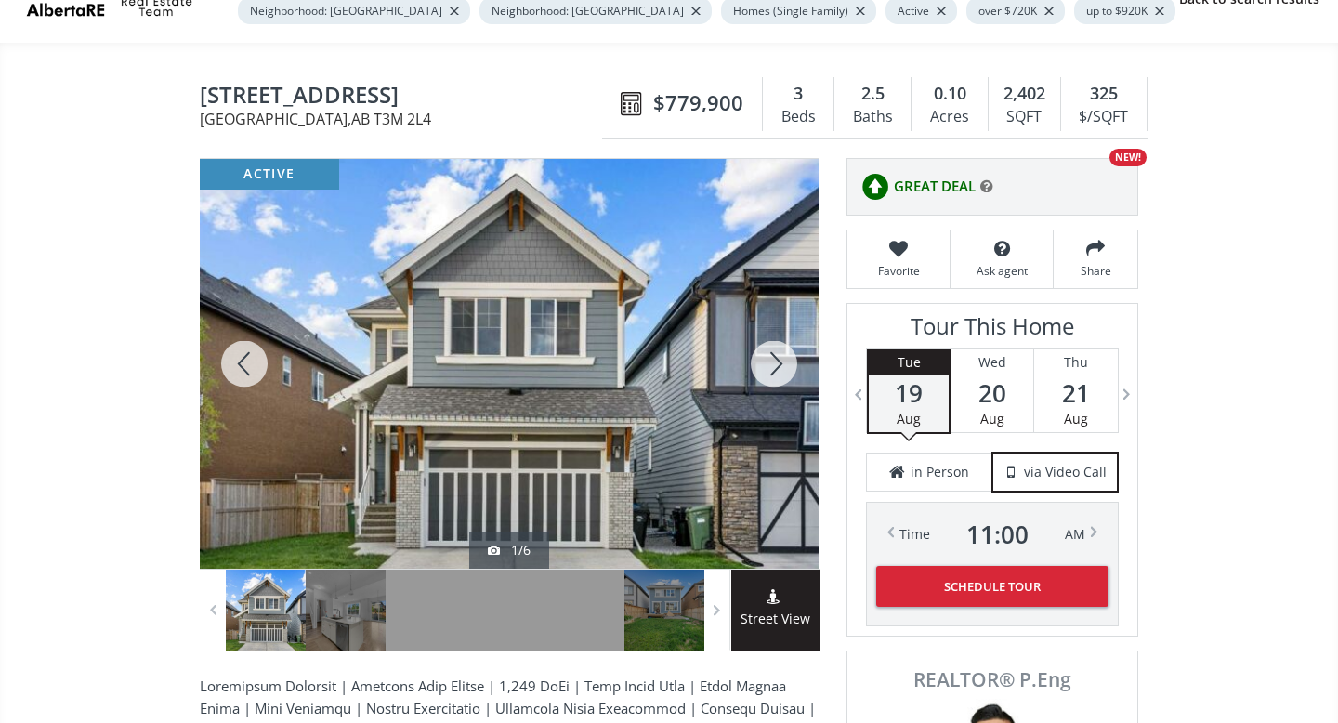
scroll to position [111, 0]
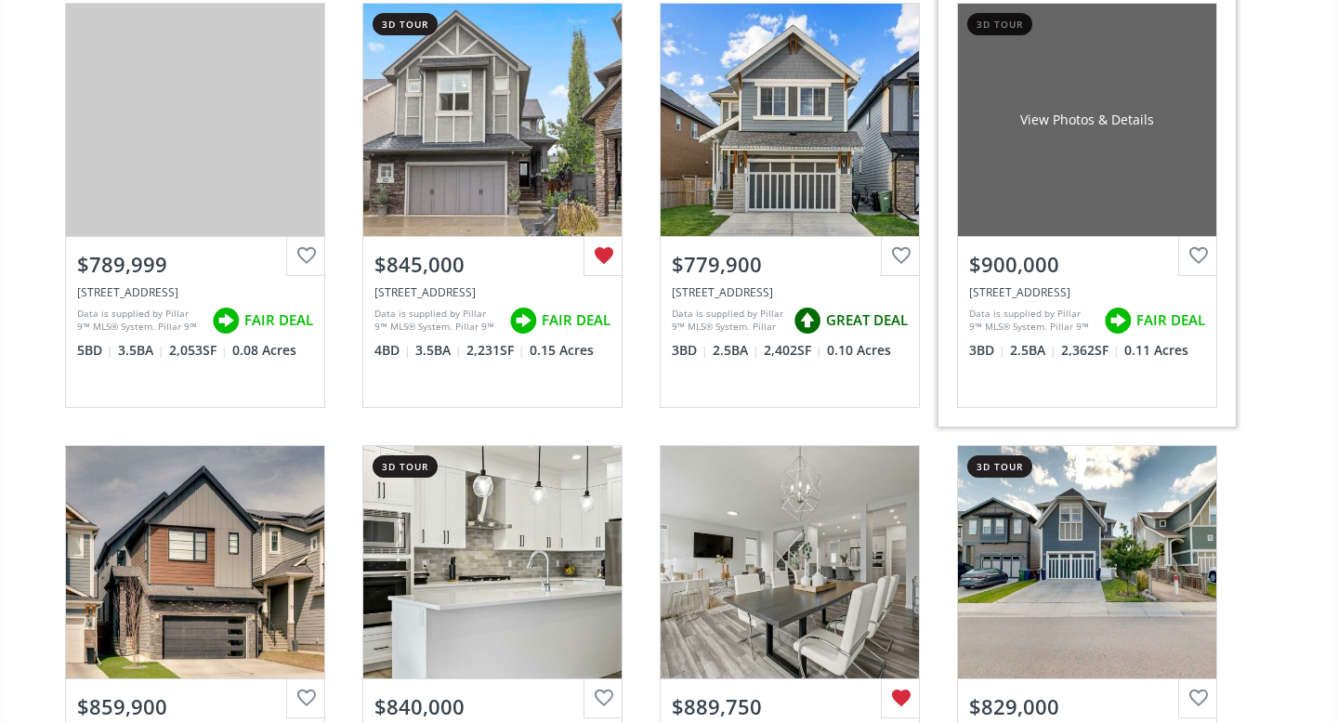
scroll to position [3329, 0]
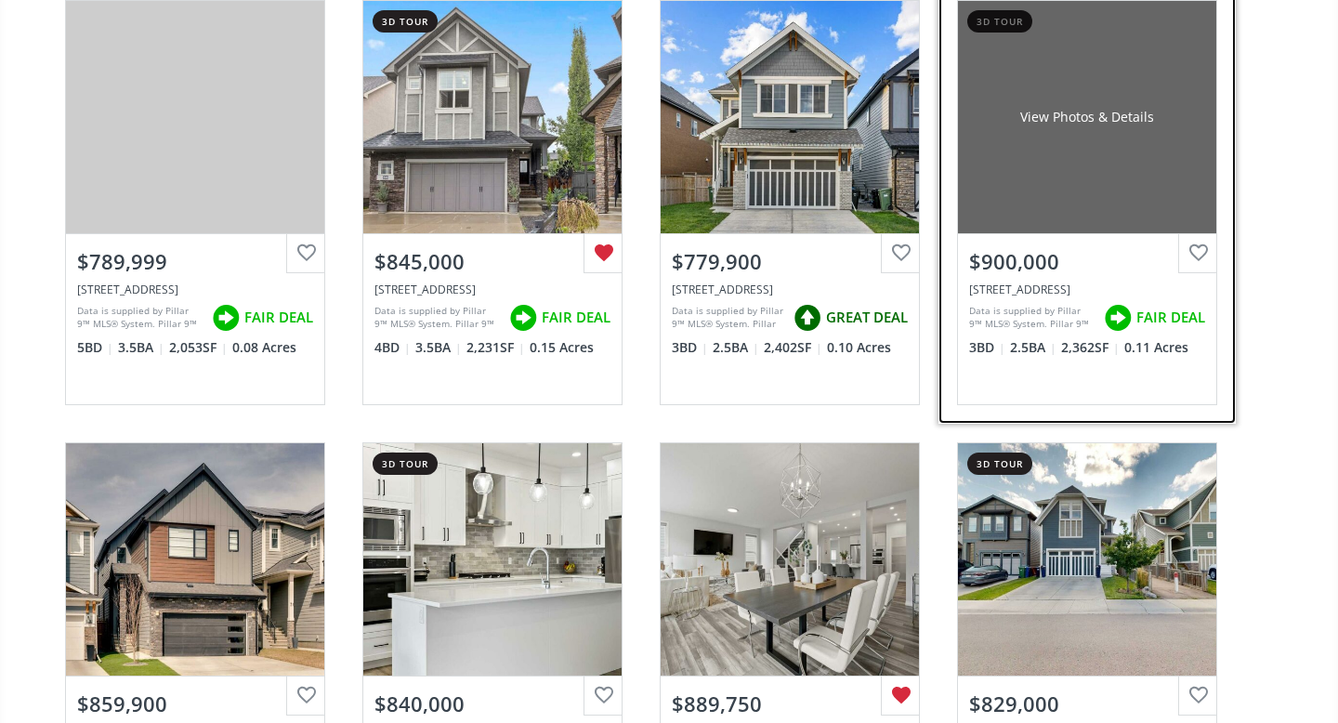
click at [1141, 188] on div "View Photos & Details" at bounding box center [1087, 117] width 258 height 232
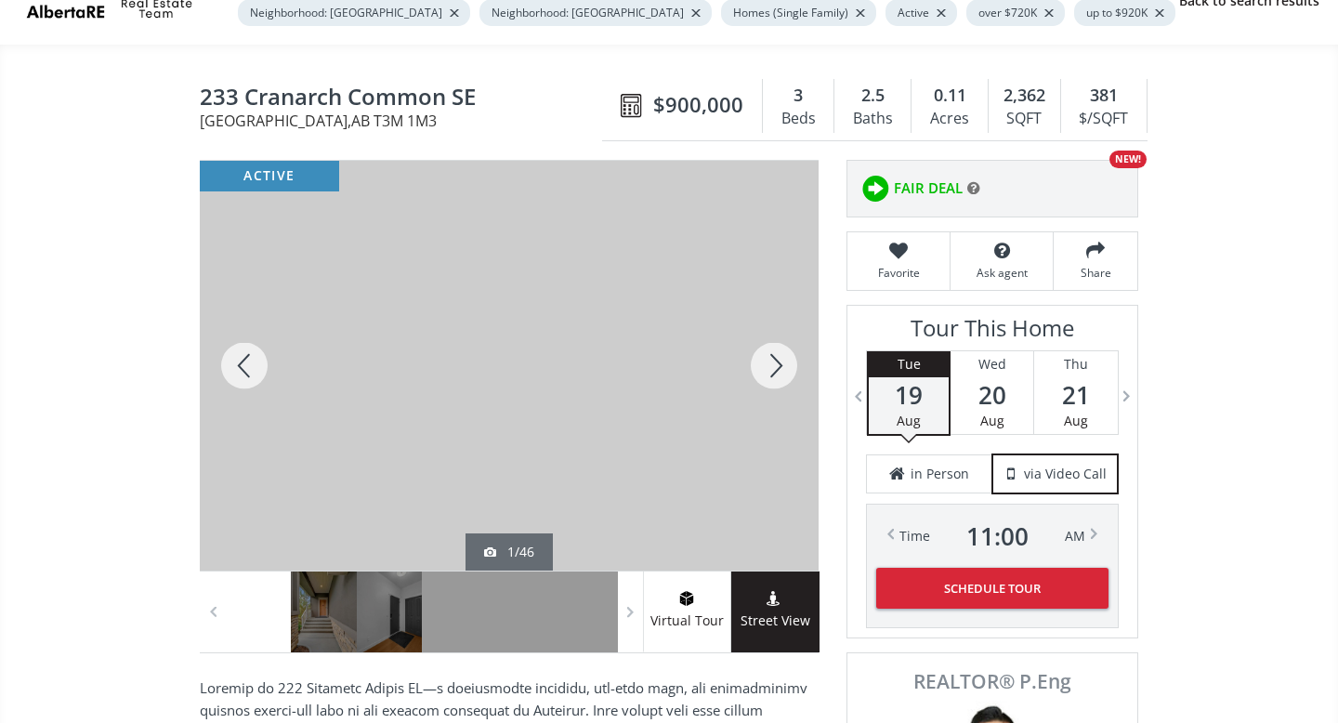
scroll to position [119, 0]
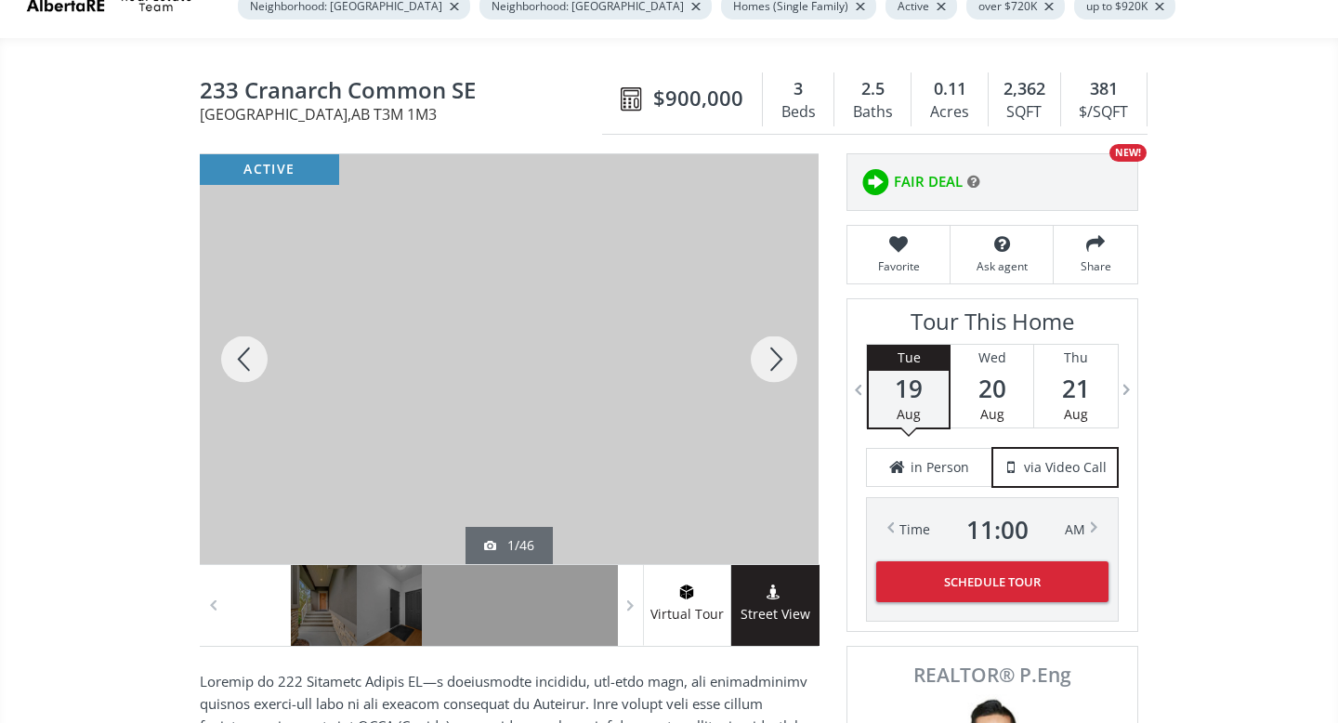
click at [779, 358] on div at bounding box center [773, 359] width 89 height 410
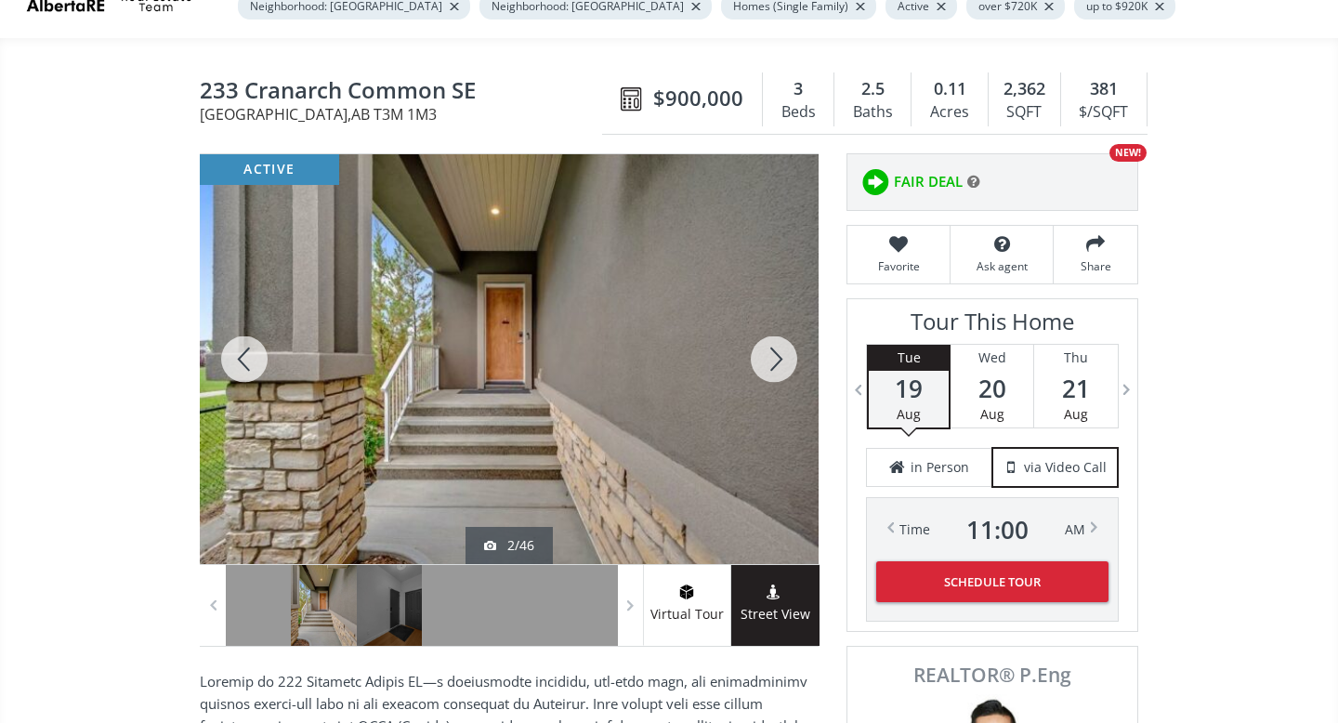
click at [779, 358] on div at bounding box center [773, 359] width 89 height 410
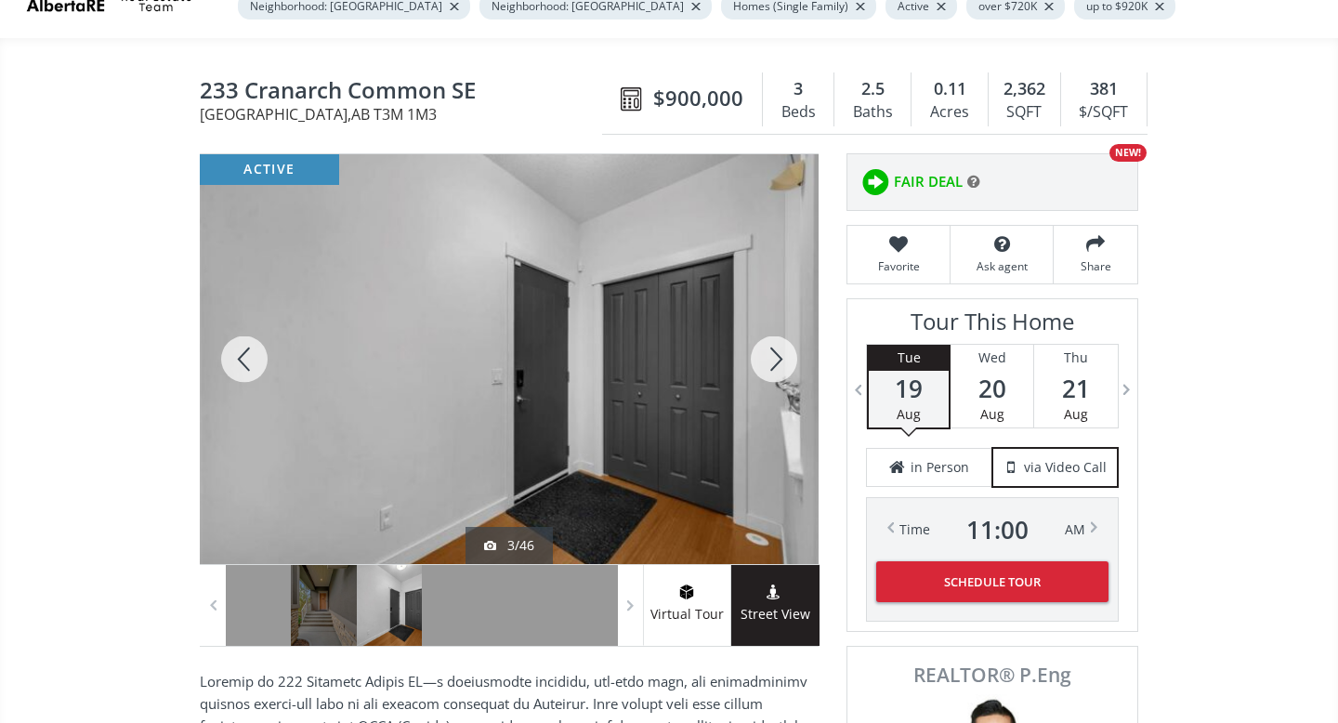
click at [779, 358] on div at bounding box center [773, 359] width 89 height 410
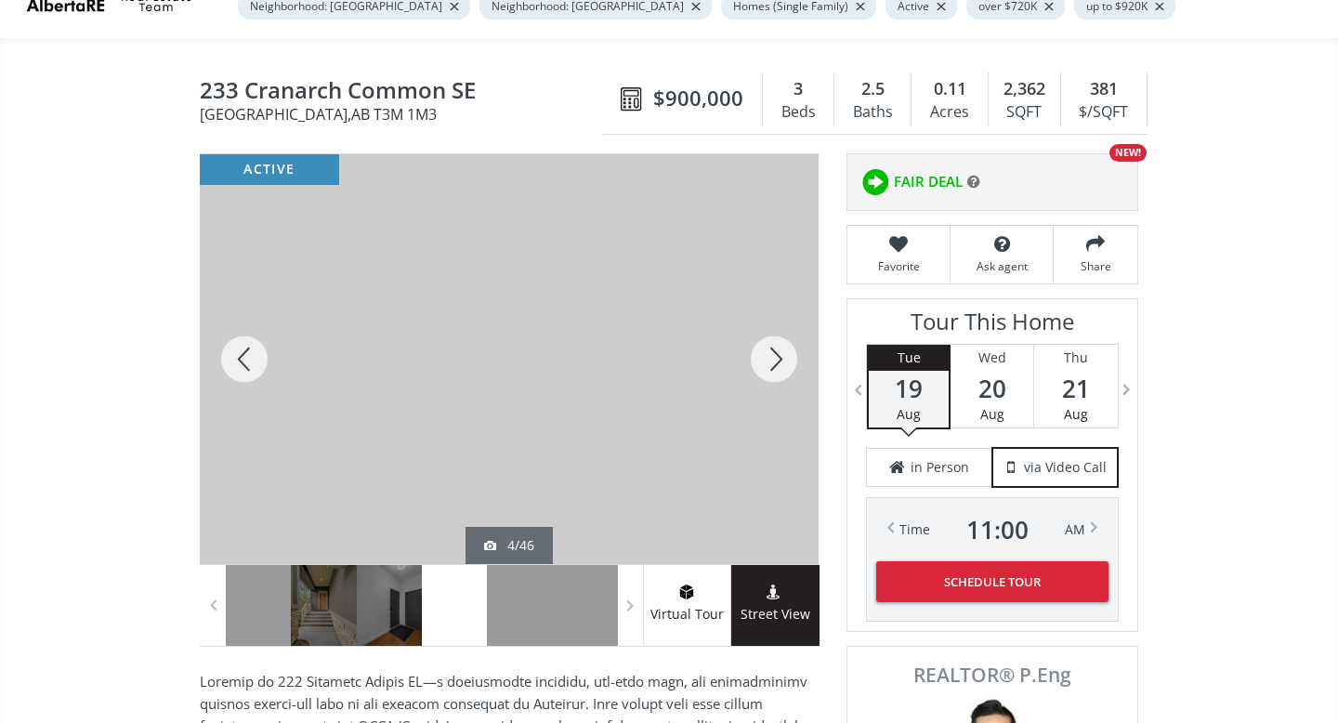
click at [779, 358] on div at bounding box center [773, 359] width 89 height 410
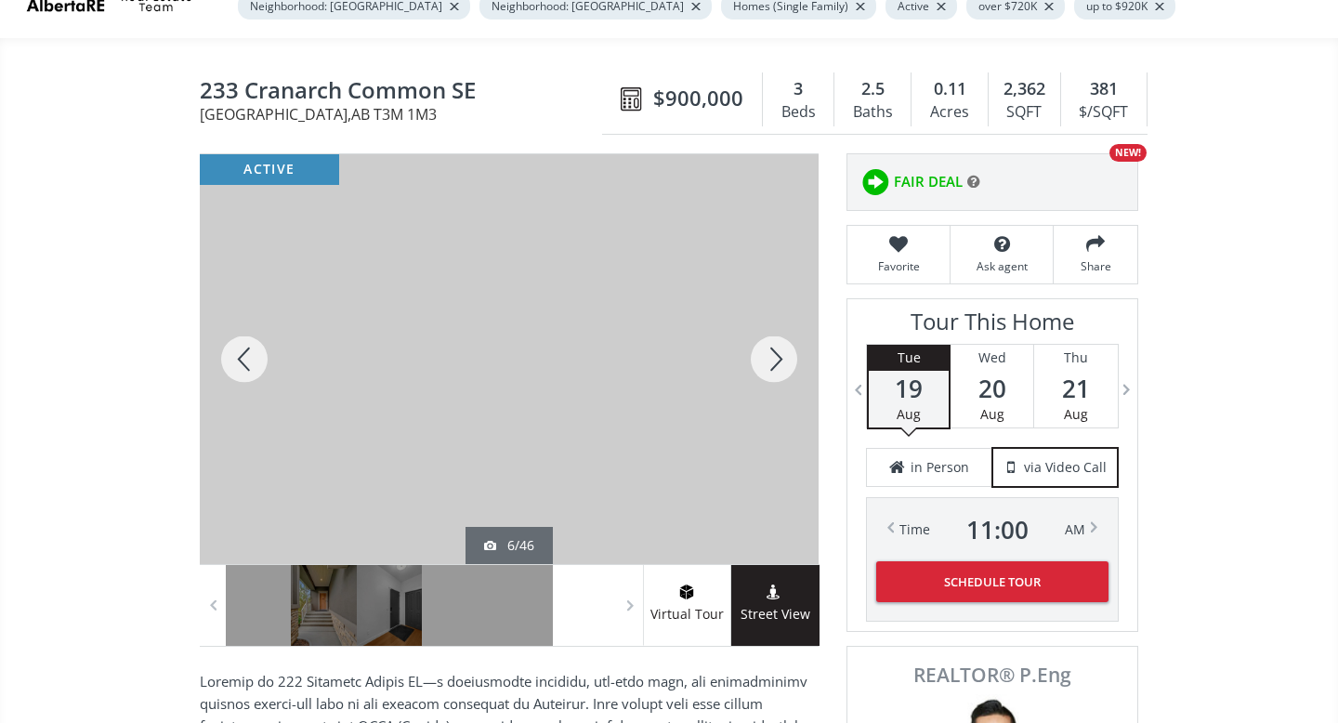
click at [779, 358] on div at bounding box center [773, 359] width 89 height 410
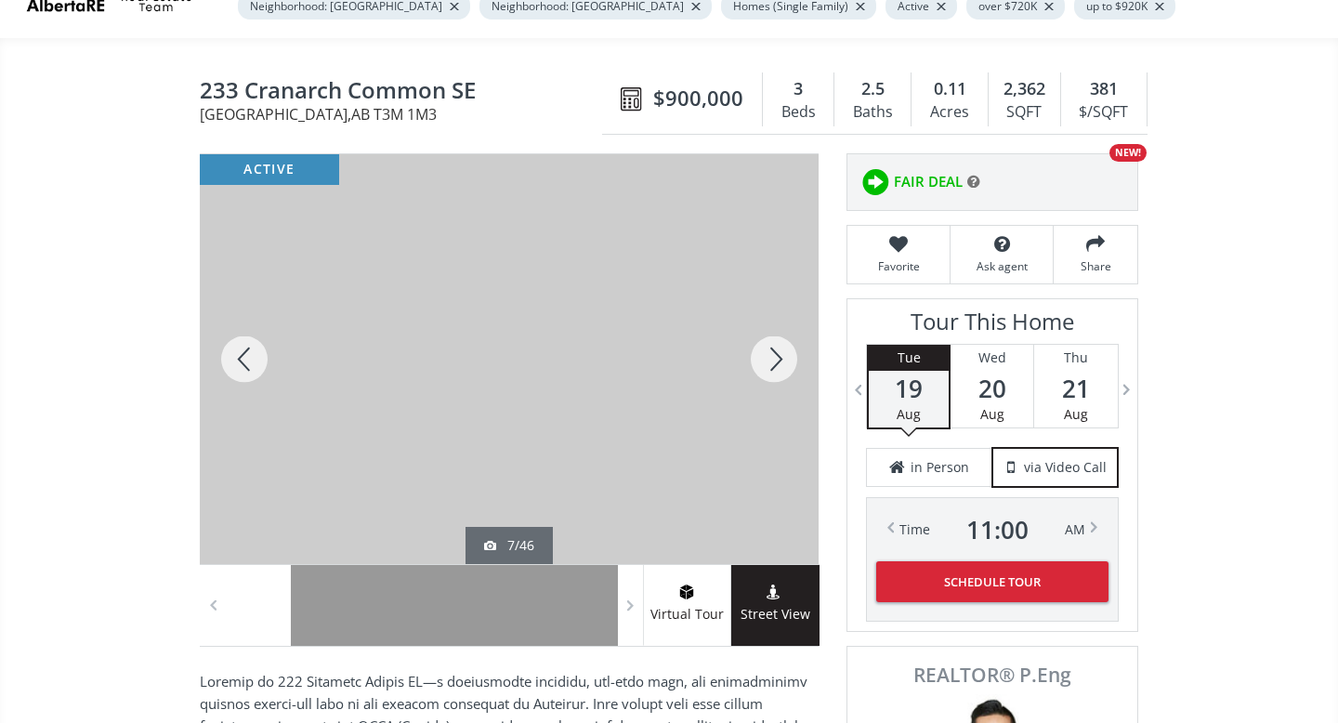
click at [779, 358] on div at bounding box center [773, 359] width 89 height 410
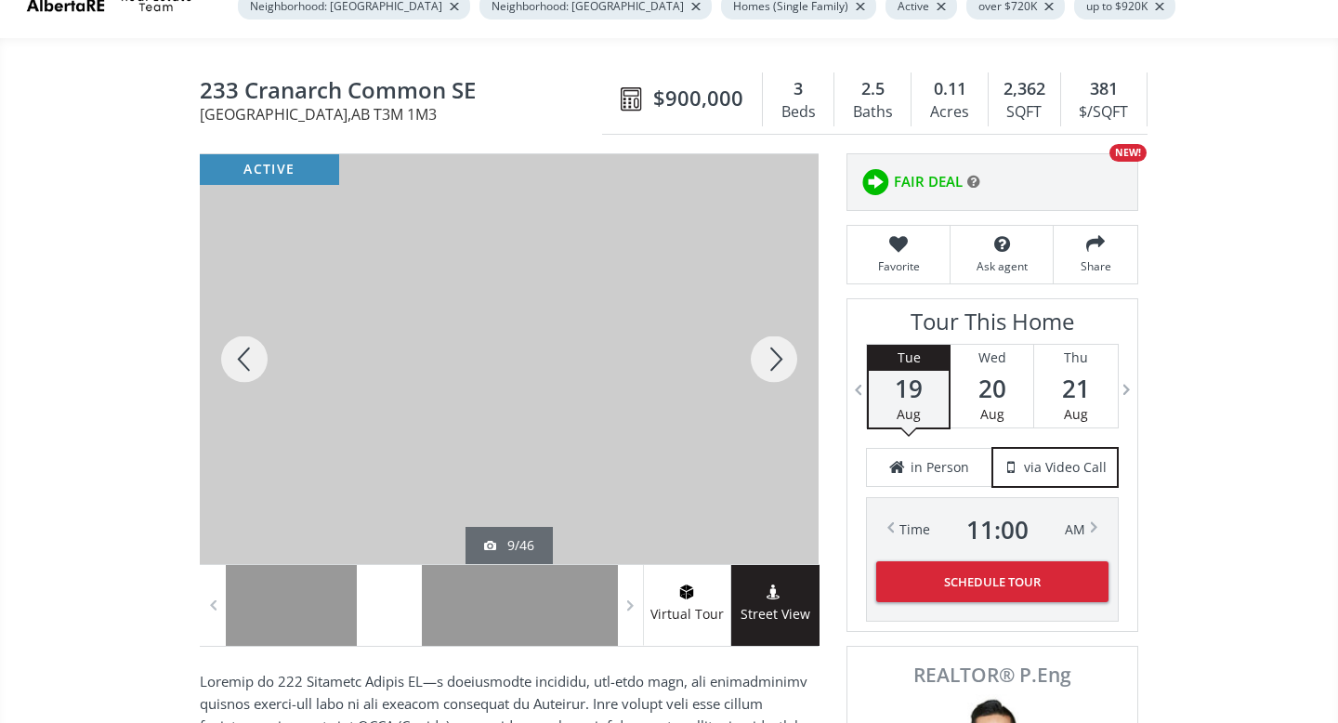
click at [779, 358] on div at bounding box center [773, 359] width 89 height 410
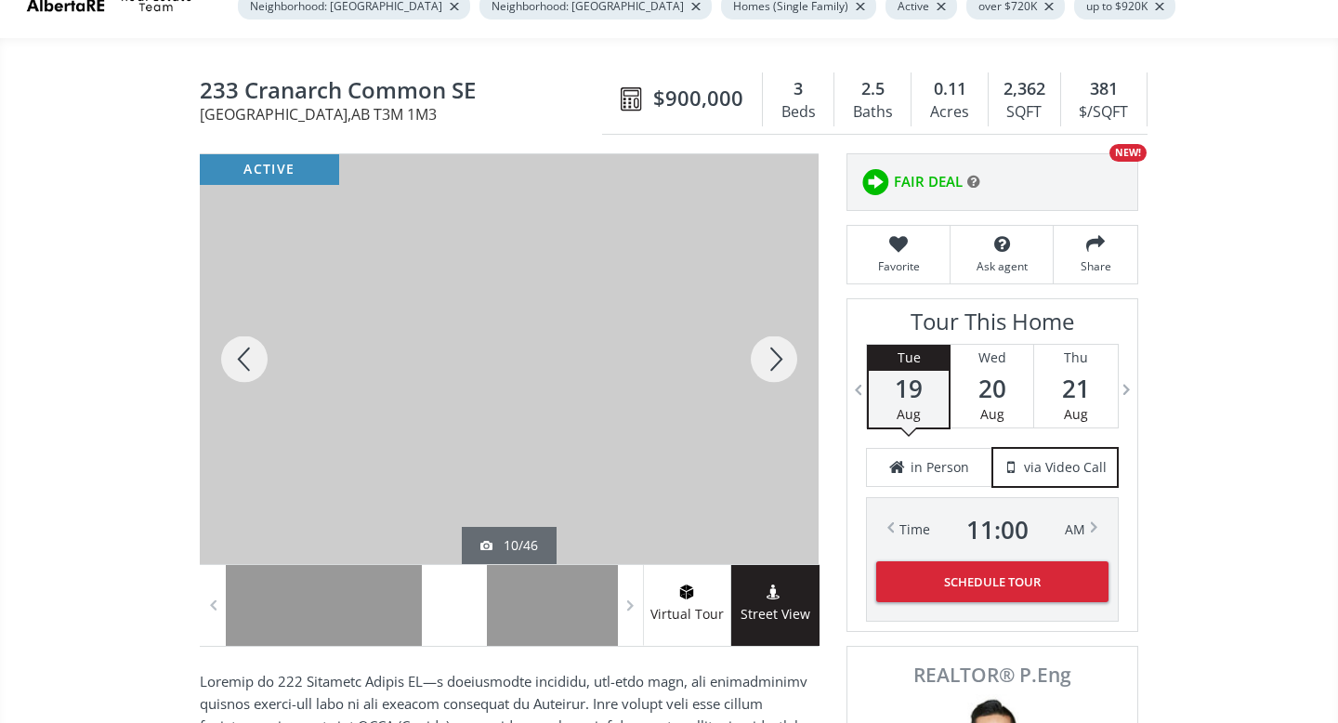
click at [779, 358] on div at bounding box center [773, 359] width 89 height 410
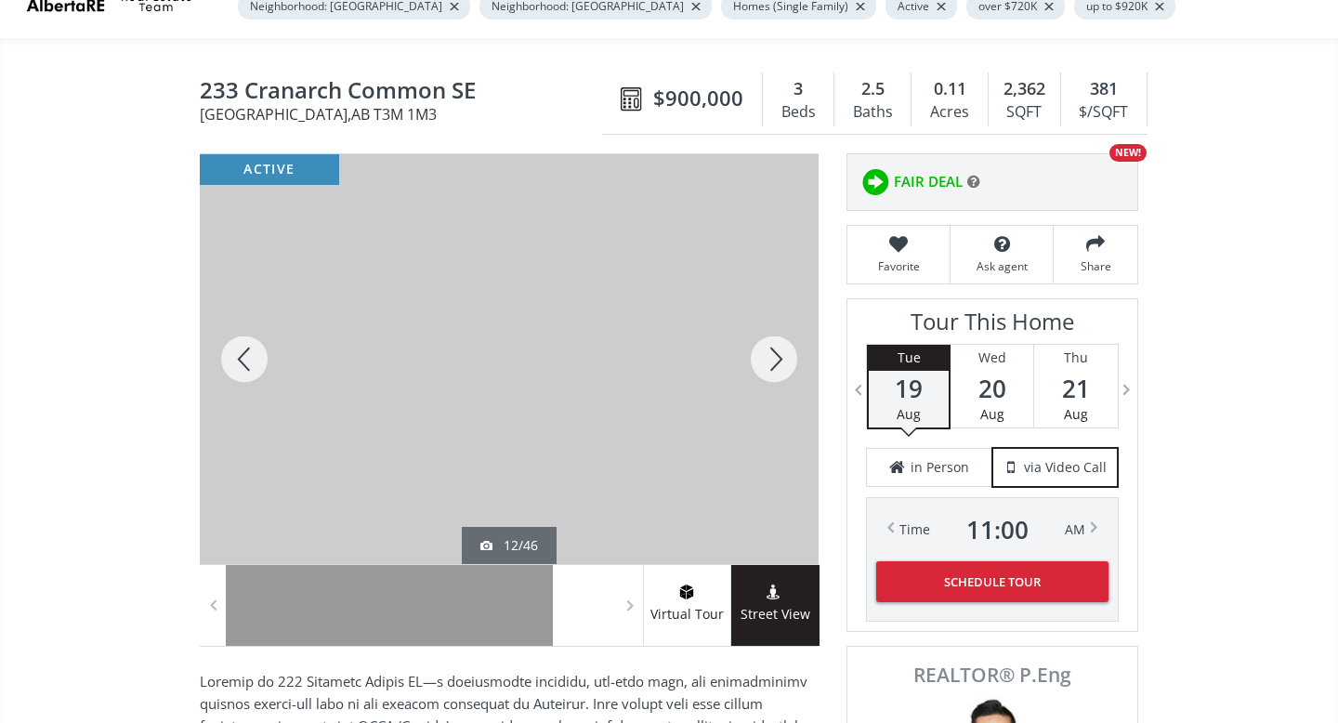
click at [779, 358] on div at bounding box center [773, 359] width 89 height 410
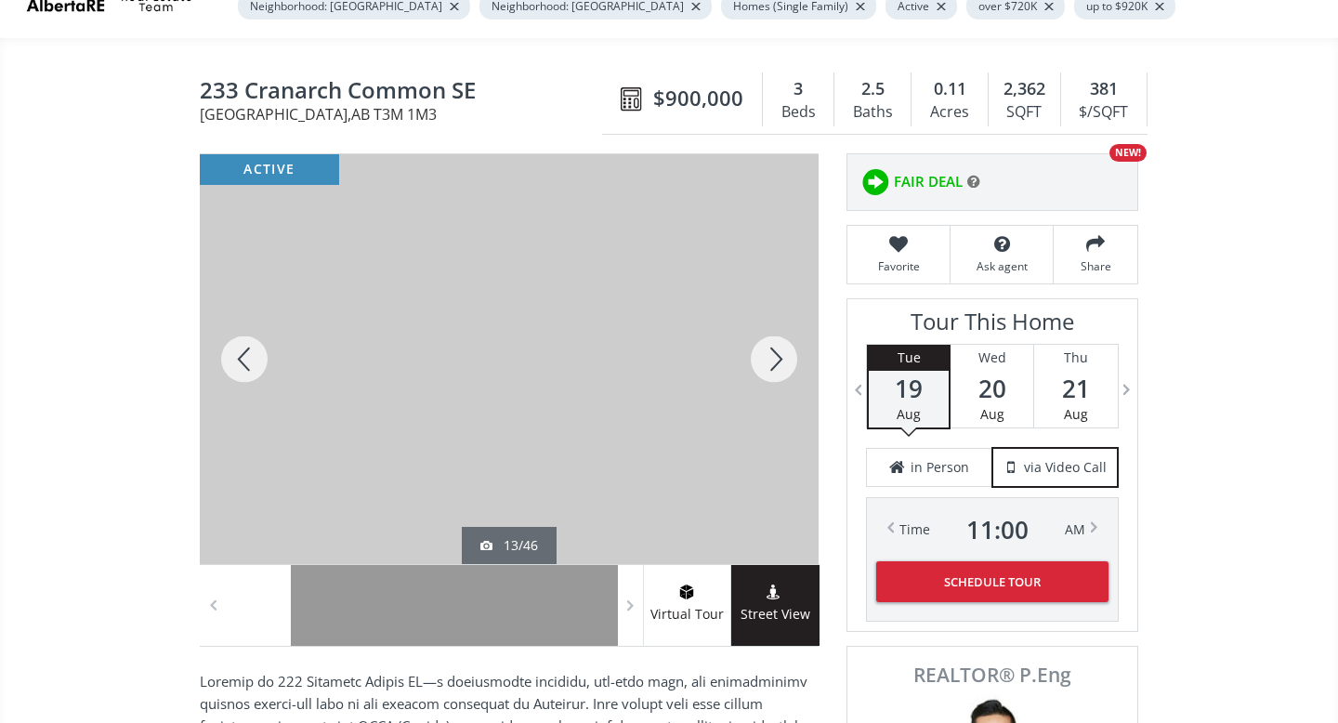
click at [779, 358] on div at bounding box center [773, 359] width 89 height 410
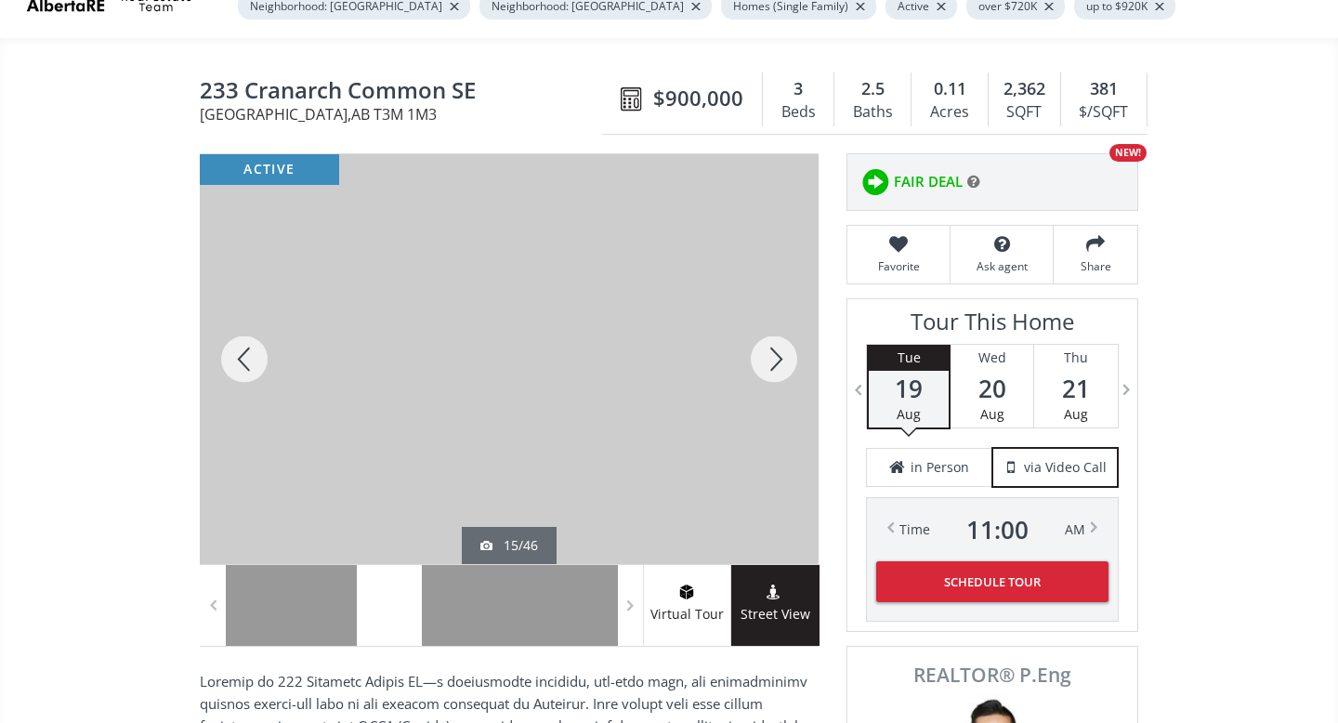
click at [779, 358] on div at bounding box center [773, 359] width 89 height 410
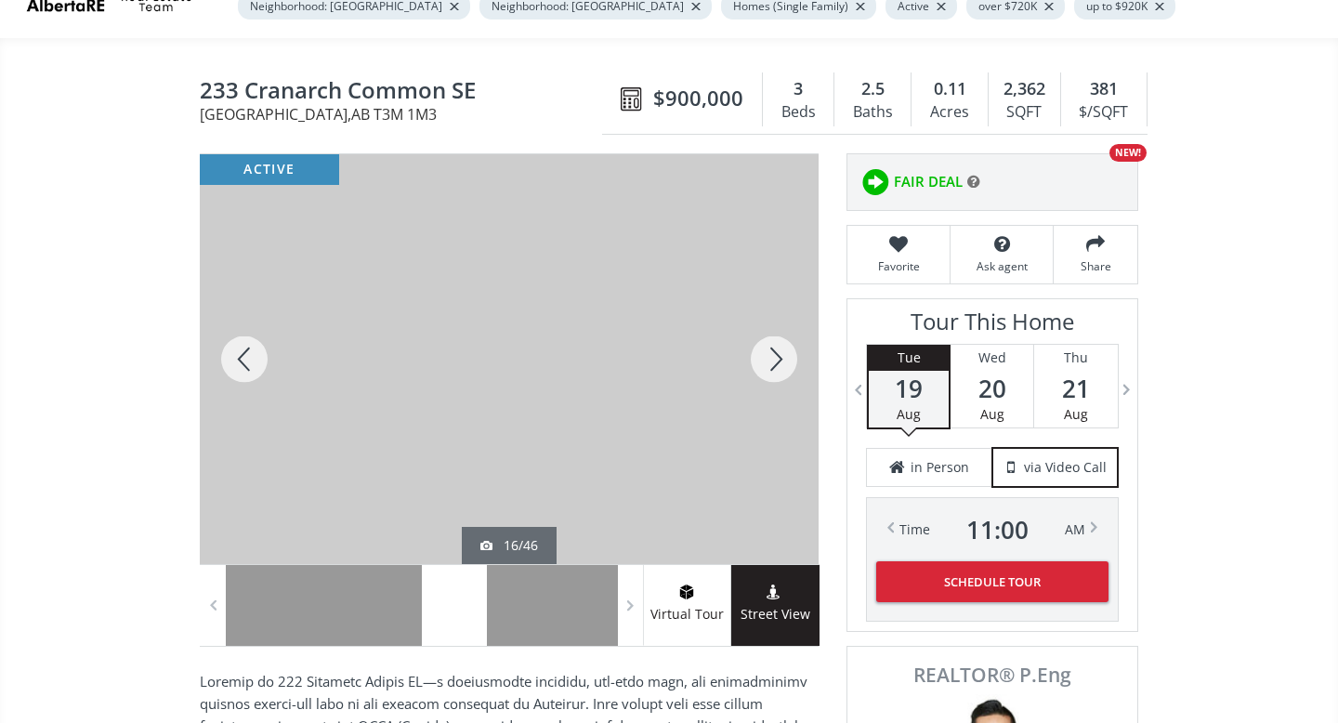
click at [779, 358] on div at bounding box center [773, 359] width 89 height 410
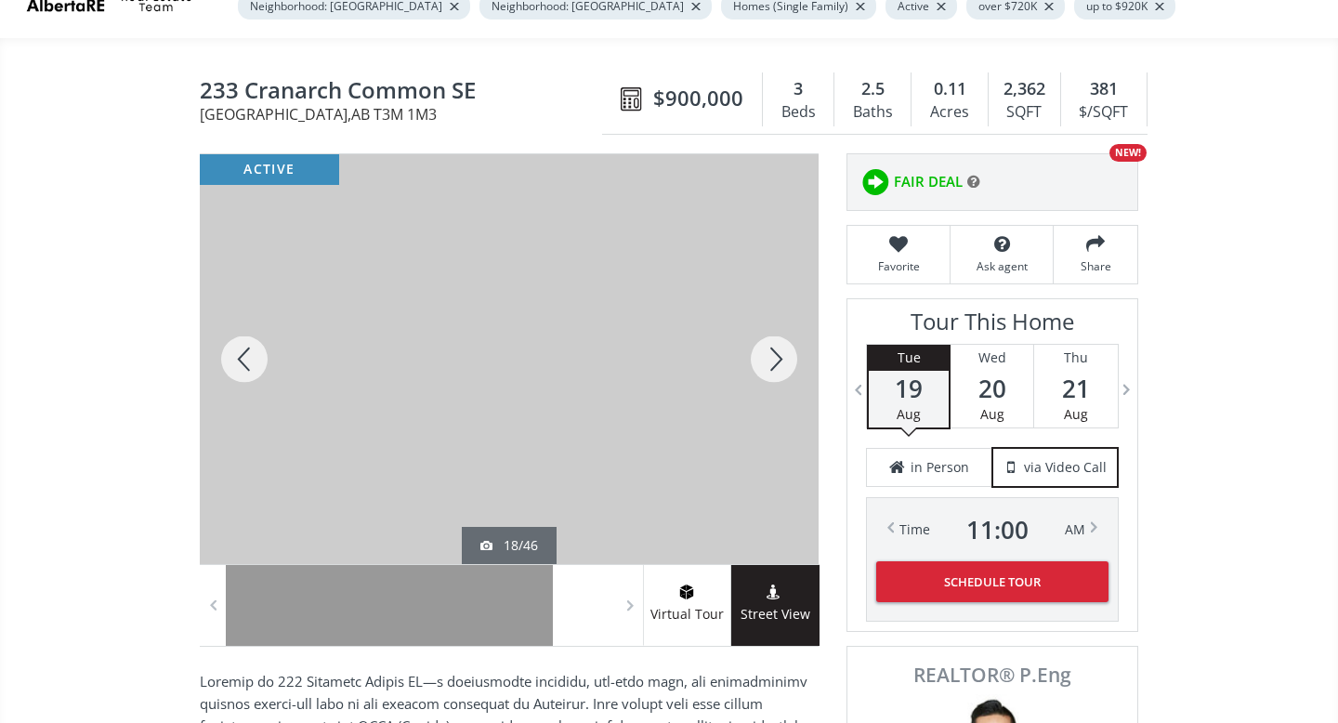
click at [779, 358] on div at bounding box center [773, 359] width 89 height 410
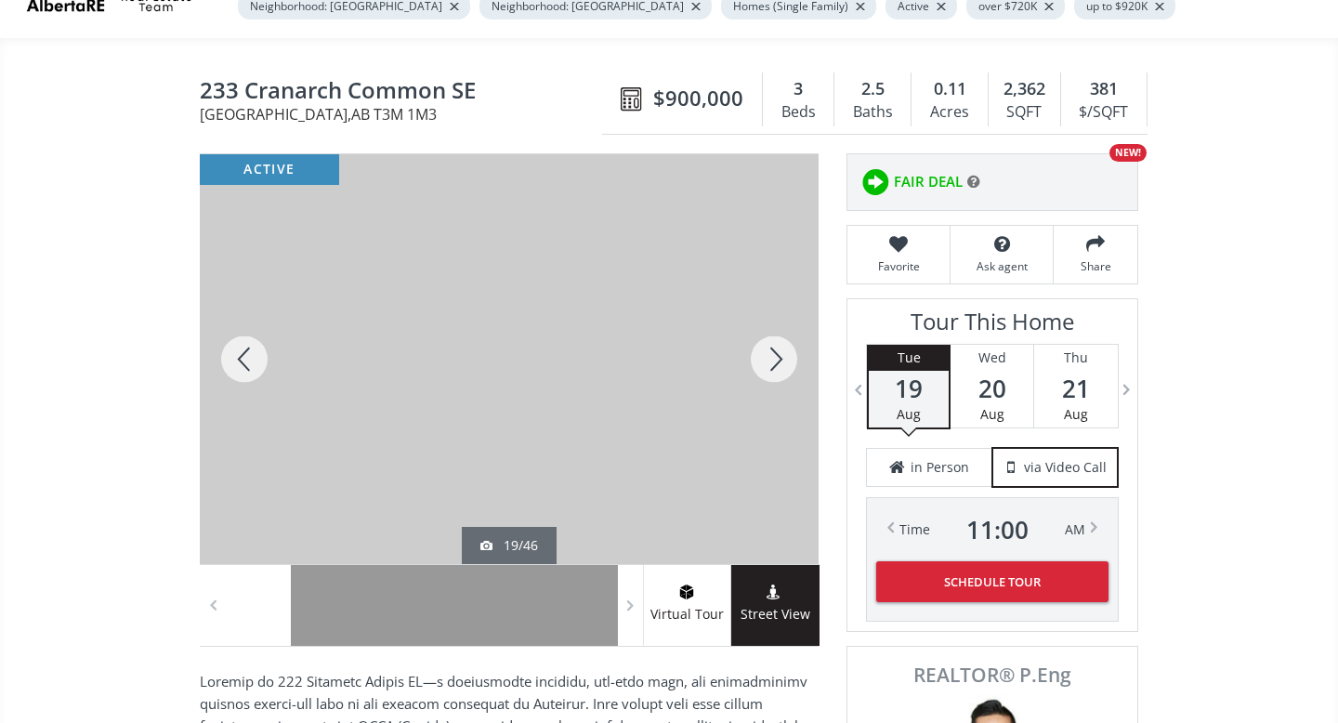
click at [779, 358] on div at bounding box center [773, 359] width 89 height 410
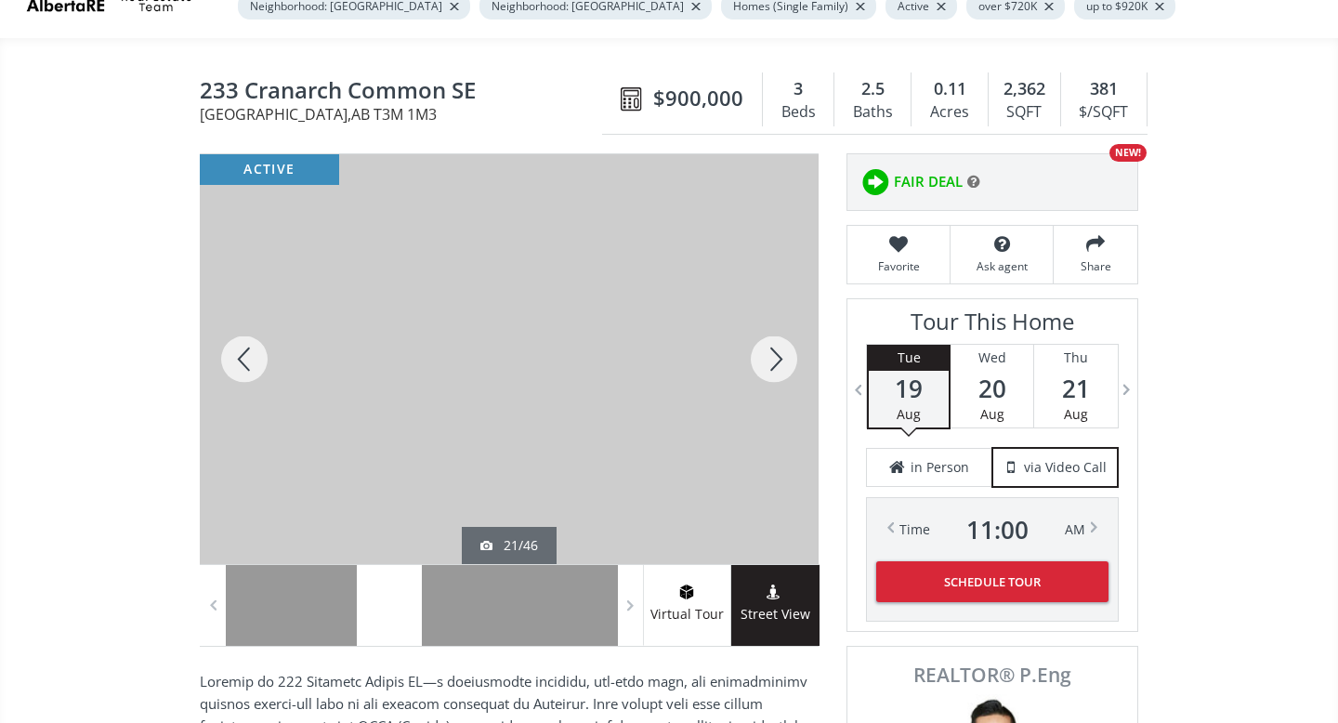
click at [779, 358] on div at bounding box center [773, 359] width 89 height 410
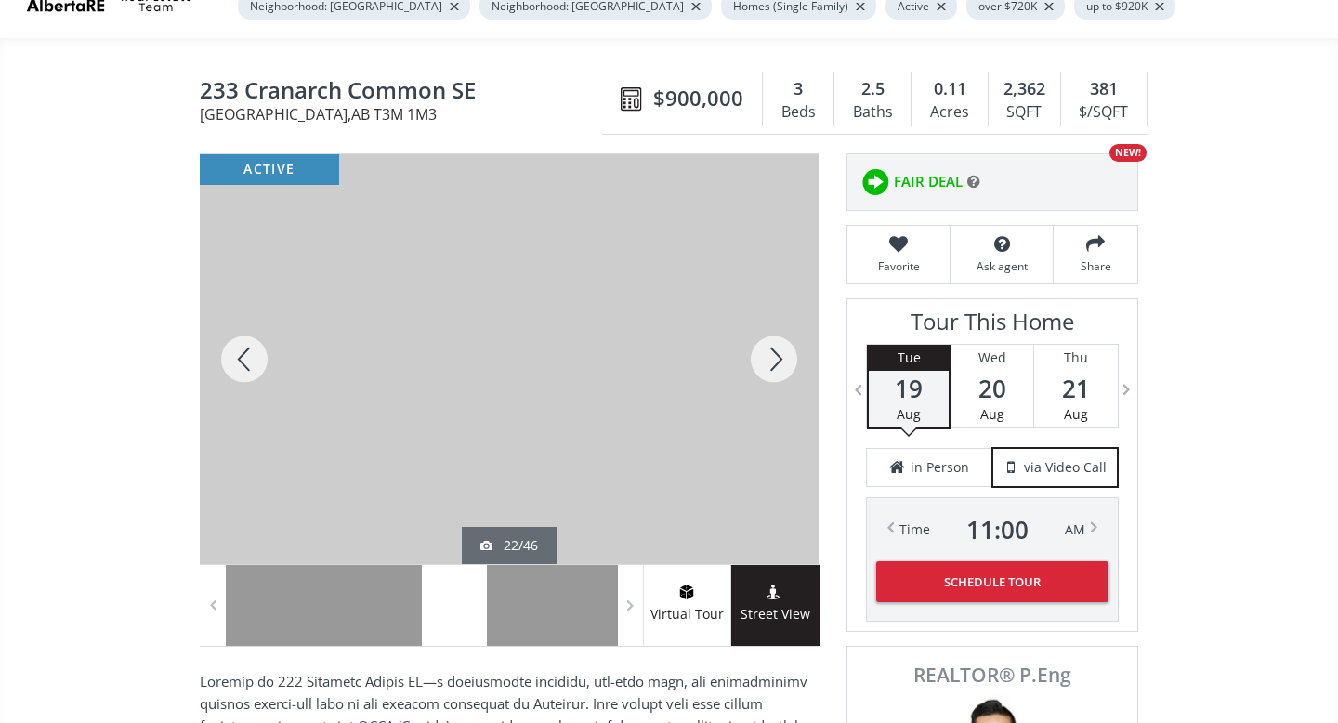
click at [779, 358] on div at bounding box center [773, 359] width 89 height 410
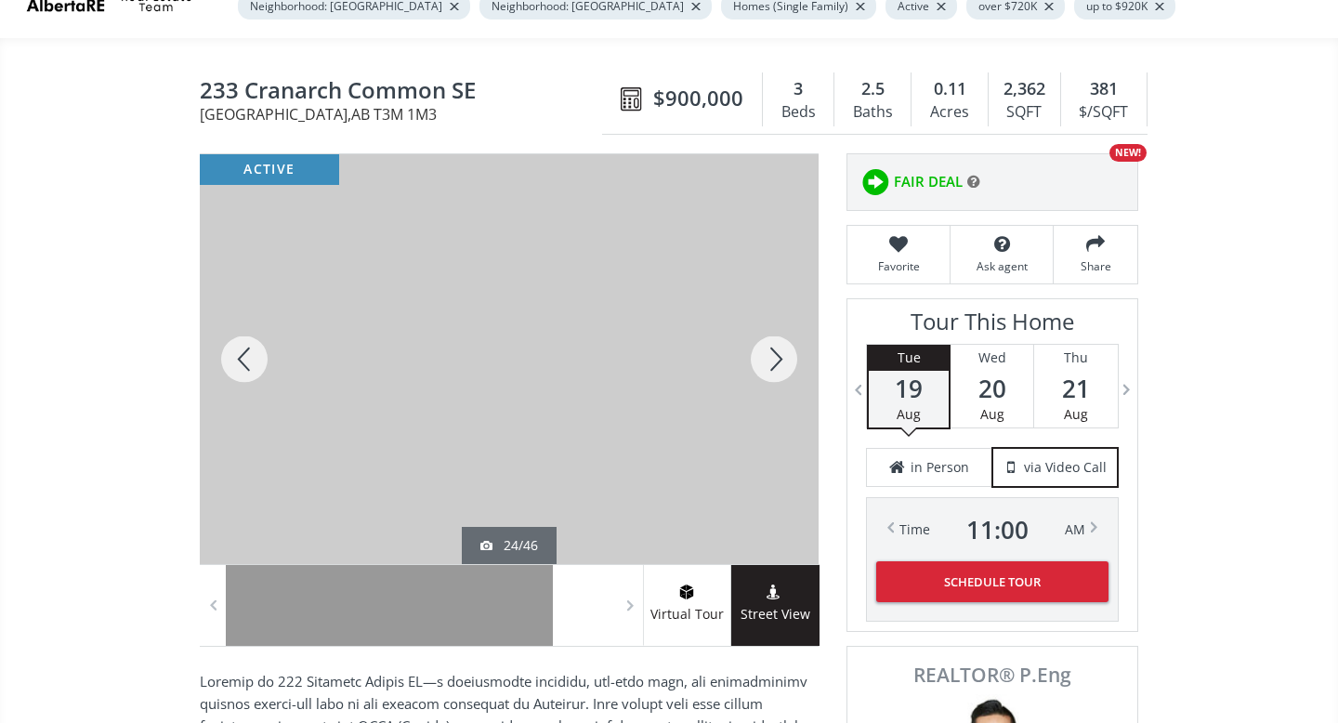
click at [779, 358] on div at bounding box center [773, 359] width 89 height 410
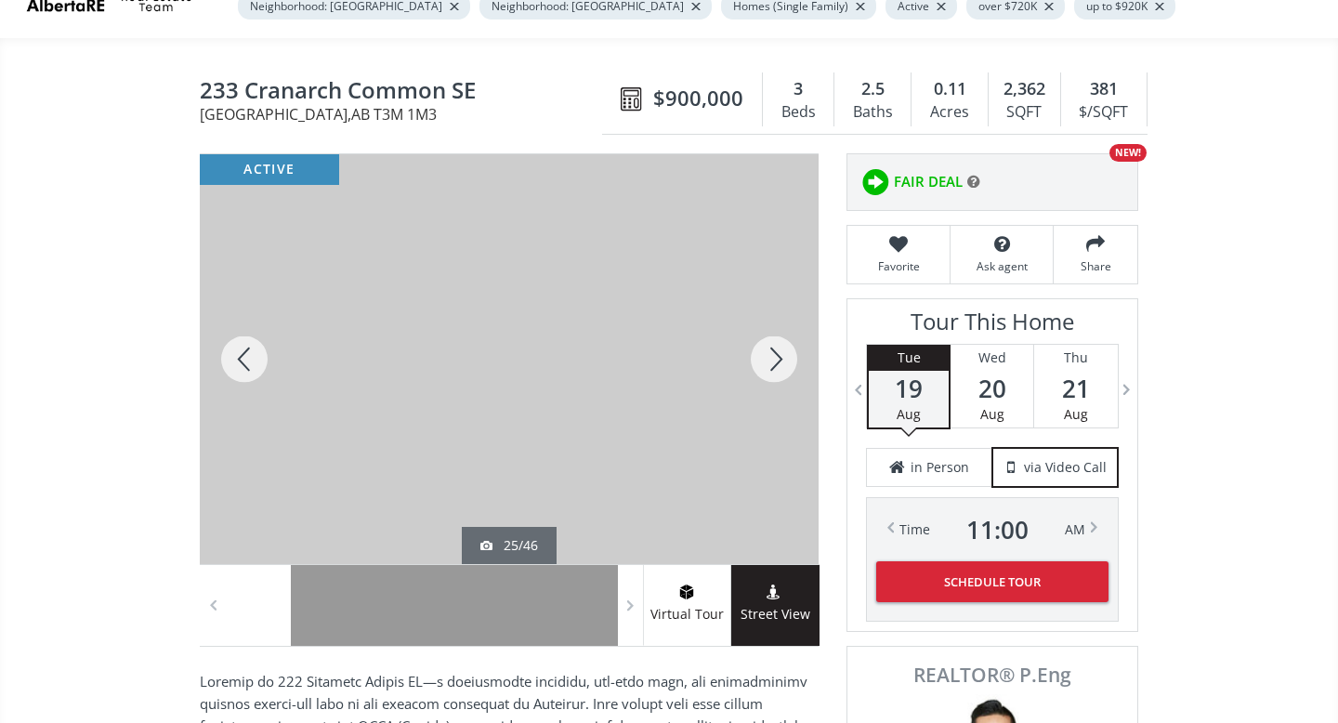
click at [779, 358] on div at bounding box center [773, 359] width 89 height 410
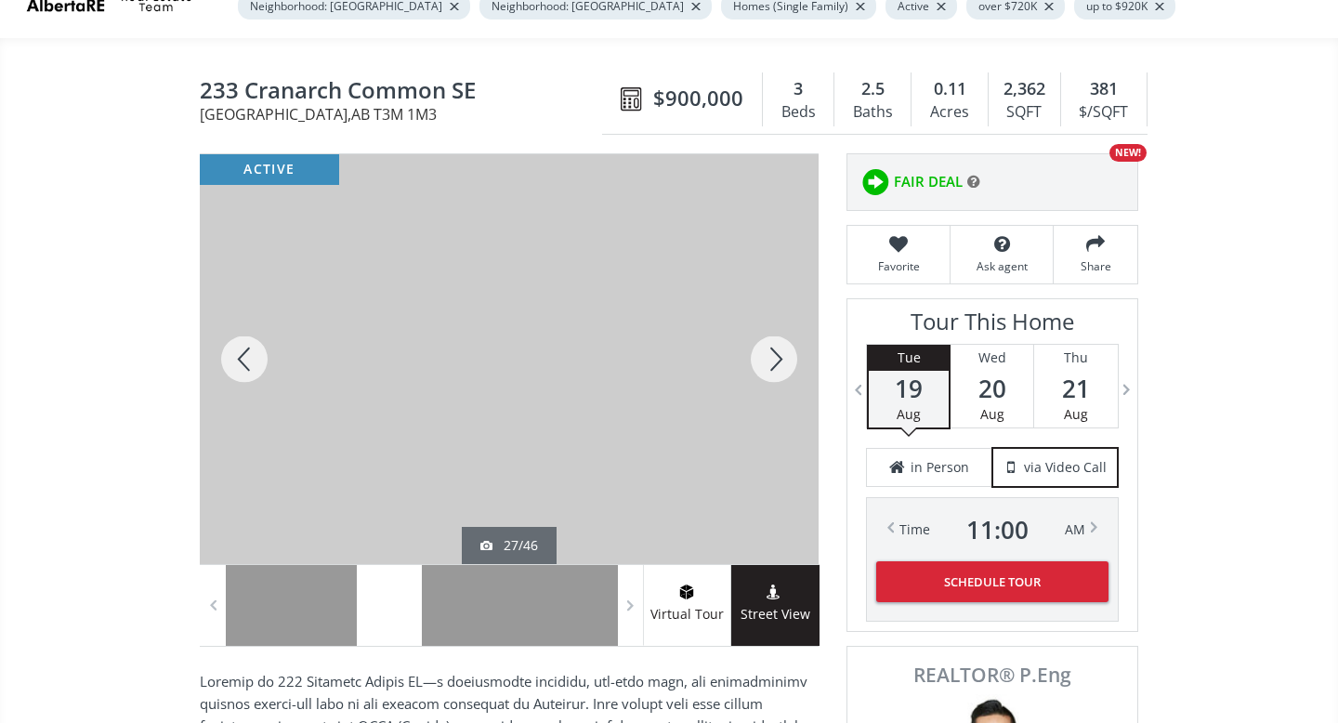
click at [779, 358] on div at bounding box center [773, 359] width 89 height 410
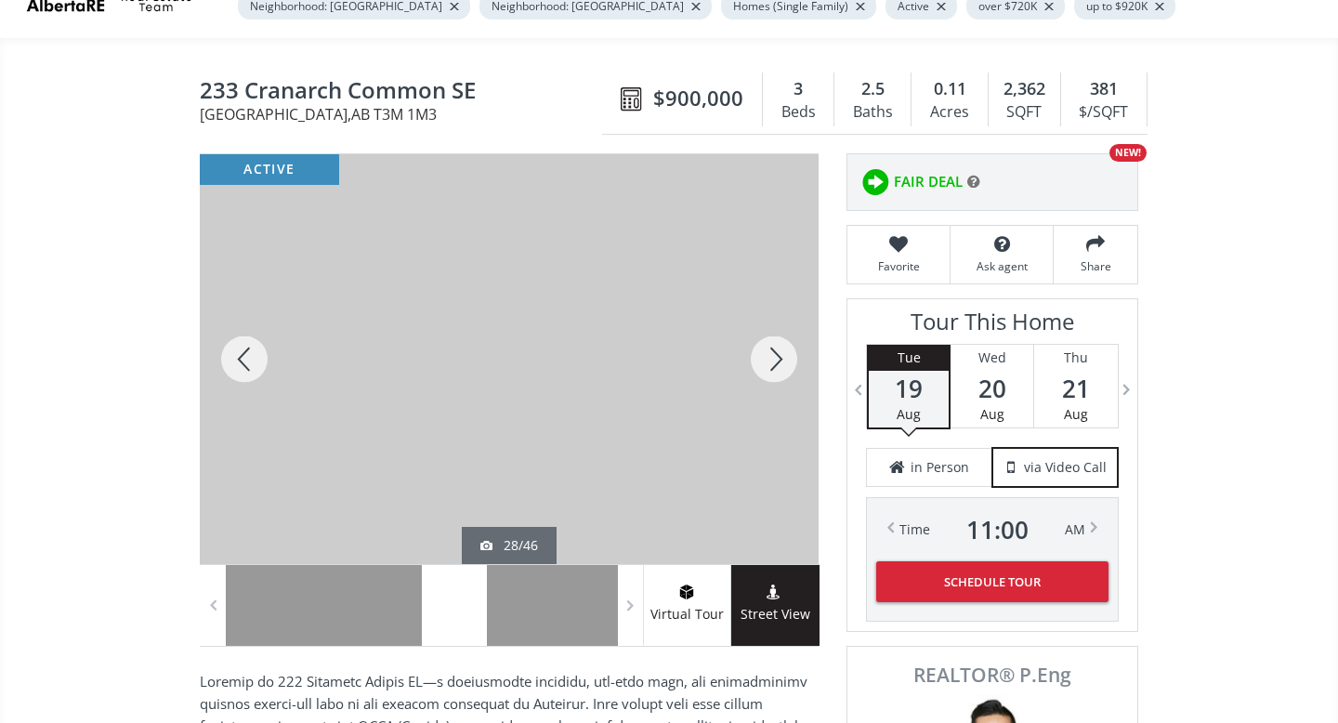
click at [779, 358] on div at bounding box center [773, 359] width 89 height 410
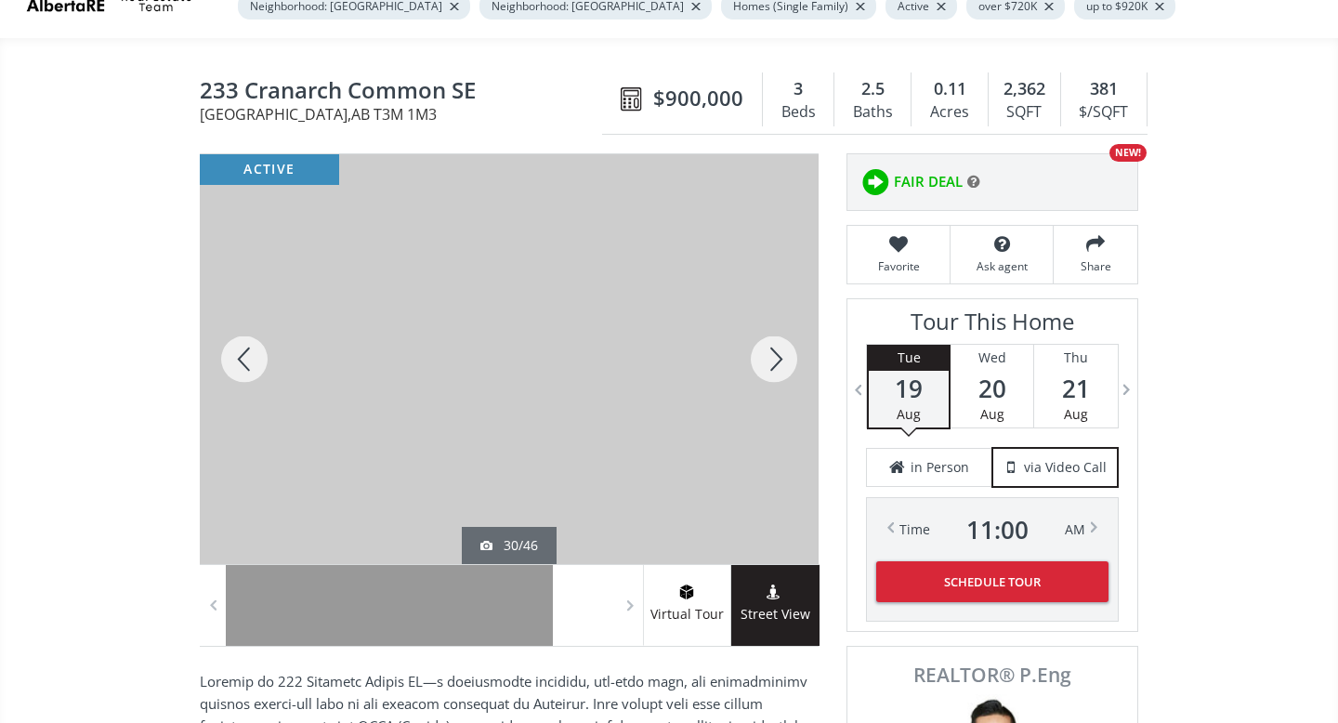
click at [779, 358] on div at bounding box center [773, 359] width 89 height 410
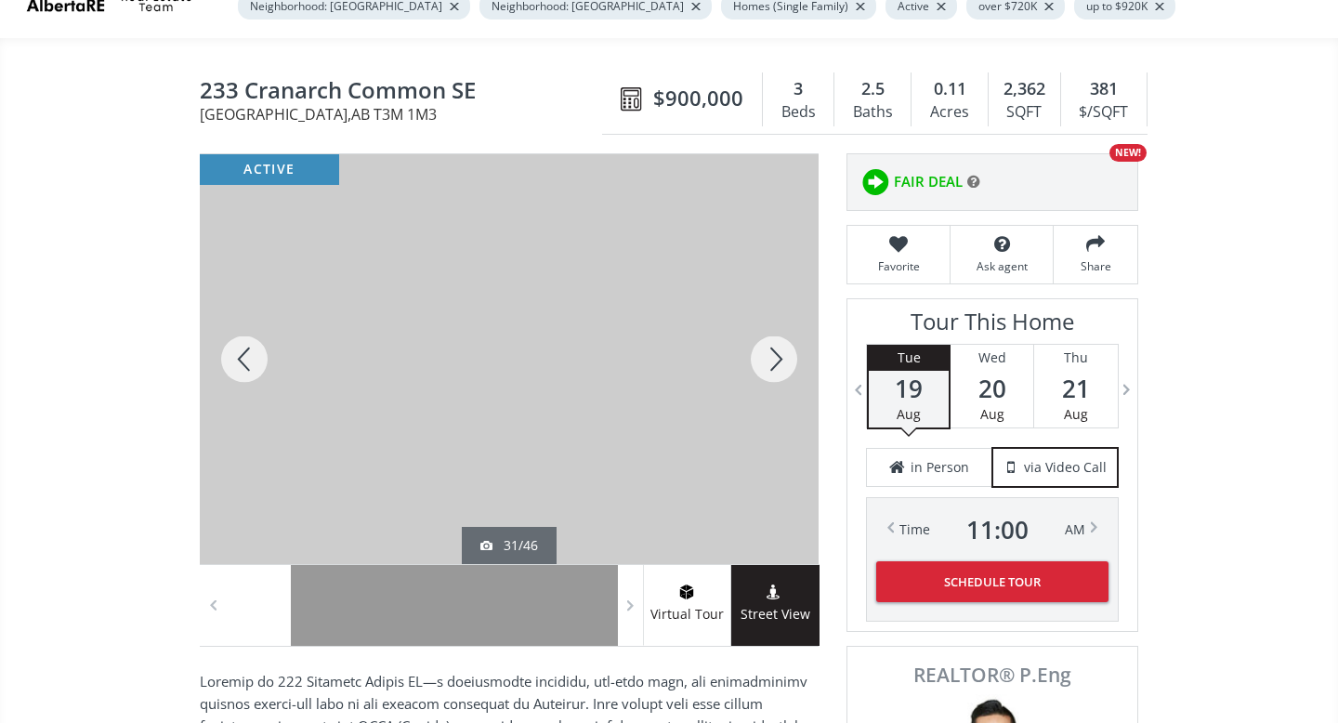
click at [779, 358] on div at bounding box center [773, 359] width 89 height 410
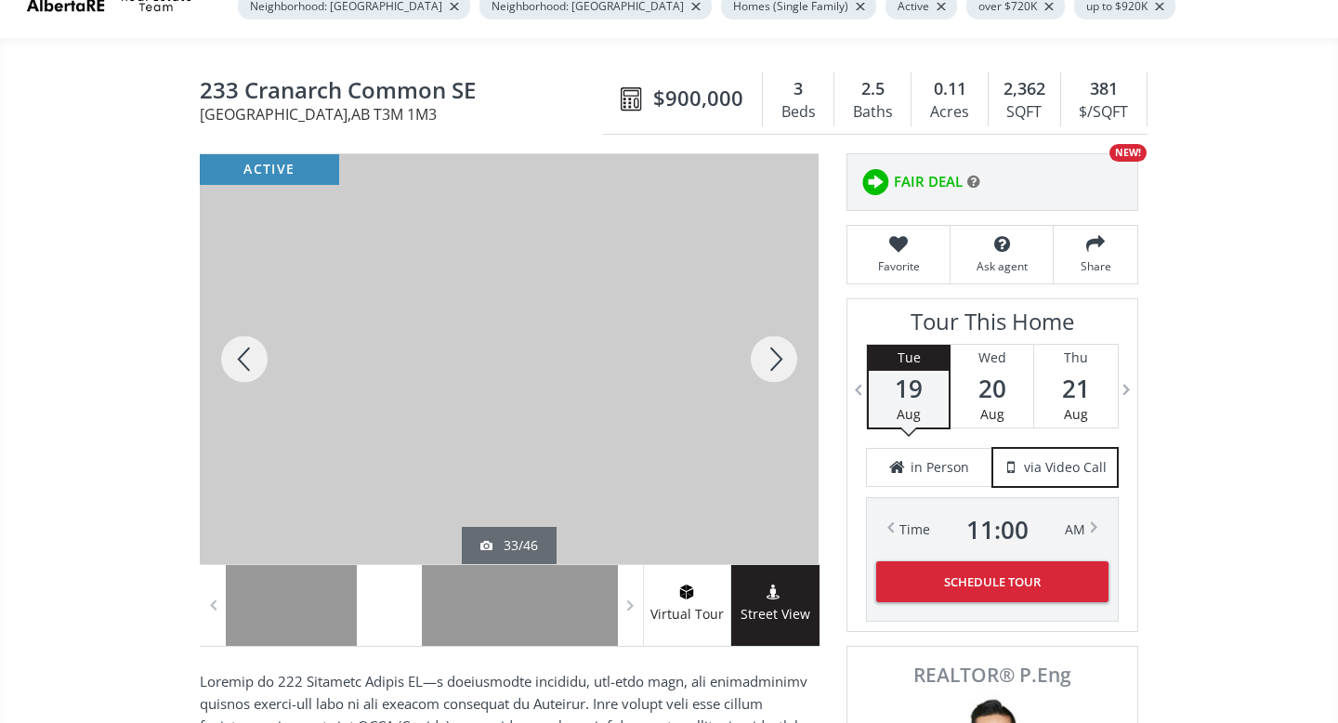
click at [779, 358] on div at bounding box center [773, 359] width 89 height 410
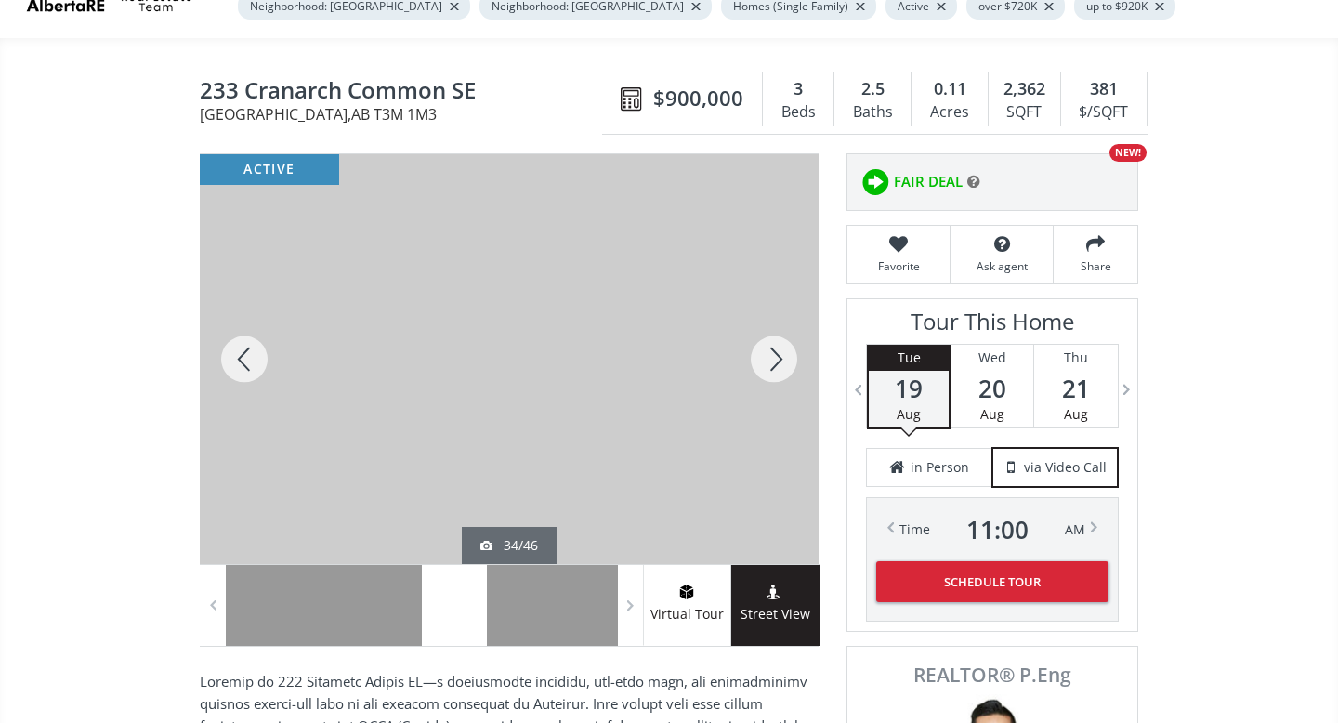
click at [779, 358] on div at bounding box center [773, 359] width 89 height 410
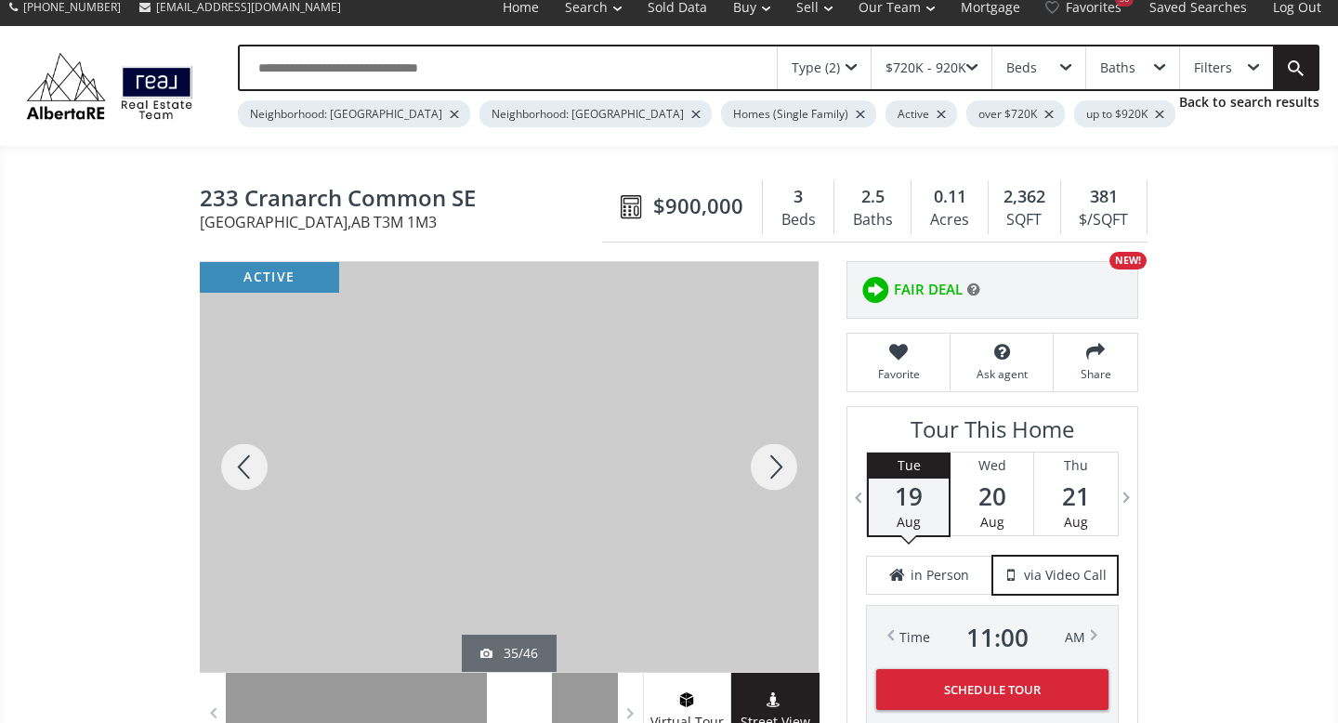
scroll to position [0, 0]
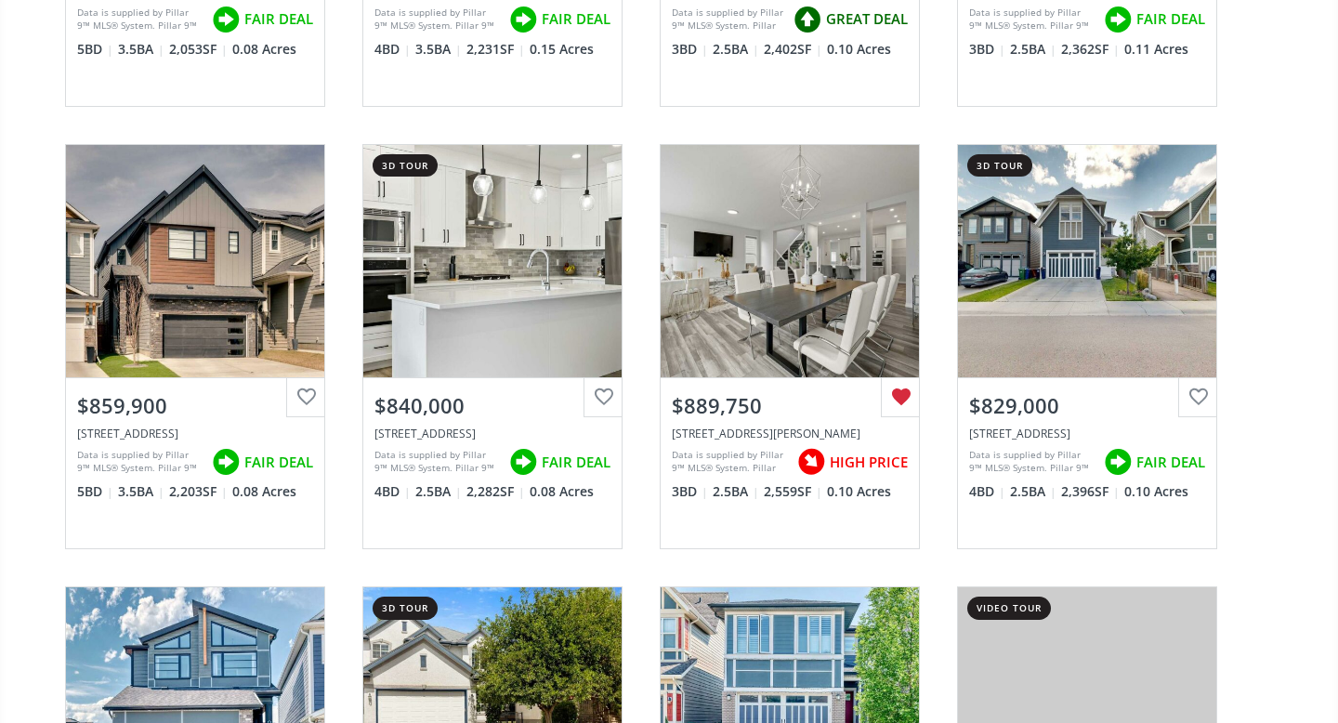
scroll to position [3656, 0]
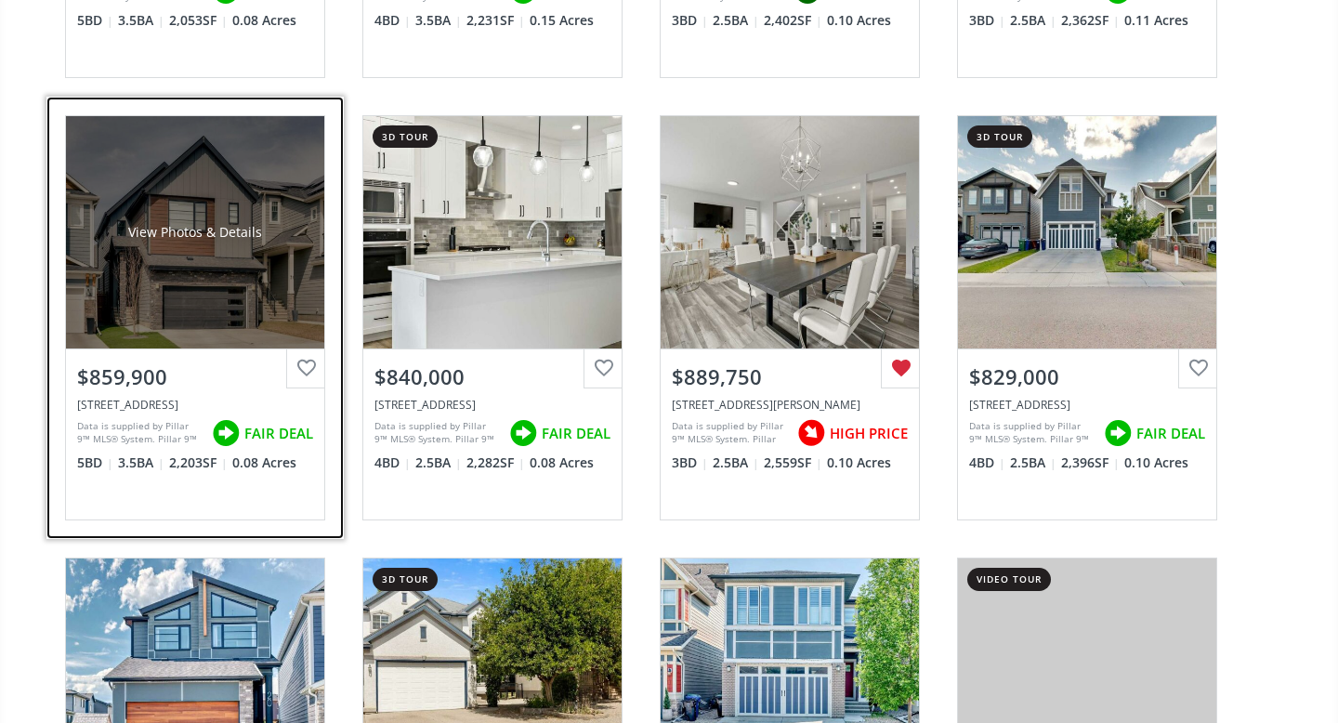
click at [294, 254] on div "View Photos & Details" at bounding box center [195, 232] width 258 height 232
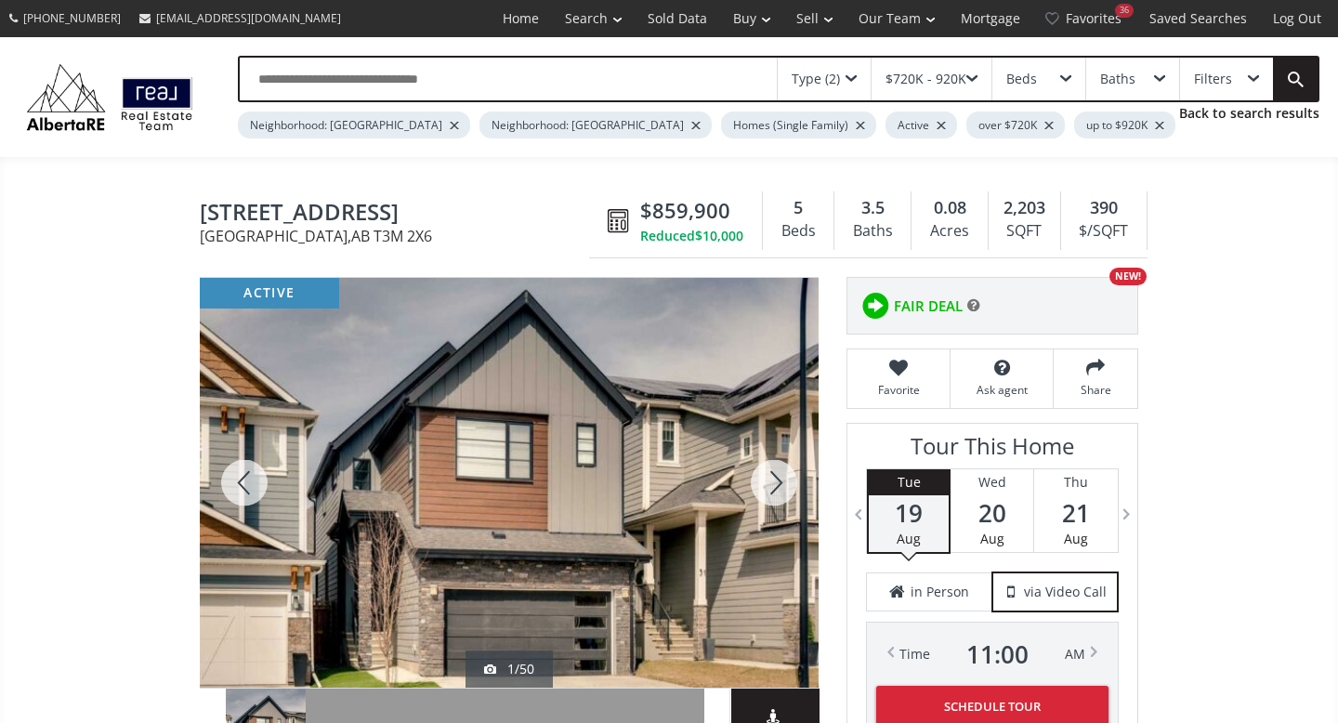
click at [768, 483] on div at bounding box center [773, 483] width 89 height 410
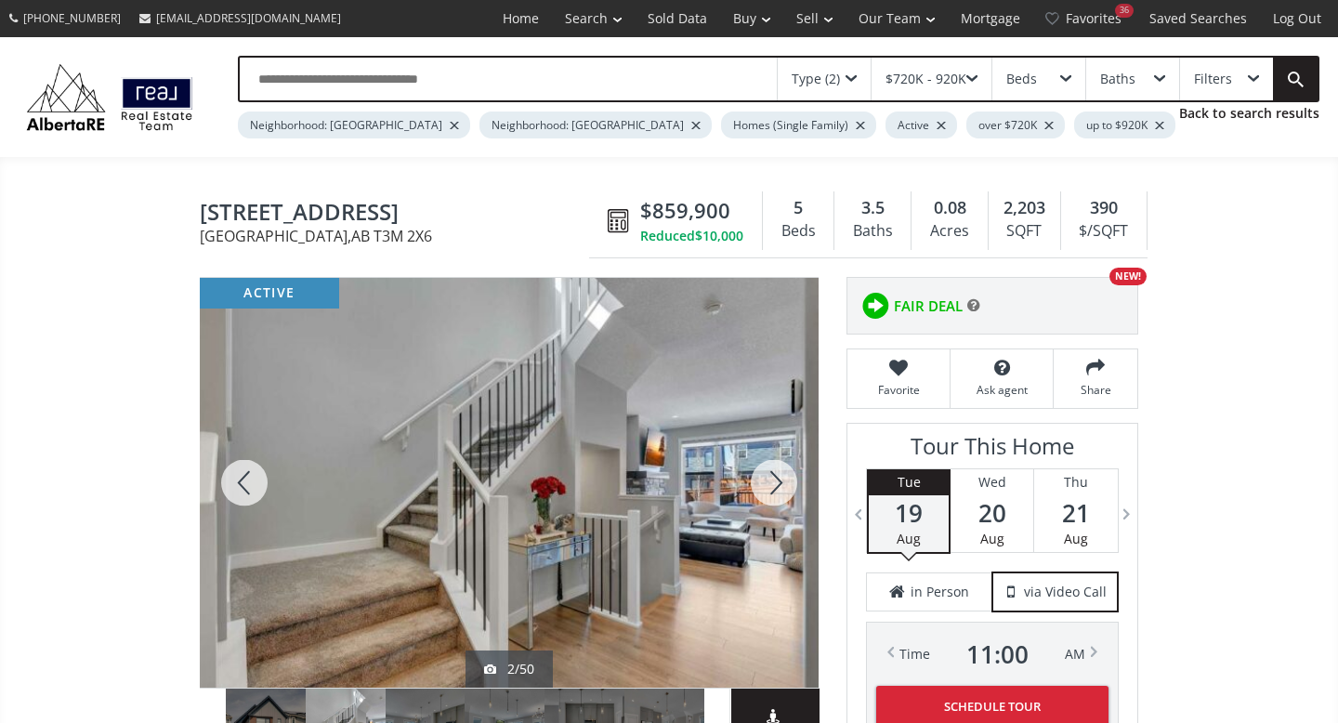
click at [768, 483] on div at bounding box center [773, 483] width 89 height 410
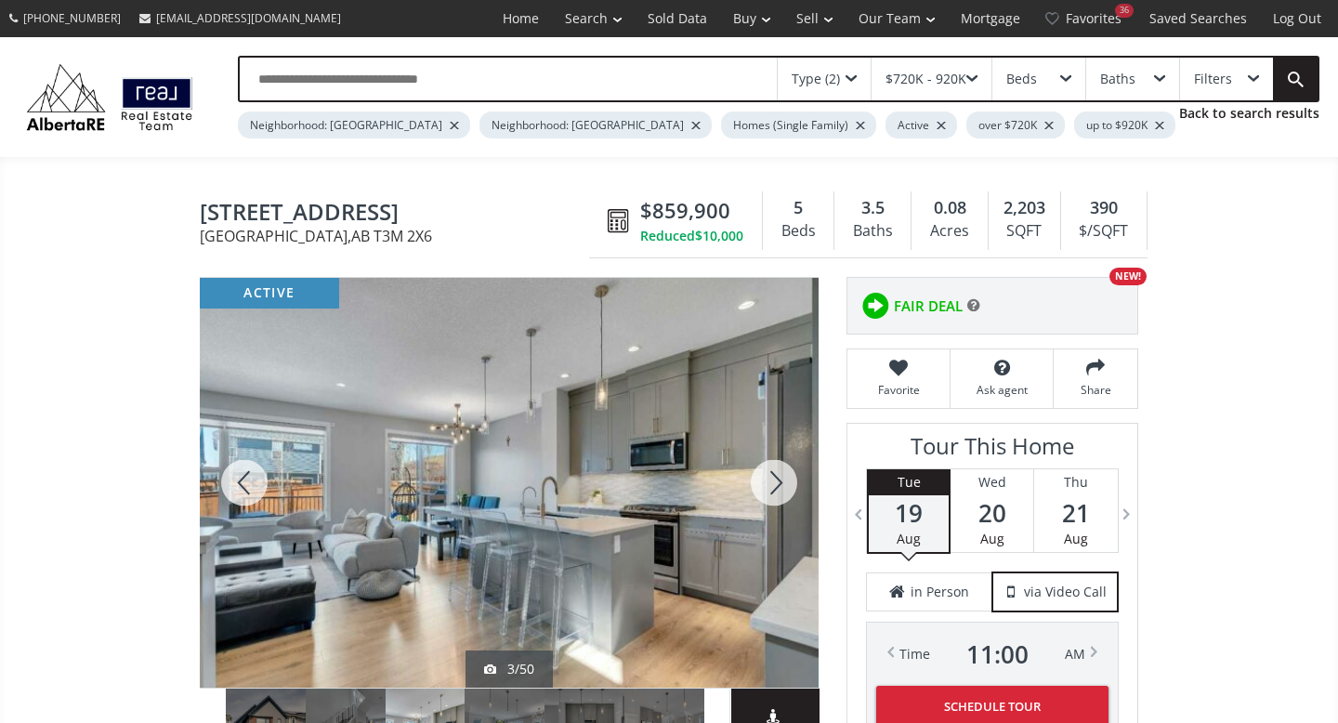
click at [768, 483] on div at bounding box center [773, 483] width 89 height 410
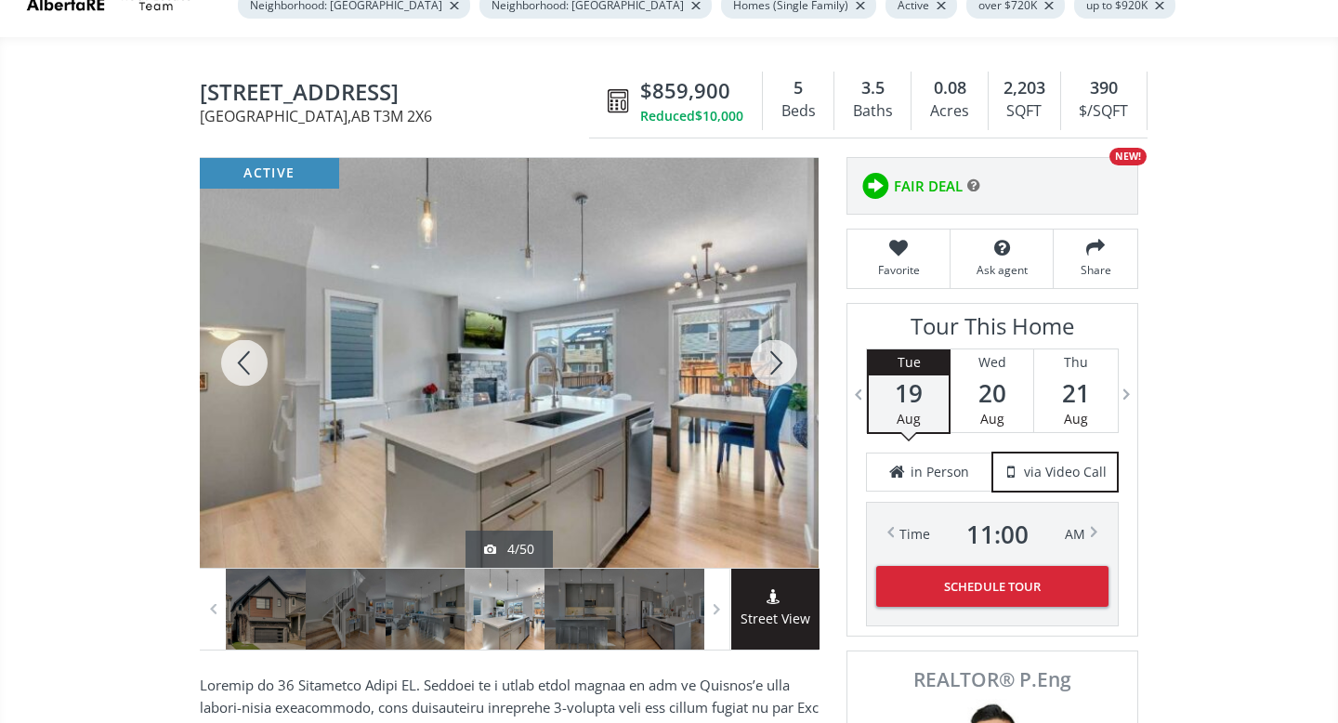
scroll to position [121, 0]
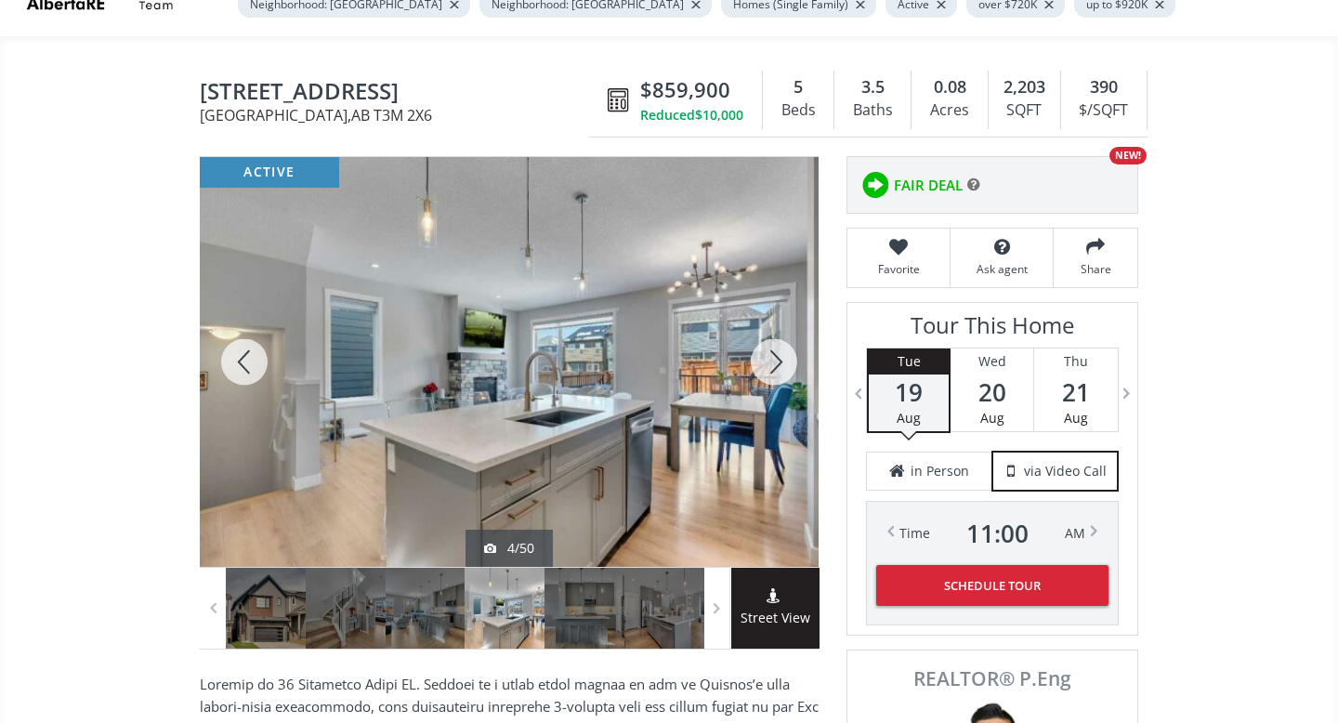
click at [769, 362] on div at bounding box center [773, 362] width 89 height 410
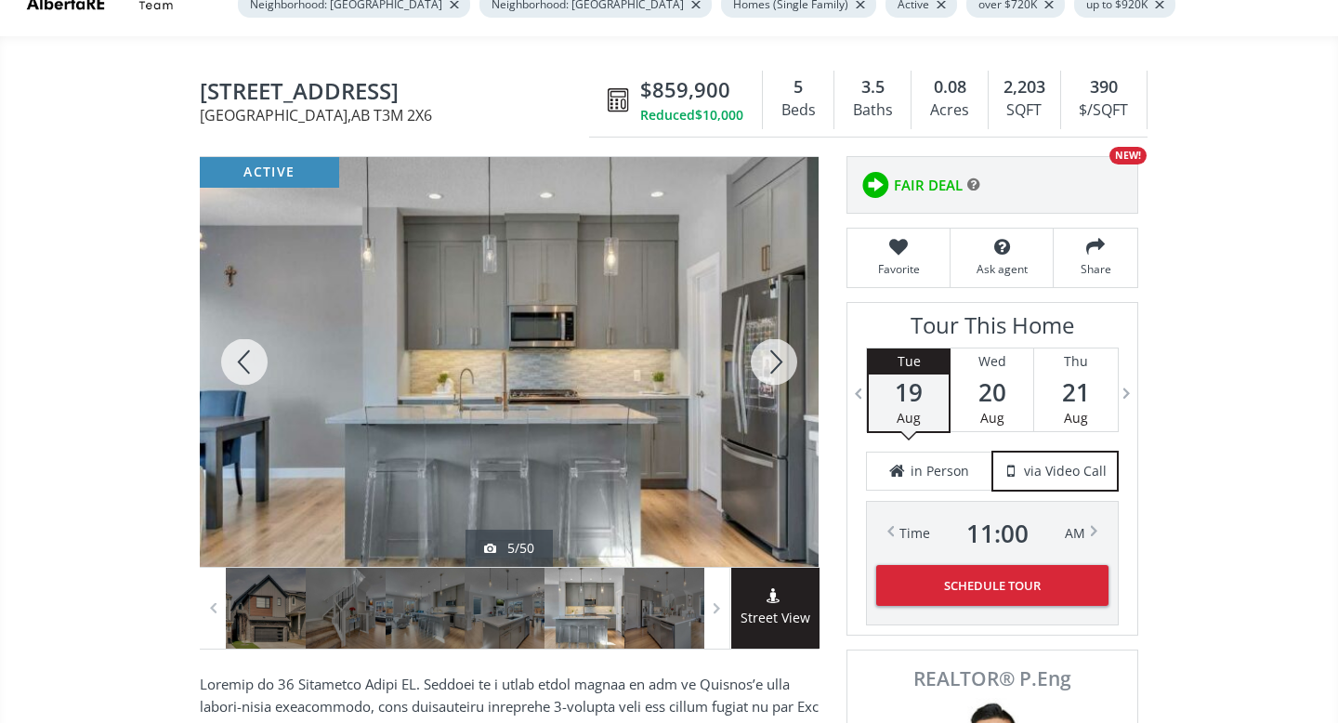
click at [769, 362] on div at bounding box center [773, 362] width 89 height 410
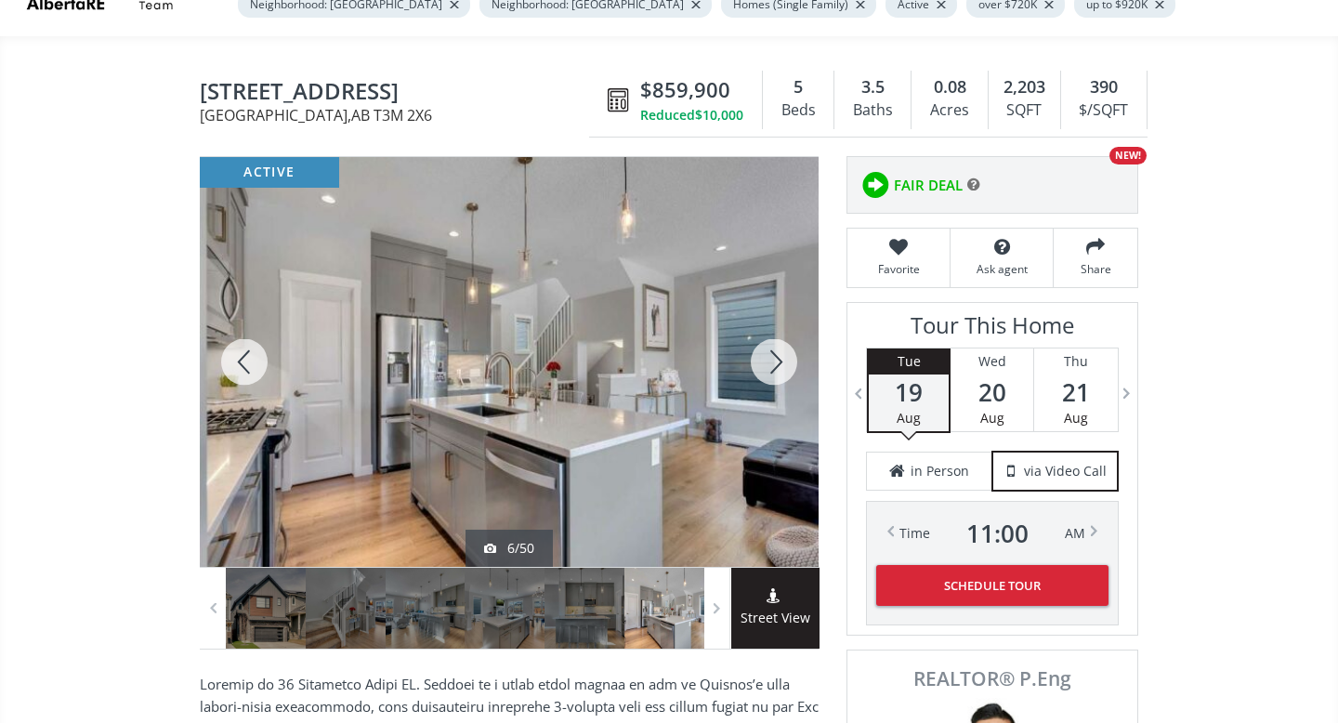
click at [769, 362] on div at bounding box center [773, 362] width 89 height 410
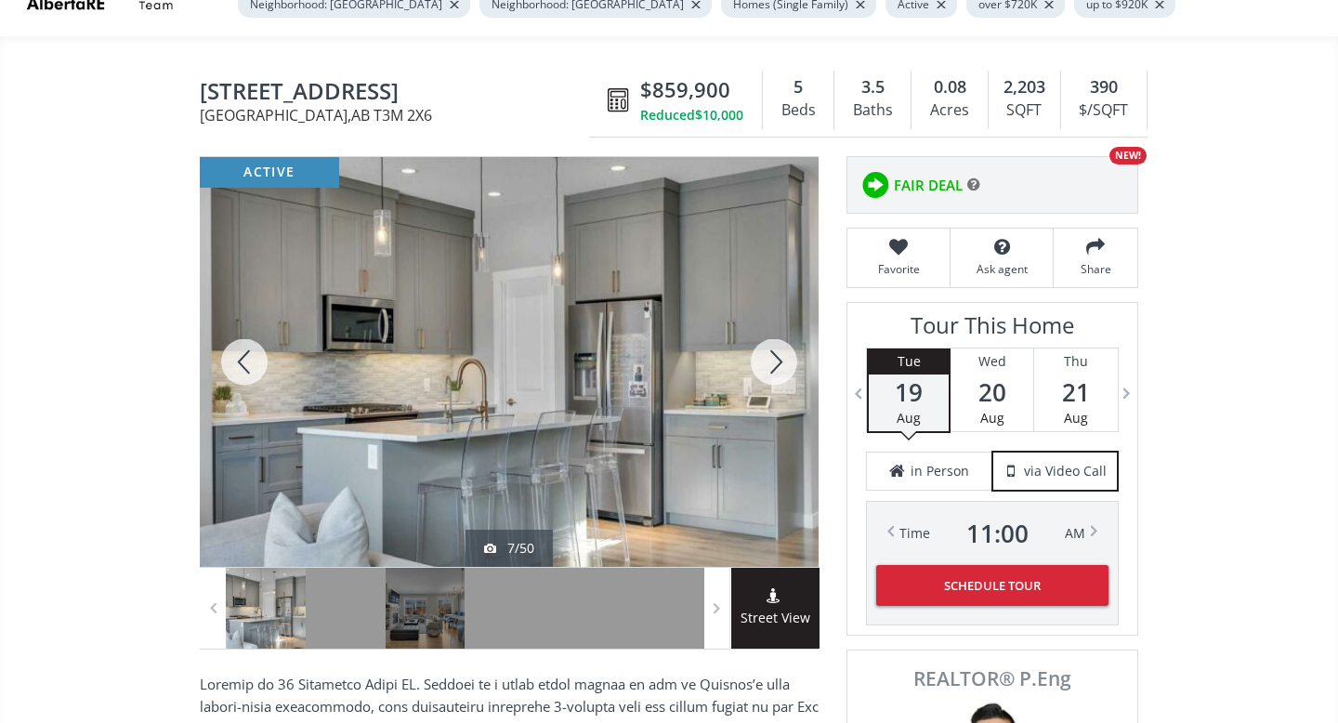
click at [769, 362] on div at bounding box center [773, 362] width 89 height 410
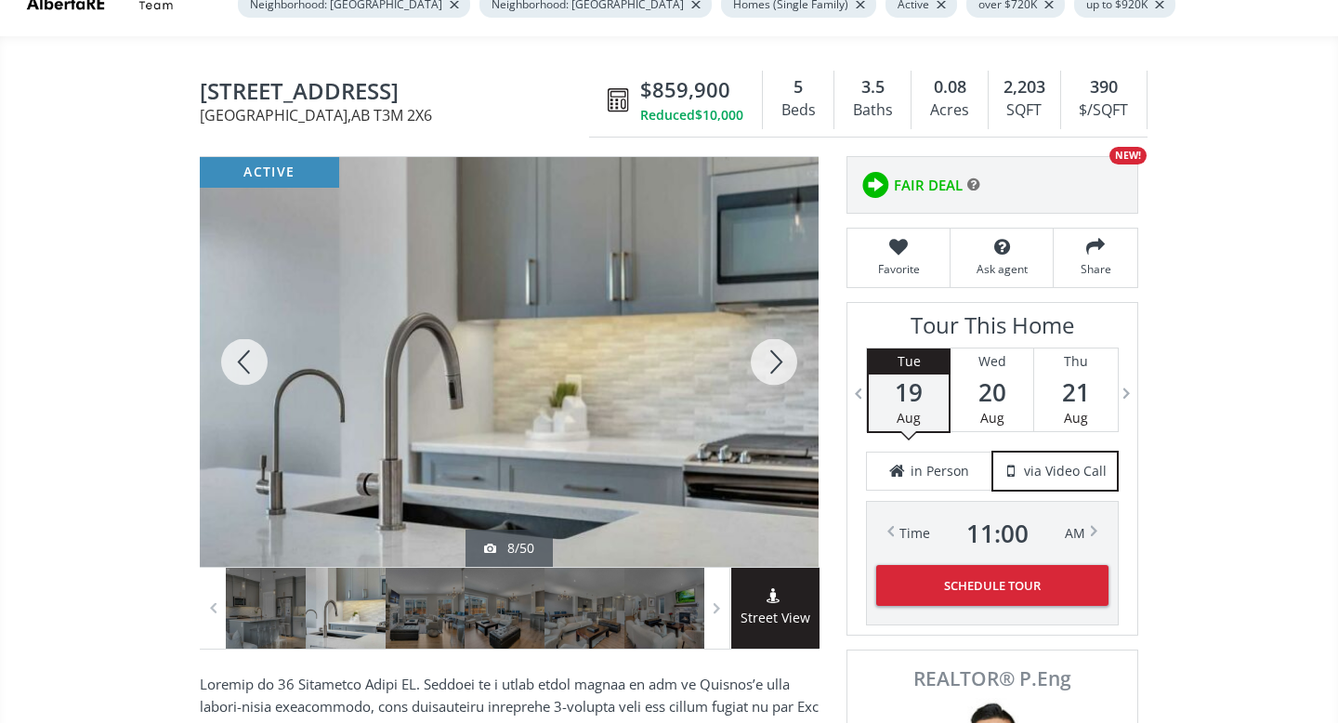
click at [770, 362] on div at bounding box center [773, 362] width 89 height 410
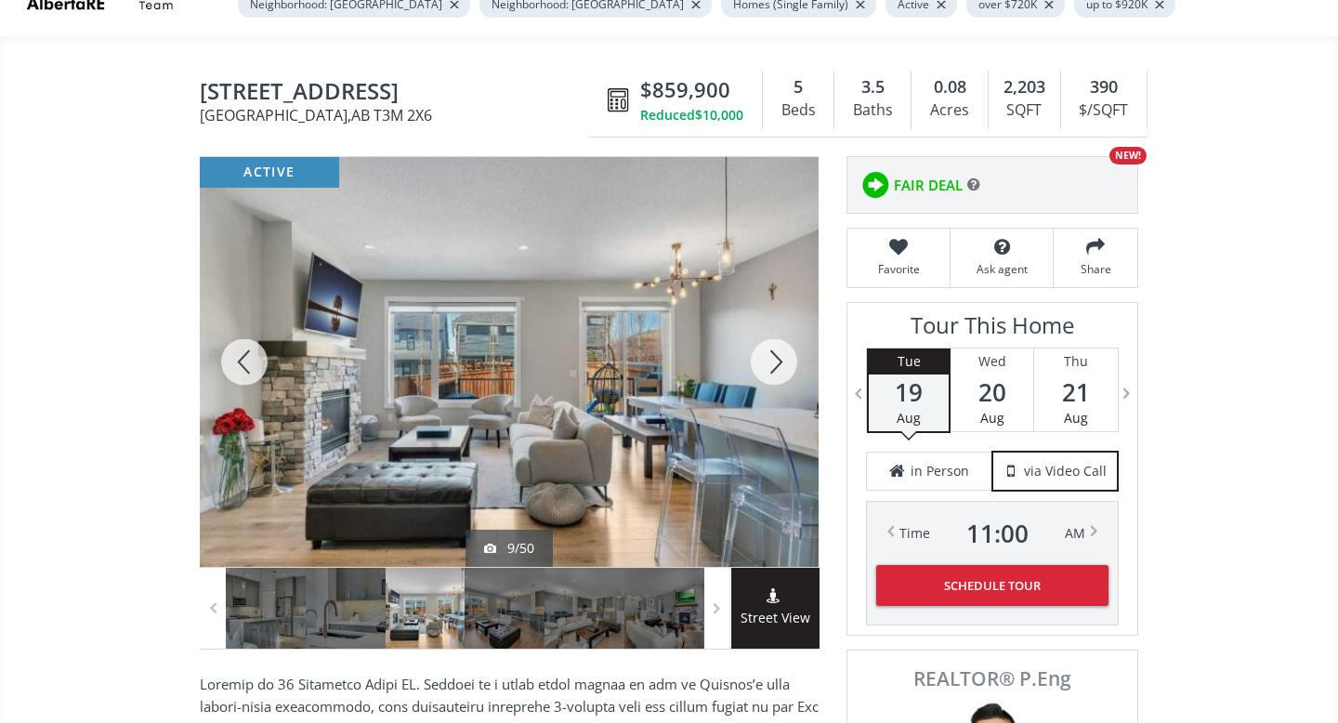
click at [770, 361] on div at bounding box center [773, 362] width 89 height 410
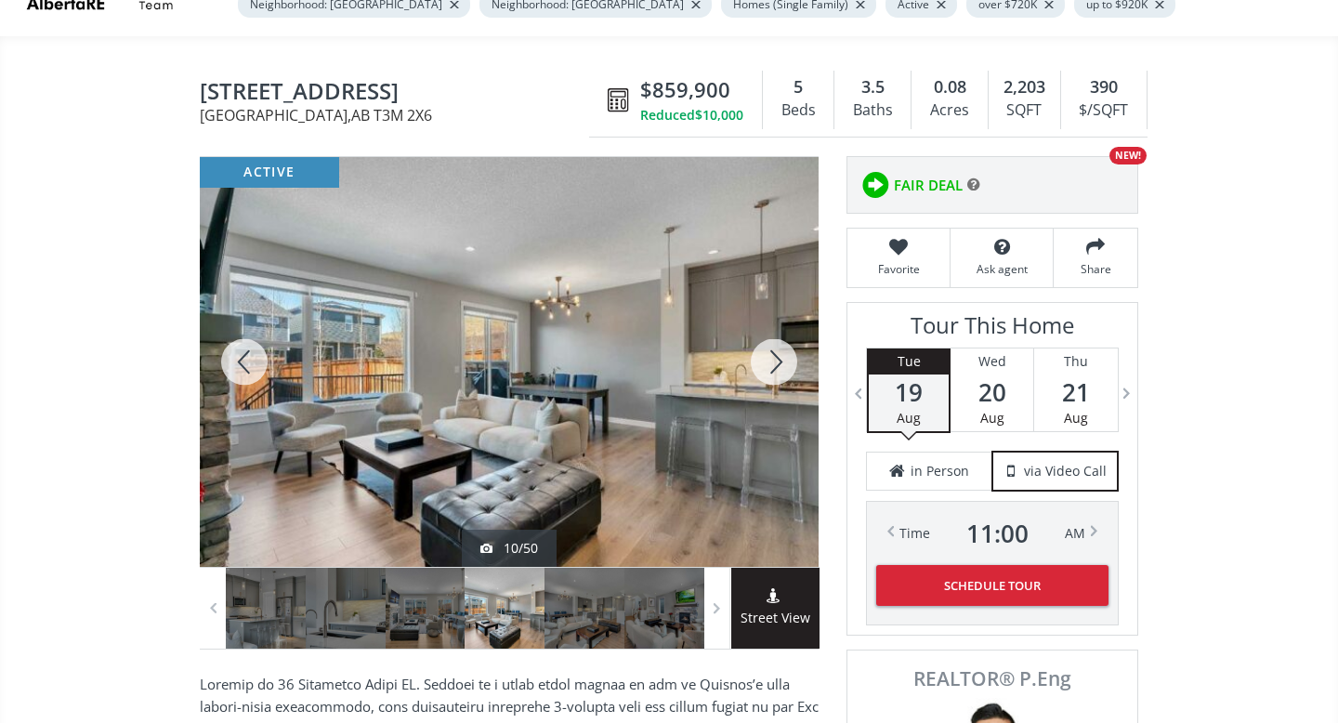
click at [770, 361] on div at bounding box center [773, 362] width 89 height 410
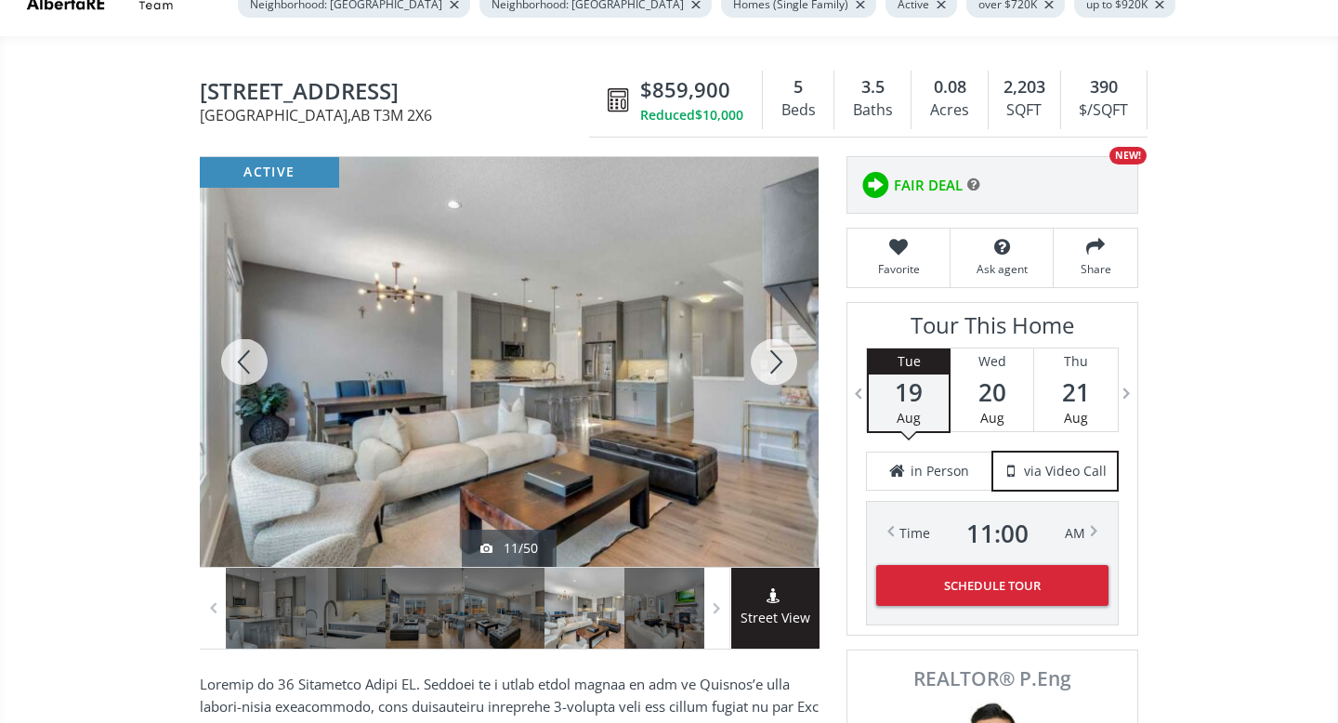
click at [770, 360] on div at bounding box center [773, 362] width 89 height 410
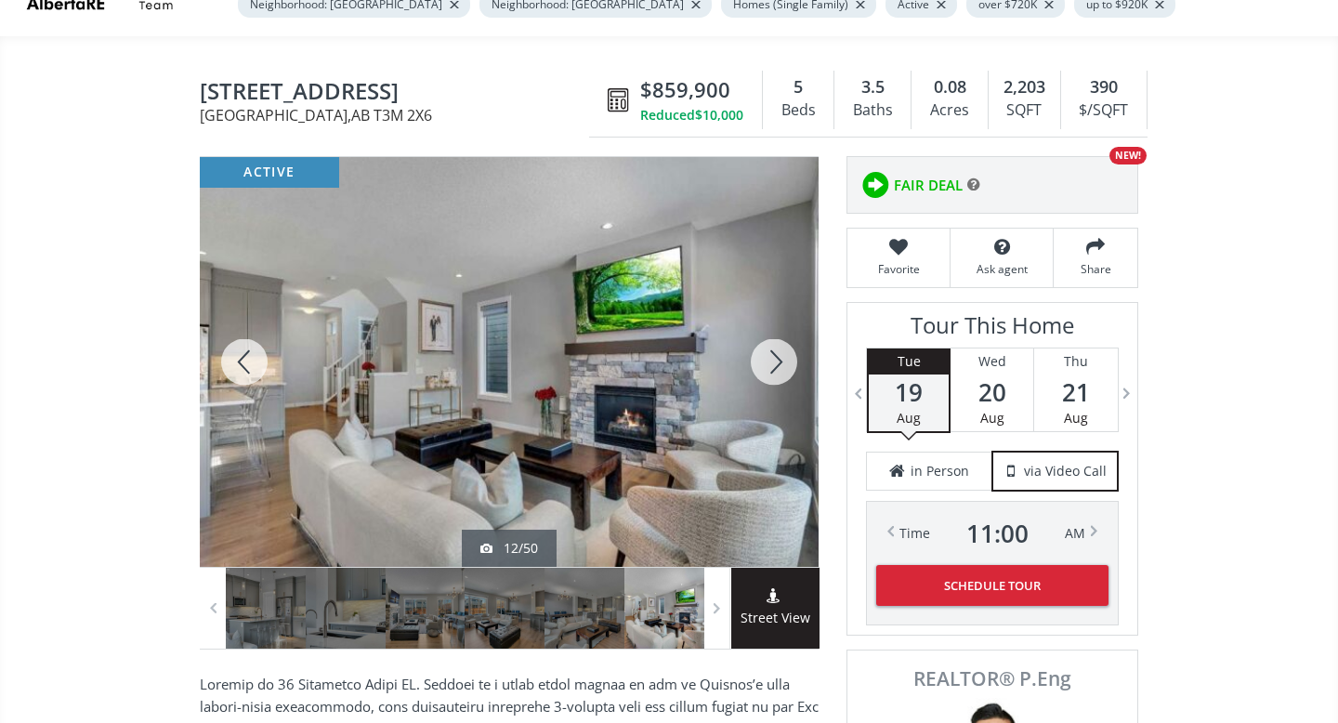
click at [770, 360] on div at bounding box center [773, 362] width 89 height 410
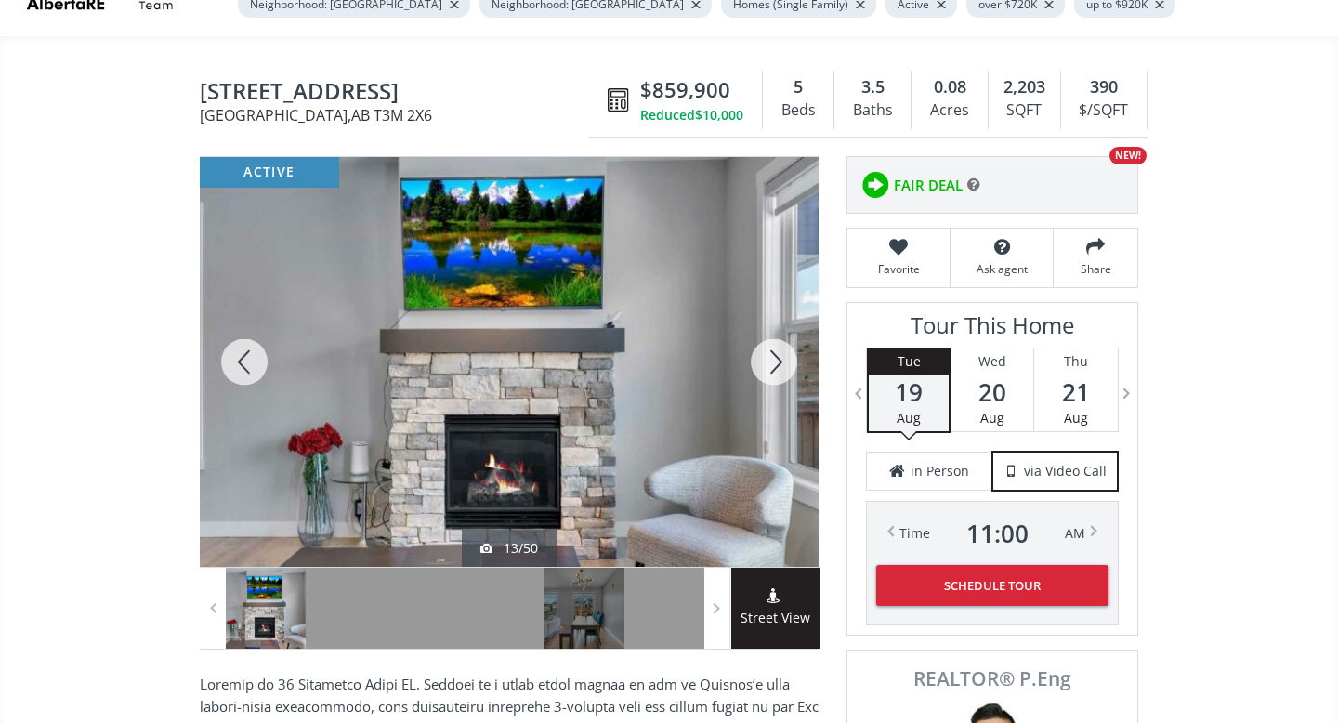
click at [770, 360] on div at bounding box center [773, 362] width 89 height 410
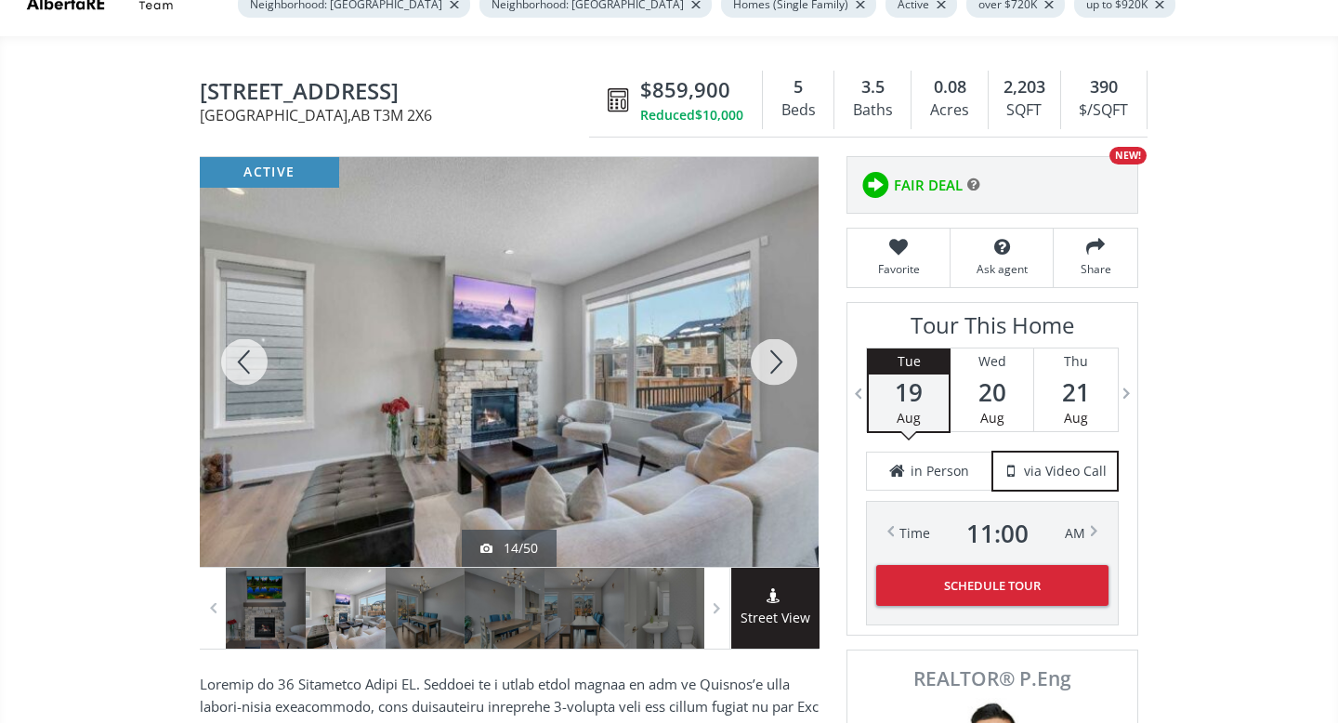
click at [770, 360] on div at bounding box center [773, 362] width 89 height 410
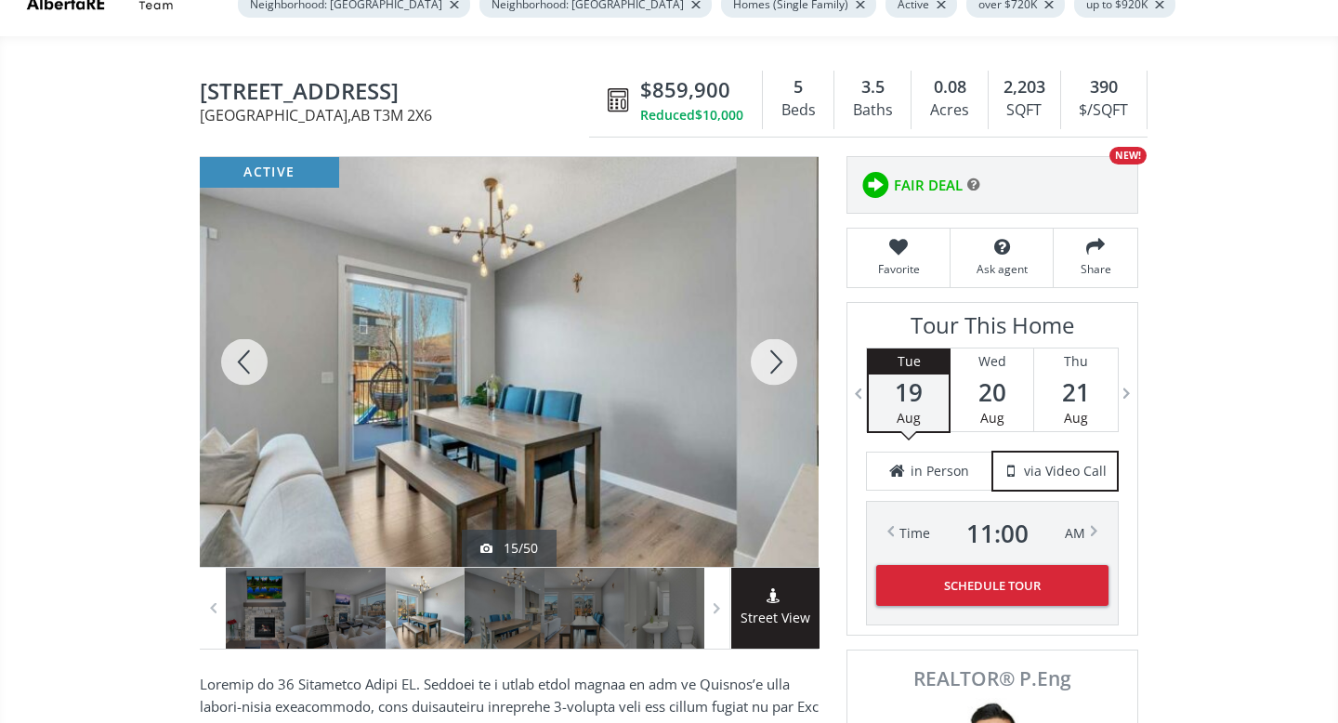
click at [770, 360] on div at bounding box center [773, 362] width 89 height 410
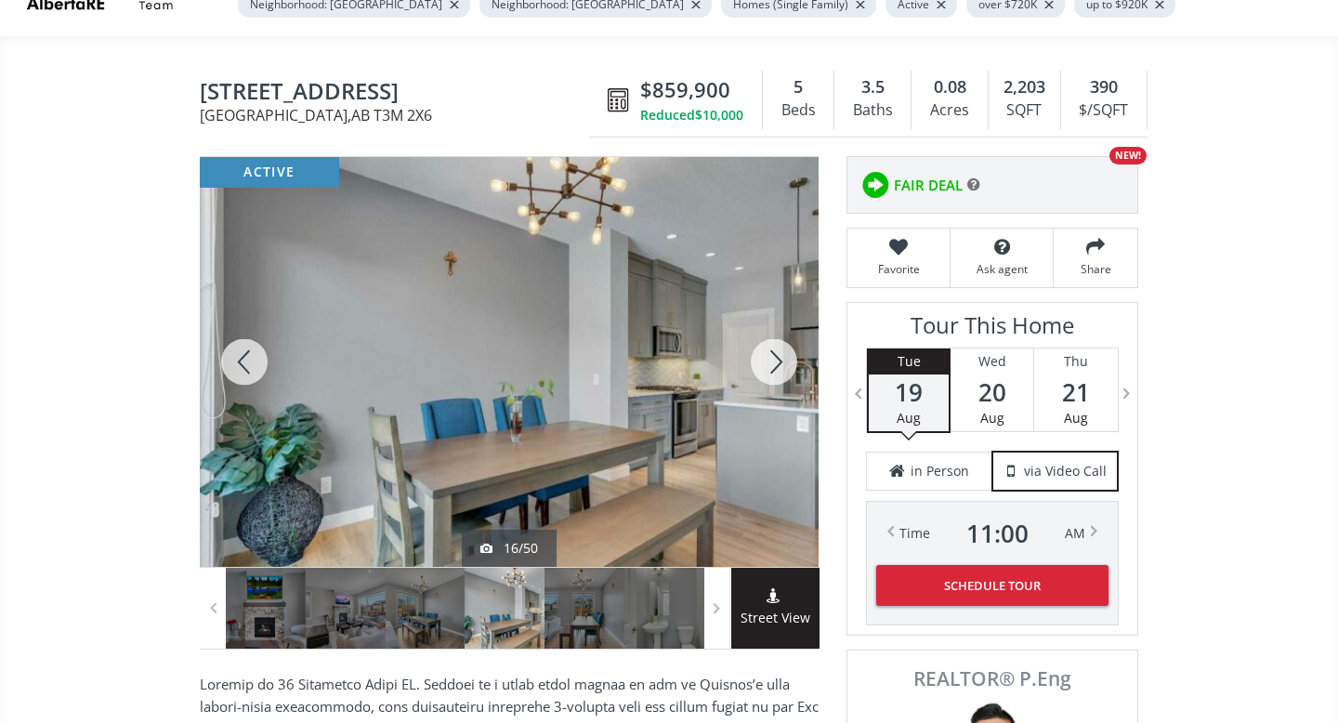
click at [770, 360] on div at bounding box center [773, 362] width 89 height 410
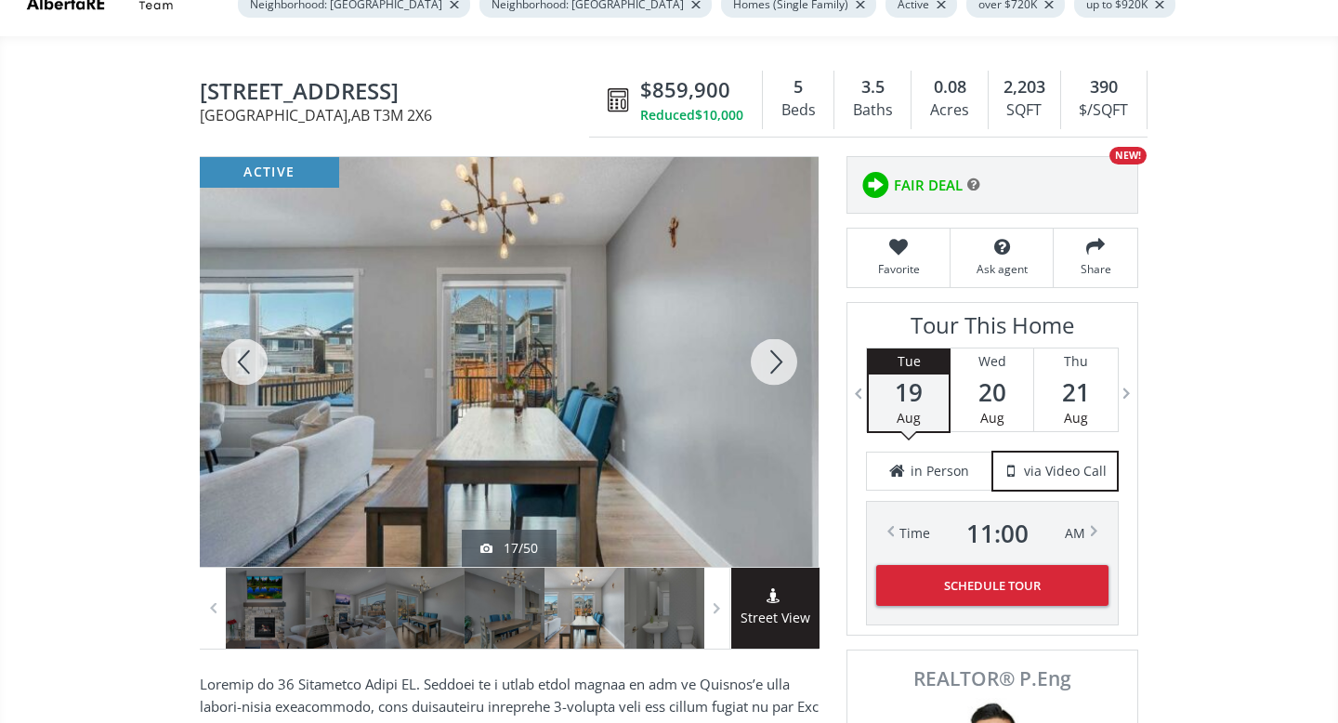
click at [770, 360] on div at bounding box center [773, 362] width 89 height 410
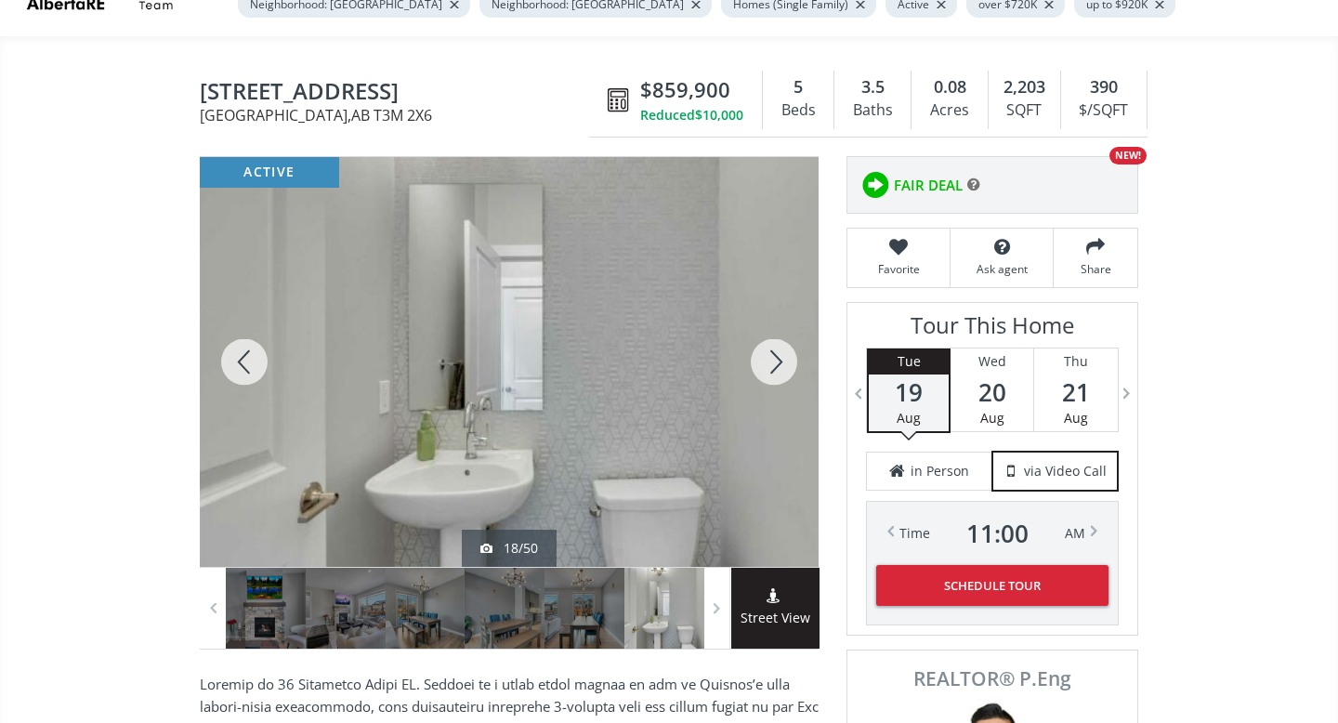
click at [770, 360] on div at bounding box center [773, 362] width 89 height 410
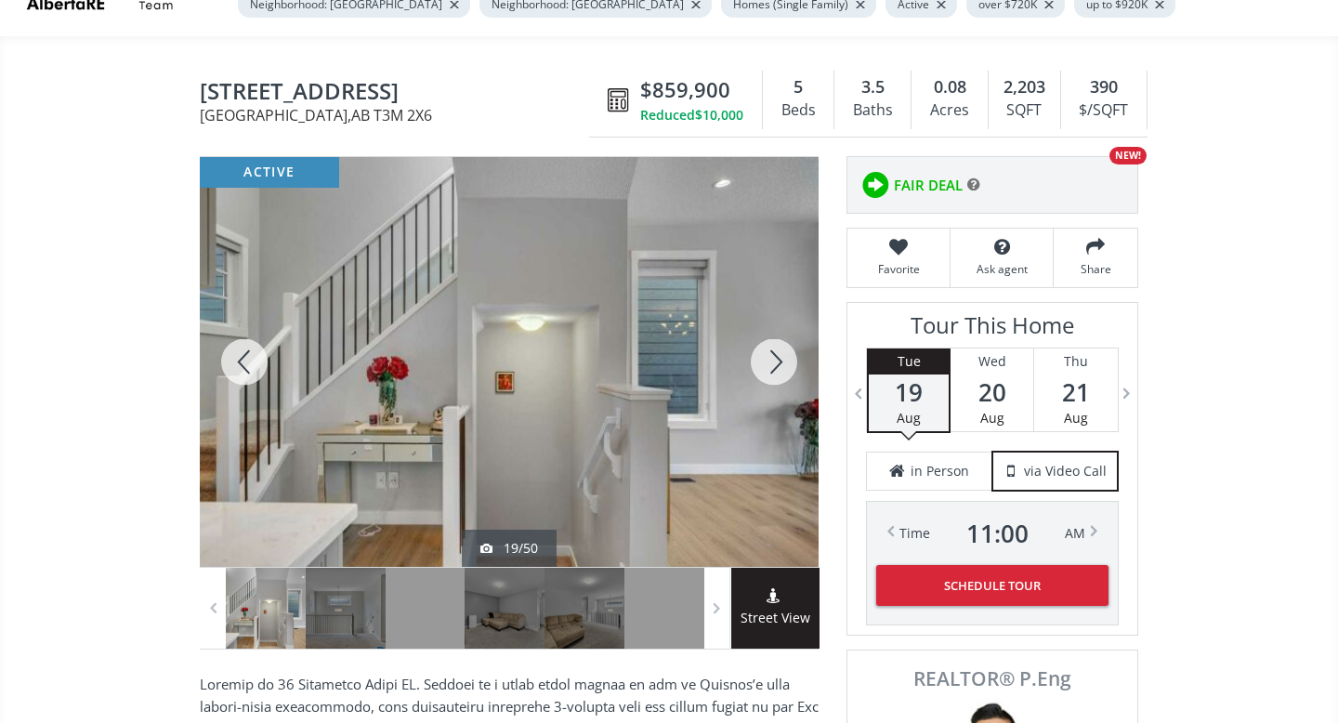
click at [770, 360] on div at bounding box center [773, 362] width 89 height 410
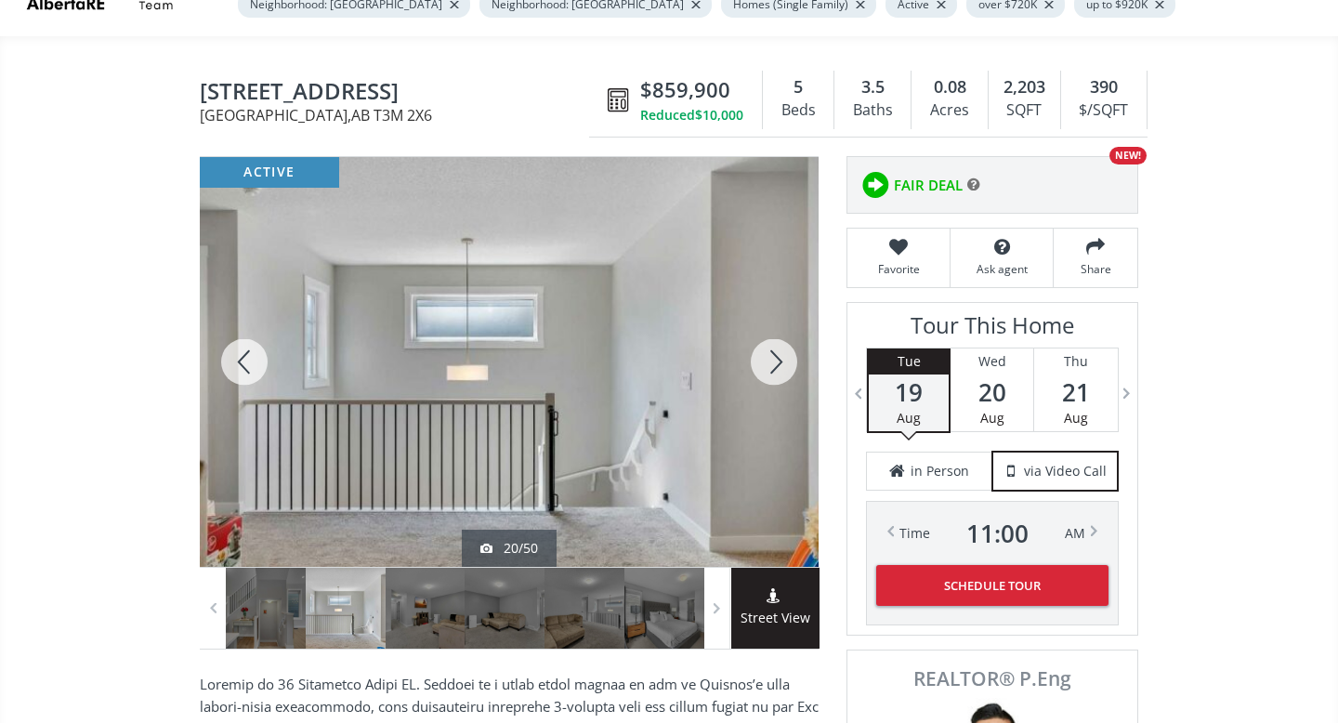
click at [770, 360] on div at bounding box center [773, 362] width 89 height 410
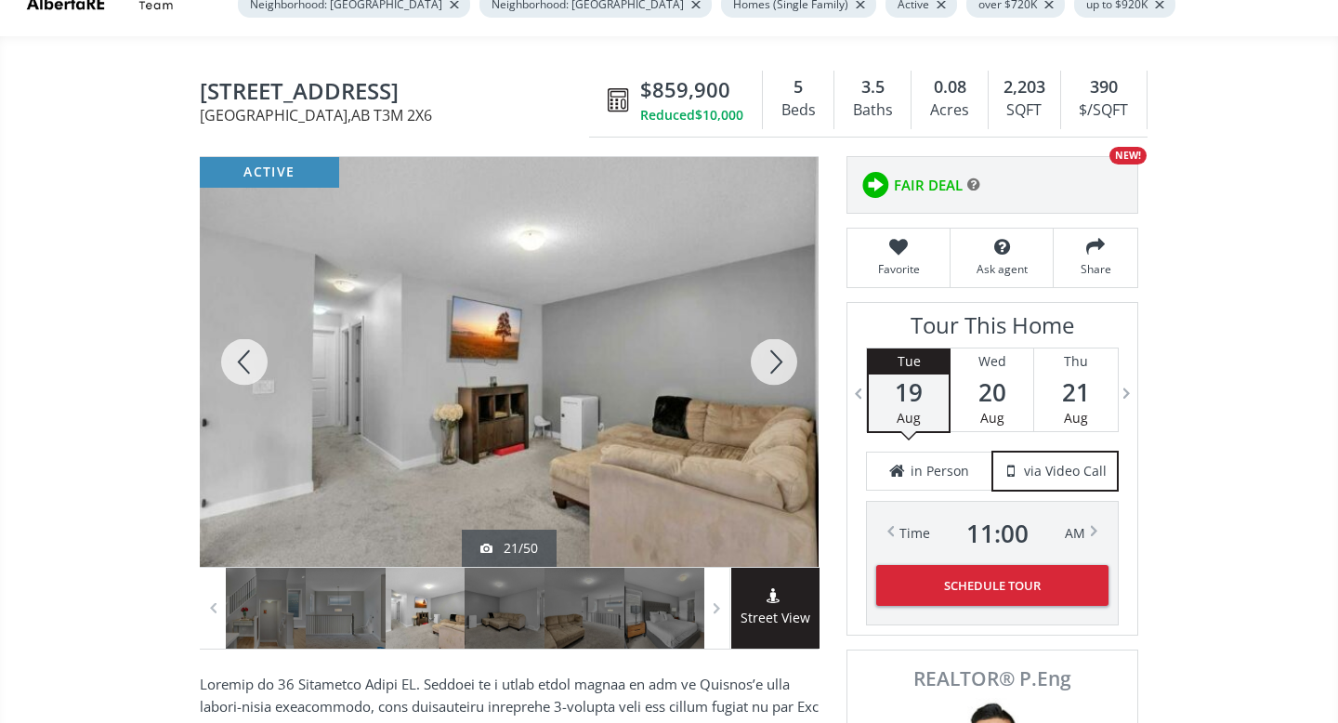
click at [770, 360] on div at bounding box center [773, 362] width 89 height 410
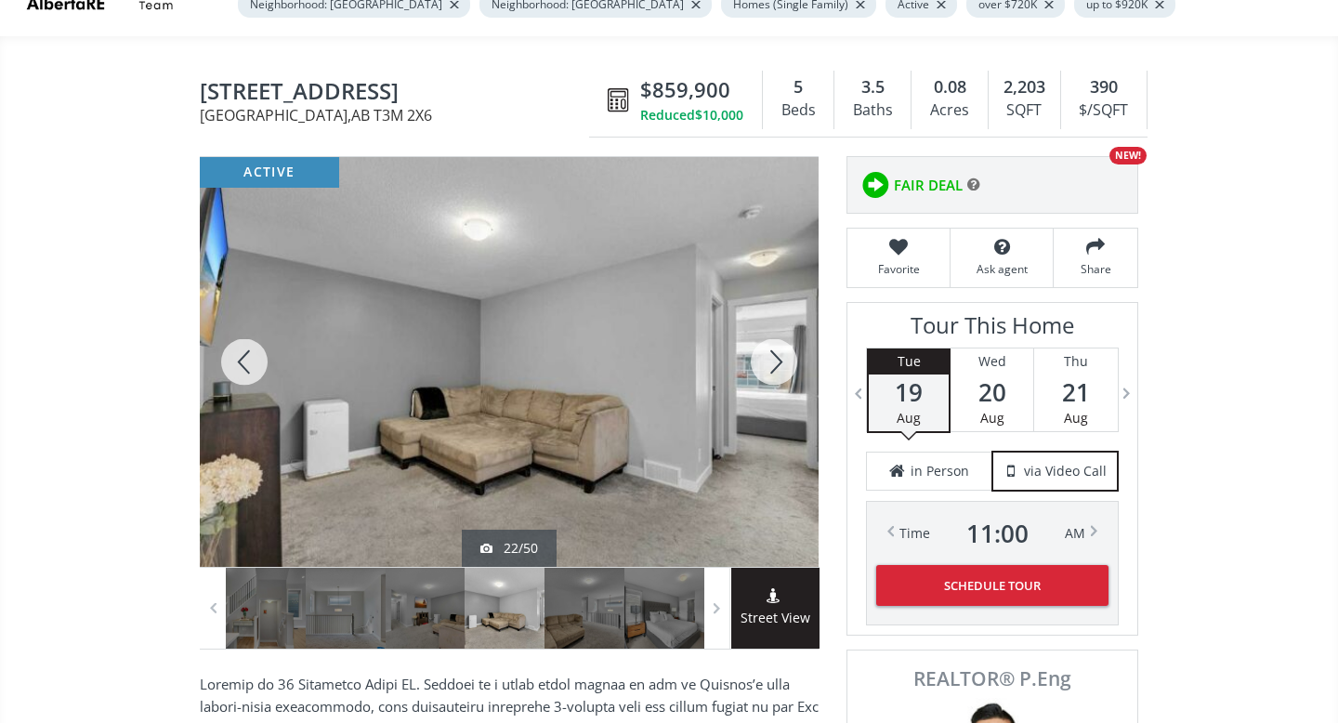
click at [770, 360] on div at bounding box center [773, 362] width 89 height 410
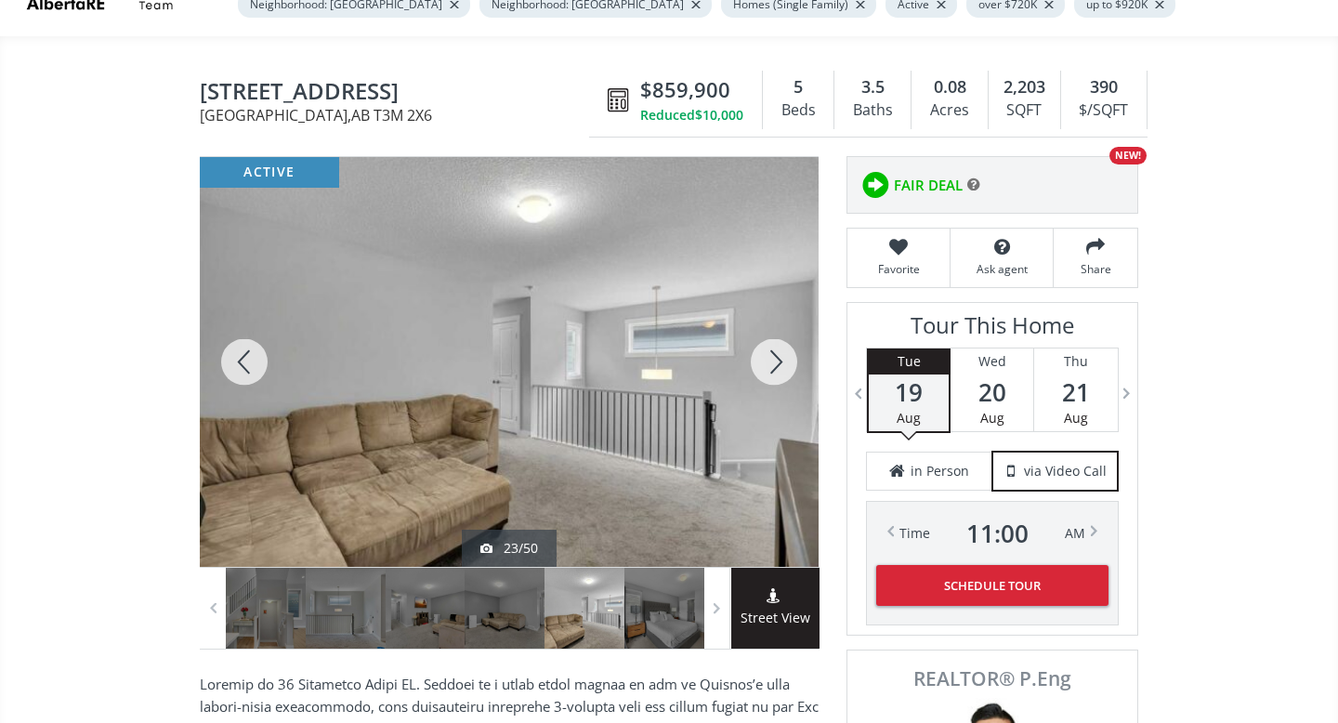
click at [770, 360] on div at bounding box center [773, 362] width 89 height 410
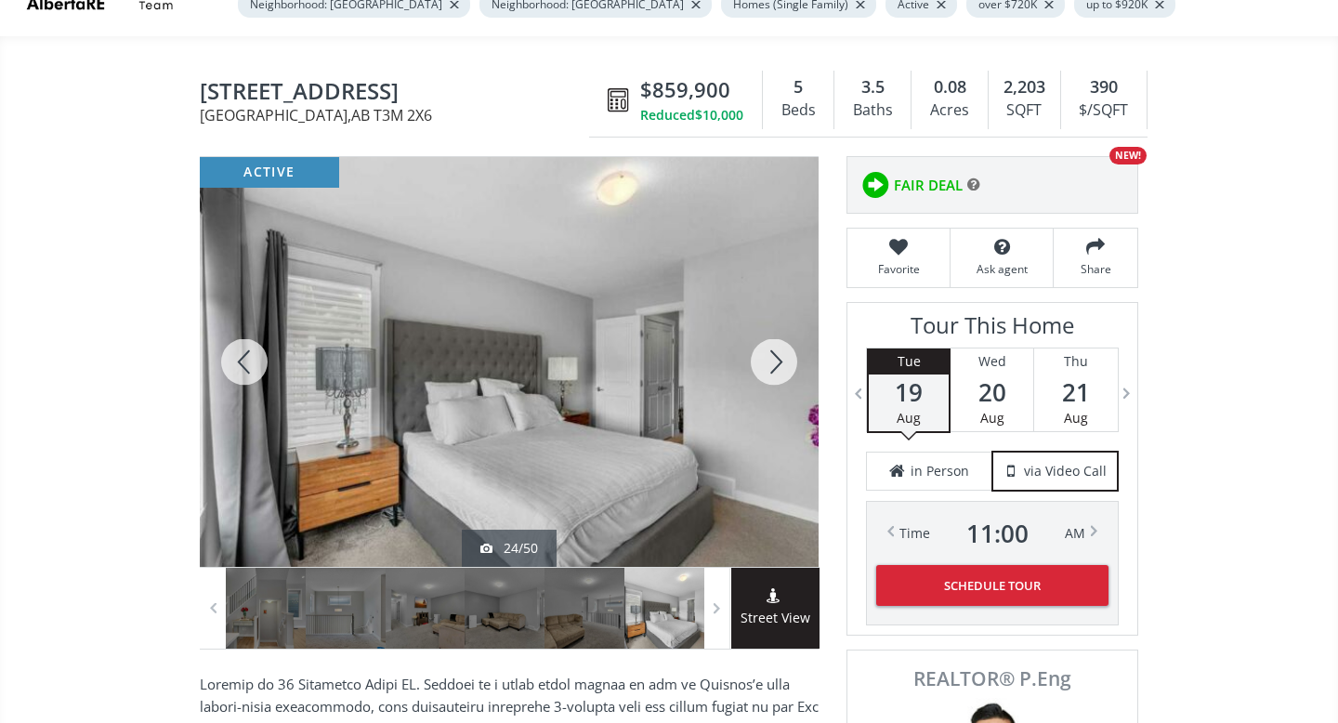
click at [770, 360] on div at bounding box center [773, 362] width 89 height 410
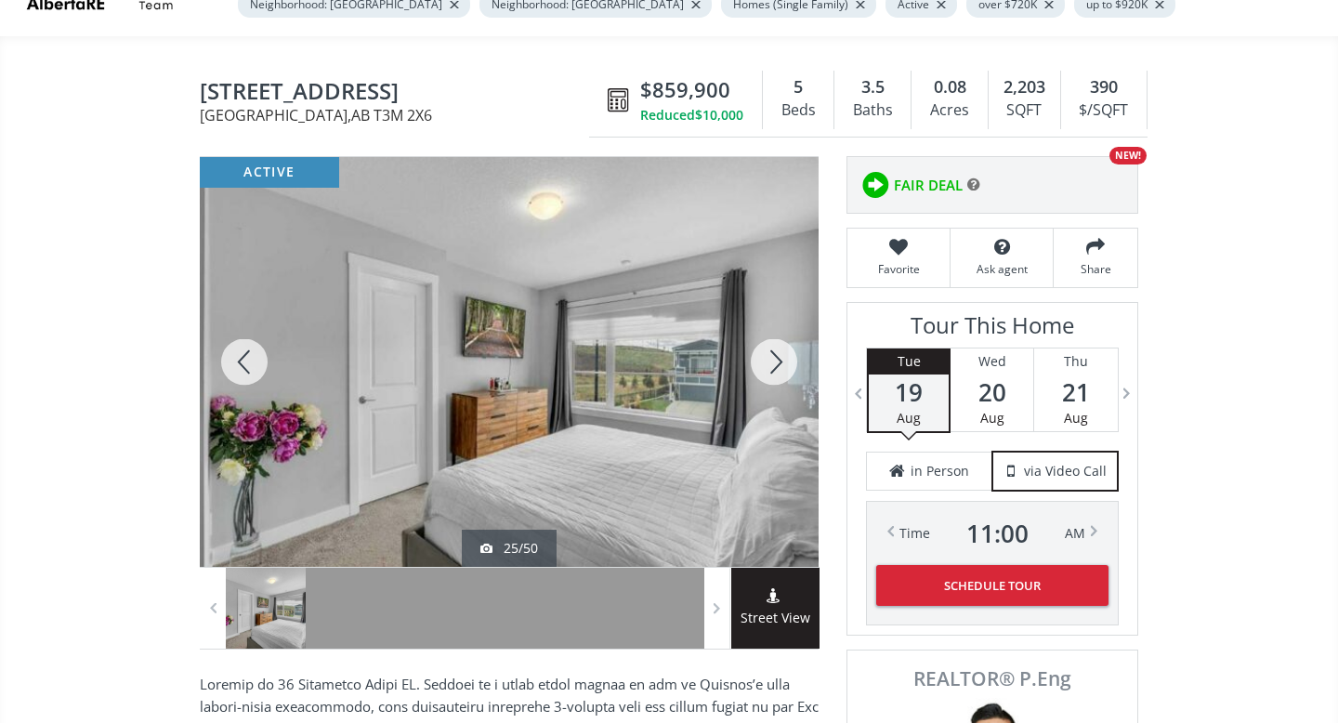
click at [770, 360] on div at bounding box center [773, 362] width 89 height 410
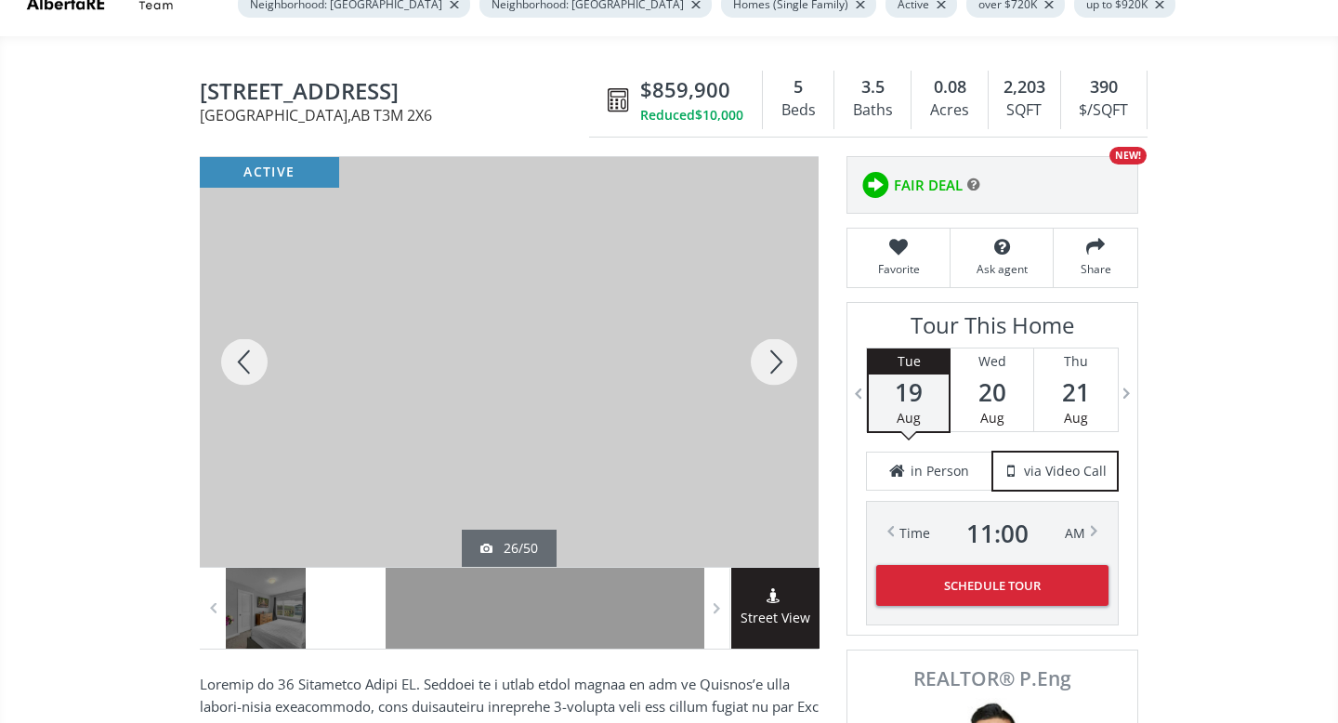
click at [770, 360] on div at bounding box center [773, 362] width 89 height 410
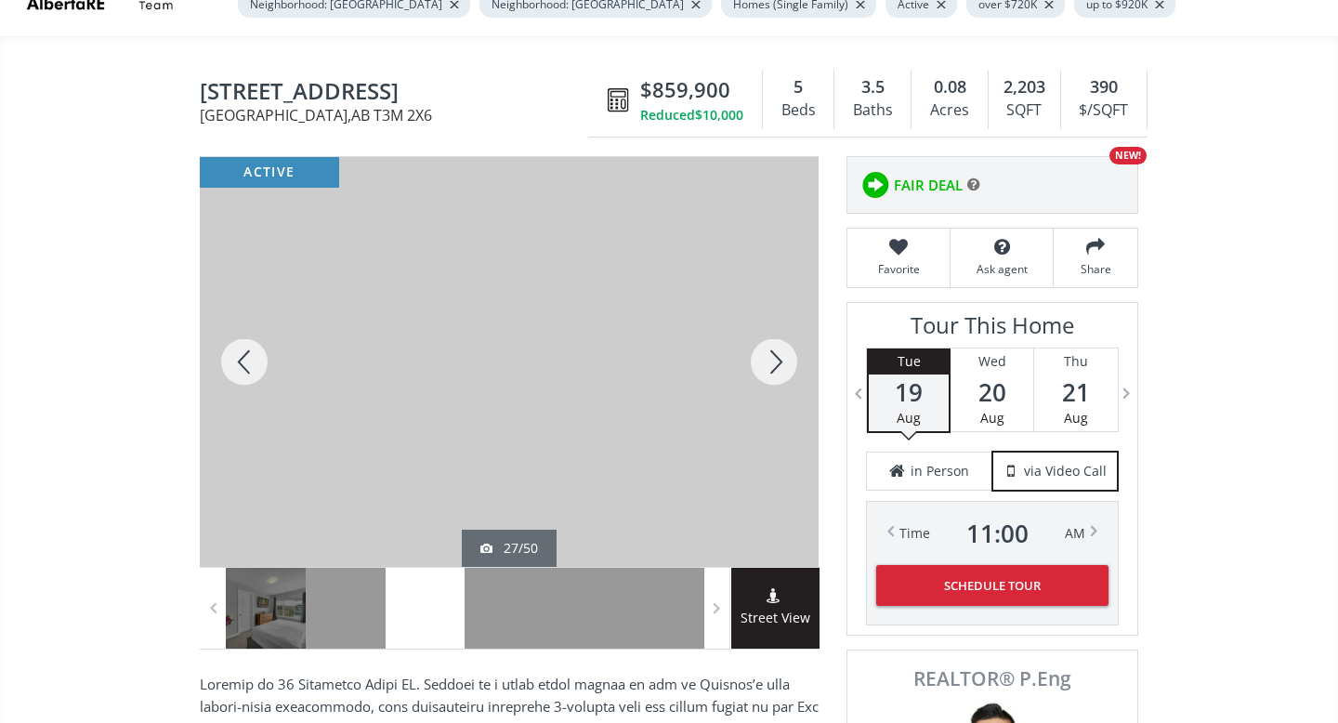
click at [770, 360] on div at bounding box center [773, 362] width 89 height 410
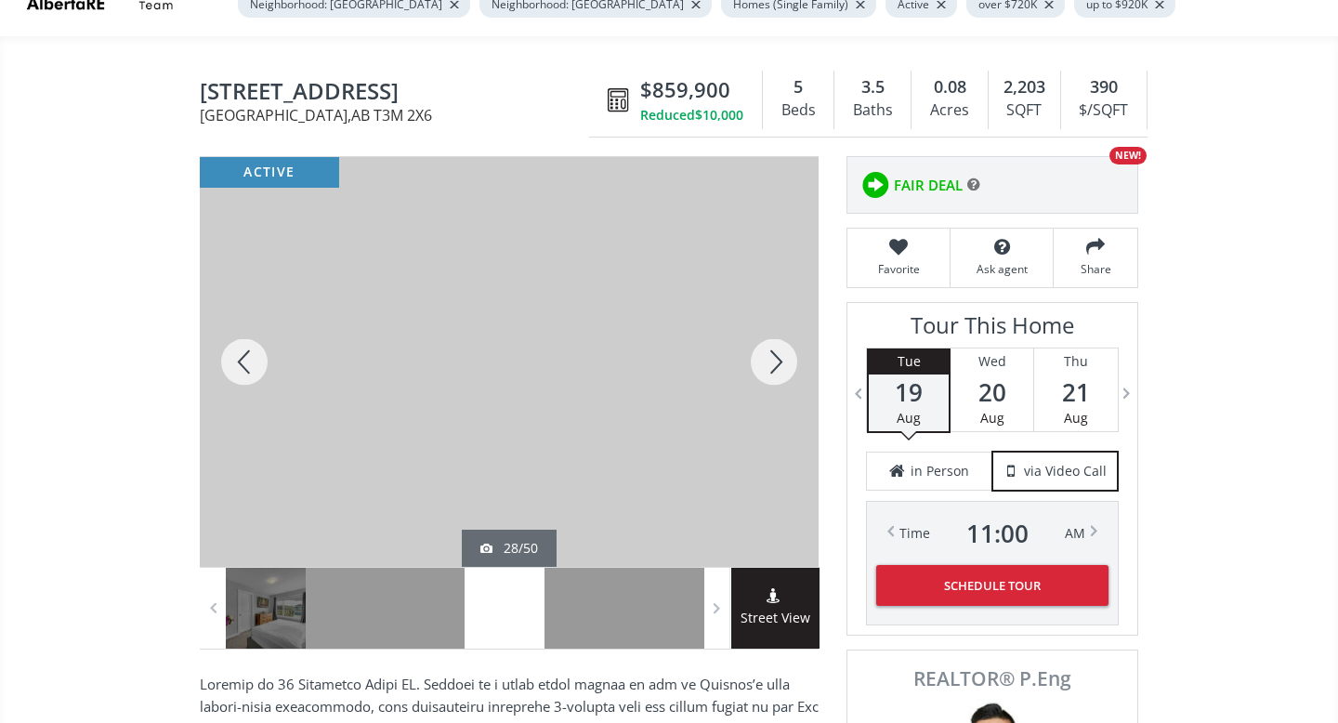
click at [770, 360] on div at bounding box center [773, 362] width 89 height 410
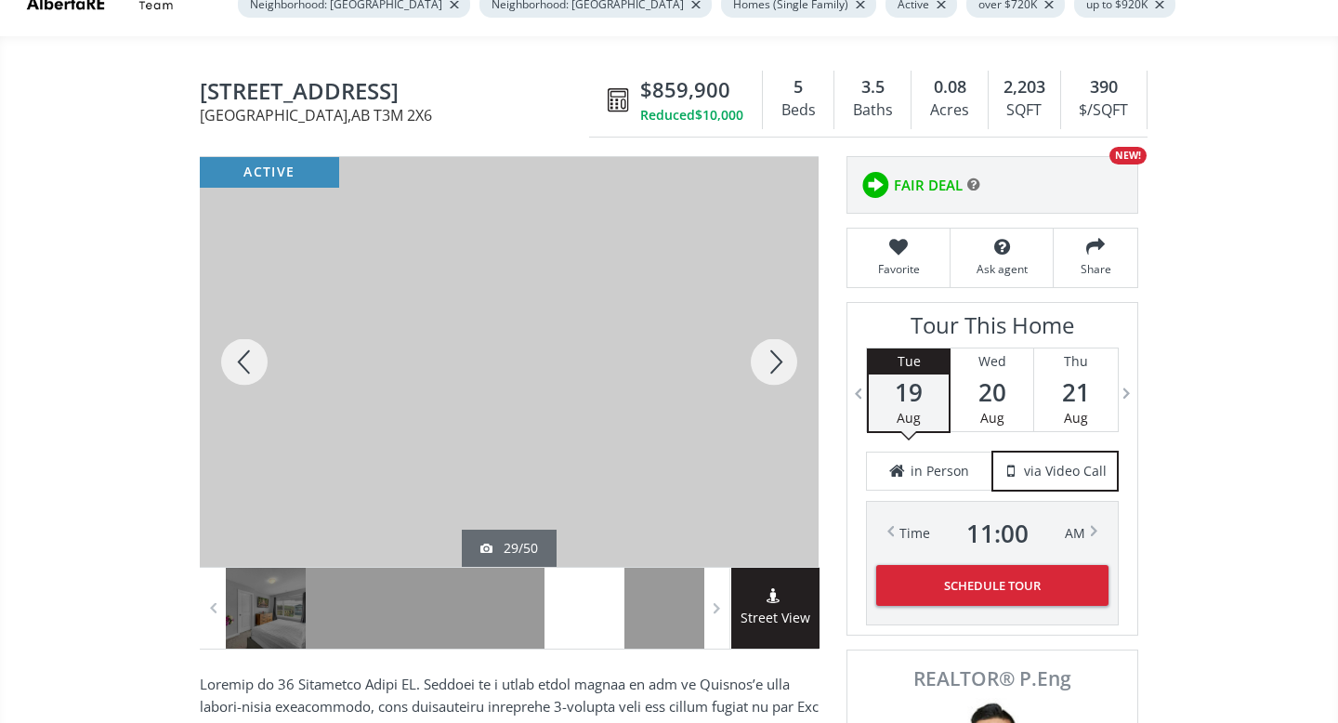
click at [770, 360] on div at bounding box center [773, 362] width 89 height 410
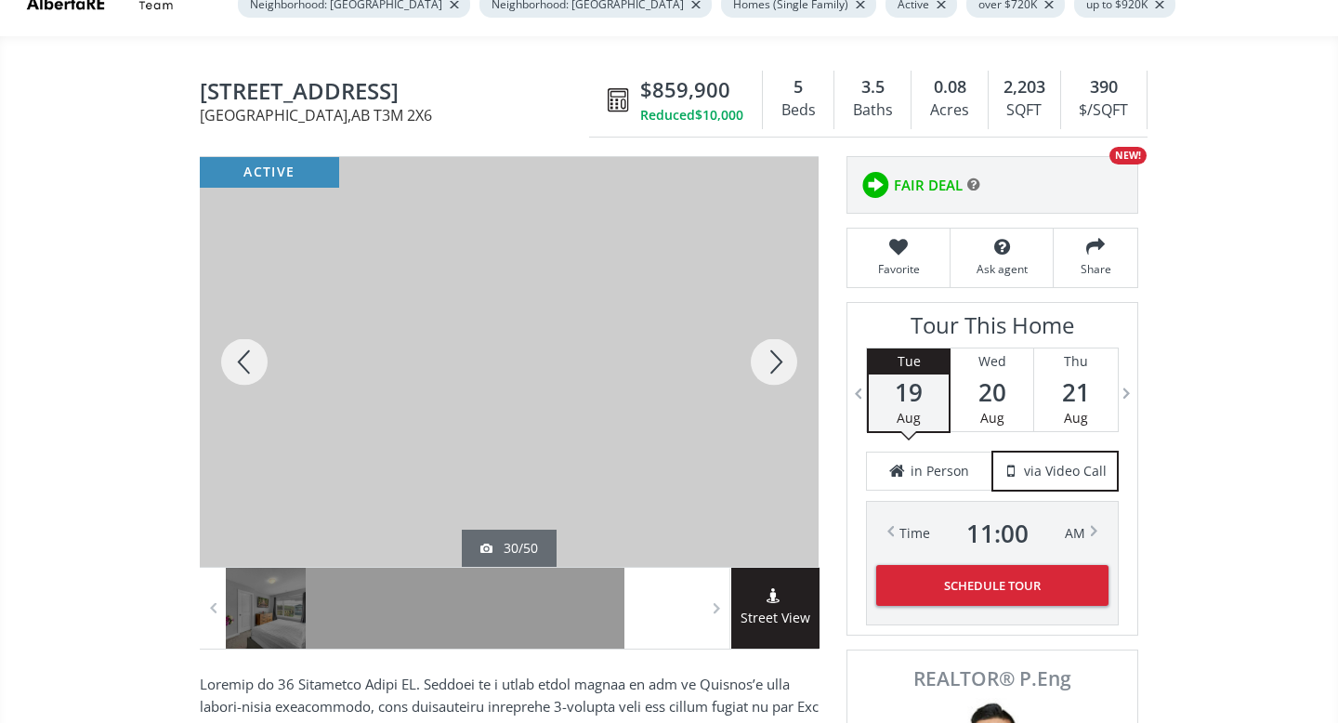
click at [770, 360] on div at bounding box center [773, 362] width 89 height 410
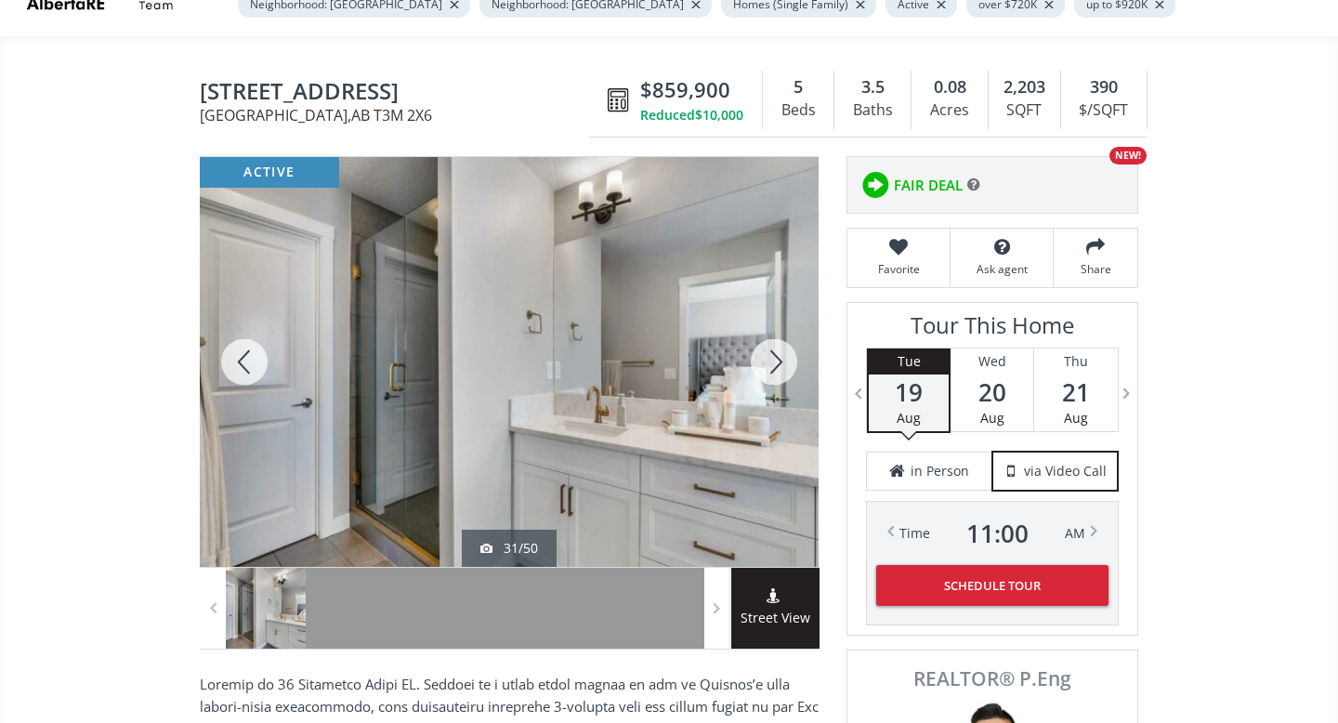
click at [770, 360] on div at bounding box center [773, 362] width 89 height 410
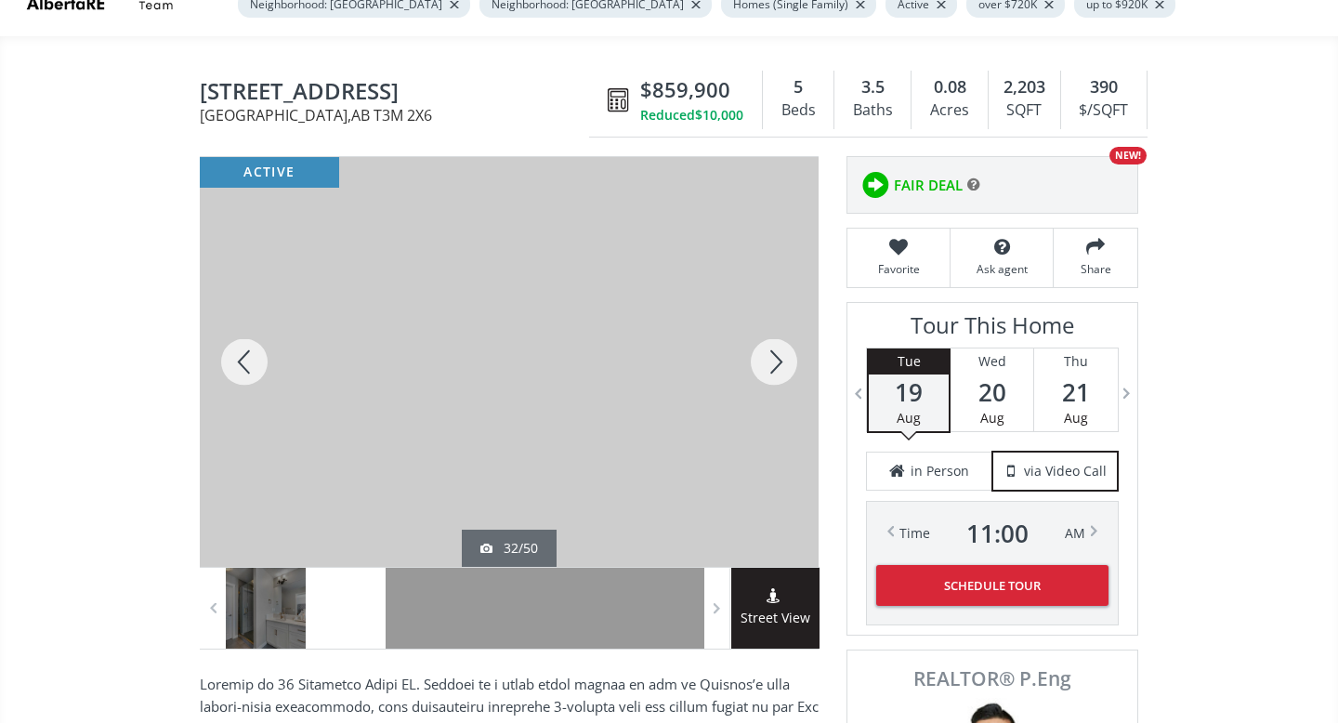
click at [770, 360] on div at bounding box center [773, 362] width 89 height 410
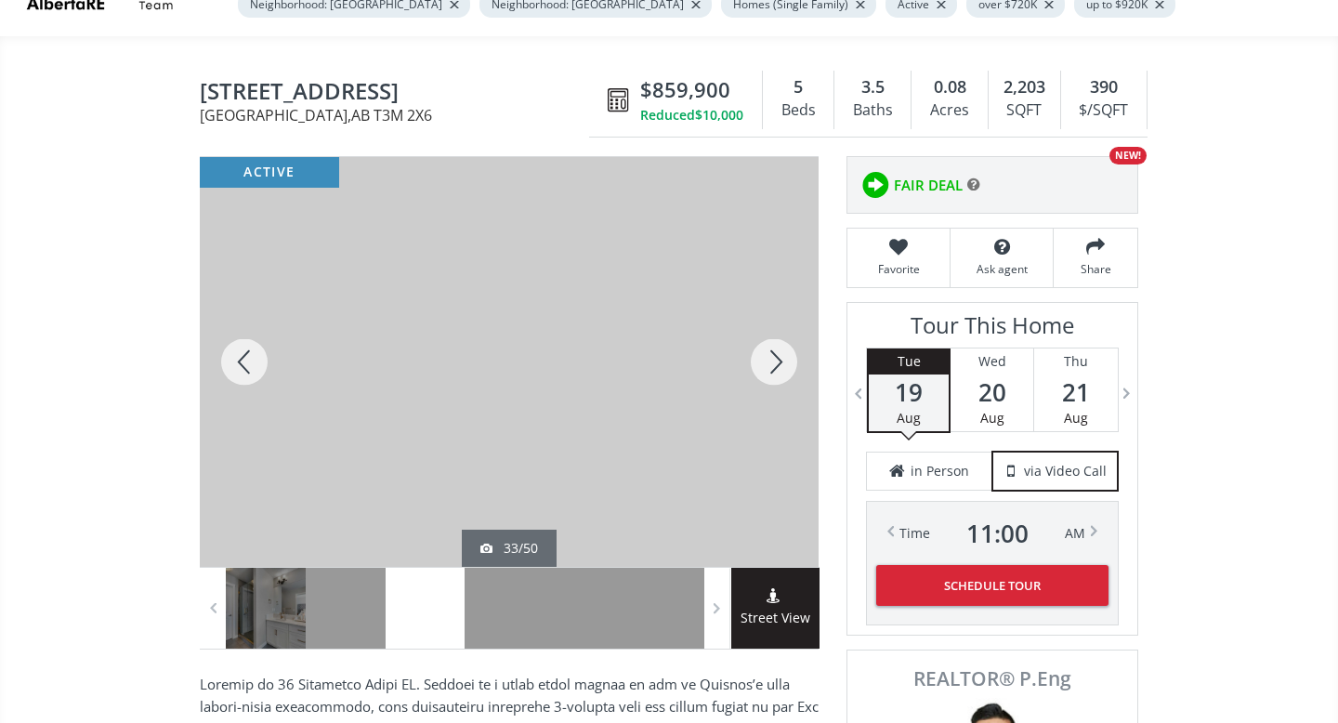
click at [770, 360] on div at bounding box center [773, 362] width 89 height 410
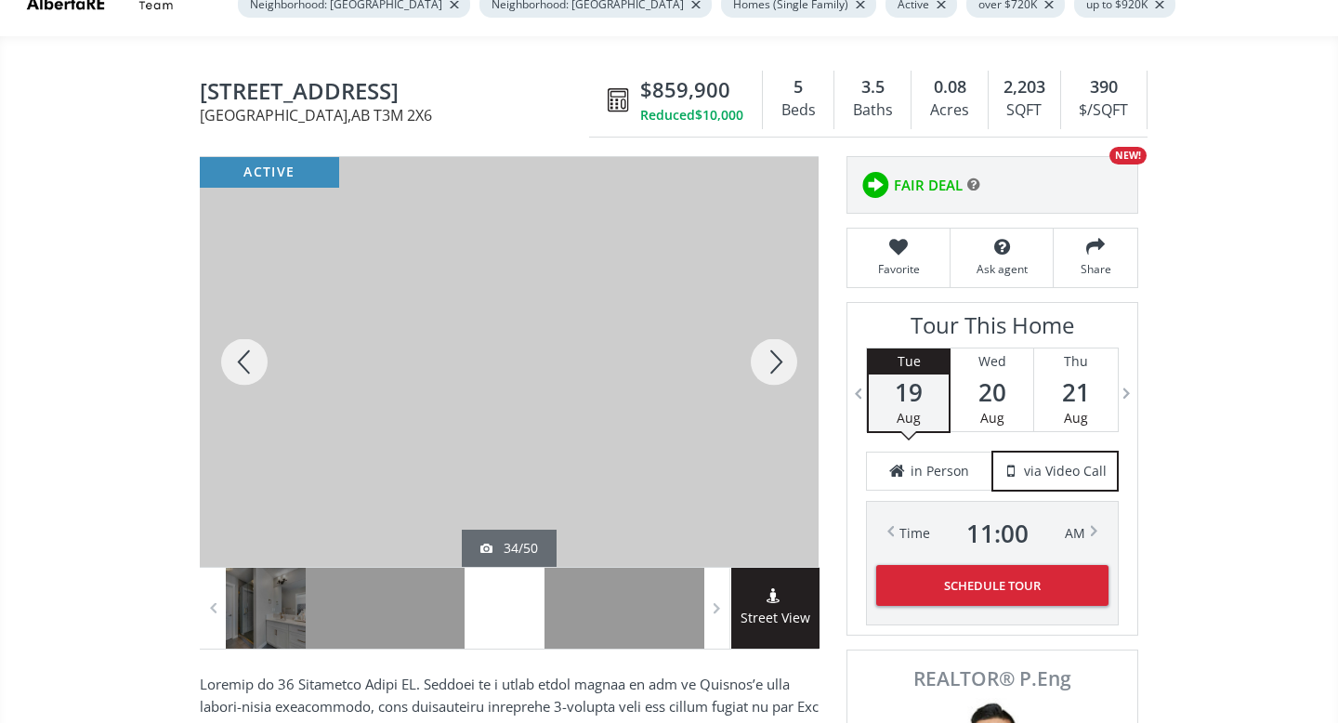
click at [770, 360] on div at bounding box center [773, 362] width 89 height 410
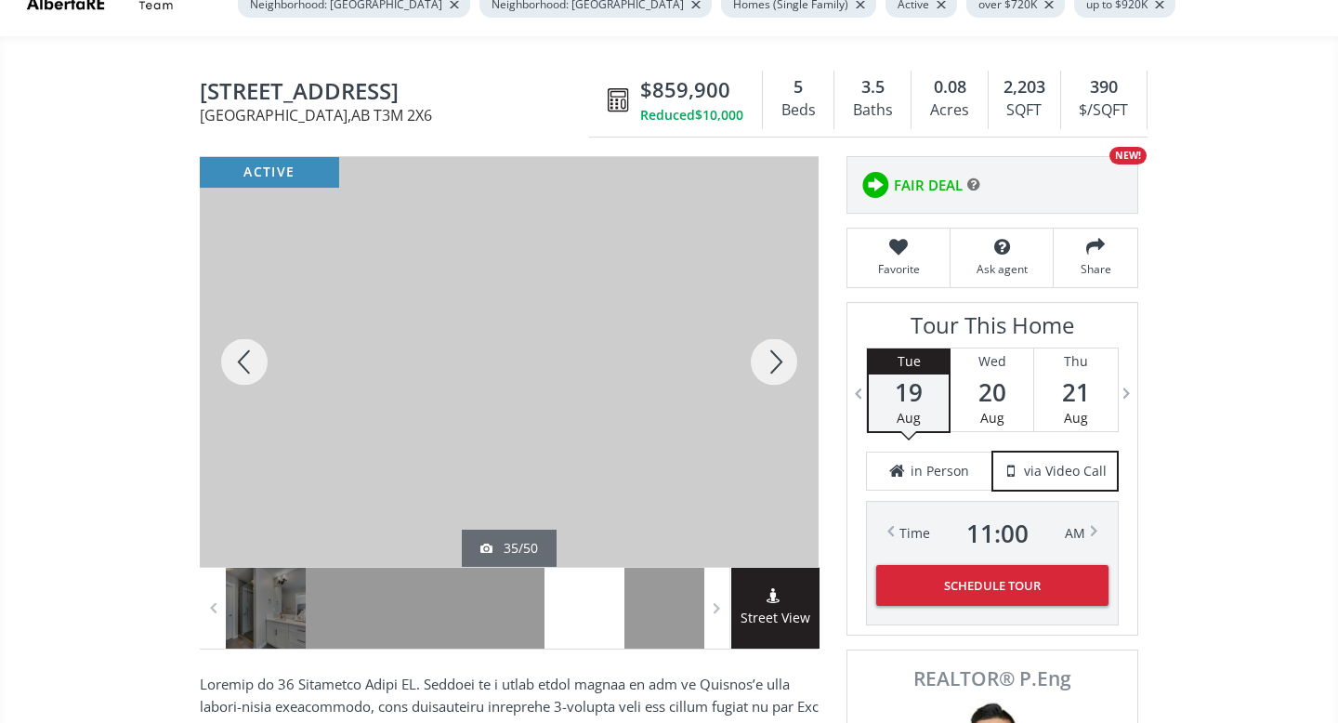
click at [770, 360] on div at bounding box center [773, 362] width 89 height 410
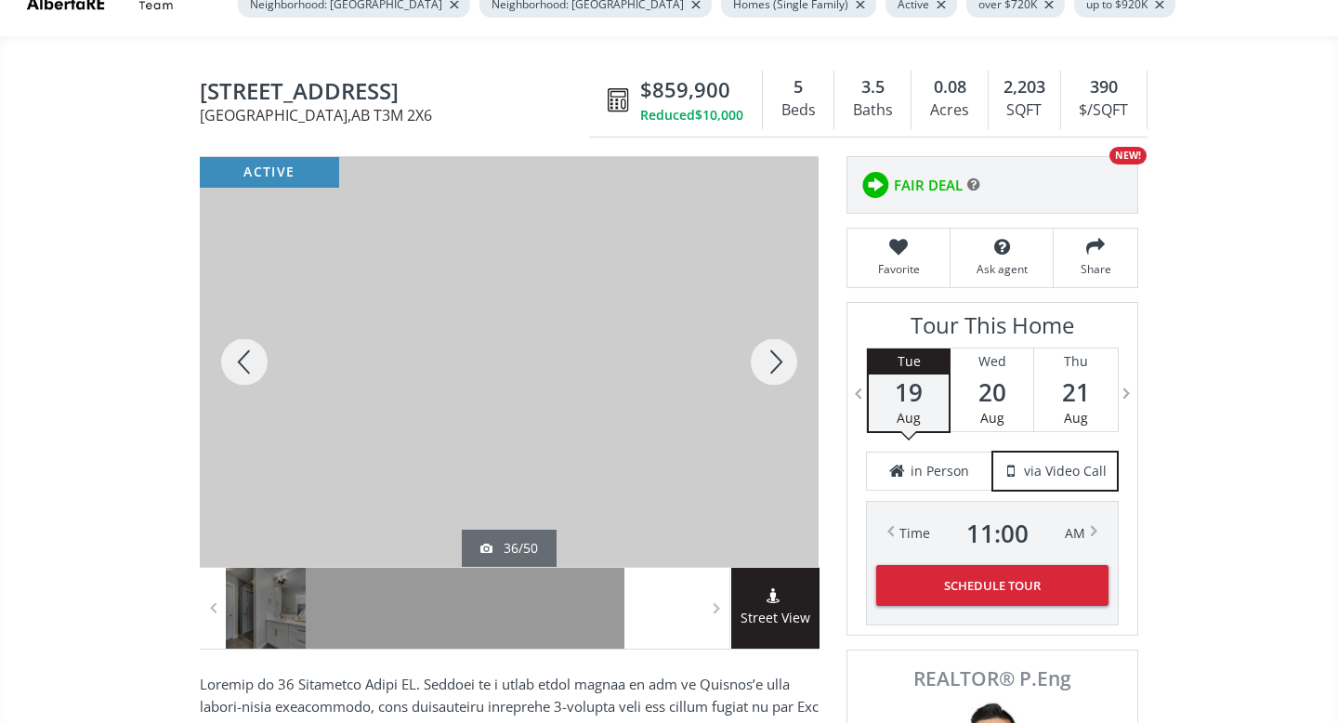
click at [770, 360] on div at bounding box center [773, 362] width 89 height 410
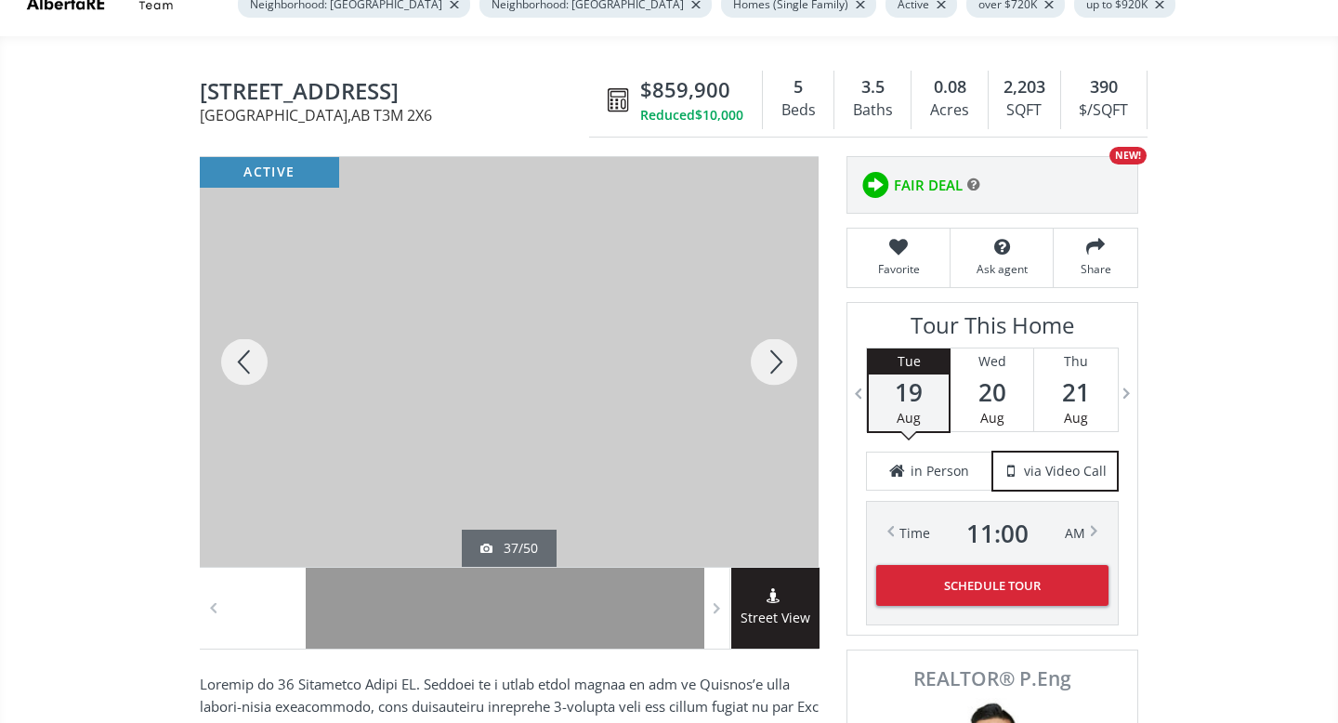
click at [770, 360] on div at bounding box center [773, 362] width 89 height 410
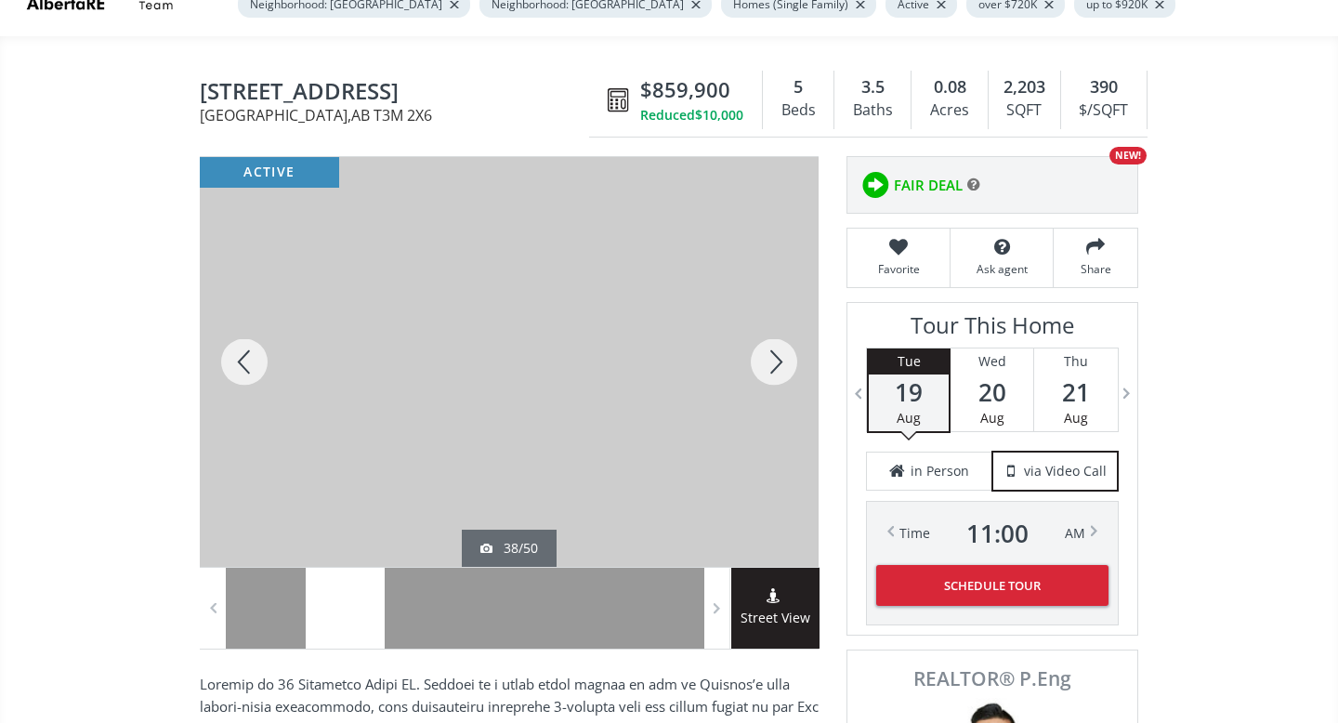
click at [770, 360] on div at bounding box center [773, 362] width 89 height 410
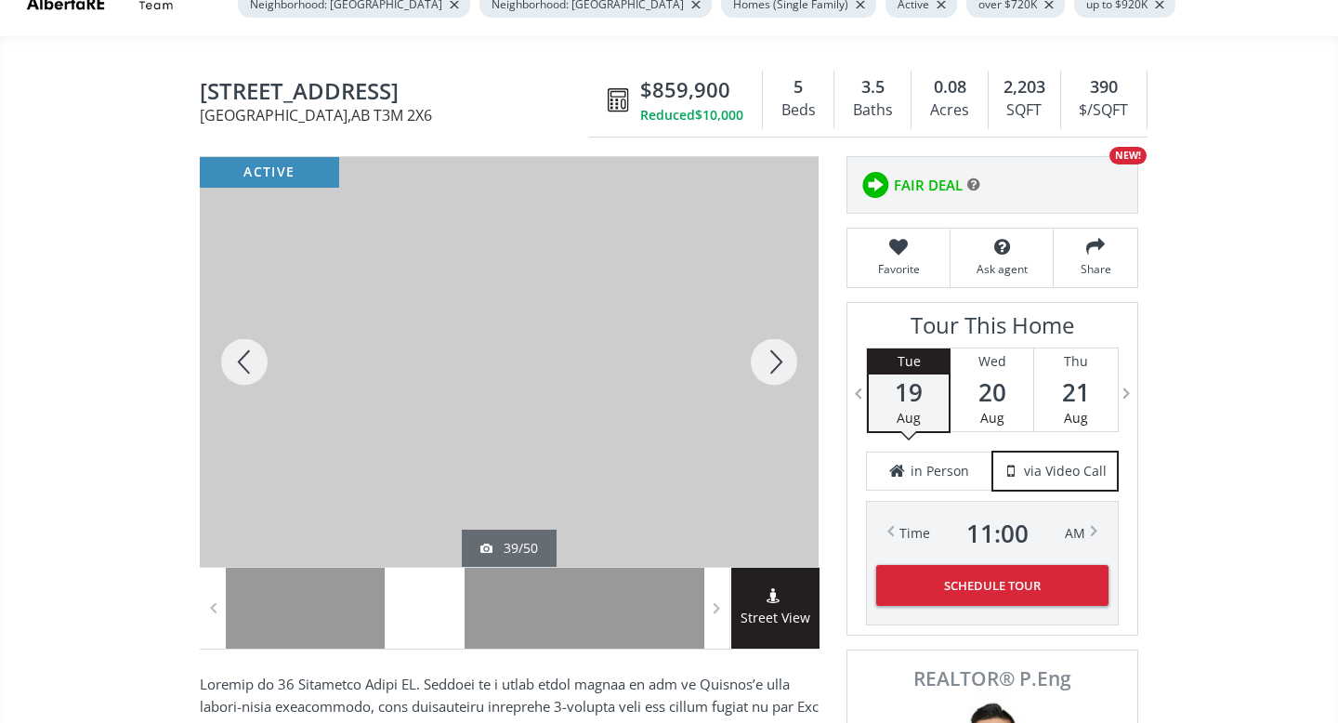
click at [770, 360] on div at bounding box center [773, 362] width 89 height 410
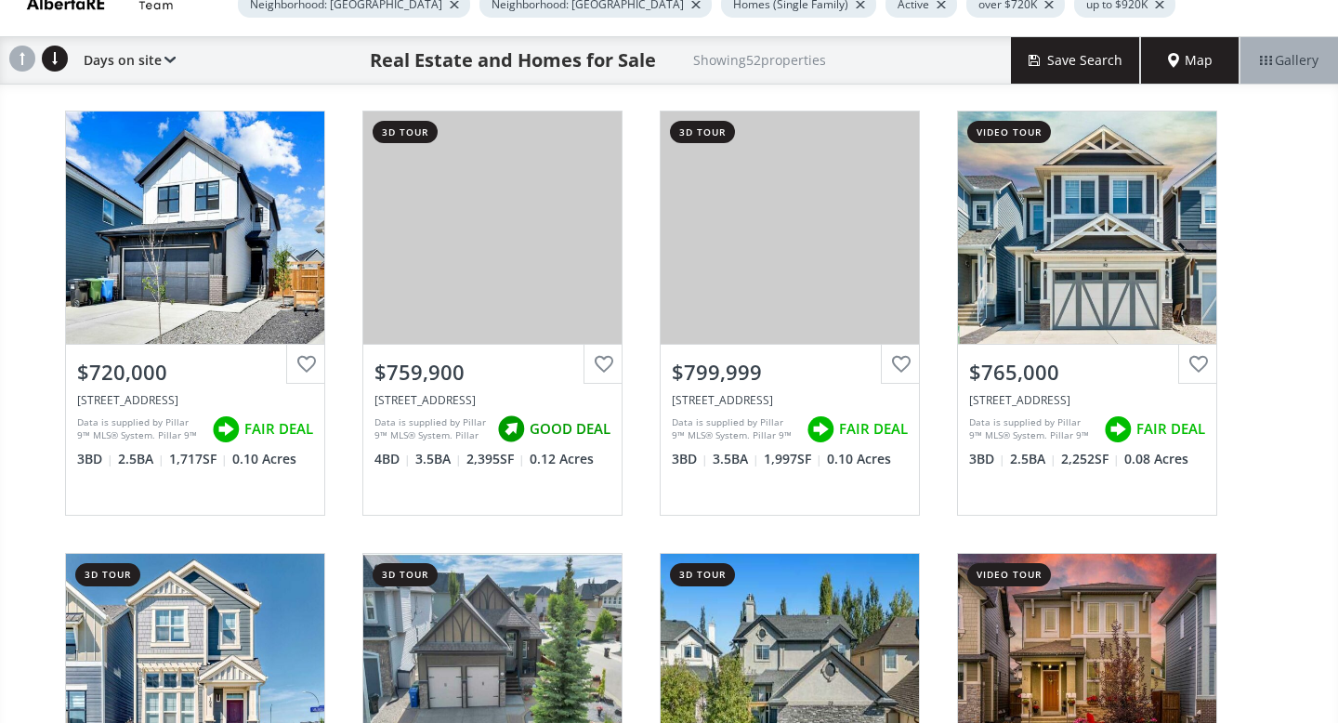
scroll to position [3656, 0]
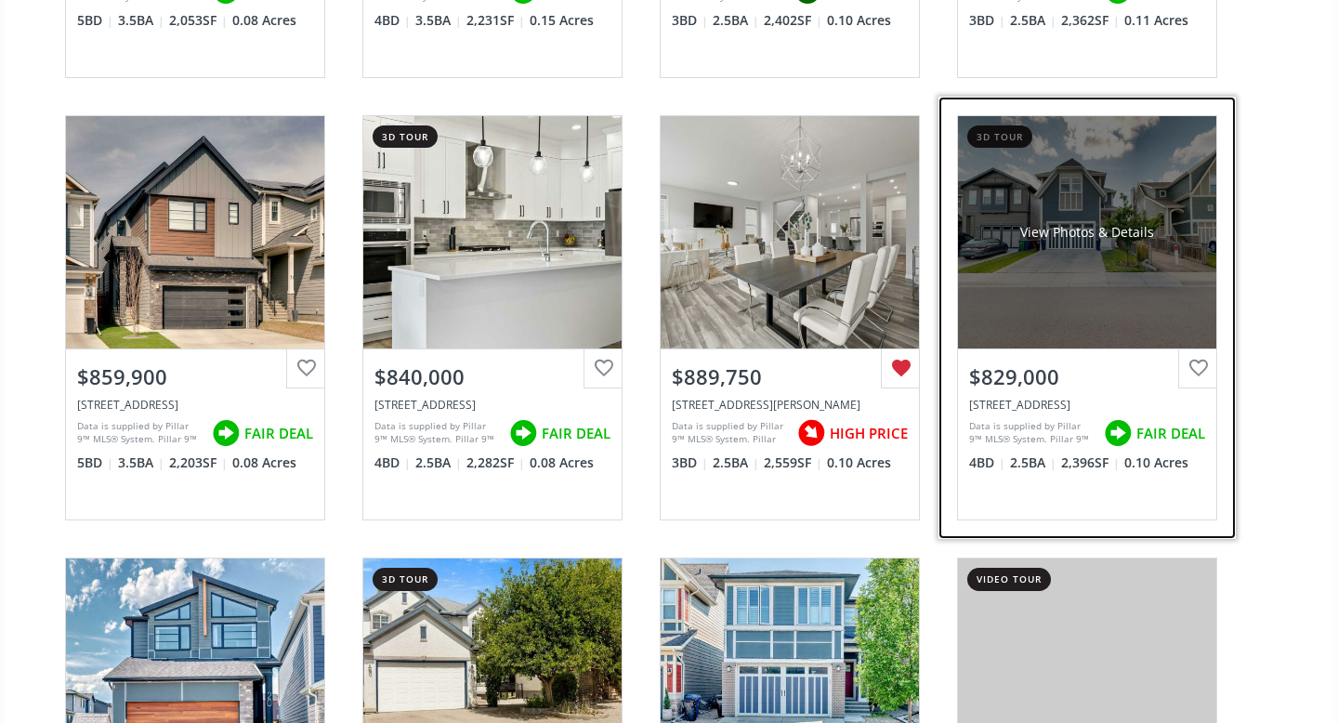
click at [1141, 277] on div "View Photos & Details" at bounding box center [1087, 232] width 258 height 232
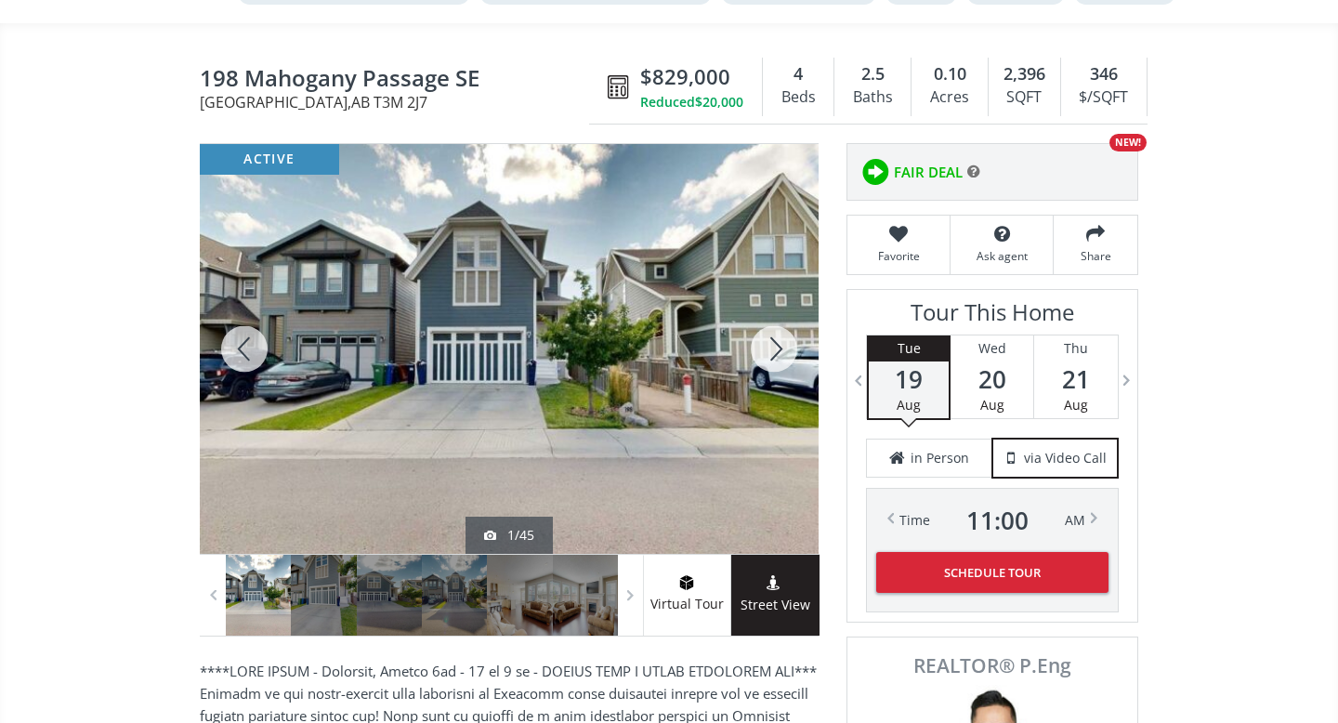
scroll to position [136, 0]
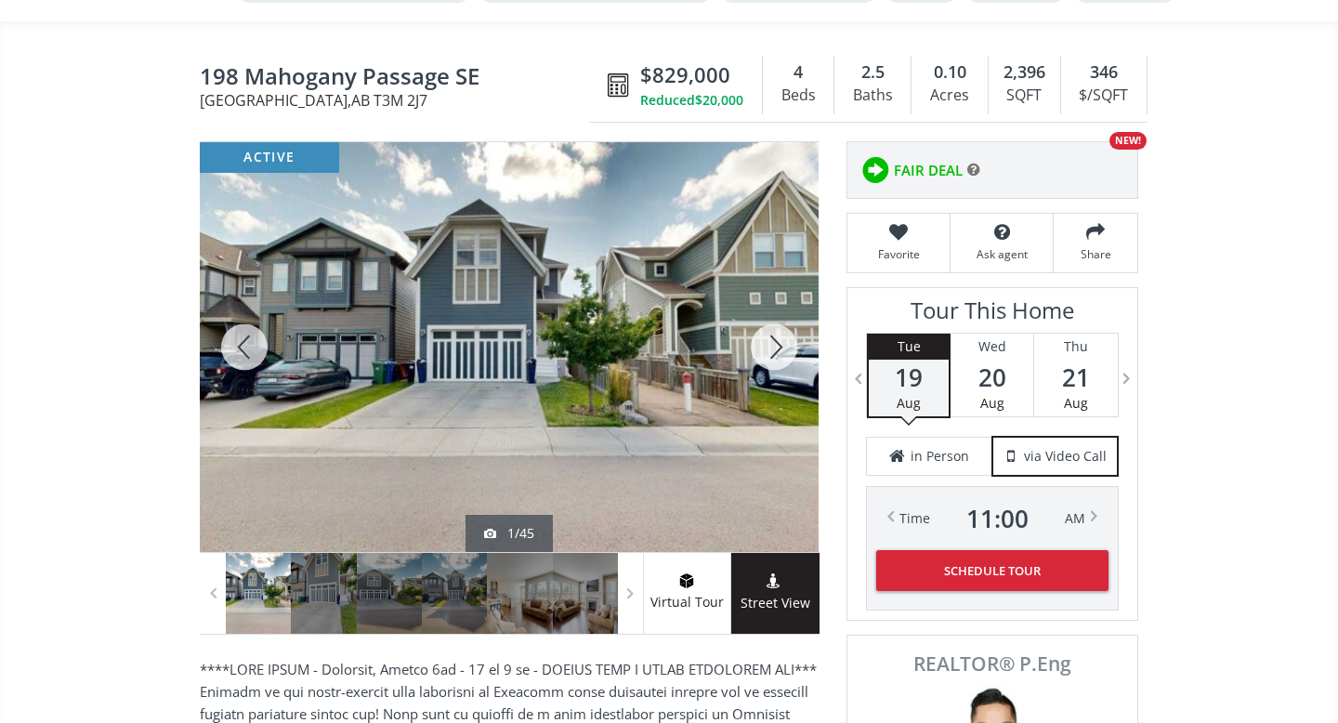
click at [778, 347] on div at bounding box center [773, 347] width 89 height 410
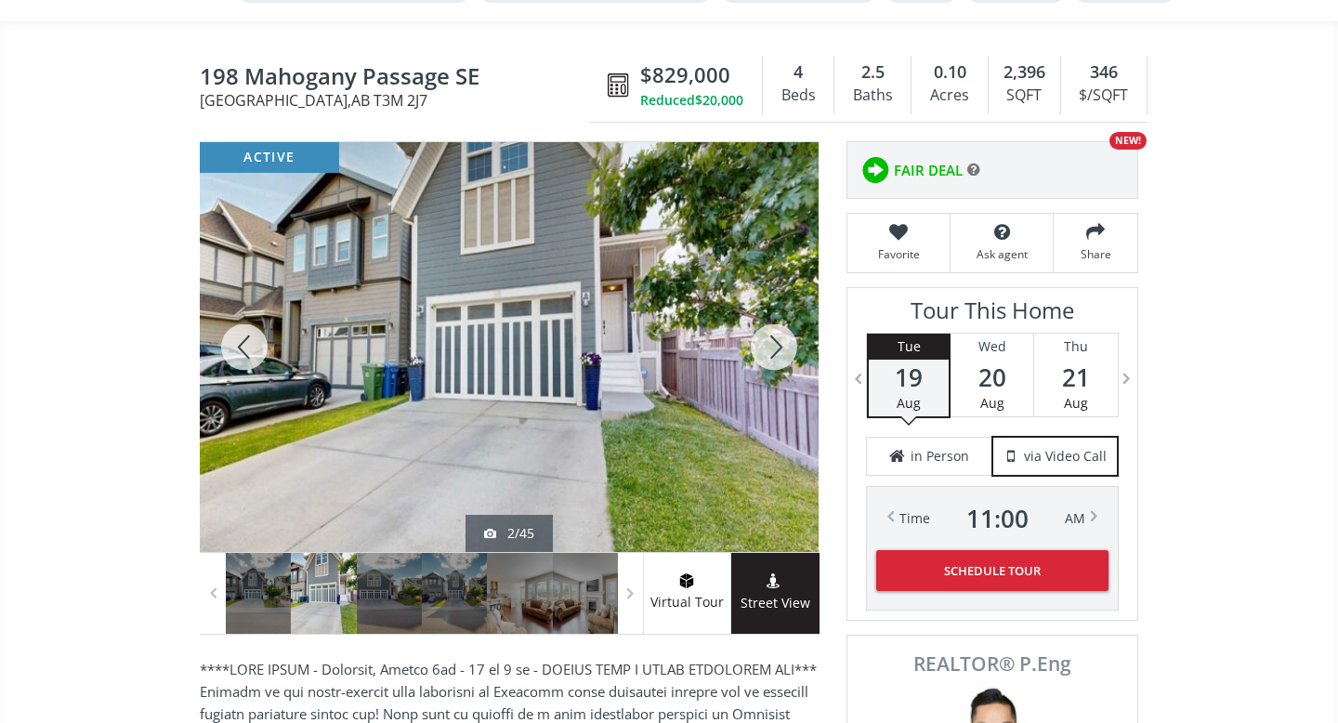
click at [778, 347] on div at bounding box center [773, 347] width 89 height 410
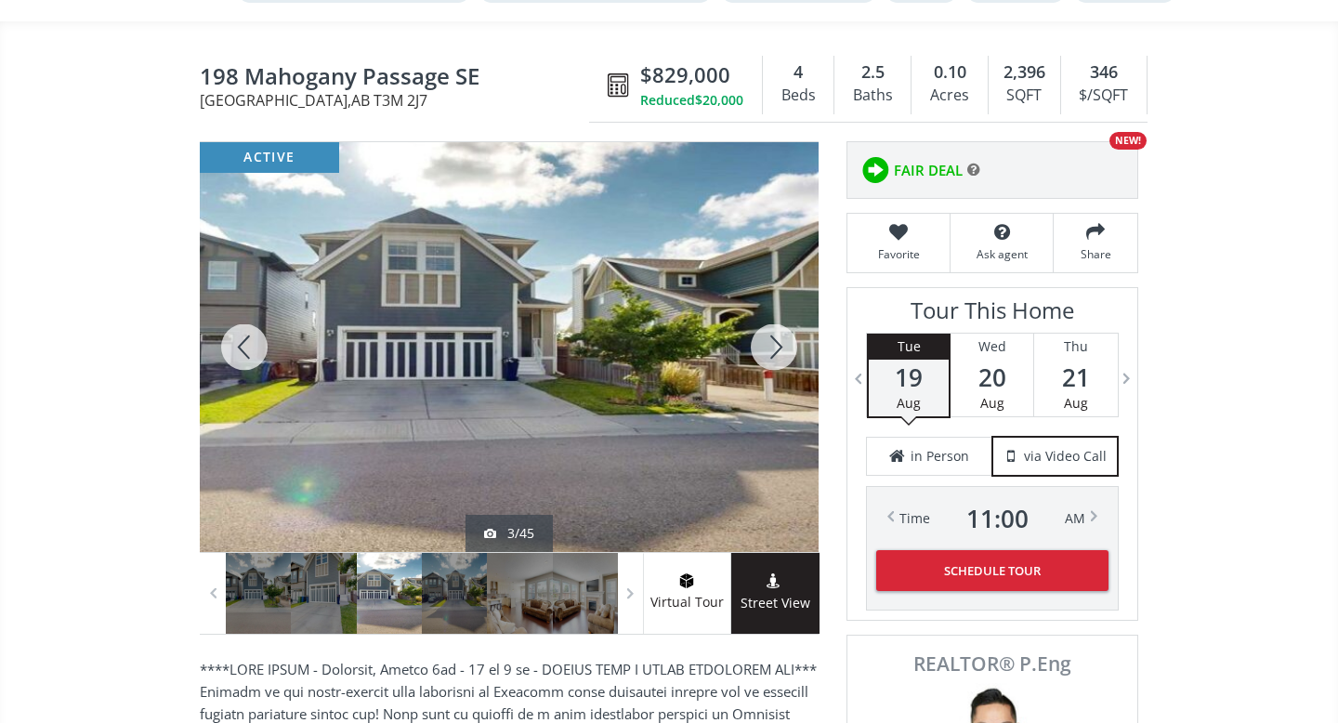
click at [778, 347] on div at bounding box center [773, 347] width 89 height 410
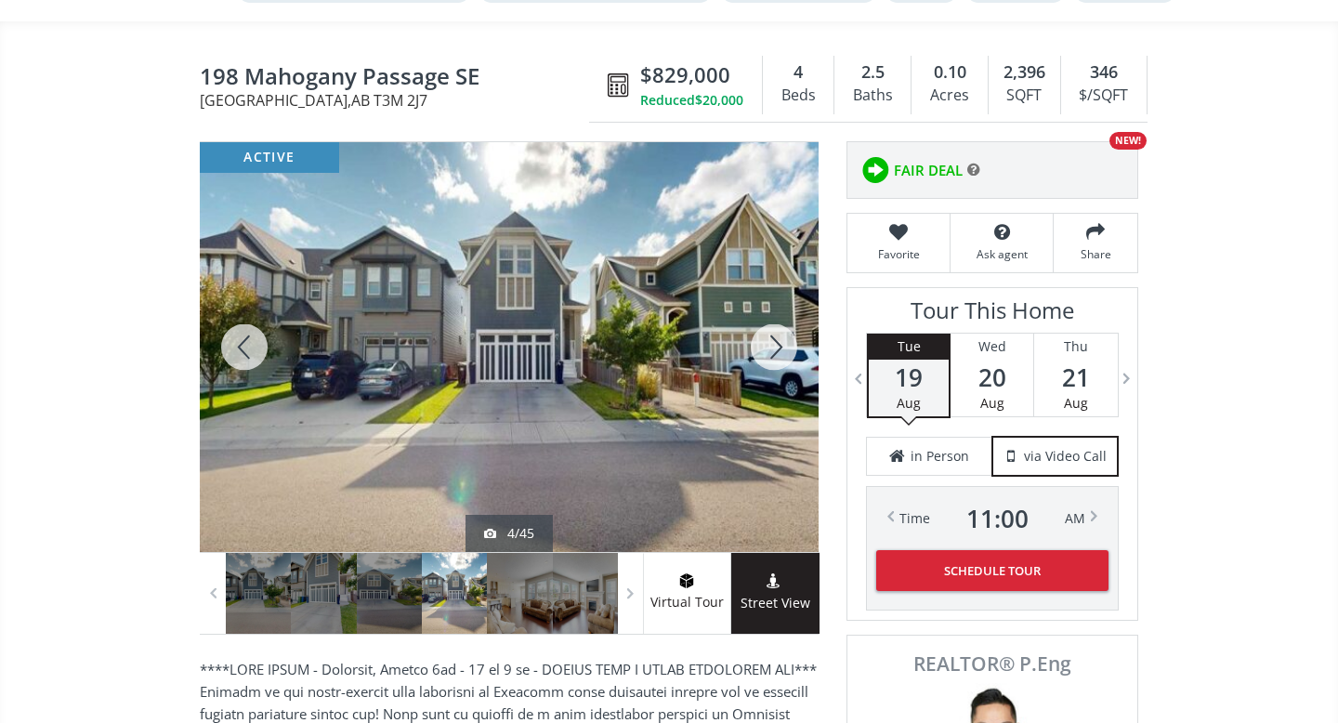
click at [778, 347] on div at bounding box center [773, 347] width 89 height 410
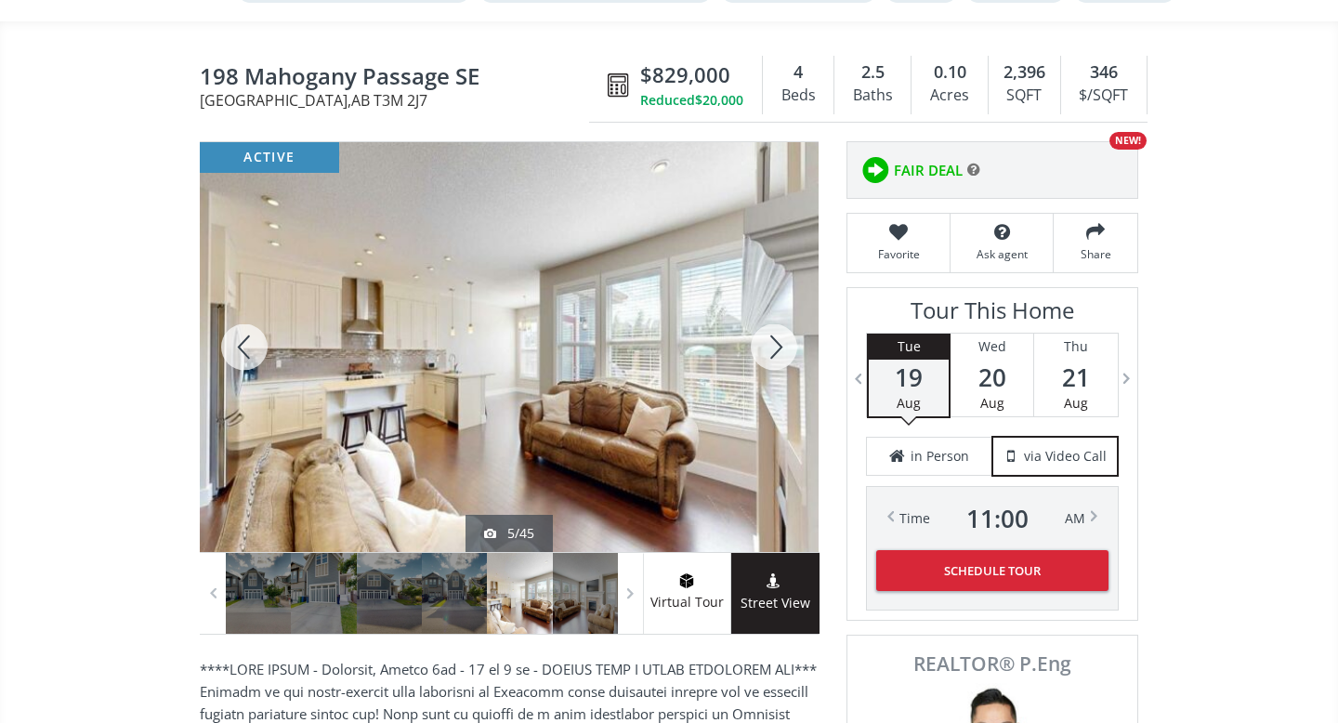
click at [778, 347] on div at bounding box center [773, 347] width 89 height 410
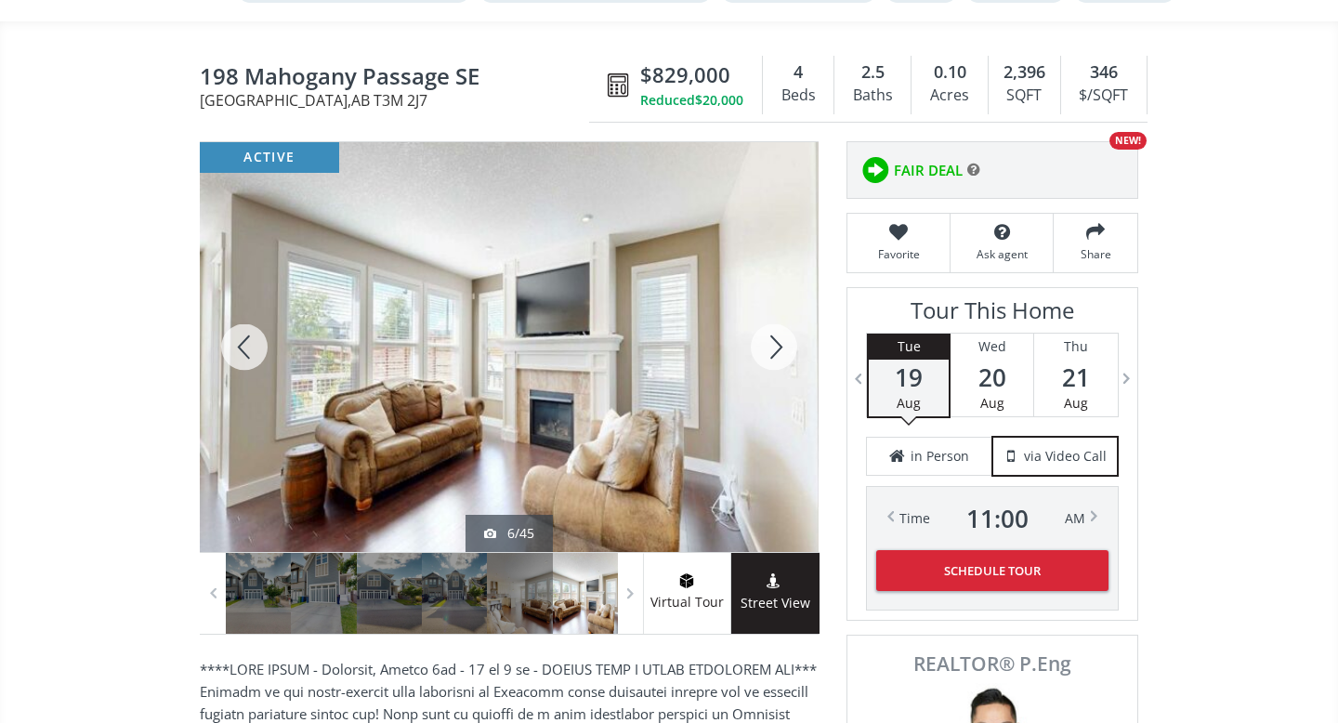
click at [778, 347] on div at bounding box center [773, 347] width 89 height 410
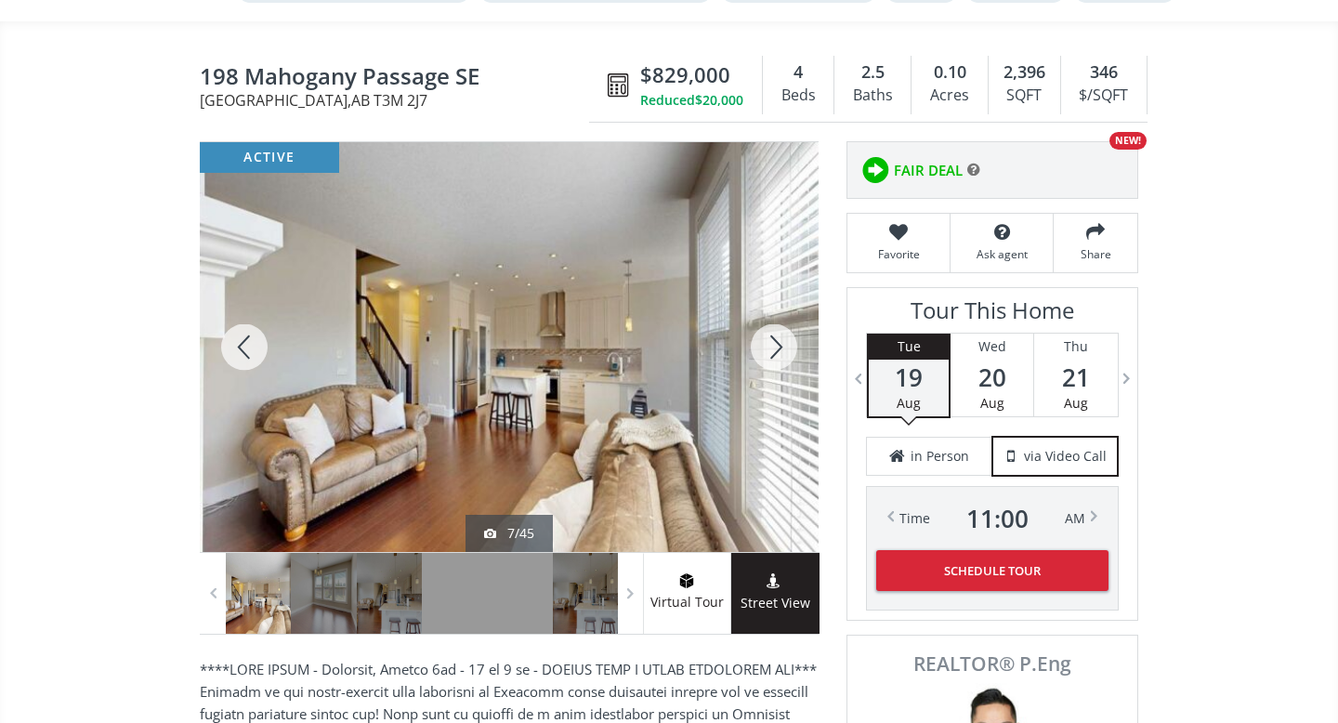
click at [778, 347] on div at bounding box center [773, 347] width 89 height 410
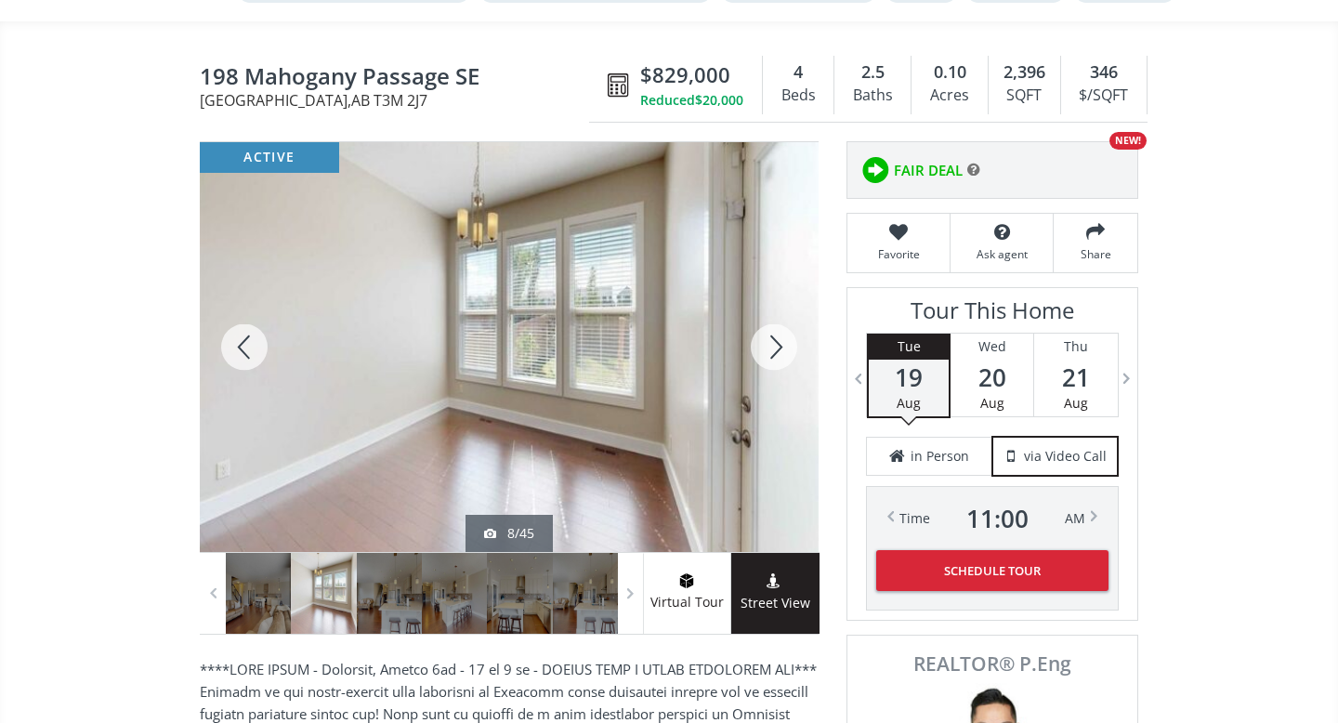
click at [778, 347] on div at bounding box center [773, 347] width 89 height 410
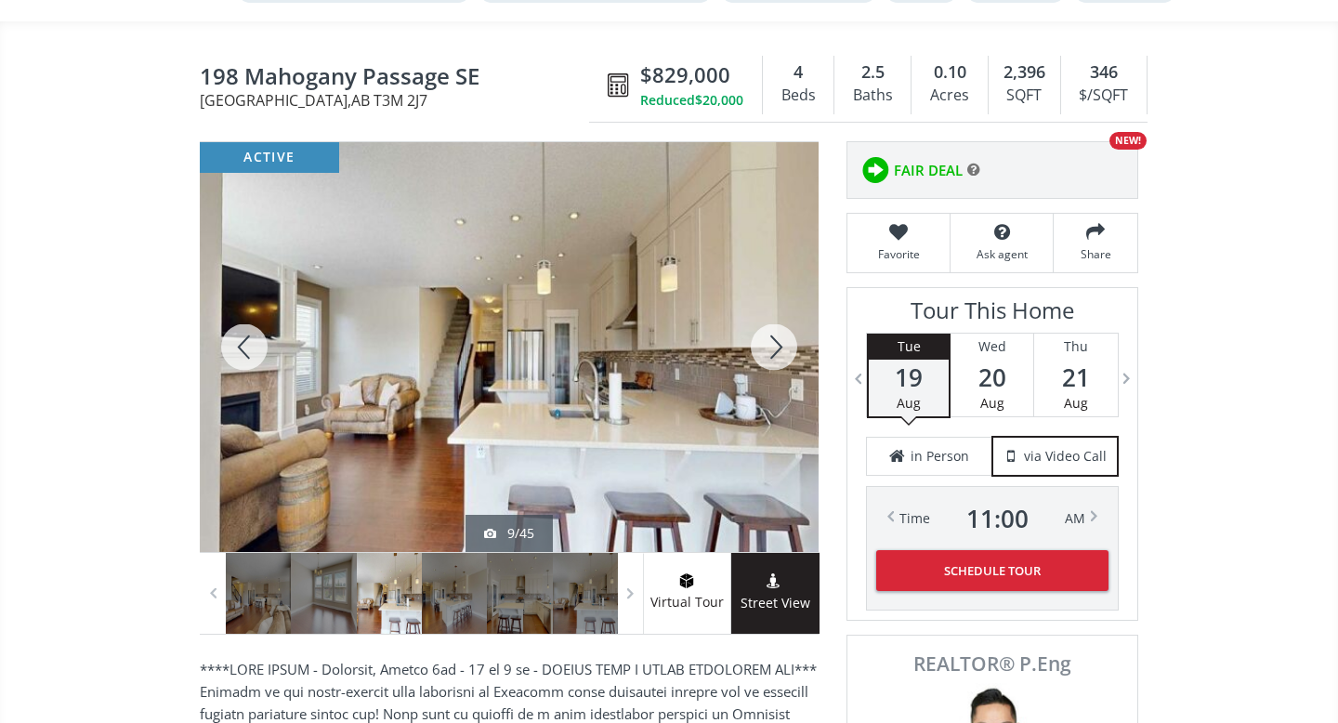
click at [778, 347] on div at bounding box center [773, 347] width 89 height 410
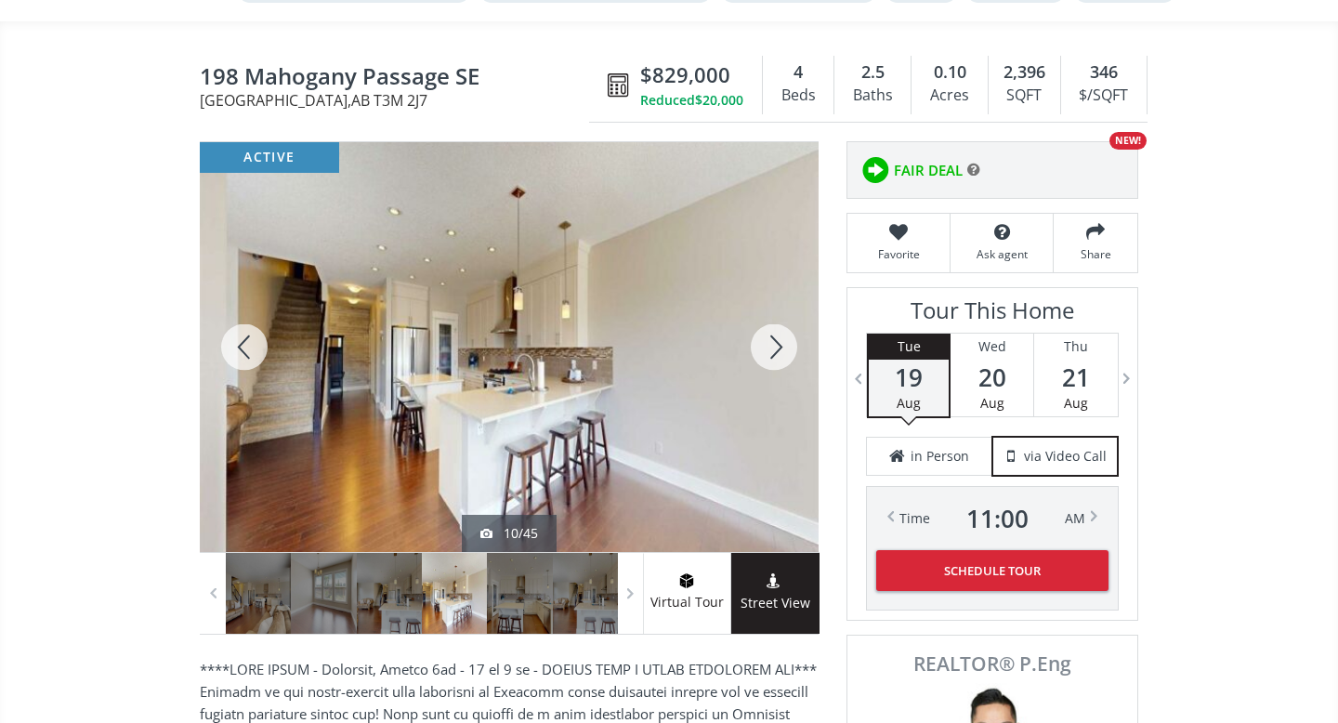
click at [778, 347] on div at bounding box center [773, 347] width 89 height 410
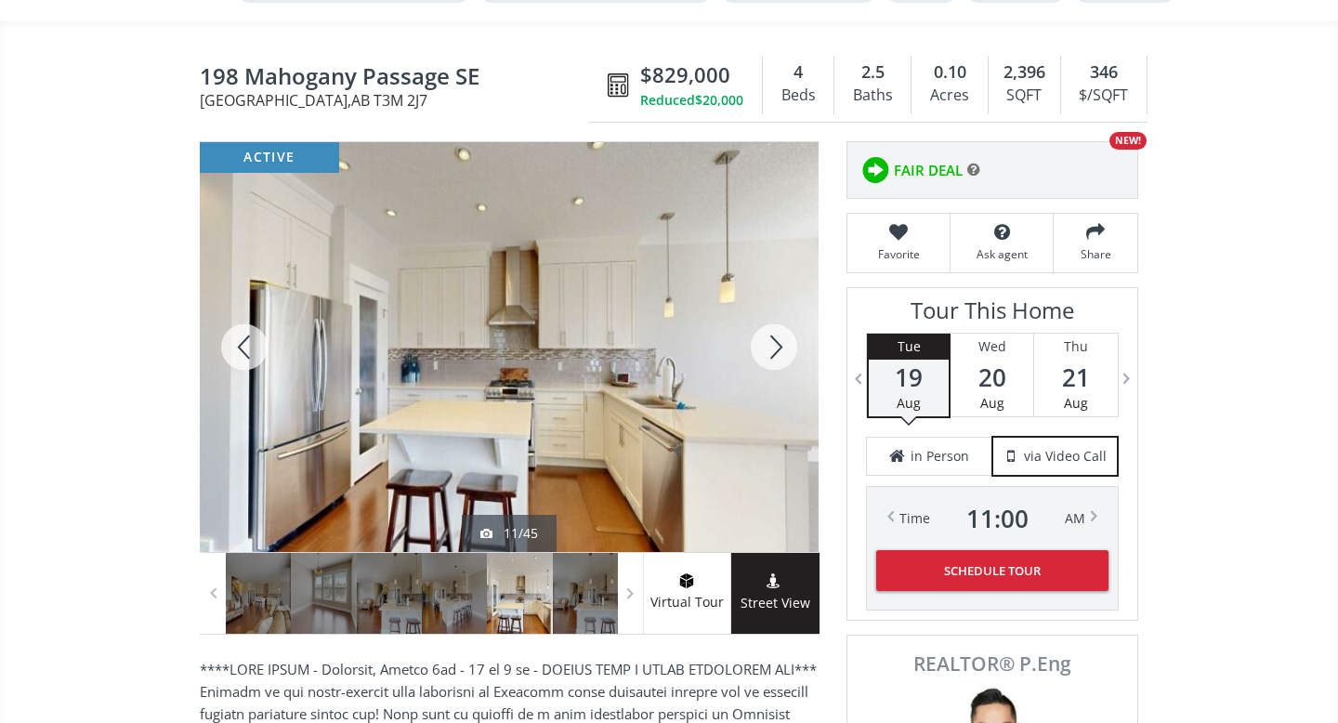
click at [778, 347] on div at bounding box center [773, 347] width 89 height 410
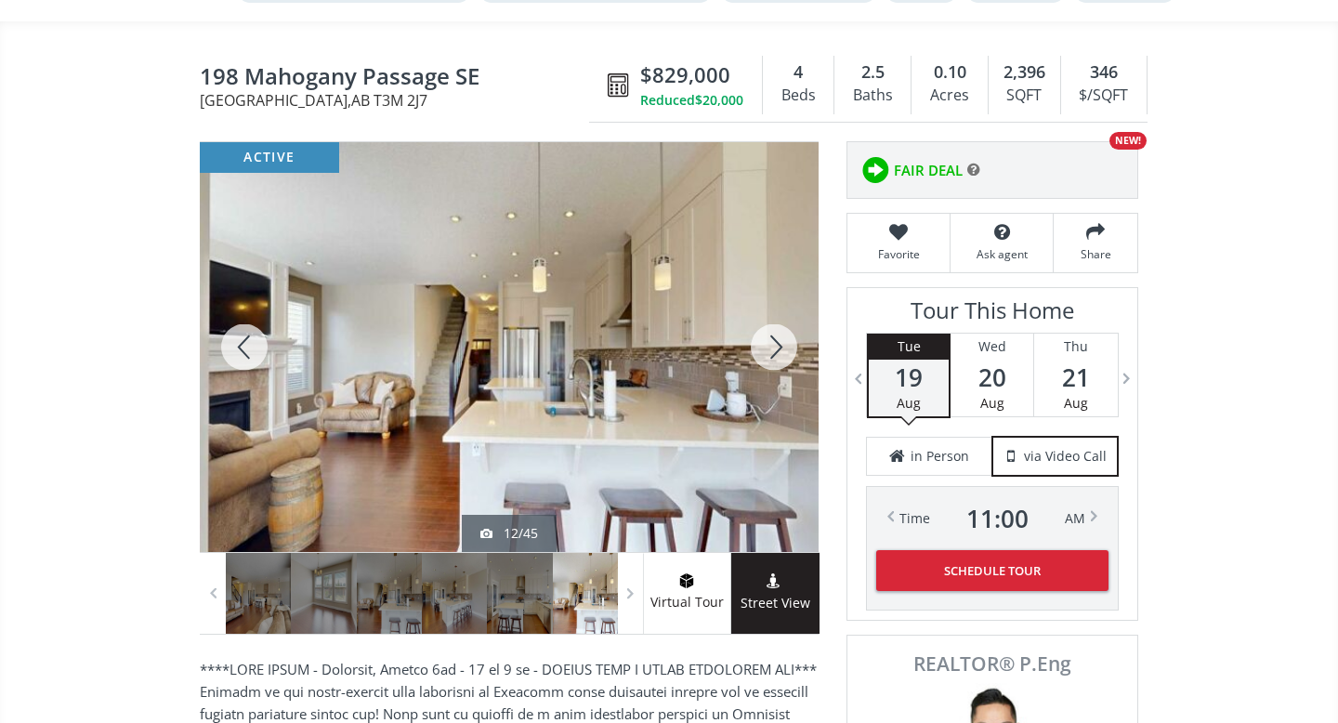
click at [778, 347] on div at bounding box center [773, 347] width 89 height 410
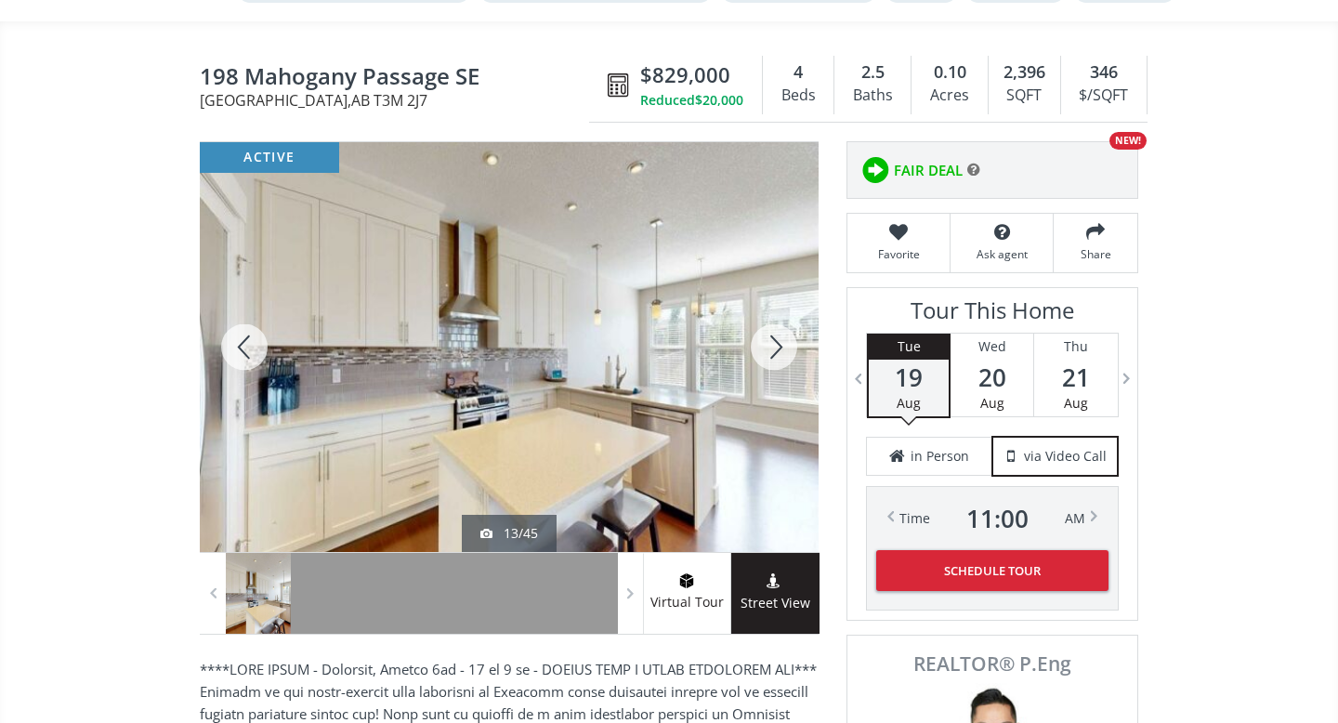
click at [778, 347] on div at bounding box center [773, 347] width 89 height 410
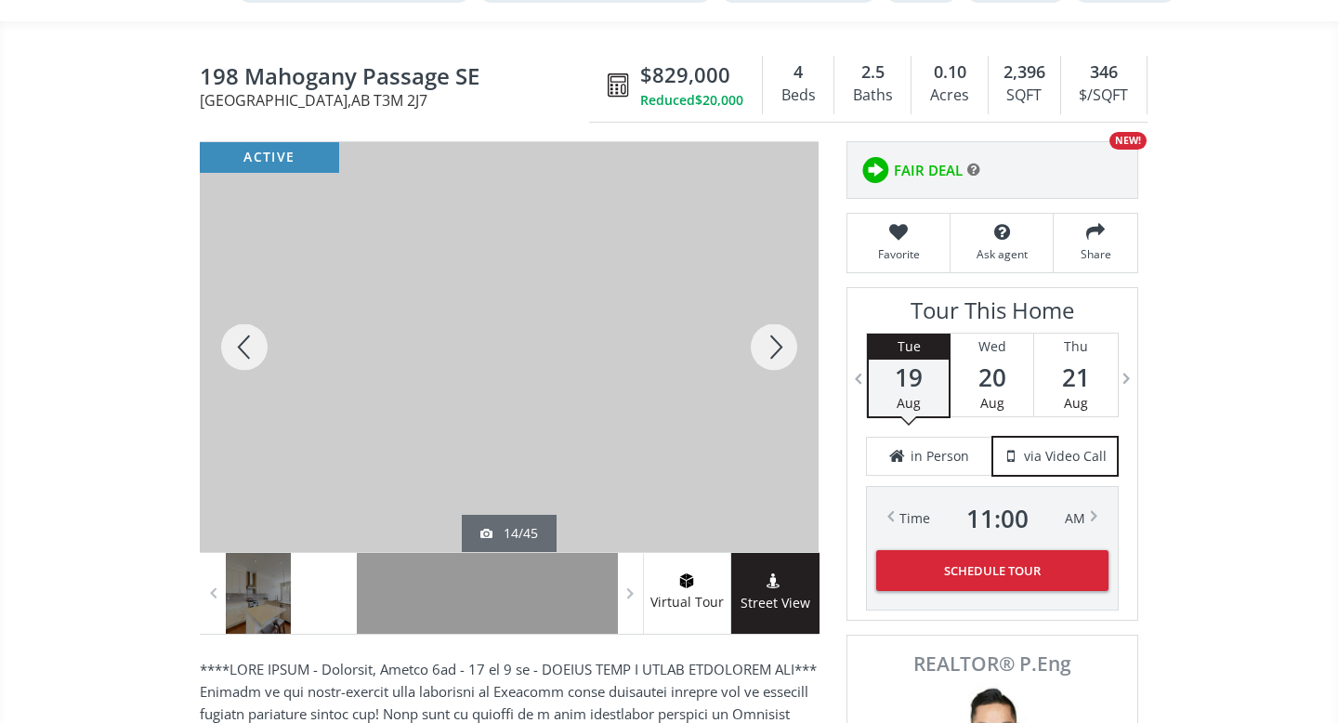
click at [778, 347] on div at bounding box center [773, 347] width 89 height 410
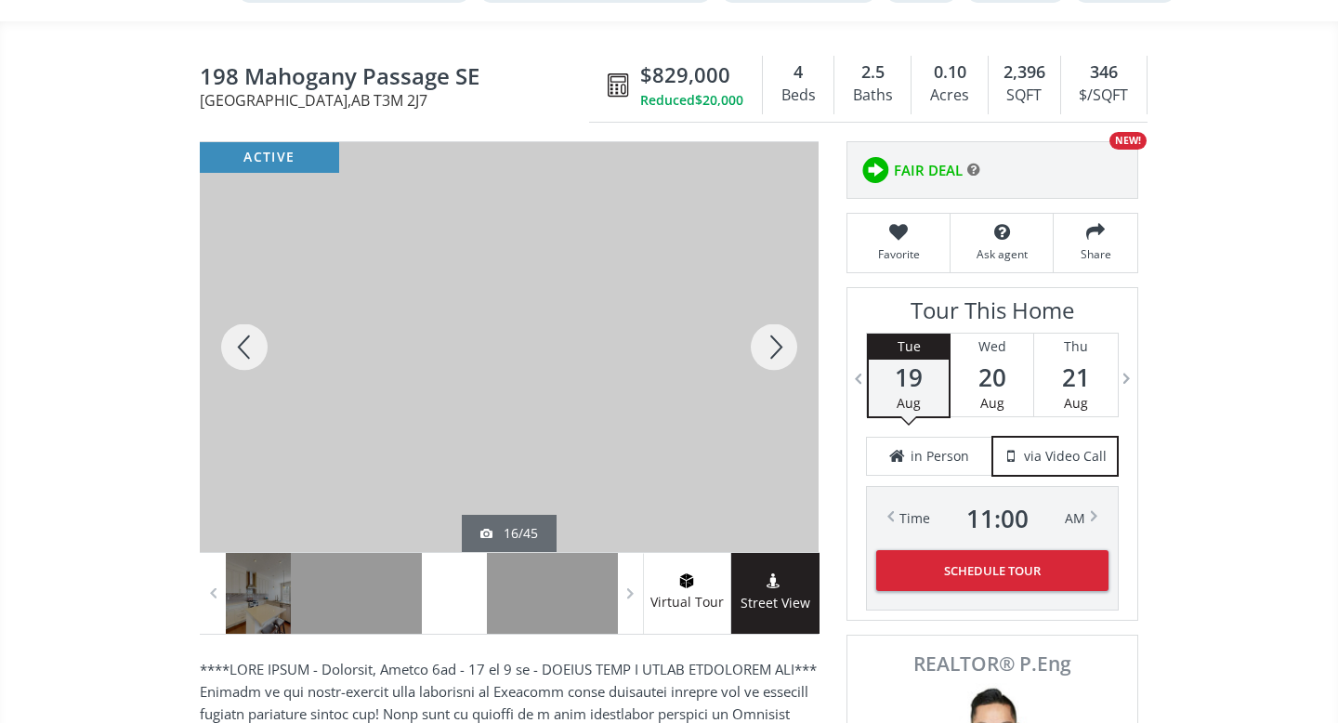
click at [778, 347] on div at bounding box center [773, 347] width 89 height 410
click at [778, 346] on div at bounding box center [773, 347] width 89 height 410
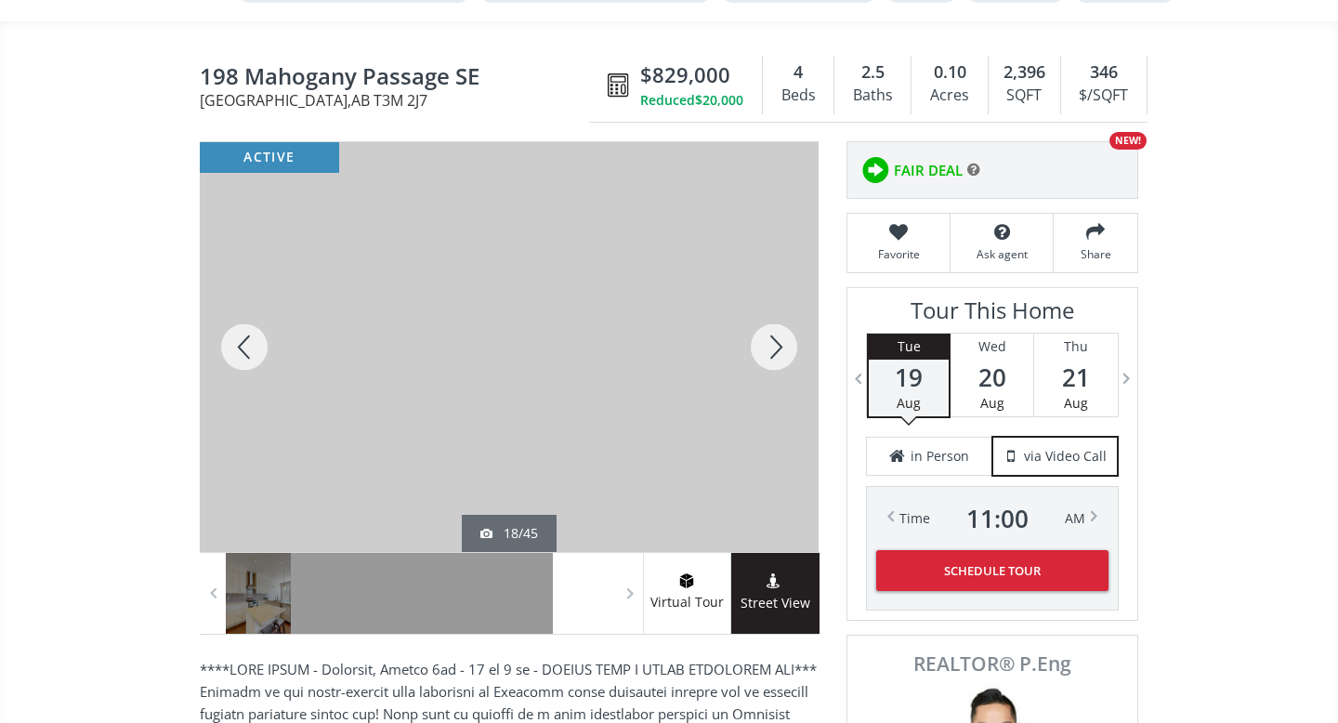
click at [778, 346] on div at bounding box center [773, 347] width 89 height 410
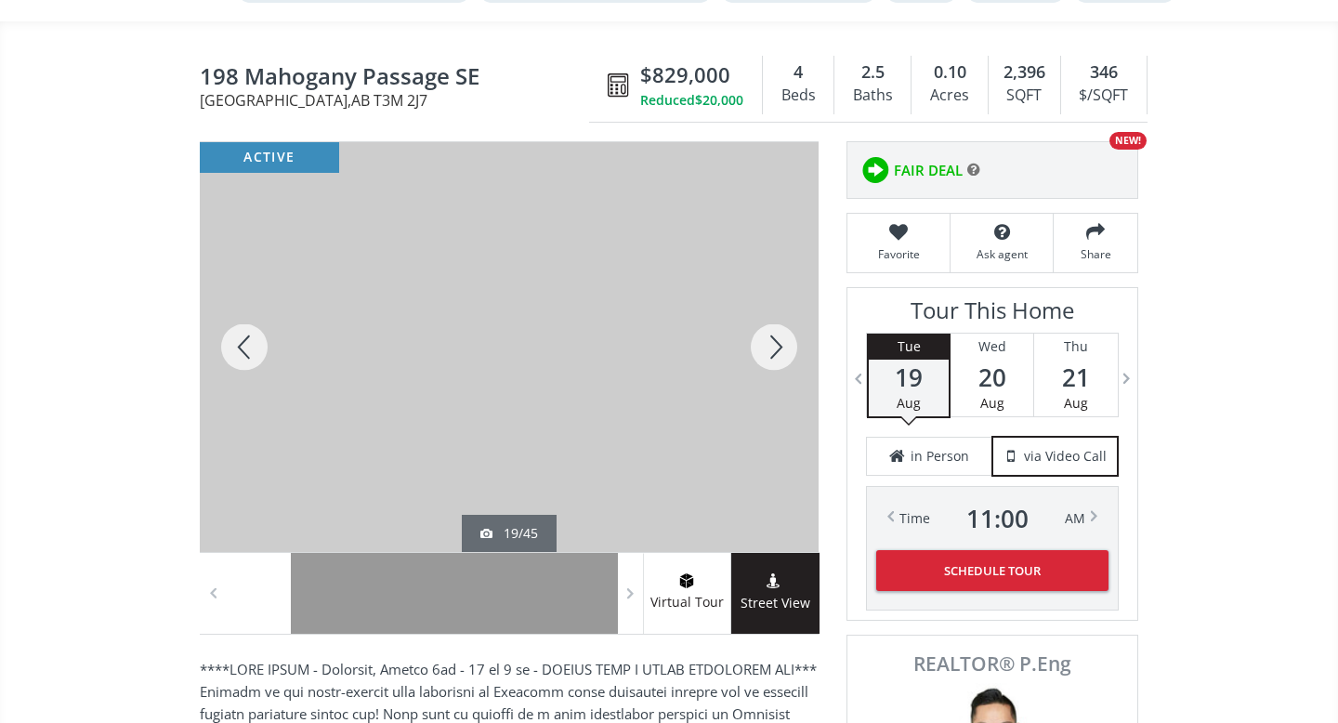
click at [778, 346] on div at bounding box center [773, 347] width 89 height 410
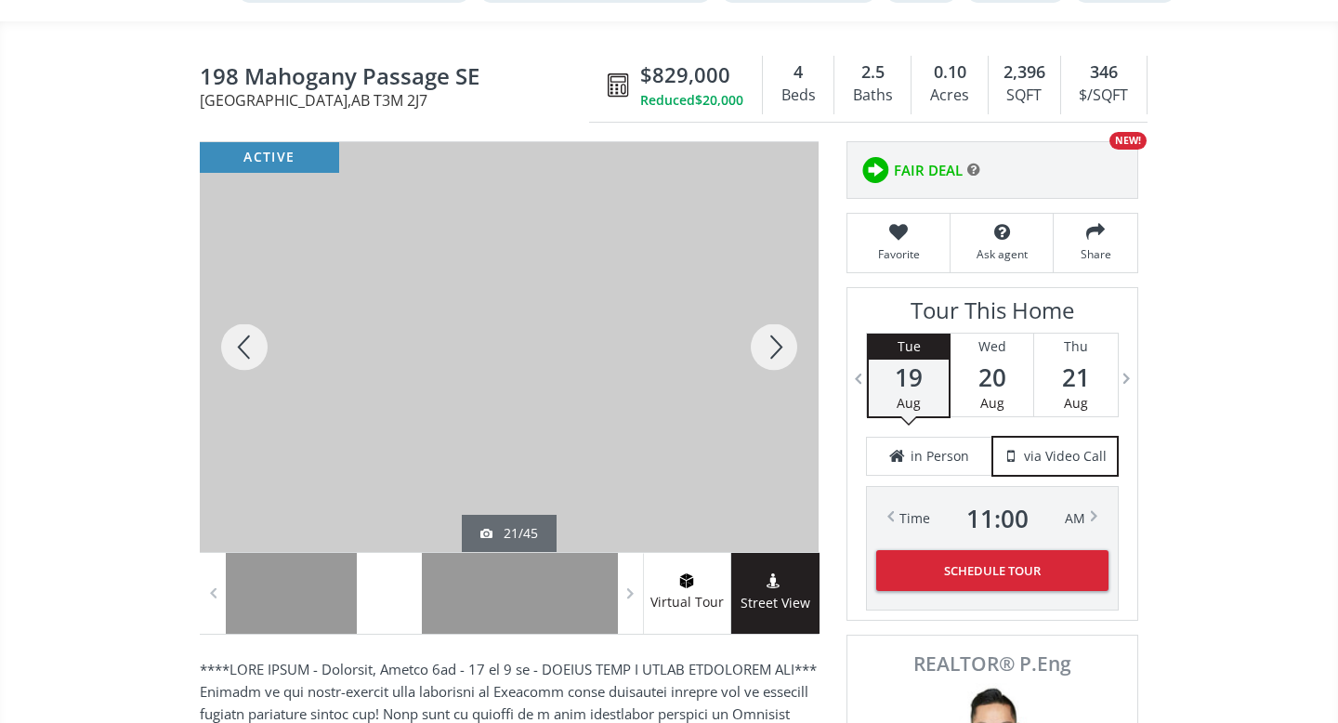
click at [778, 346] on div at bounding box center [773, 347] width 89 height 410
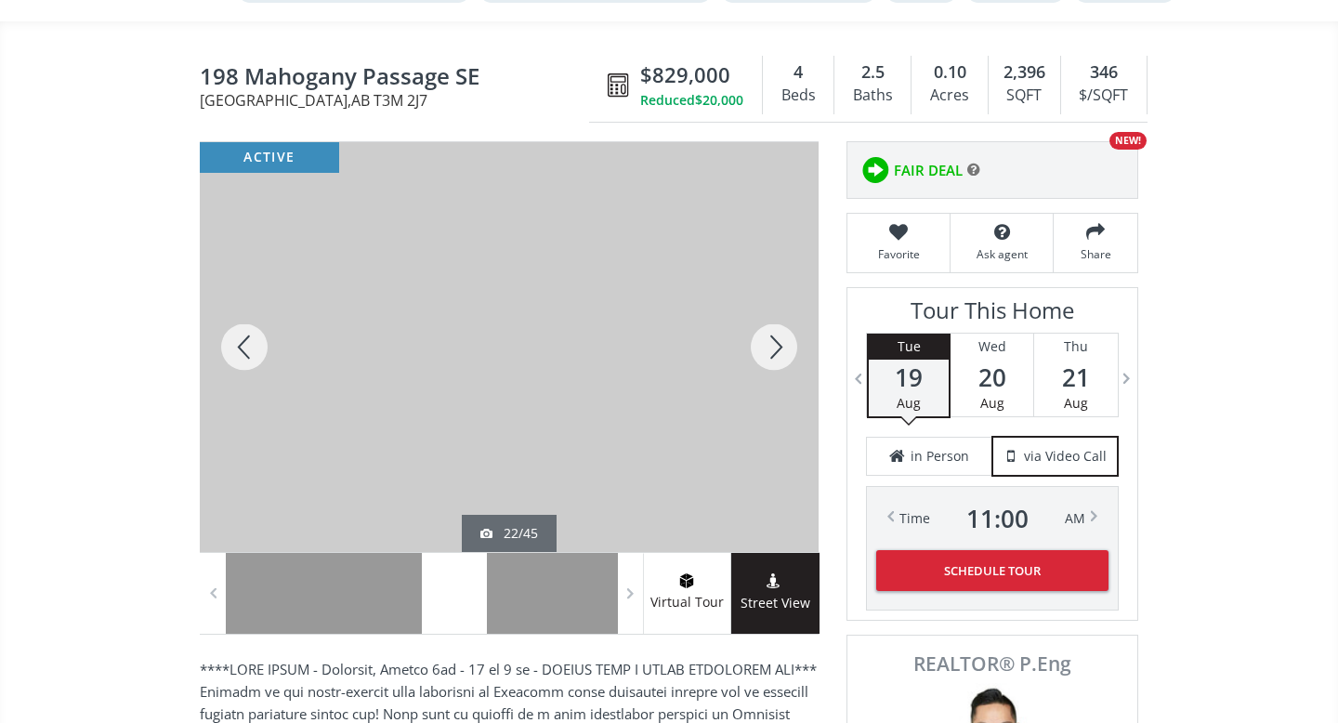
click at [778, 346] on div at bounding box center [773, 347] width 89 height 410
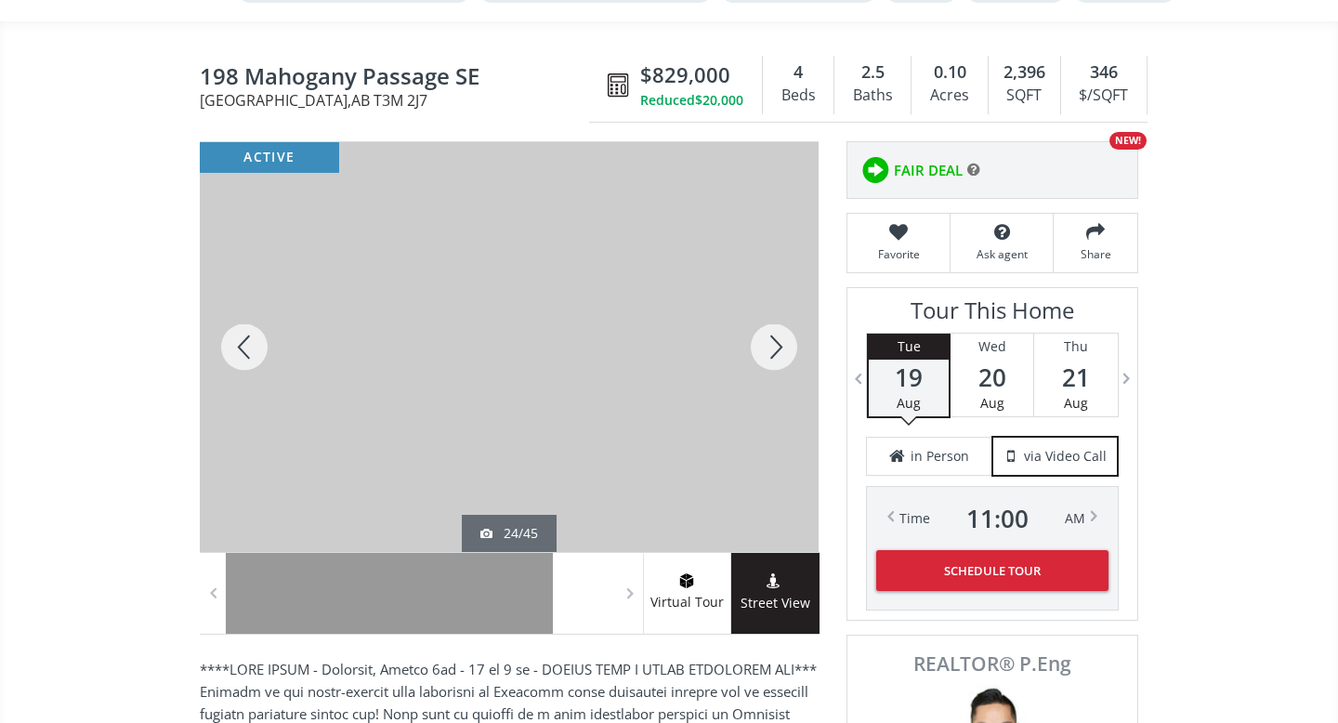
click at [778, 346] on div at bounding box center [773, 347] width 89 height 410
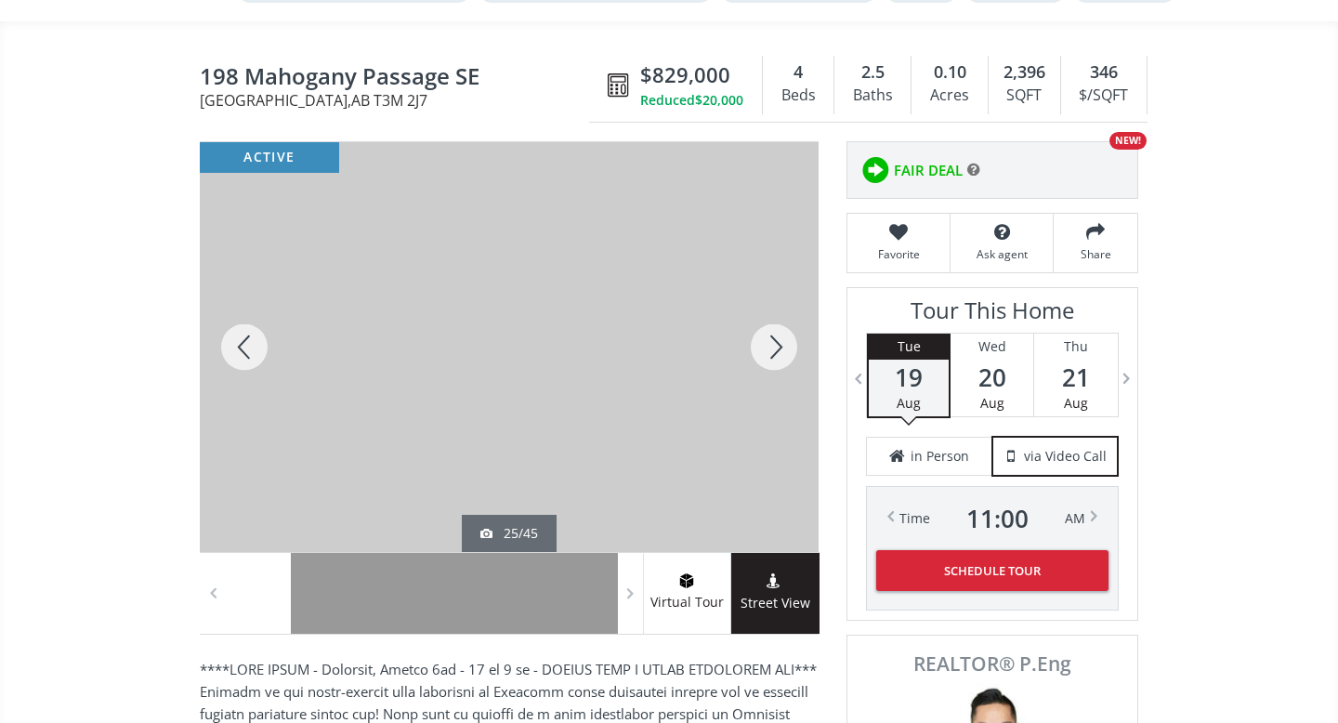
click at [778, 346] on div at bounding box center [773, 347] width 89 height 410
click at [778, 353] on div at bounding box center [773, 347] width 89 height 410
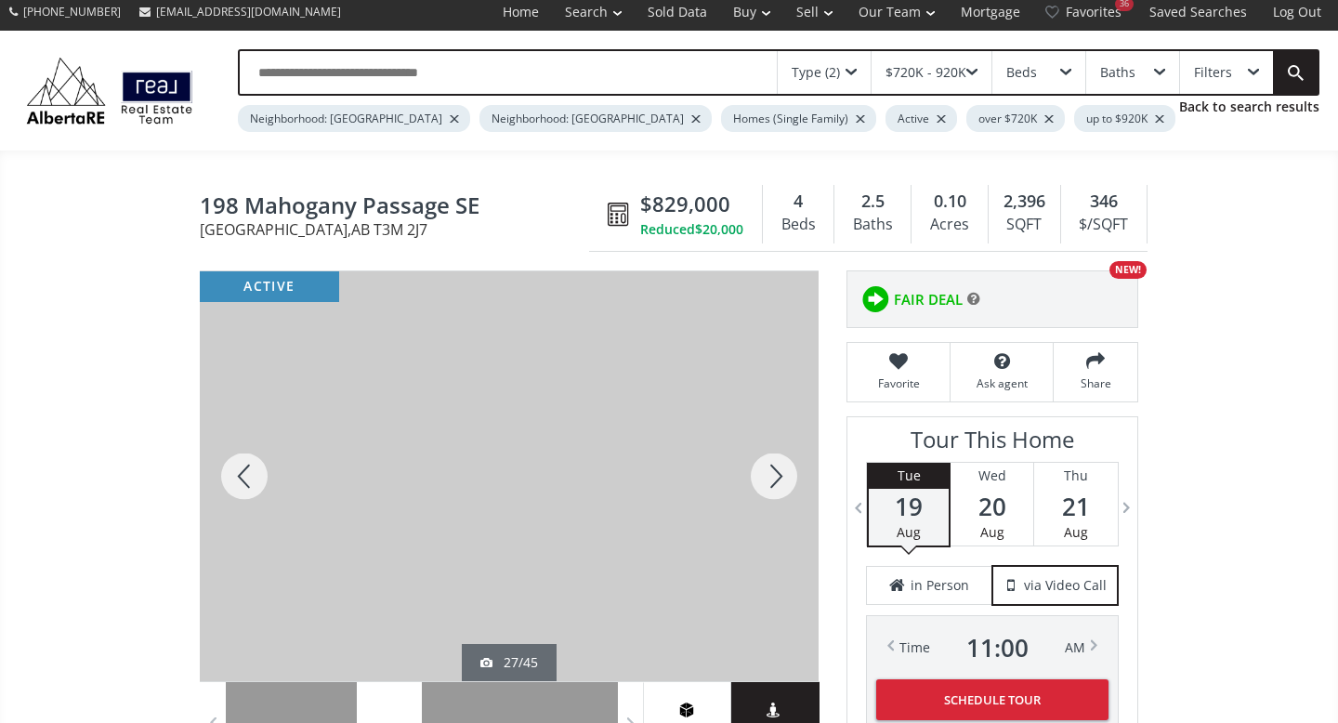
scroll to position [0, 0]
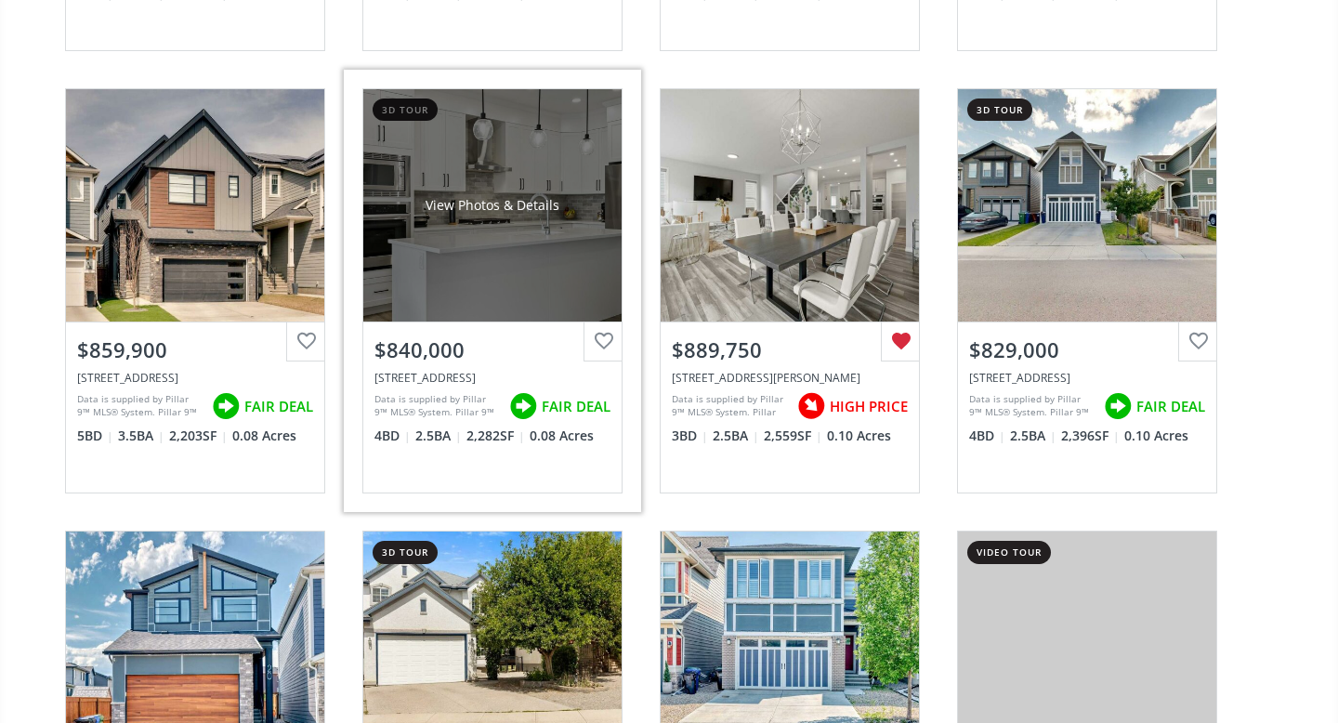
scroll to position [3687, 0]
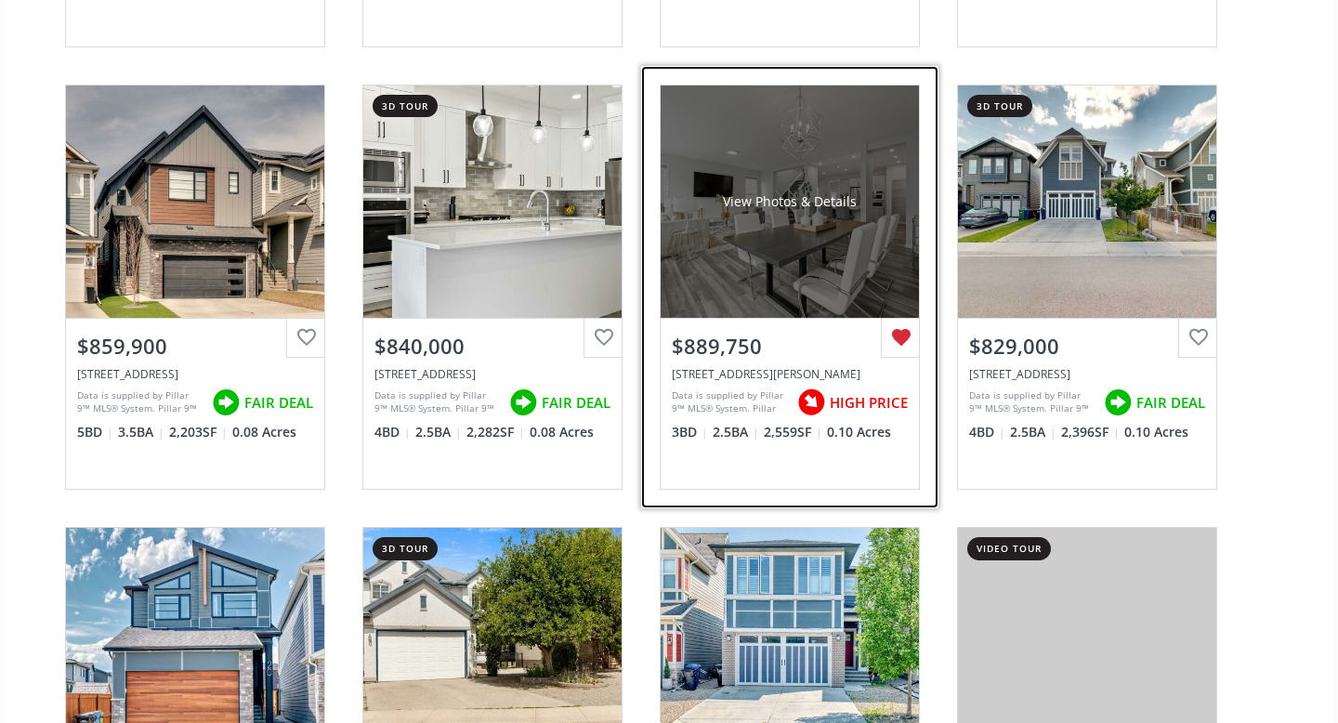
click at [835, 265] on div "View Photos & Details" at bounding box center [789, 201] width 258 height 232
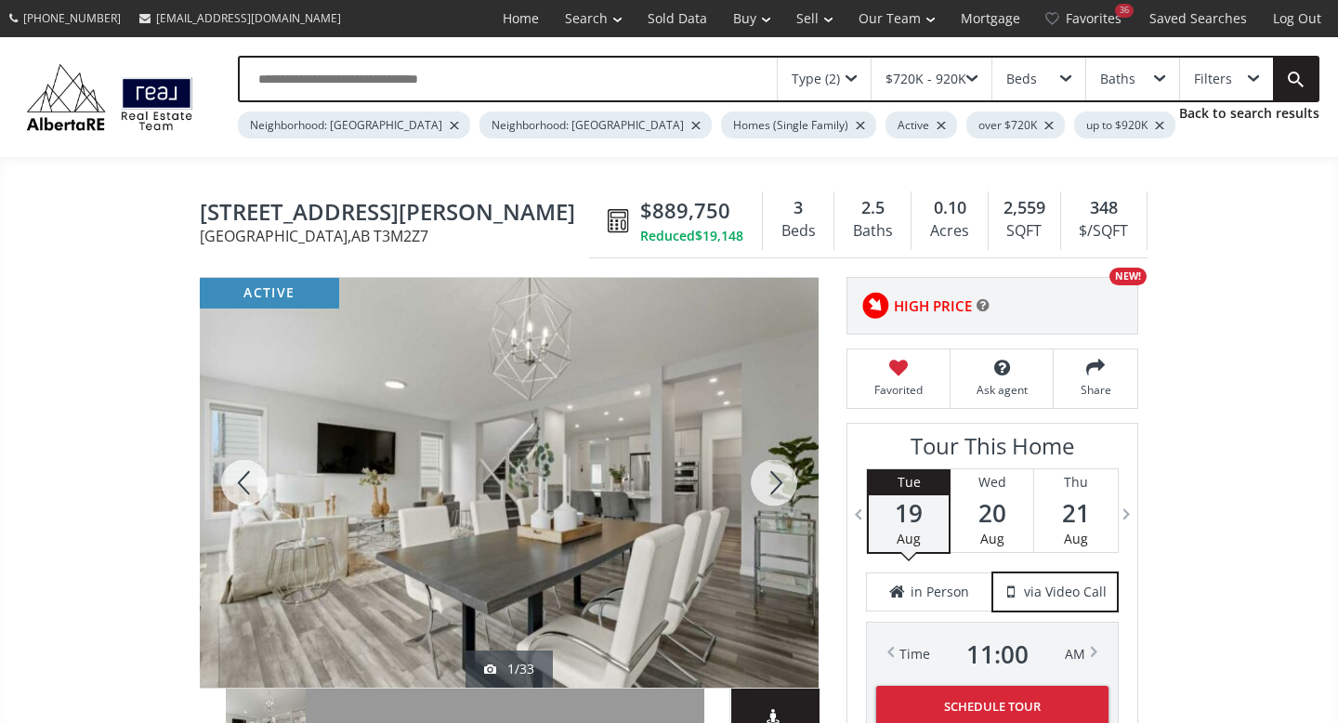
click at [771, 482] on div at bounding box center [773, 483] width 89 height 410
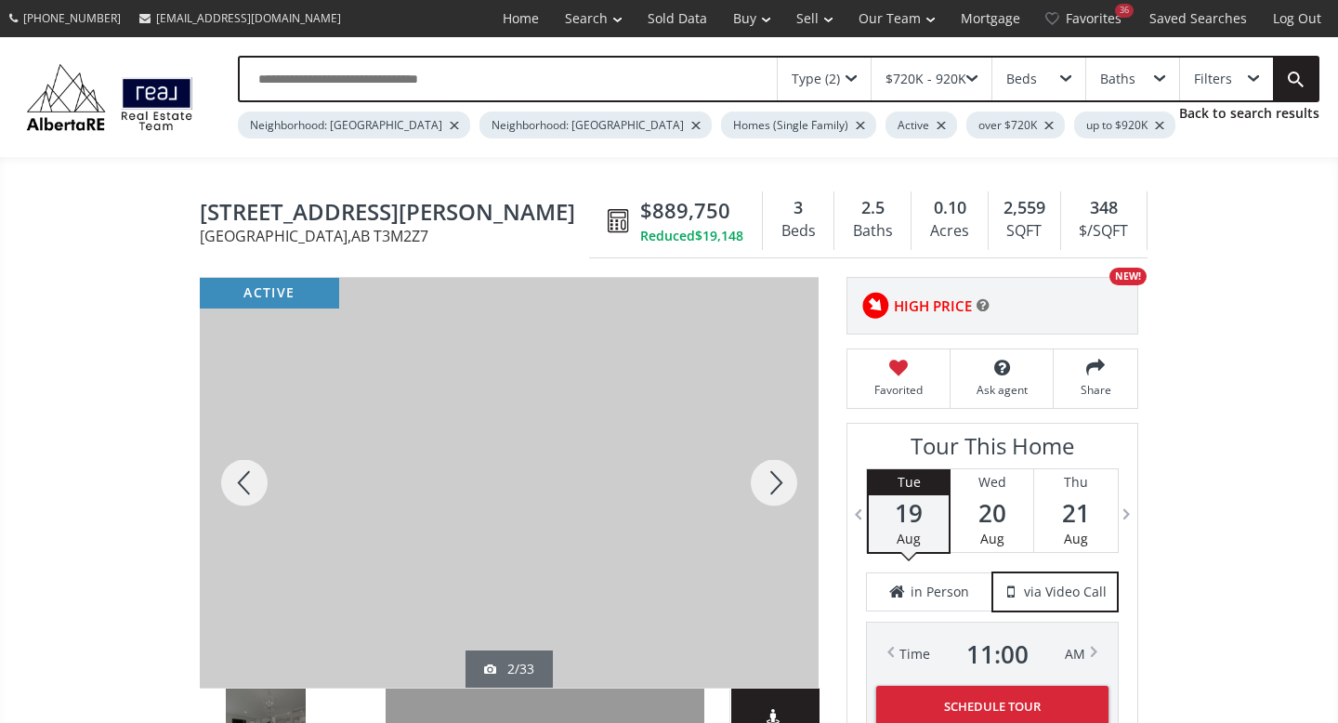
click at [771, 482] on div at bounding box center [773, 483] width 89 height 410
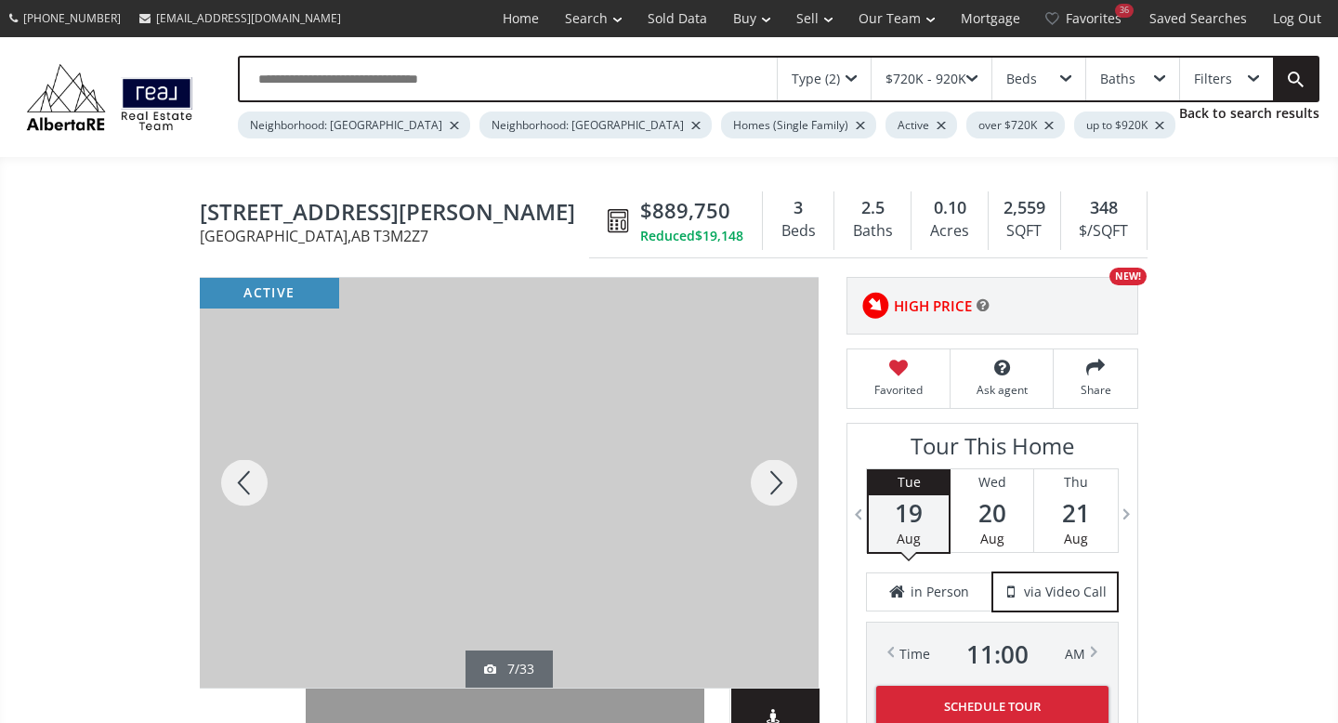
click at [771, 482] on div at bounding box center [773, 483] width 89 height 410
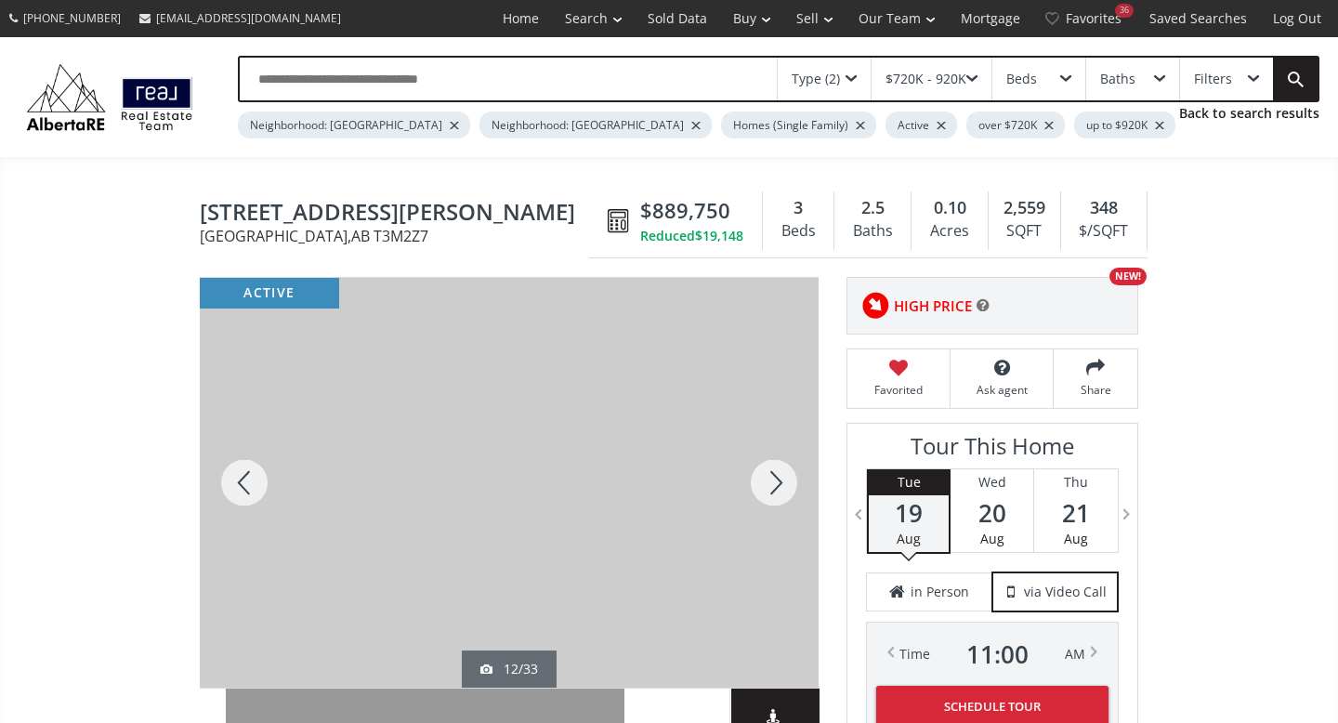
click at [771, 482] on div at bounding box center [773, 483] width 89 height 410
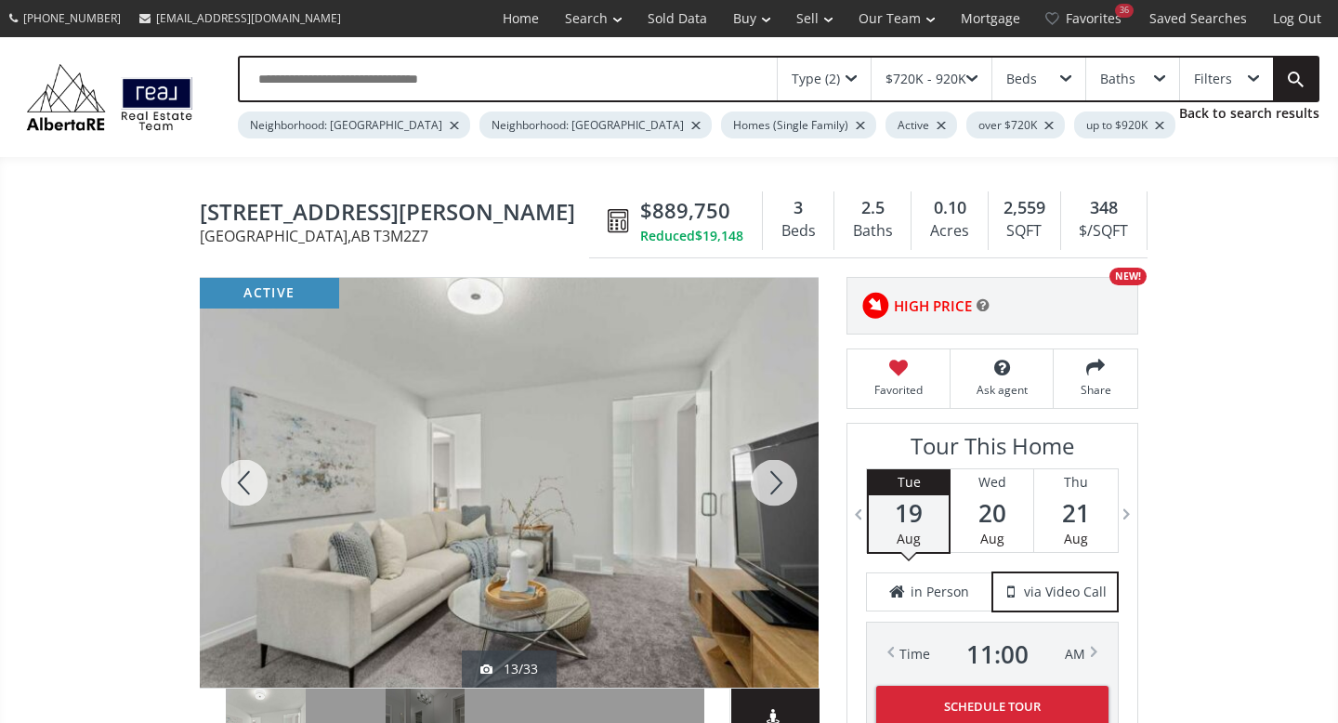
click at [771, 482] on div at bounding box center [773, 483] width 89 height 410
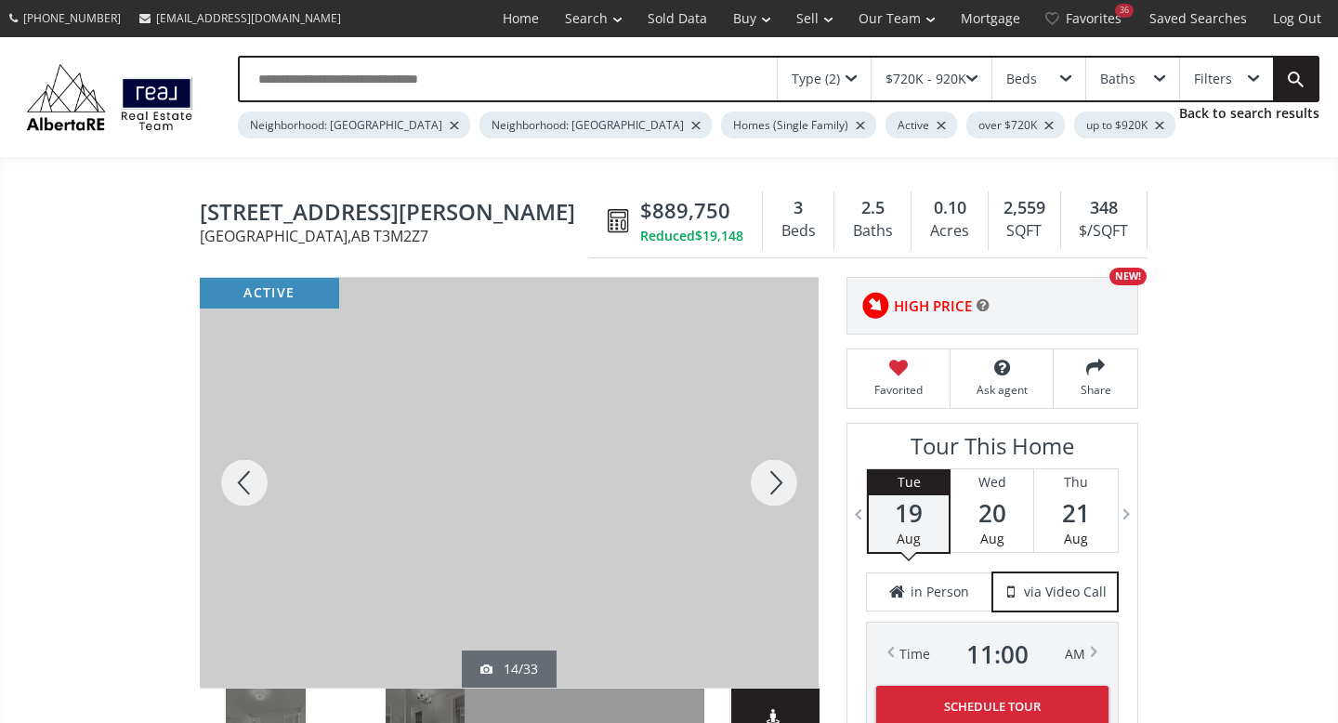
click at [771, 482] on div at bounding box center [773, 483] width 89 height 410
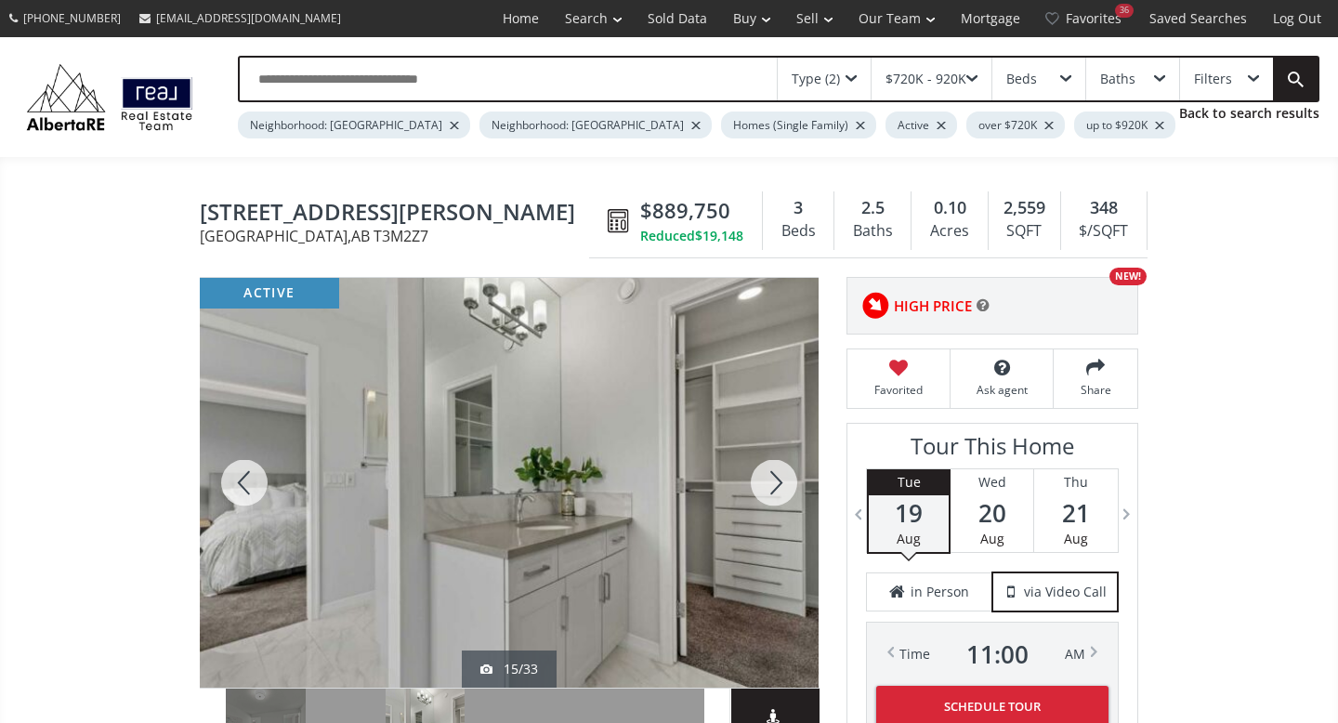
click at [771, 482] on div at bounding box center [773, 483] width 89 height 410
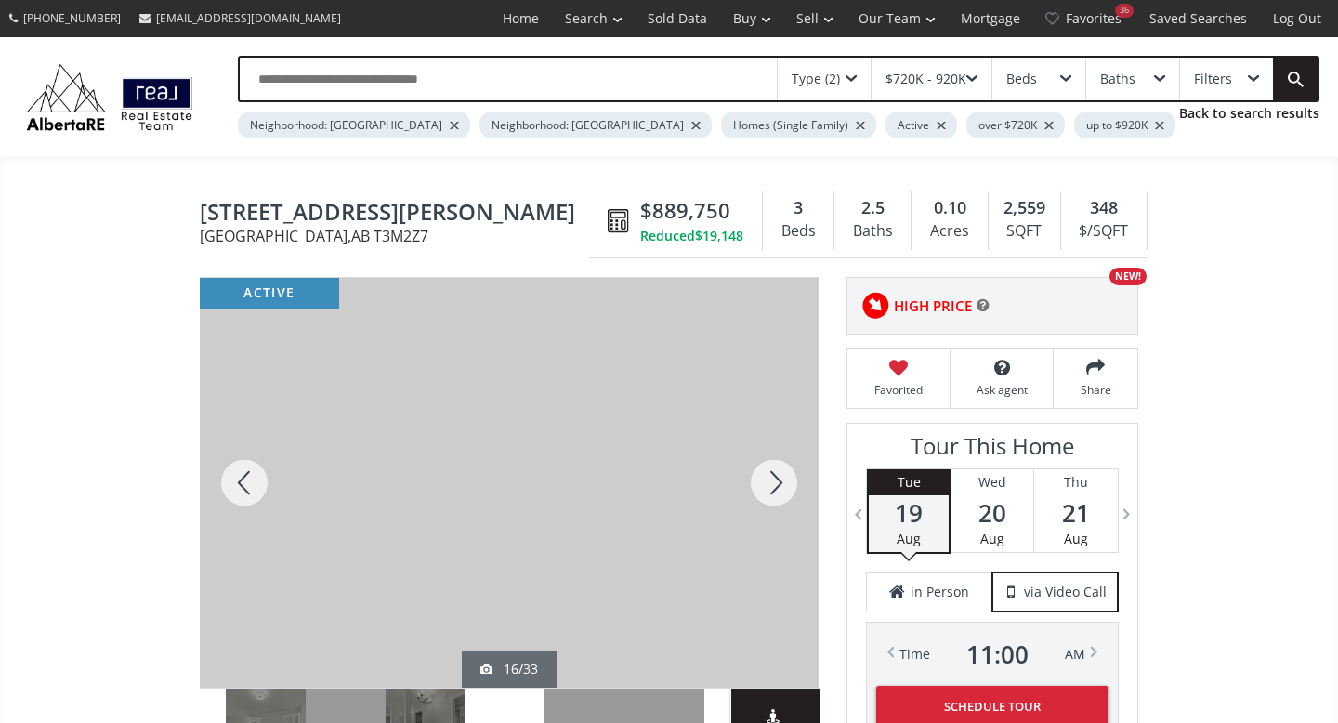
click at [771, 482] on div at bounding box center [773, 483] width 89 height 410
click at [771, 481] on div at bounding box center [773, 483] width 89 height 410
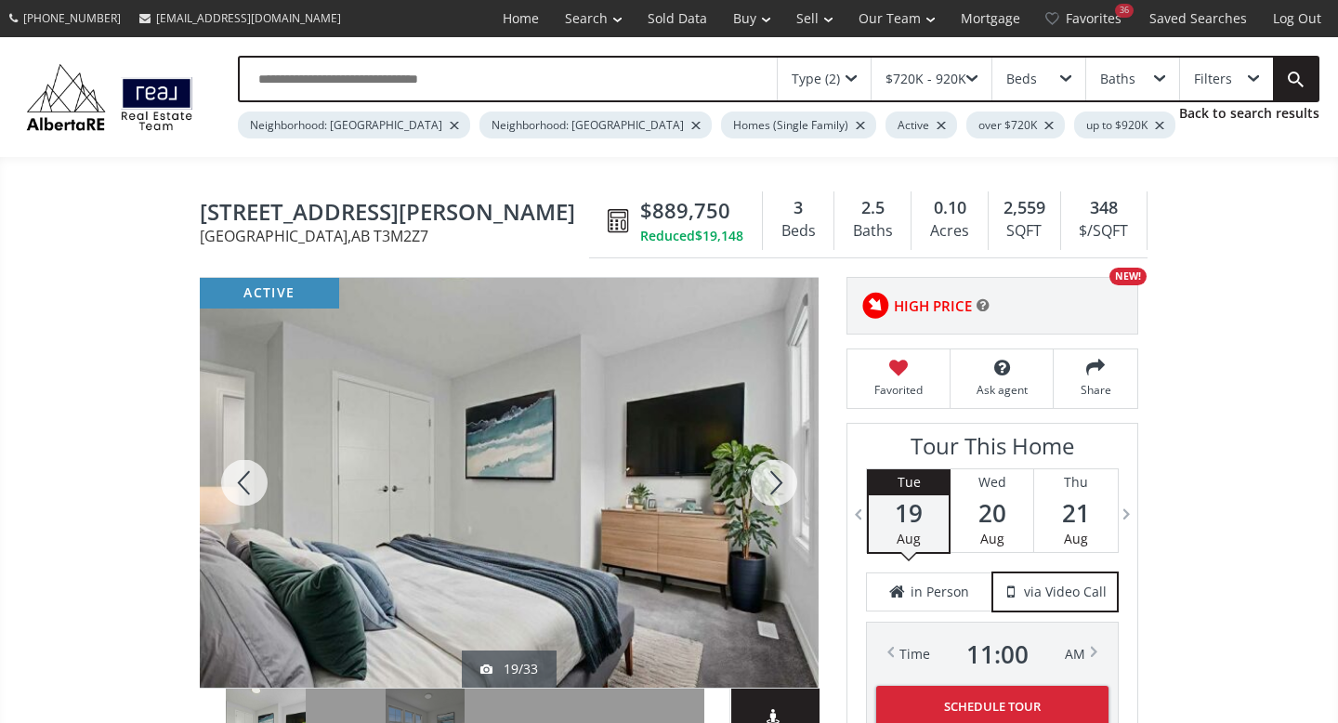
click at [771, 481] on div at bounding box center [773, 483] width 89 height 410
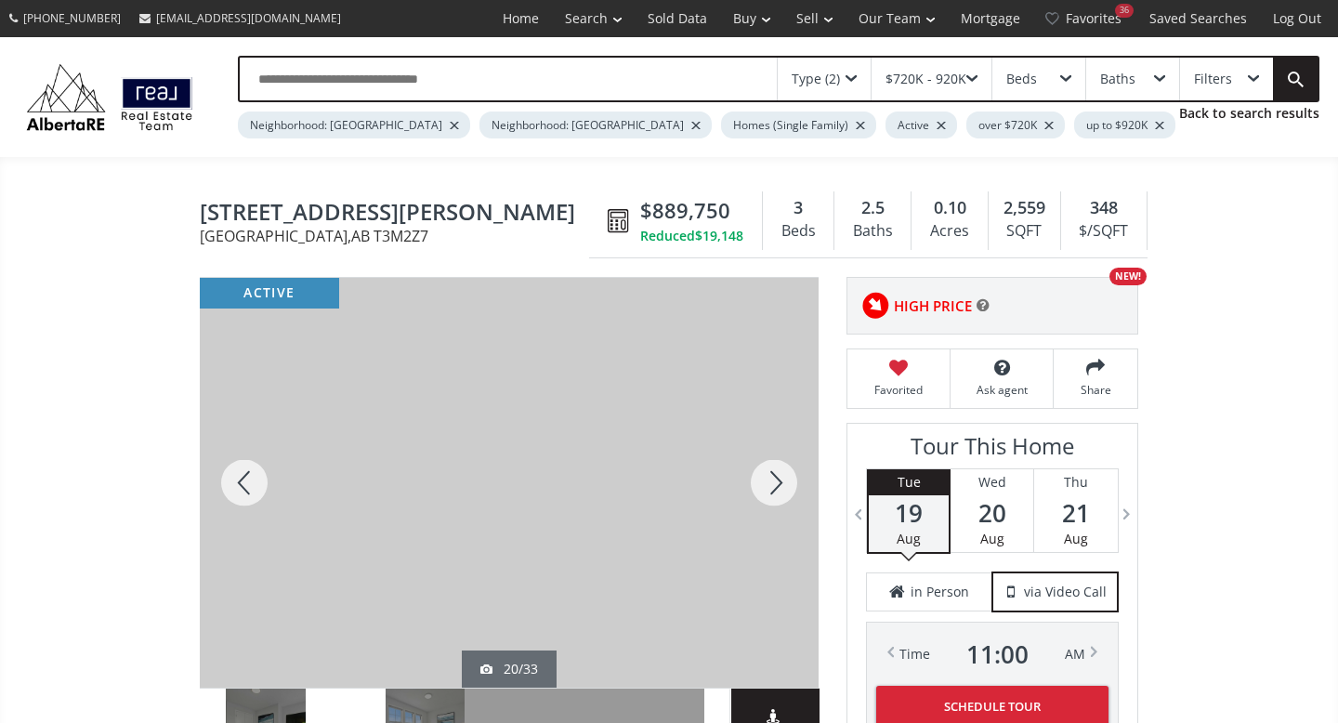
click at [771, 481] on div at bounding box center [773, 483] width 89 height 410
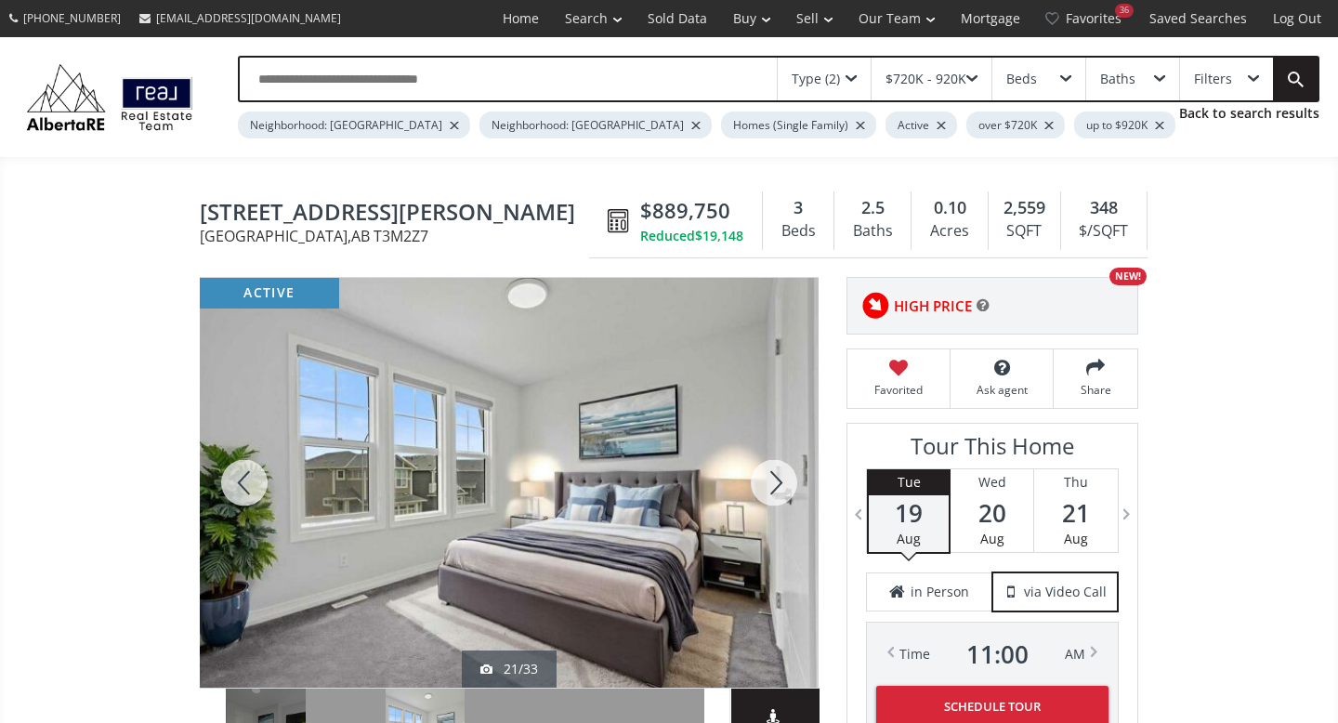
click at [771, 481] on div at bounding box center [773, 483] width 89 height 410
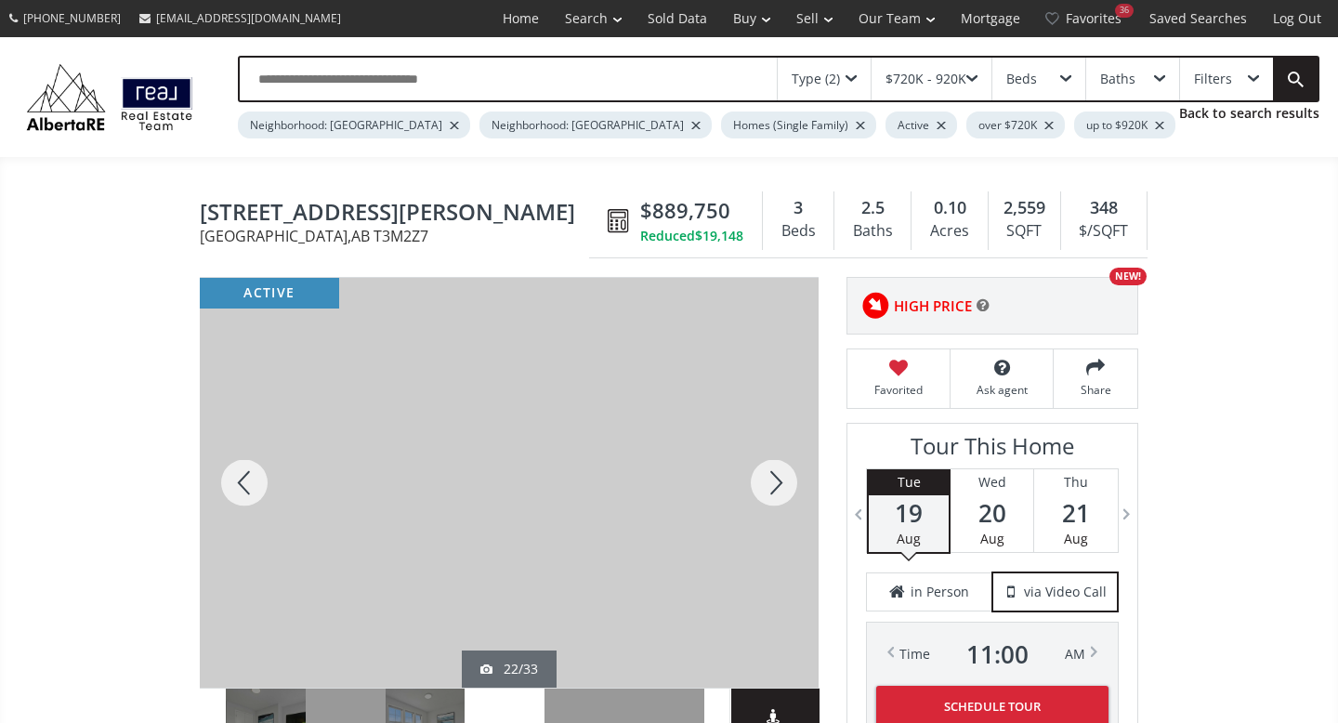
click at [771, 481] on div at bounding box center [773, 483] width 89 height 410
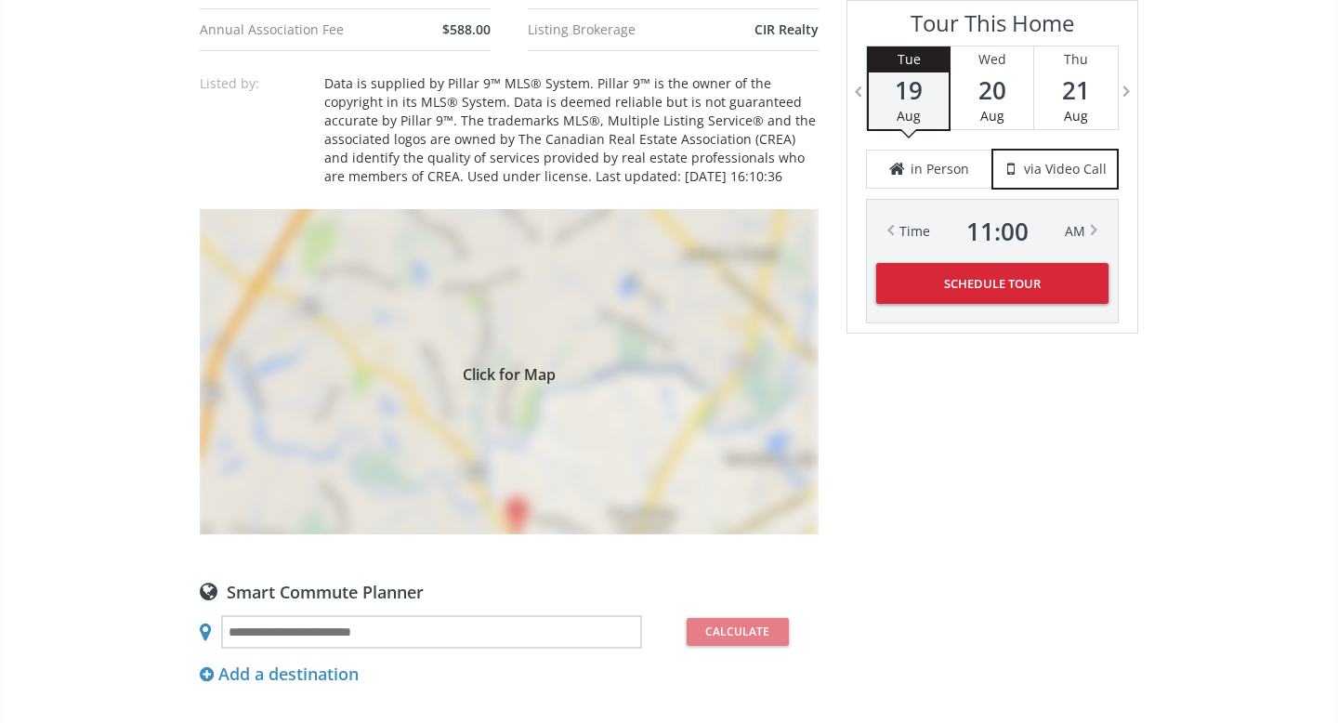
scroll to position [1363, 0]
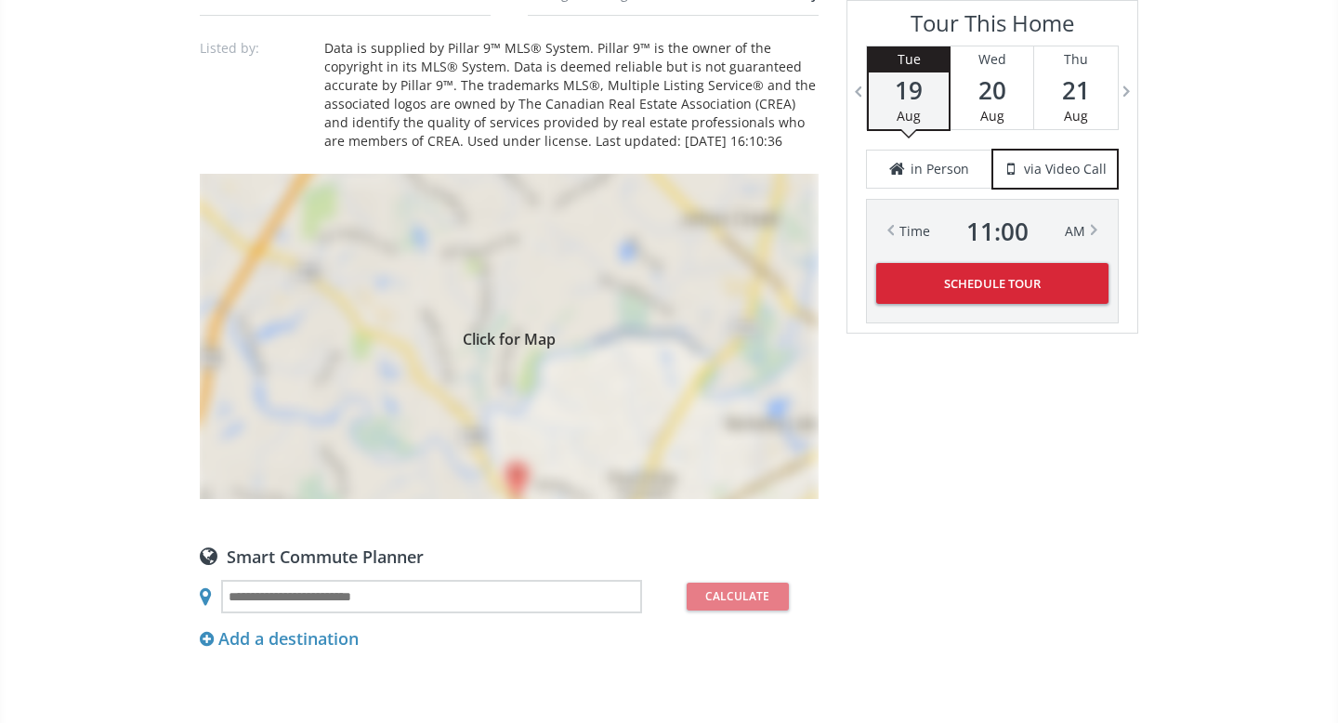
click at [659, 377] on div "Click for Map" at bounding box center [509, 336] width 619 height 325
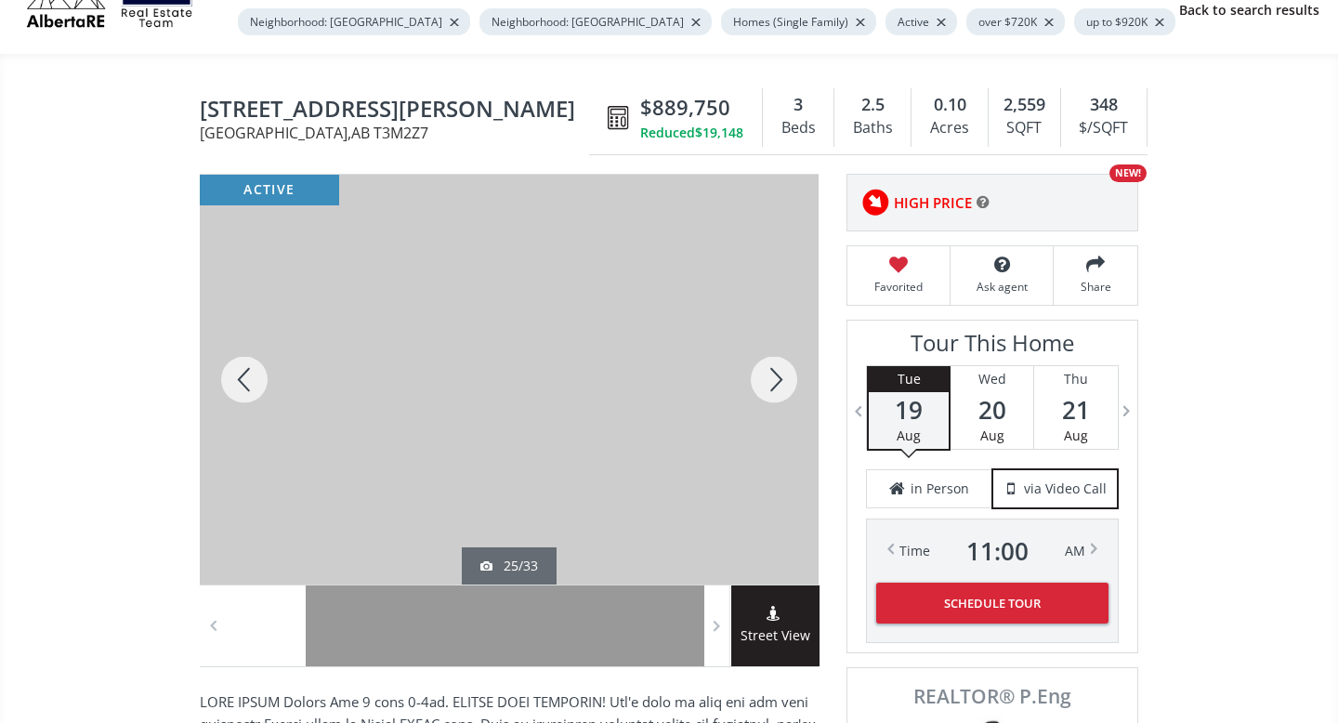
scroll to position [0, 0]
